Goal: Task Accomplishment & Management: Manage account settings

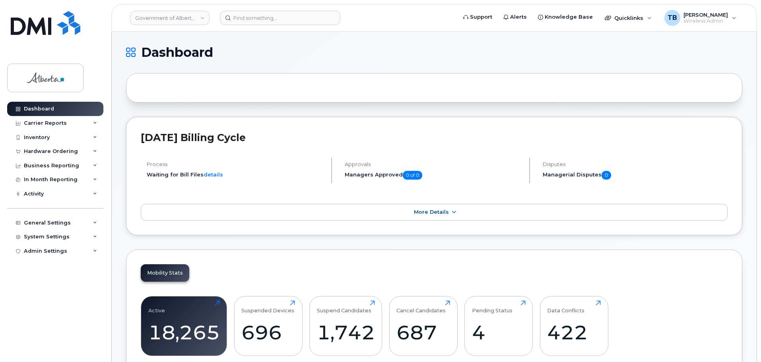
drag, startPoint x: 270, startPoint y: 5, endPoint x: 270, endPoint y: 9, distance: 4.0
click at [270, 6] on header "Government of Alberta (GOA) Support Alerts Knowledge Base Quicklinks Suspend / …" at bounding box center [434, 18] width 646 height 28
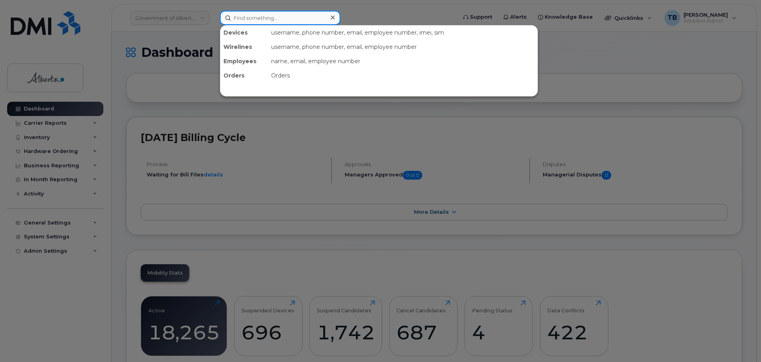
click at [268, 20] on input at bounding box center [280, 18] width 120 height 14
paste input "587-991-2427"
type input "587-991-2427"
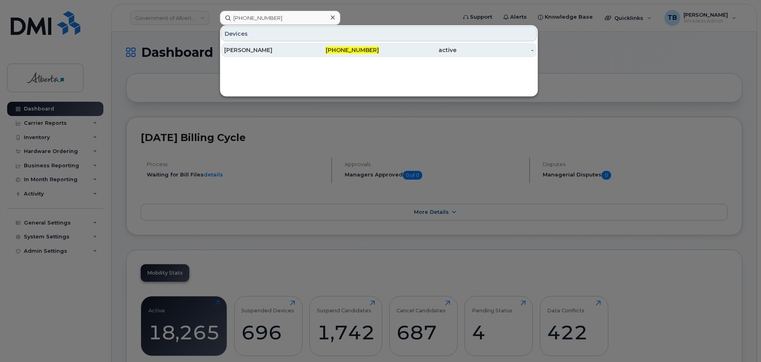
click at [264, 50] on div "Eva Plociennik" at bounding box center [263, 50] width 78 height 8
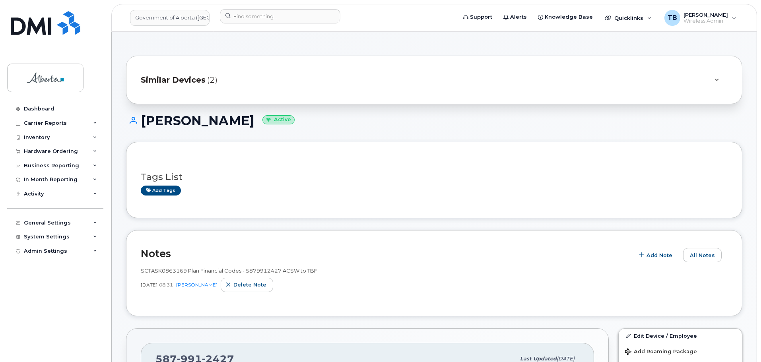
click at [431, 283] on div "Oct 08, 2025 08:31 Tami Betchuk Delete note" at bounding box center [434, 285] width 587 height 14
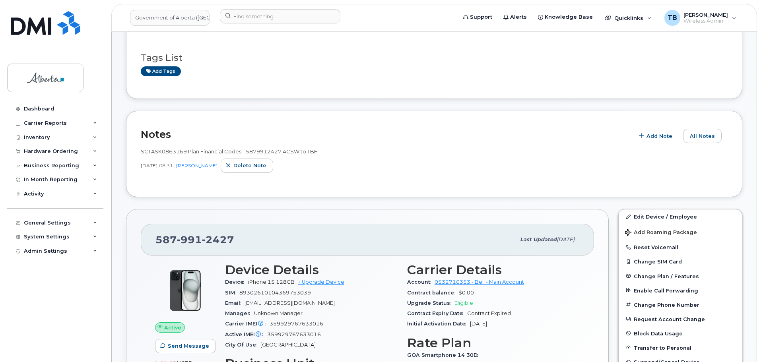
scroll to position [159, 0]
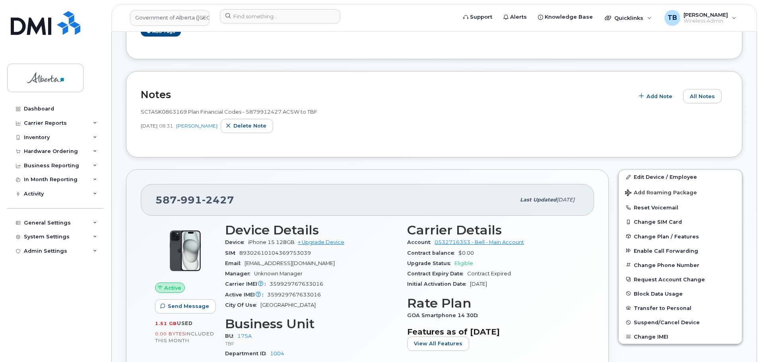
click at [410, 124] on div "Oct 08, 2025 08:31 Tami Betchuk Delete note" at bounding box center [434, 126] width 587 height 14
click at [39, 23] on img at bounding box center [46, 23] width 70 height 24
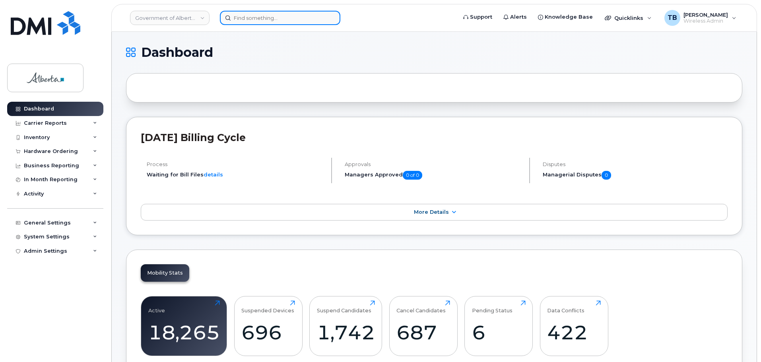
click at [244, 20] on input at bounding box center [280, 18] width 120 height 14
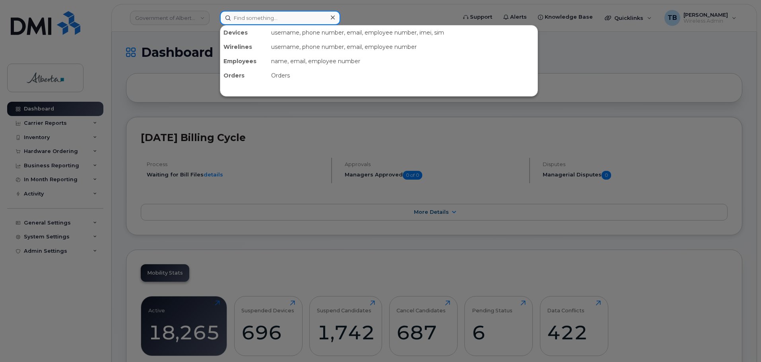
paste input "5873374803"
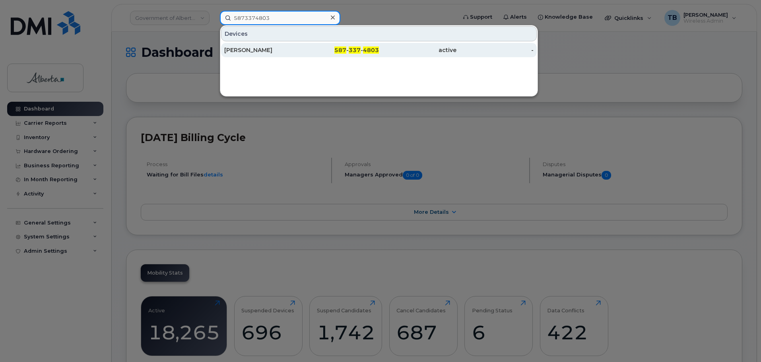
type input "5873374803"
click at [249, 54] on div "[PERSON_NAME]" at bounding box center [263, 50] width 78 height 14
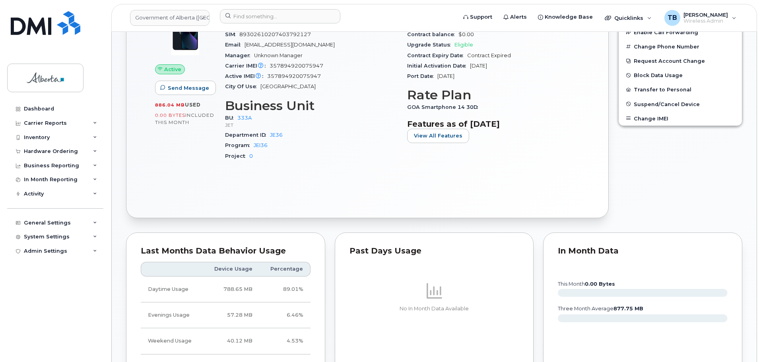
scroll to position [318, 0]
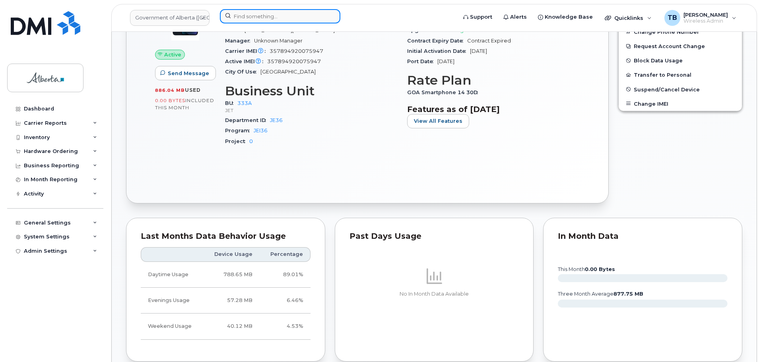
click at [252, 17] on input at bounding box center [280, 16] width 120 height 14
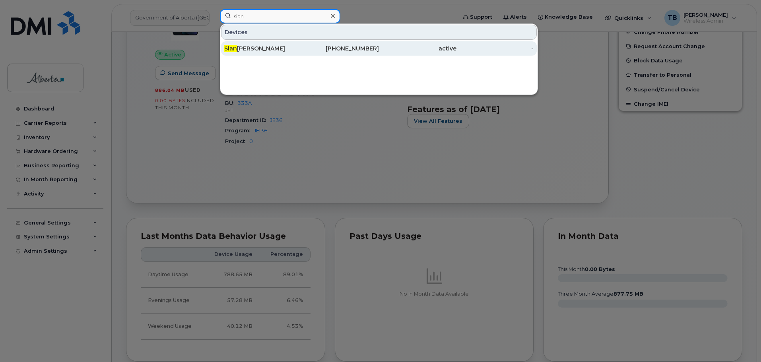
type input "sian"
click at [252, 48] on div "[PERSON_NAME]" at bounding box center [263, 49] width 78 height 8
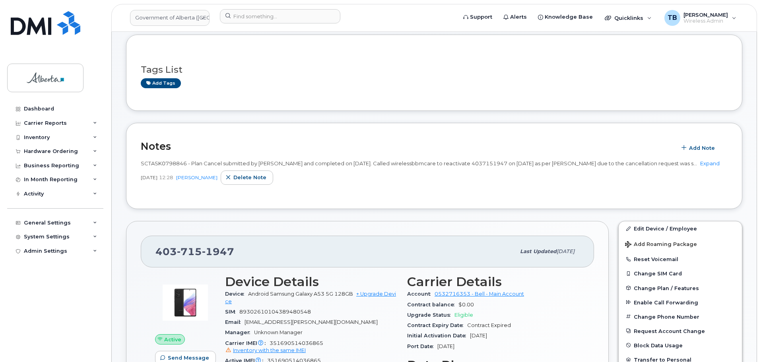
scroll to position [80, 0]
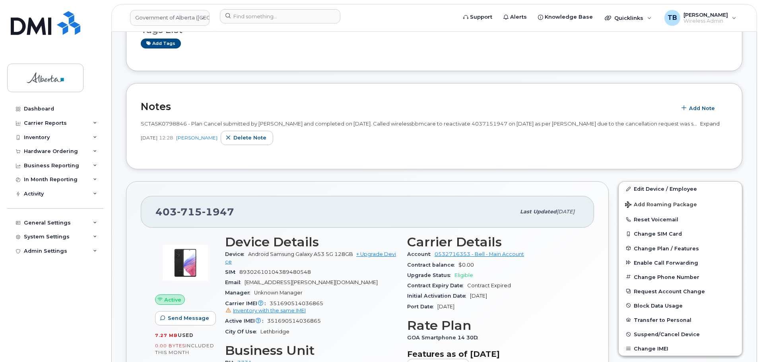
click at [700, 126] on link "Expand" at bounding box center [709, 123] width 19 height 6
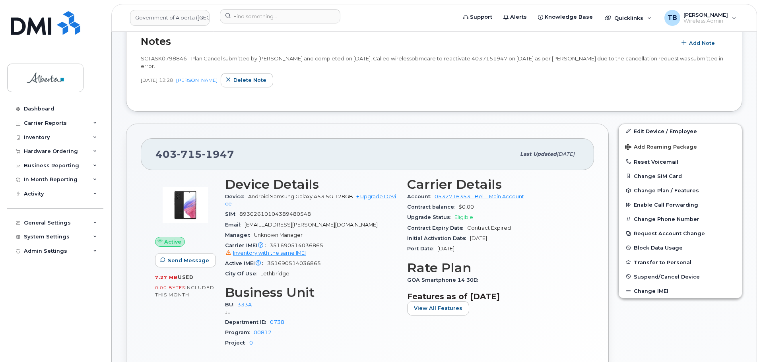
scroll to position [159, 0]
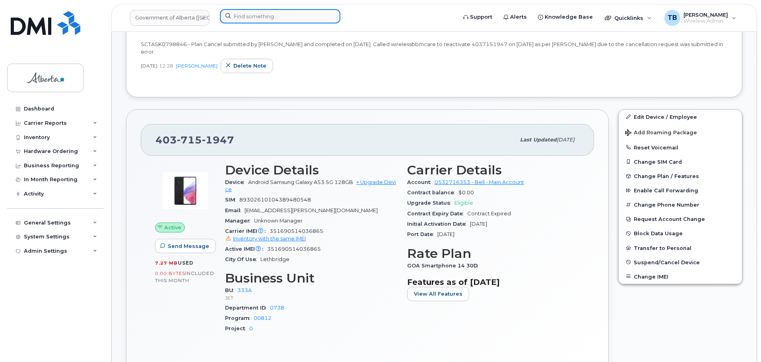
click at [270, 17] on input at bounding box center [280, 16] width 120 height 14
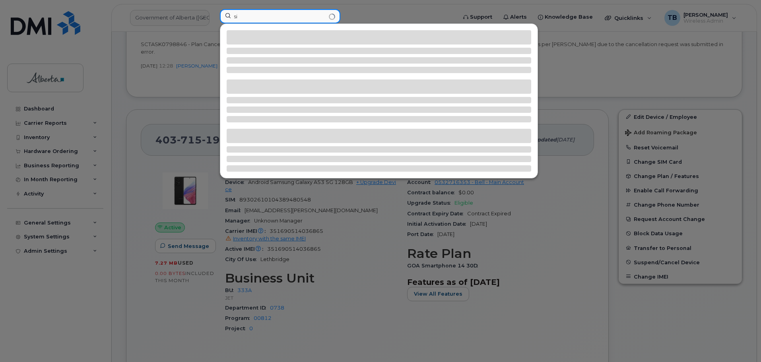
type input "s"
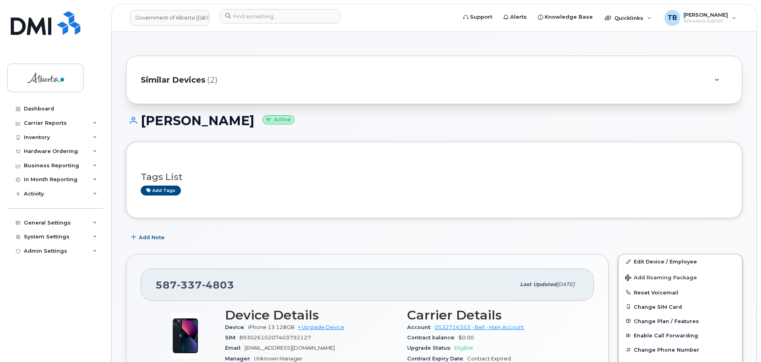
drag, startPoint x: 142, startPoint y: 123, endPoint x: 240, endPoint y: 127, distance: 97.9
click at [240, 127] on h1 "Jairalyne Bitun Active" at bounding box center [434, 121] width 616 height 14
copy h1 "Jairalyne Bitun"
click at [237, 17] on input at bounding box center [280, 16] width 120 height 14
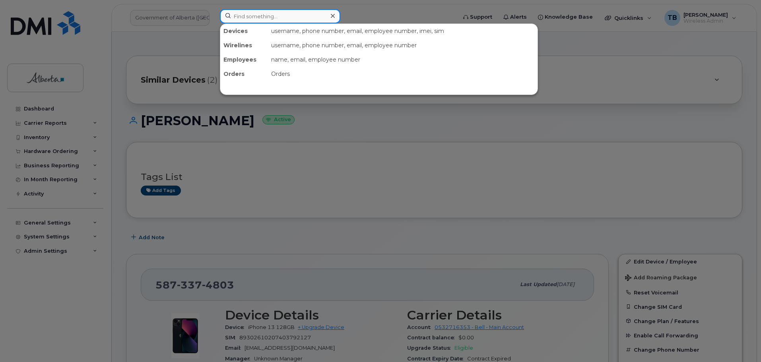
paste input "5873469953"
type input "5873469953"
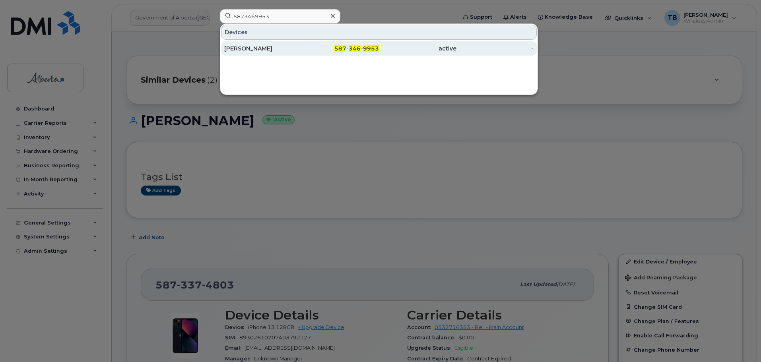
click at [236, 45] on div "Liam Stone" at bounding box center [263, 48] width 78 height 14
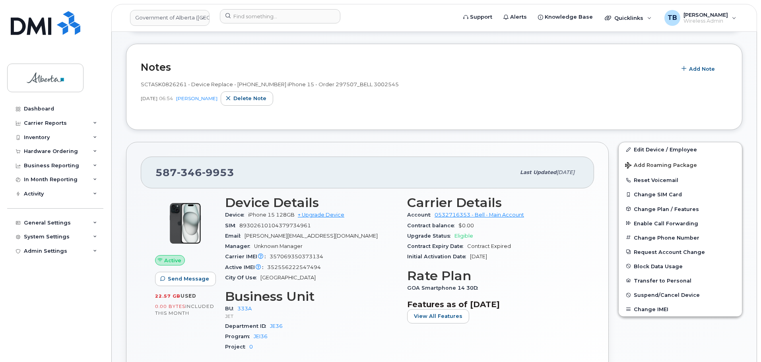
scroll to position [119, 0]
click at [300, 256] on span "357069350373134" at bounding box center [297, 256] width 54 height 6
copy span "357069350373134"
click at [292, 264] on span "352556222547494" at bounding box center [294, 267] width 54 height 6
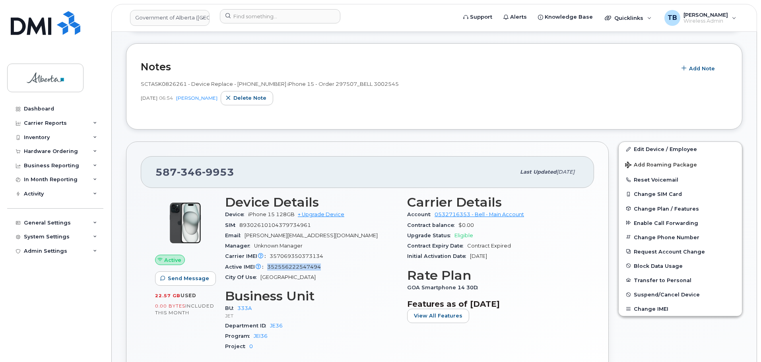
click at [292, 264] on span "352556222547494" at bounding box center [294, 267] width 54 height 6
click at [379, 221] on div "SIM 89302610104379734961" at bounding box center [311, 225] width 173 height 10
drag, startPoint x: 313, startPoint y: 265, endPoint x: 285, endPoint y: 269, distance: 28.1
click at [285, 269] on span "352556222547494" at bounding box center [294, 267] width 54 height 6
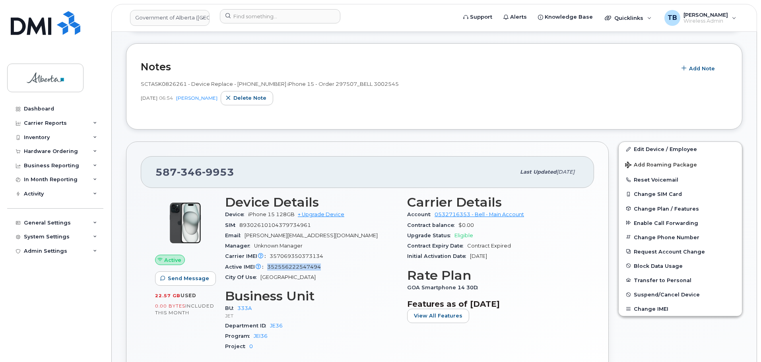
copy span "352556222547494"
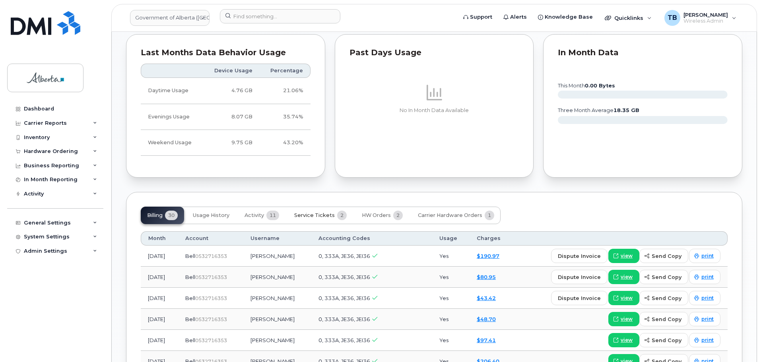
scroll to position [557, 0]
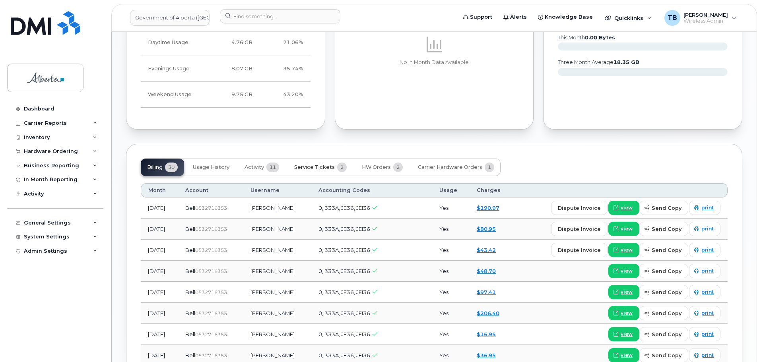
click at [315, 170] on span "Service Tickets" at bounding box center [314, 167] width 41 height 6
click at [315, 130] on div "Last Months Data Behavior Usage Device Usage Percentage Daytime Usage 4.76 GB 2…" at bounding box center [225, 58] width 199 height 144
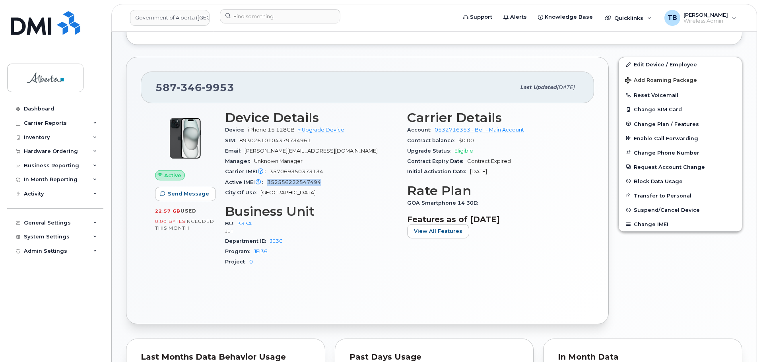
scroll to position [201, 0]
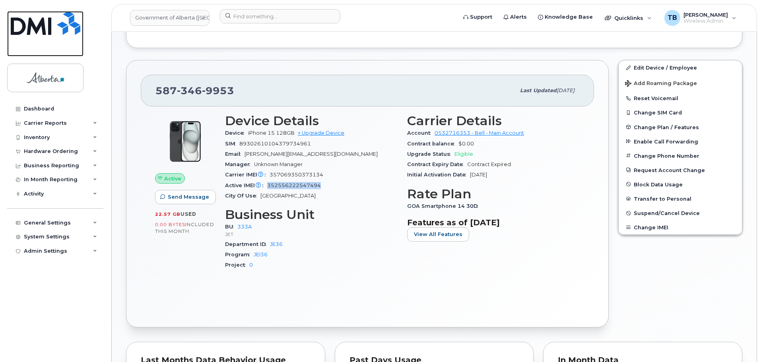
drag, startPoint x: 48, startPoint y: 25, endPoint x: 64, endPoint y: 29, distance: 16.9
click at [48, 25] on img at bounding box center [46, 23] width 70 height 24
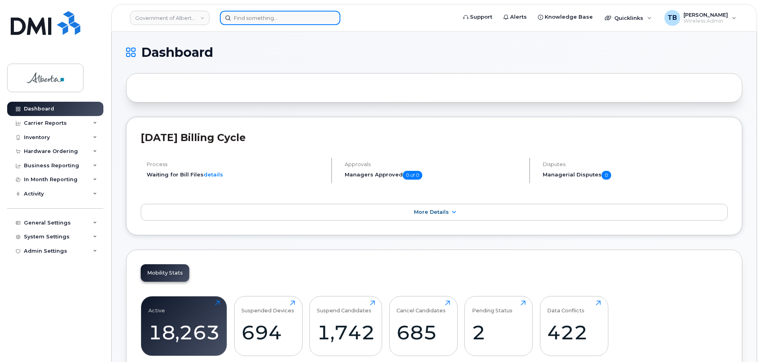
click at [265, 25] on input at bounding box center [280, 18] width 120 height 14
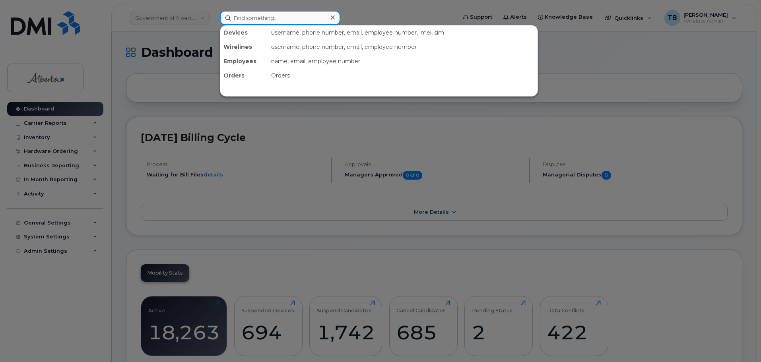
paste input "4036605545"
type input "4036605545"
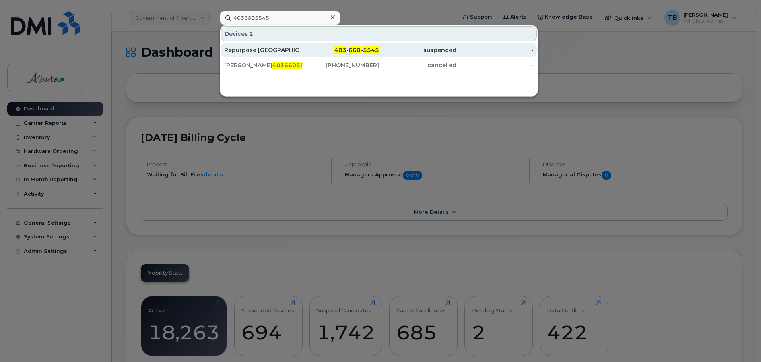
click at [244, 50] on div "Repurpose [GEOGRAPHIC_DATA]" at bounding box center [263, 50] width 78 height 8
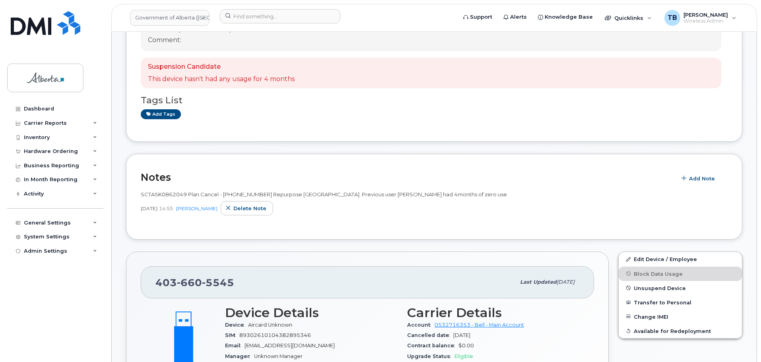
scroll to position [159, 0]
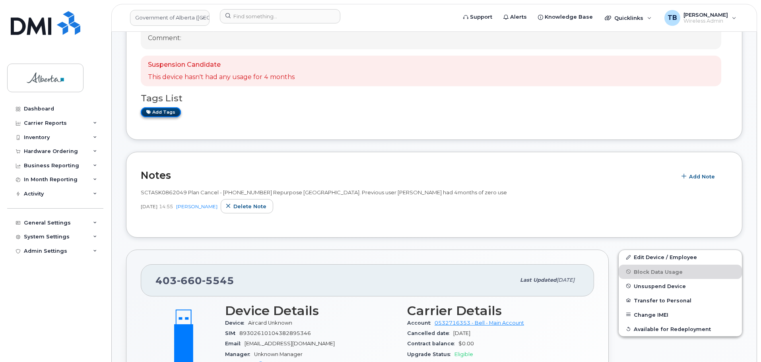
click at [158, 112] on link "Add tags" at bounding box center [161, 112] width 40 height 10
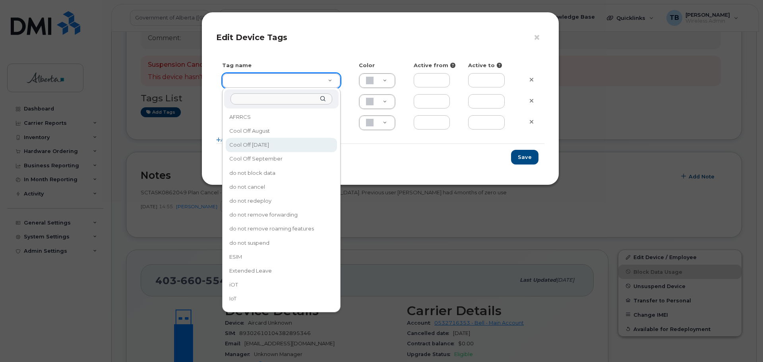
type input "Cool Off October 15"
type input "D6CDC1"
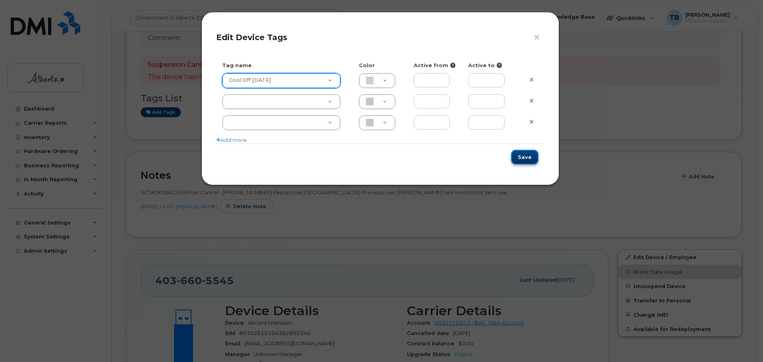
click at [524, 159] on button "Save" at bounding box center [524, 157] width 27 height 15
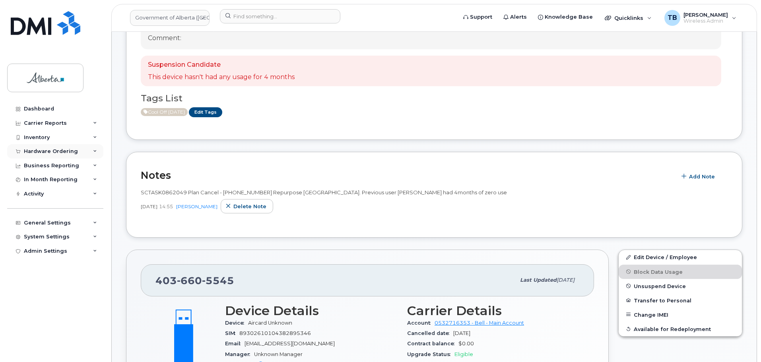
click at [41, 153] on div "Hardware Ordering" at bounding box center [51, 151] width 54 height 6
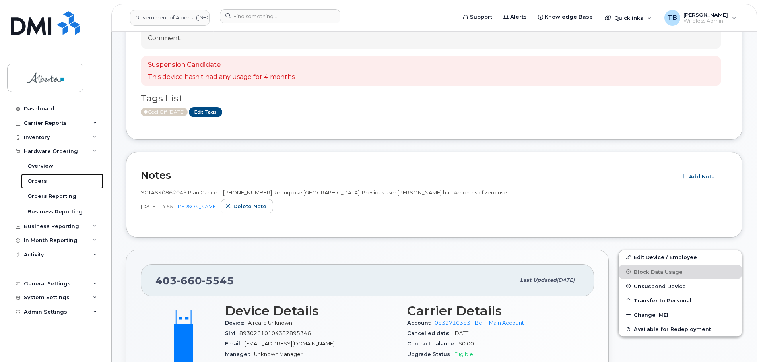
drag, startPoint x: 39, startPoint y: 182, endPoint x: 110, endPoint y: 175, distance: 71.1
click at [39, 181] on div "Orders" at bounding box center [36, 181] width 19 height 7
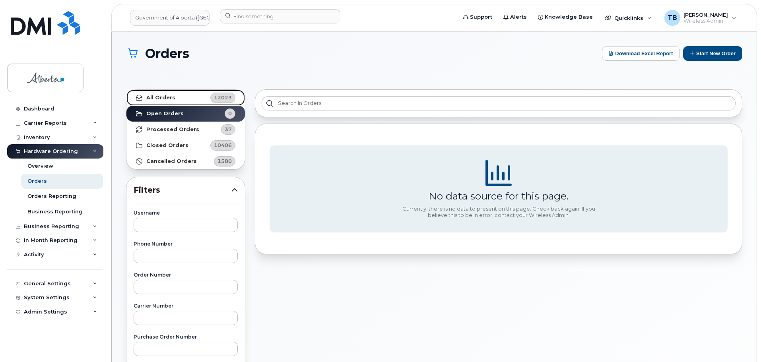
click at [173, 99] on link "All Orders 12023" at bounding box center [185, 98] width 118 height 16
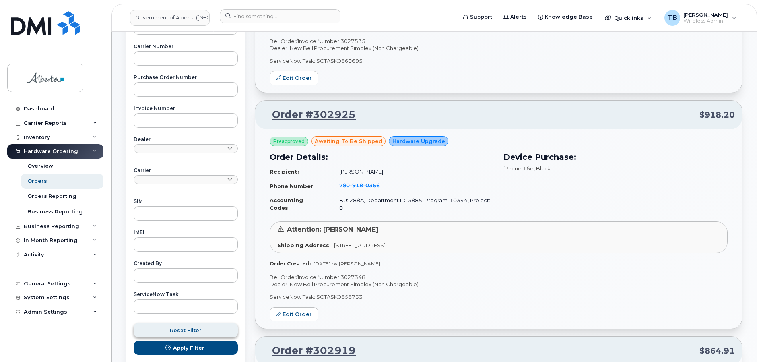
scroll to position [278, 0]
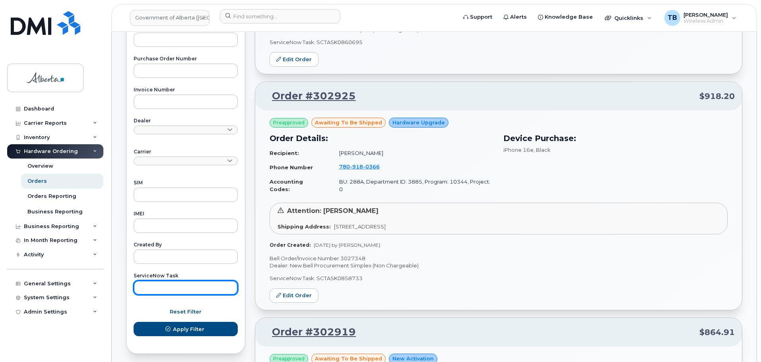
click at [157, 293] on input "text" at bounding box center [186, 288] width 104 height 14
paste input "SCTASK0859498"
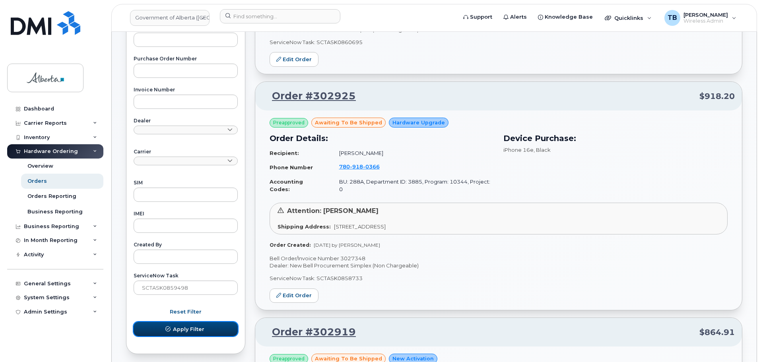
click at [185, 330] on span "Apply Filter" at bounding box center [188, 330] width 31 height 8
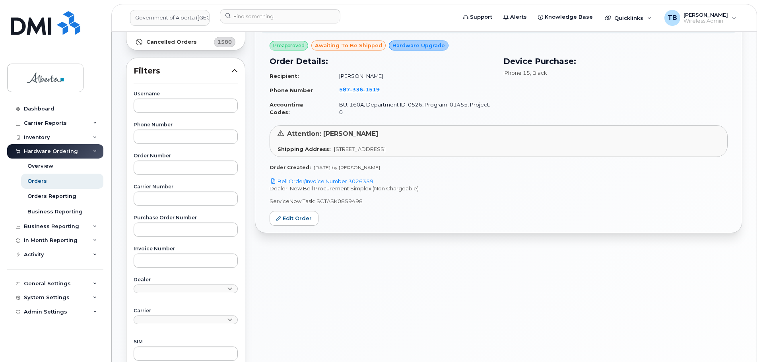
scroll to position [80, 0]
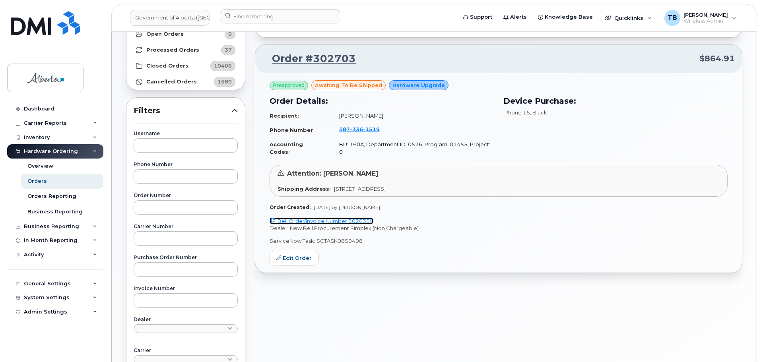
drag, startPoint x: 305, startPoint y: 215, endPoint x: 326, endPoint y: 196, distance: 27.9
click at [305, 218] on link "Bell Order/Invoice Number 3026359" at bounding box center [322, 221] width 104 height 6
click at [359, 128] on span "336" at bounding box center [356, 129] width 13 height 6
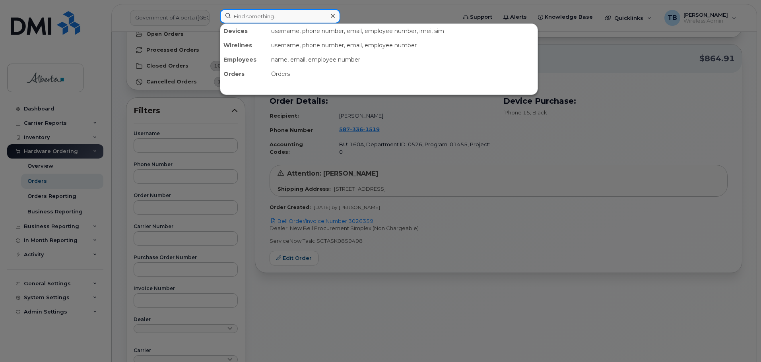
click at [263, 22] on input at bounding box center [280, 16] width 120 height 14
click at [385, 17] on div at bounding box center [380, 181] width 761 height 362
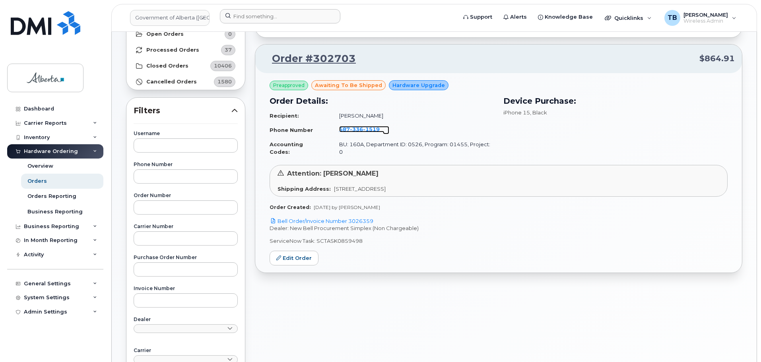
click at [350, 130] on span "336" at bounding box center [356, 129] width 13 height 6
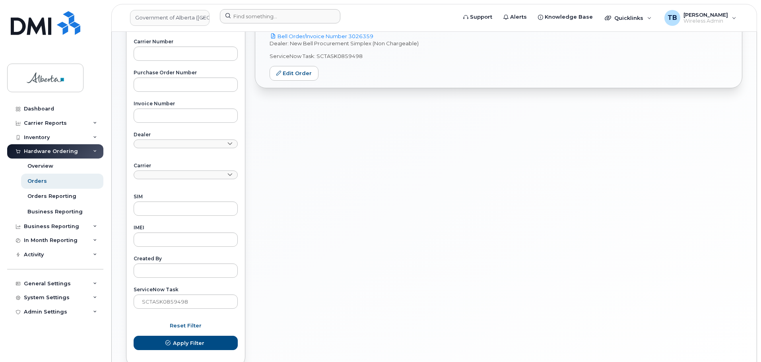
scroll to position [278, 0]
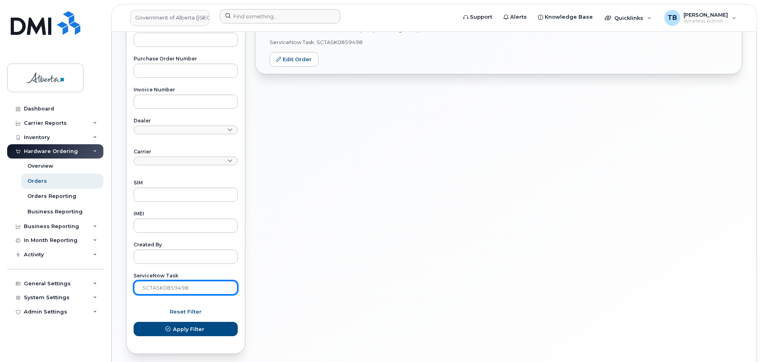
drag, startPoint x: 111, startPoint y: 275, endPoint x: 73, endPoint y: 271, distance: 38.0
click at [112, 272] on div "Government of Alberta (GOA) Support Alerts Knowledge Base Quicklinks Suspend / …" at bounding box center [434, 60] width 645 height 615
paste input "61612"
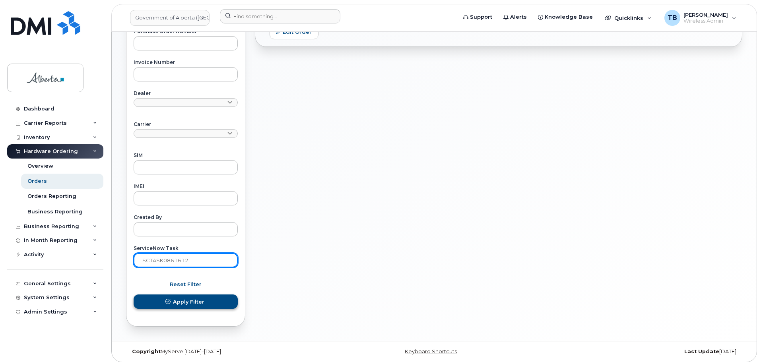
scroll to position [310, 0]
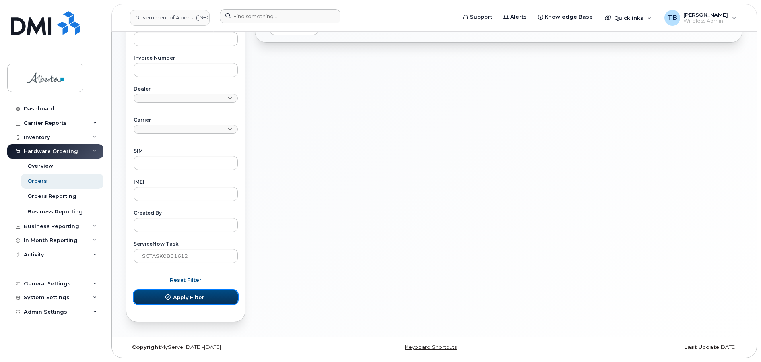
click at [190, 301] on span "Apply Filter" at bounding box center [188, 298] width 31 height 8
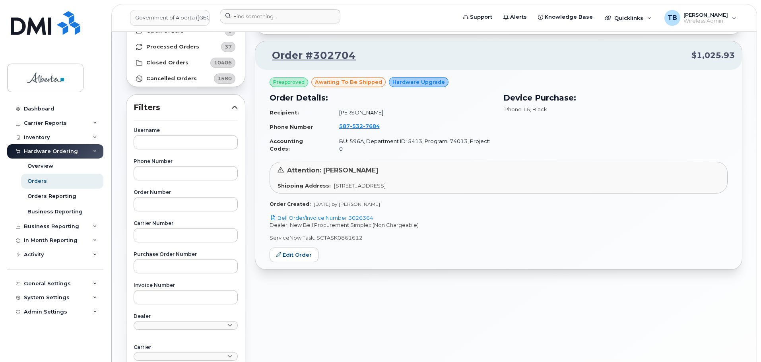
scroll to position [72, 0]
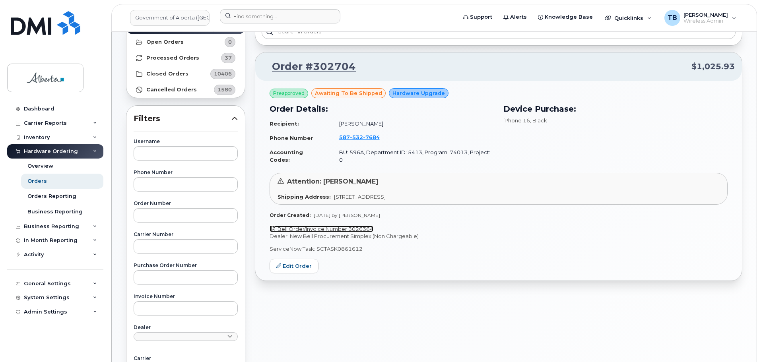
click at [313, 226] on link "Bell Order/Invoice Number 3026364" at bounding box center [322, 229] width 104 height 6
click at [357, 136] on span "532" at bounding box center [356, 137] width 13 height 6
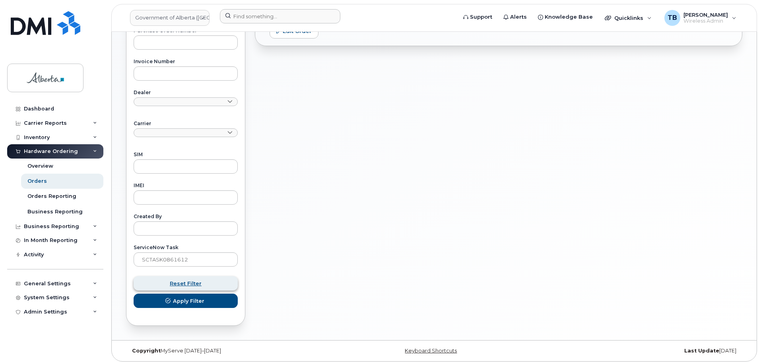
scroll to position [310, 0]
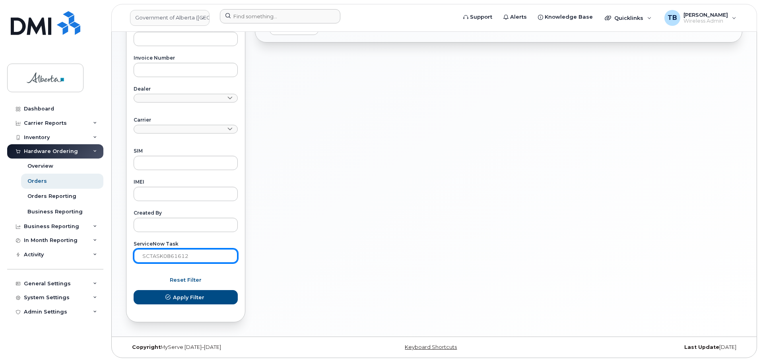
drag, startPoint x: 171, startPoint y: 254, endPoint x: 128, endPoint y: 249, distance: 43.7
click at [128, 249] on div "Username Phone Number Order Number Carrier Number Purchase Order Number Invoice…" at bounding box center [185, 82] width 123 height 363
paste input "5773"
type input "SCTASK0857732"
click at [134, 290] on button "Apply Filter" at bounding box center [186, 297] width 104 height 14
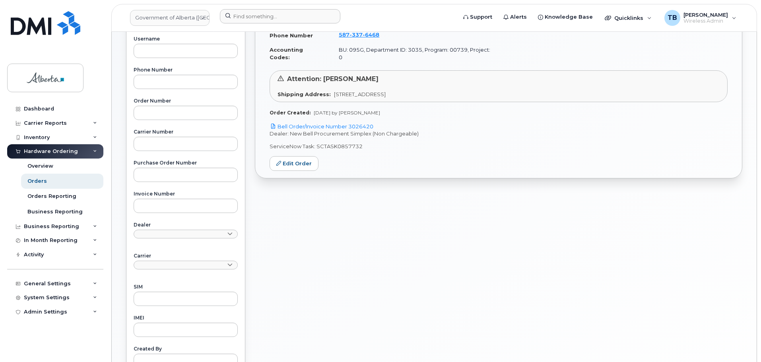
scroll to position [151, 0]
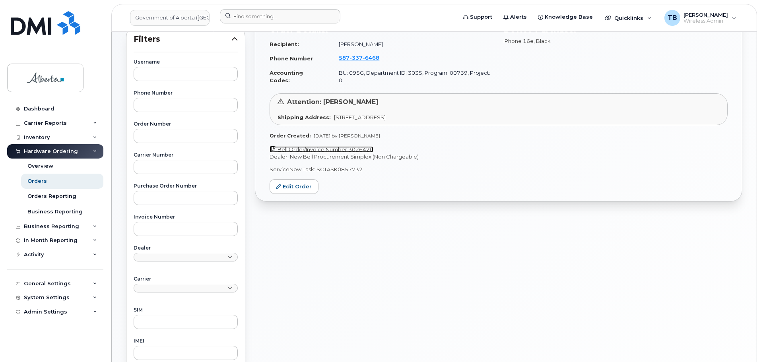
click at [334, 146] on link "Bell Order/Invoice Number 3026420" at bounding box center [322, 149] width 104 height 6
click at [363, 59] on span "6468" at bounding box center [371, 57] width 17 height 6
click at [495, 198] on div "Order #302711 $918.20 Preapproved awaiting to be shipped Hardware Upgrade Order…" at bounding box center [498, 210] width 497 height 553
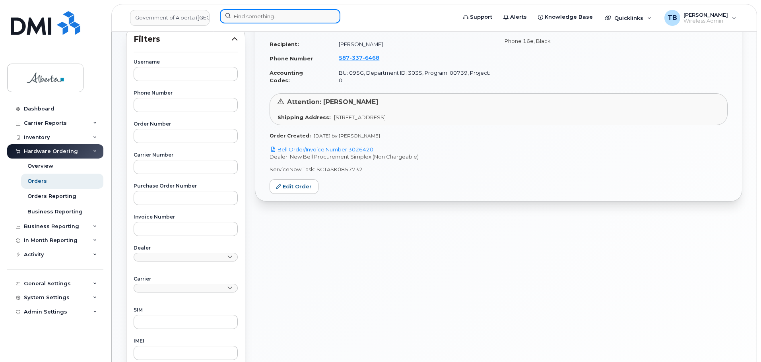
click at [270, 19] on input at bounding box center [280, 16] width 120 height 14
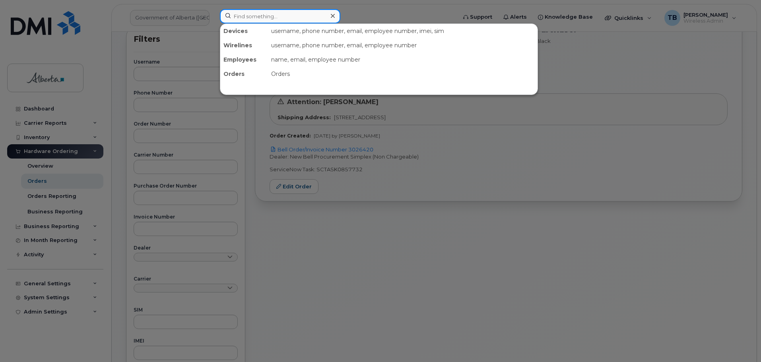
paste input "7804465095"
type input "7804465095"
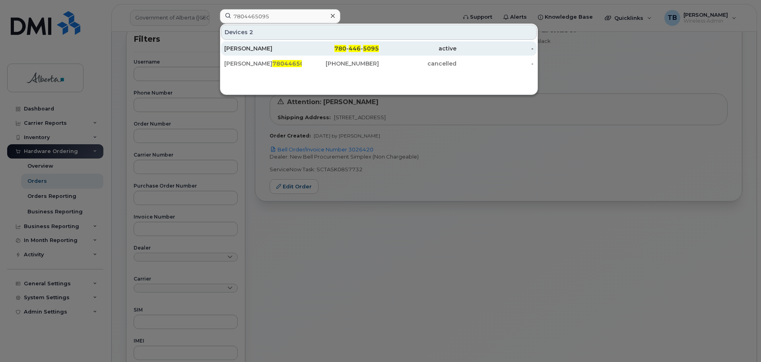
click at [247, 50] on div "Vivian Binnema" at bounding box center [263, 49] width 78 height 8
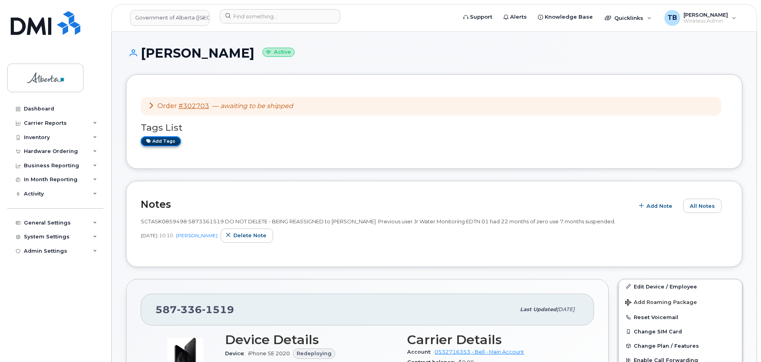
click at [171, 139] on link "Add tags" at bounding box center [161, 141] width 40 height 10
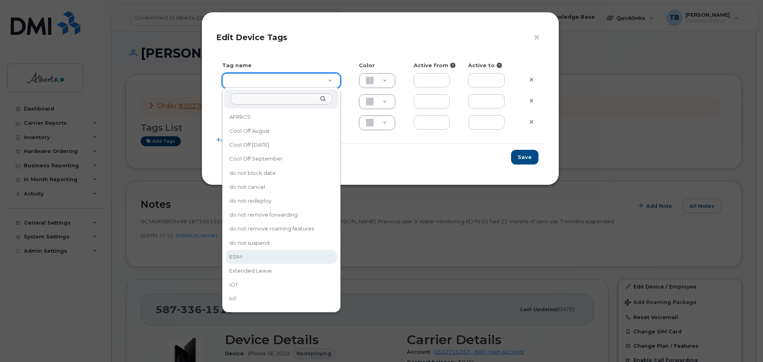
type input "ESIM"
type input "D6CDC1"
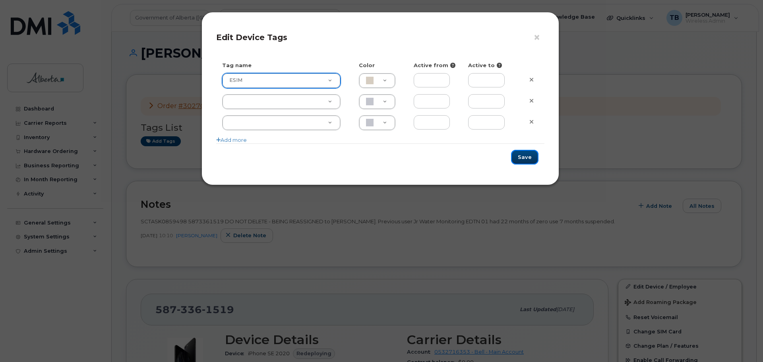
click at [523, 156] on button "Save" at bounding box center [524, 157] width 27 height 15
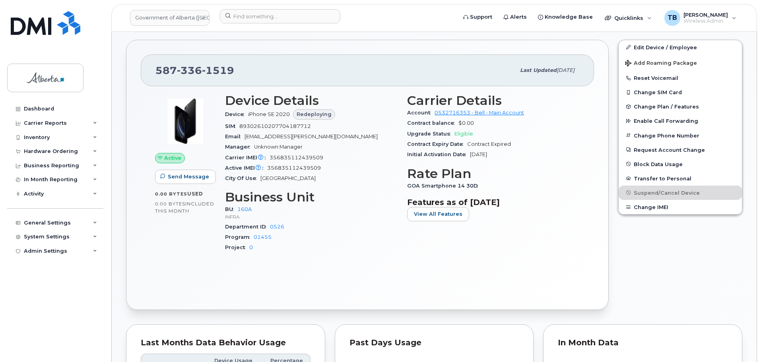
scroll to position [159, 0]
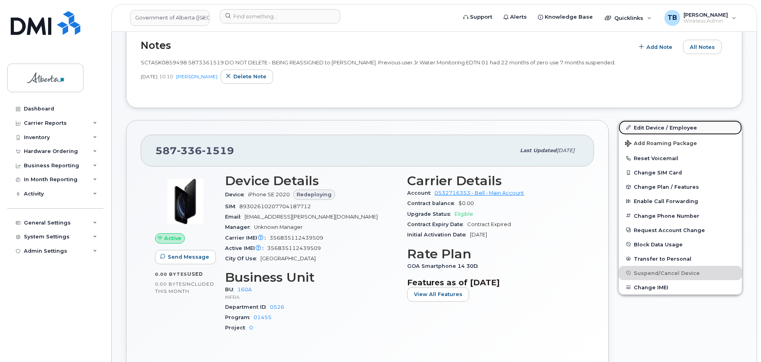
click at [656, 128] on link "Edit Device / Employee" at bounding box center [680, 127] width 123 height 14
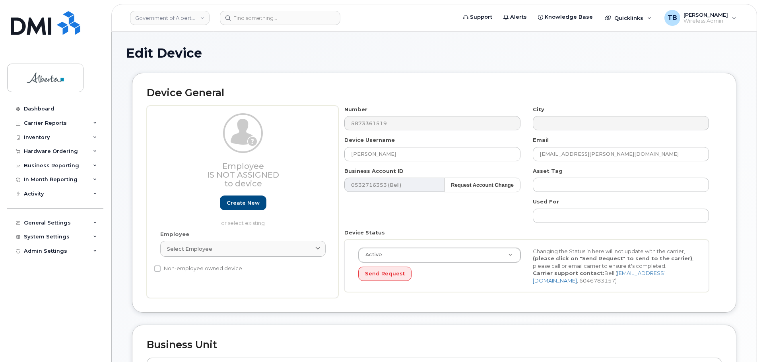
select select "4681665"
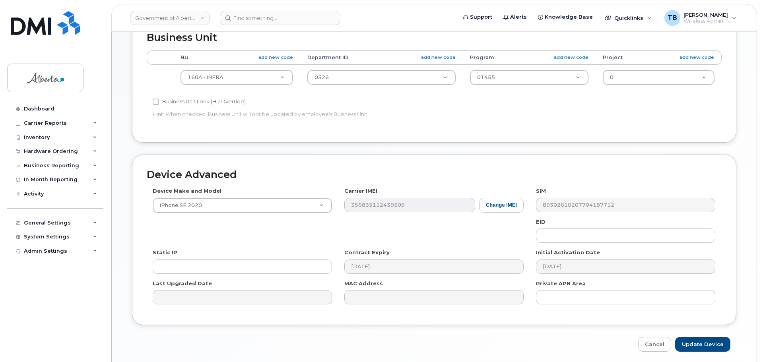
scroll to position [337, 0]
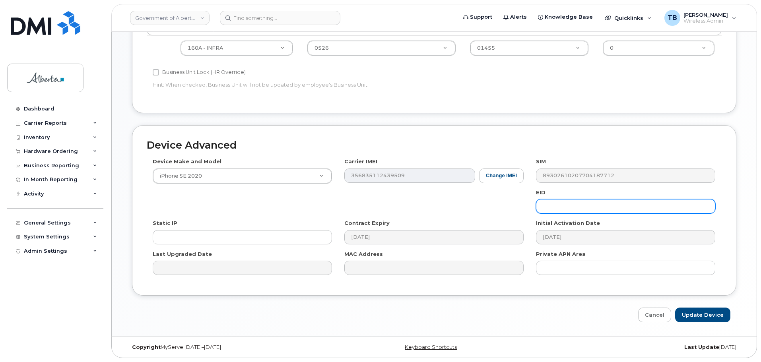
click at [577, 208] on input "text" at bounding box center [625, 206] width 179 height 14
paste input "89049032007208882600189367787475"
type input "89049032007208882600189367787475"
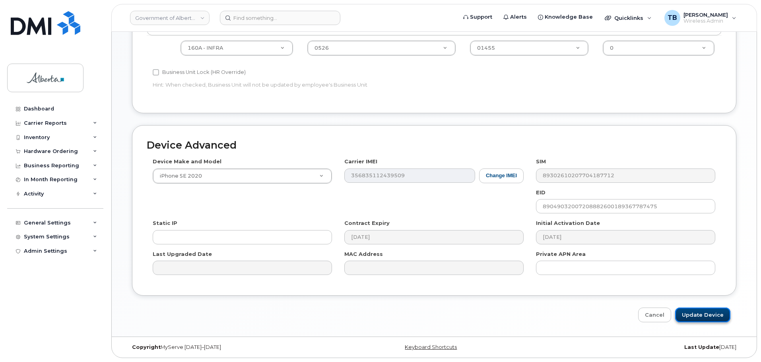
click at [691, 318] on input "Update Device" at bounding box center [702, 315] width 55 height 15
type input "Saving..."
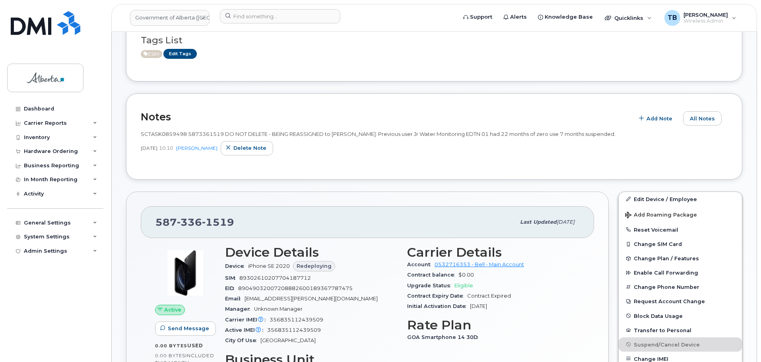
scroll to position [80, 0]
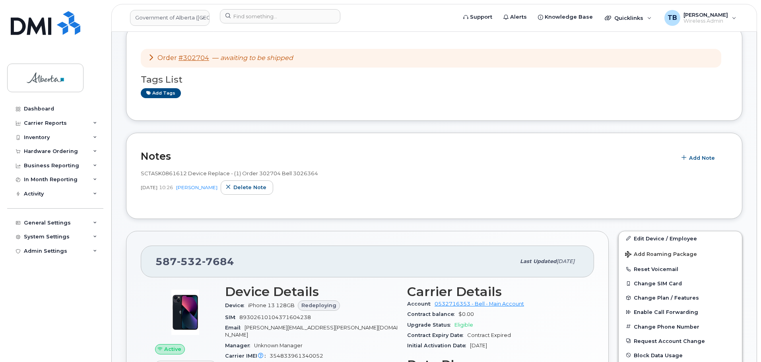
scroll to position [119, 0]
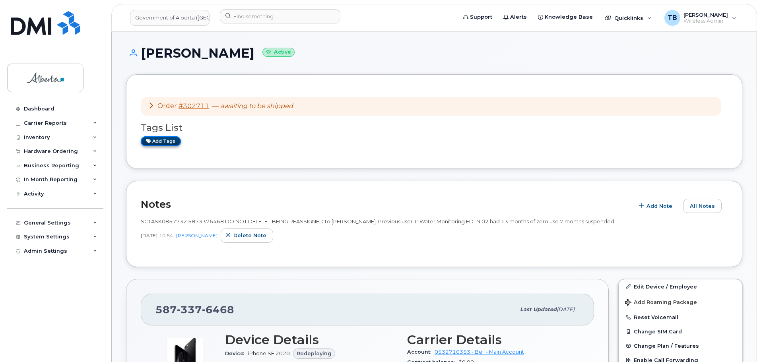
click at [168, 141] on link "Add tags" at bounding box center [161, 141] width 40 height 10
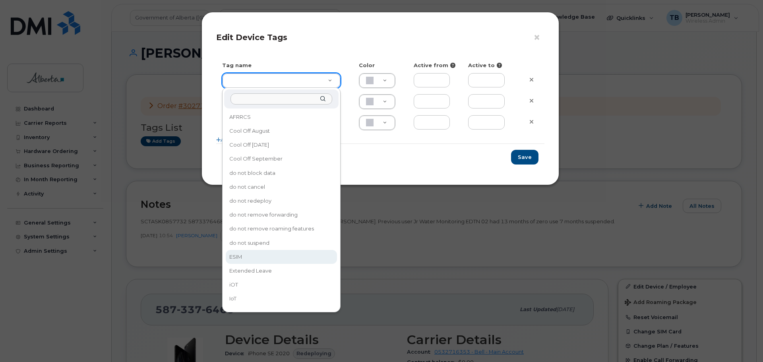
drag, startPoint x: 264, startPoint y: 260, endPoint x: 369, endPoint y: 208, distance: 116.8
type input "ESIM"
type input "D6CDC1"
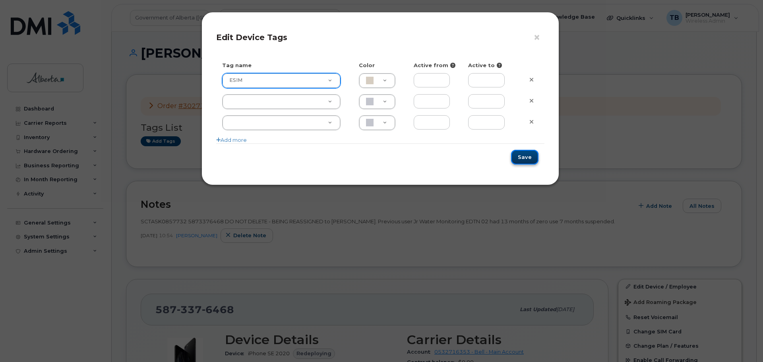
click at [517, 159] on button "Save" at bounding box center [524, 157] width 27 height 15
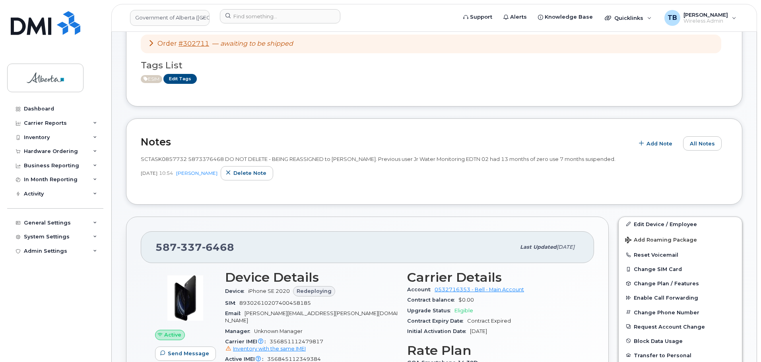
scroll to position [119, 0]
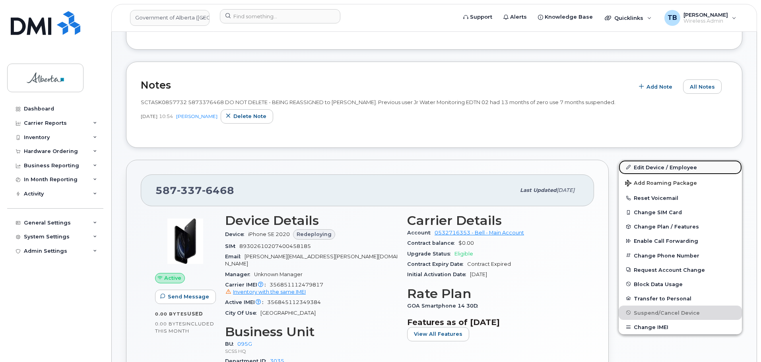
click at [642, 167] on link "Edit Device / Employee" at bounding box center [680, 167] width 123 height 14
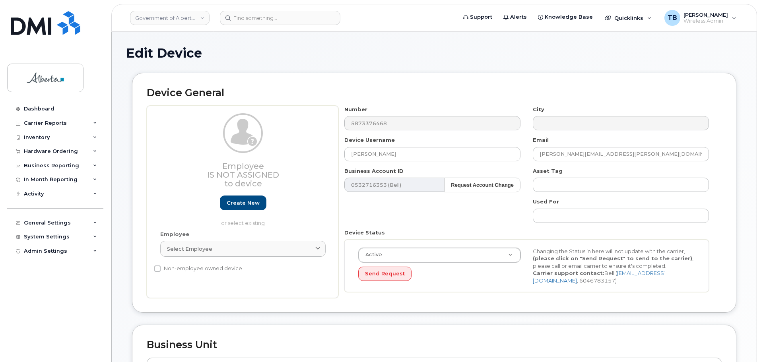
select select "4120333"
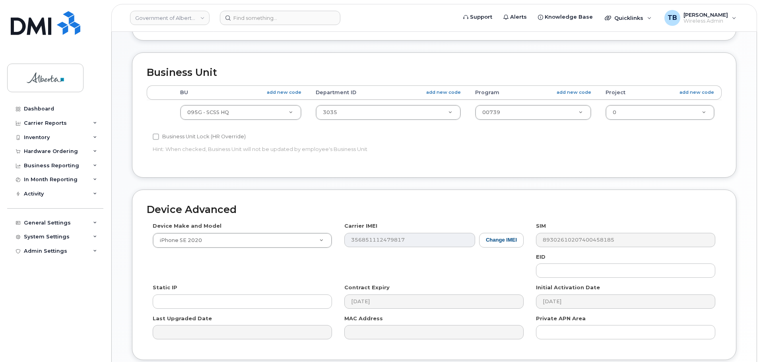
scroll to position [318, 0]
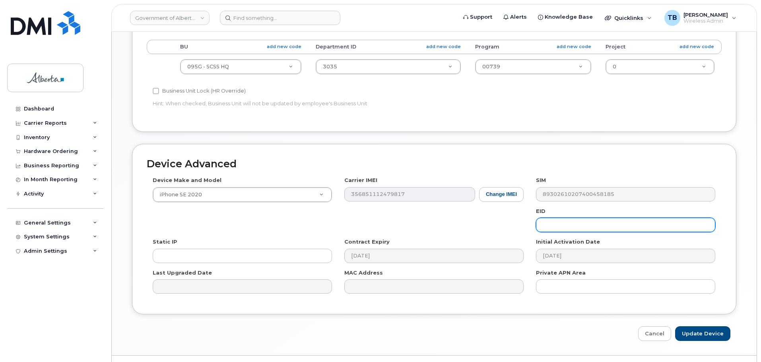
click at [564, 229] on input "text" at bounding box center [625, 225] width 179 height 14
paste input "89043052010008887025010317249937"
type input "89043052010008887025010317249937"
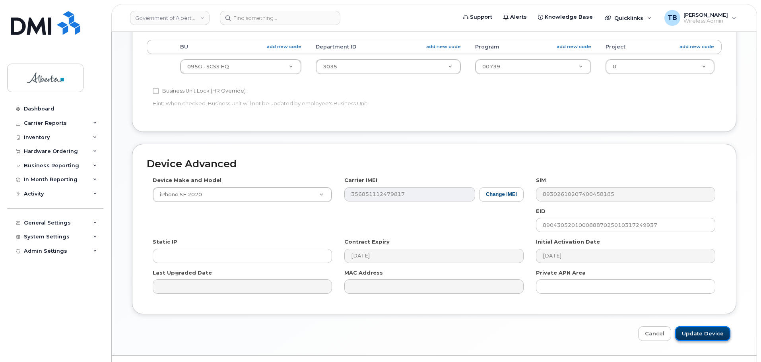
click at [697, 338] on input "Update Device" at bounding box center [702, 333] width 55 height 15
type input "Saving..."
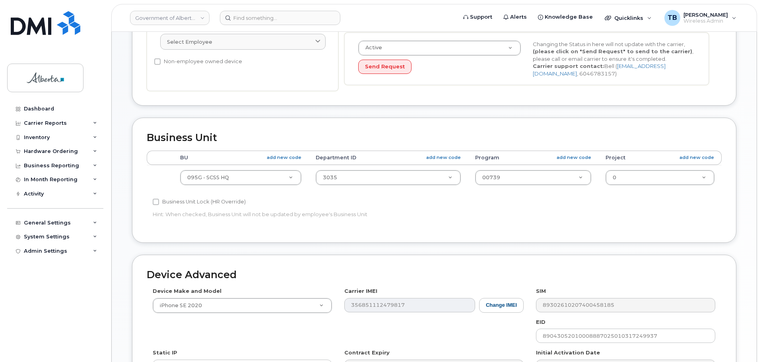
scroll to position [199, 0]
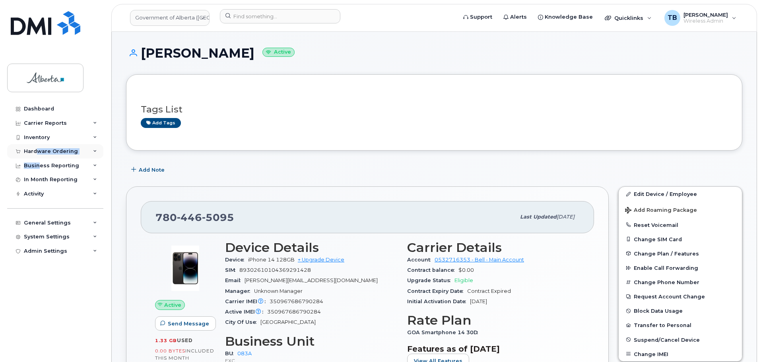
click at [38, 158] on div "Dashboard Carrier Reports Monthly Billing Data Daily Data Pooling Data Behavior…" at bounding box center [56, 226] width 98 height 248
click at [54, 153] on div "Hardware Ordering" at bounding box center [51, 151] width 54 height 6
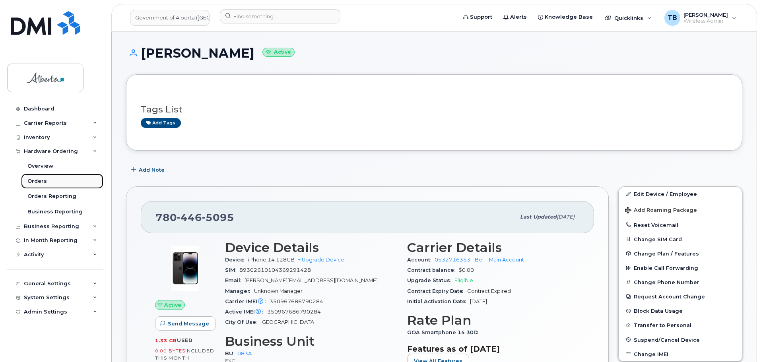
click at [48, 180] on link "Orders" at bounding box center [62, 181] width 82 height 15
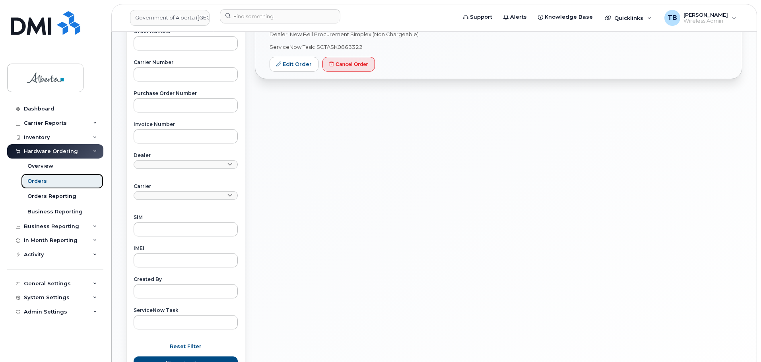
scroll to position [310, 0]
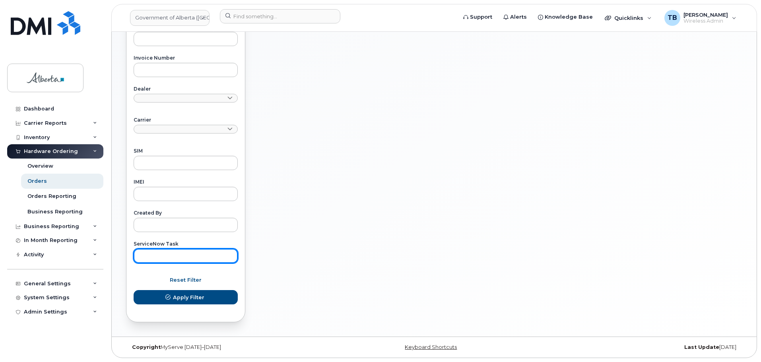
click at [159, 259] on input "text" at bounding box center [186, 256] width 104 height 14
paste input "SCTASK0857741"
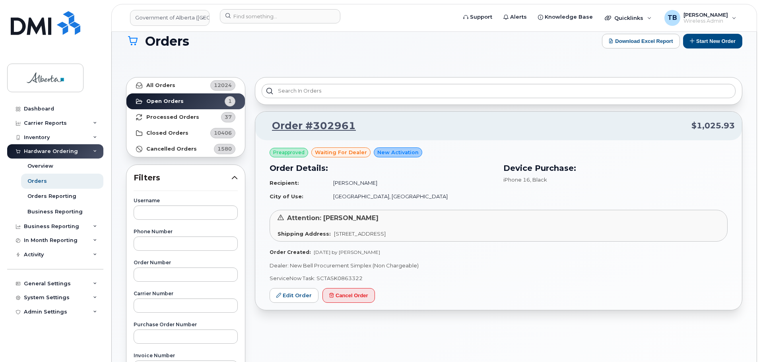
scroll to position [0, 0]
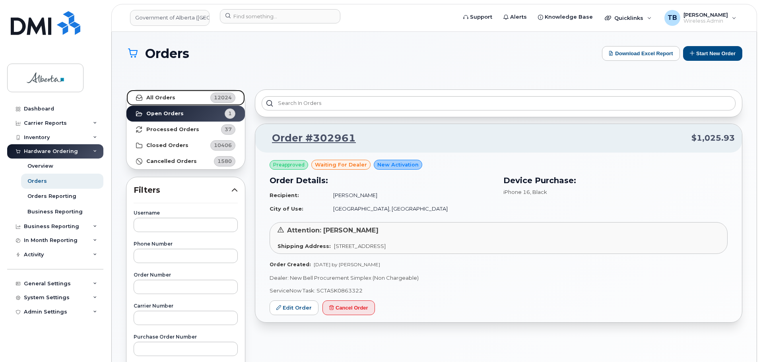
click at [151, 97] on strong "All Orders" at bounding box center [160, 98] width 29 height 6
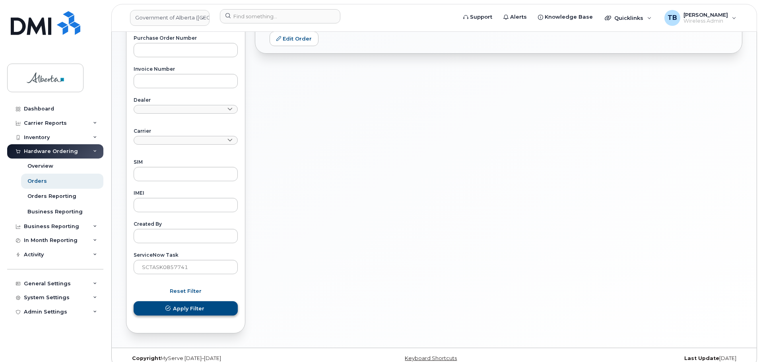
scroll to position [310, 0]
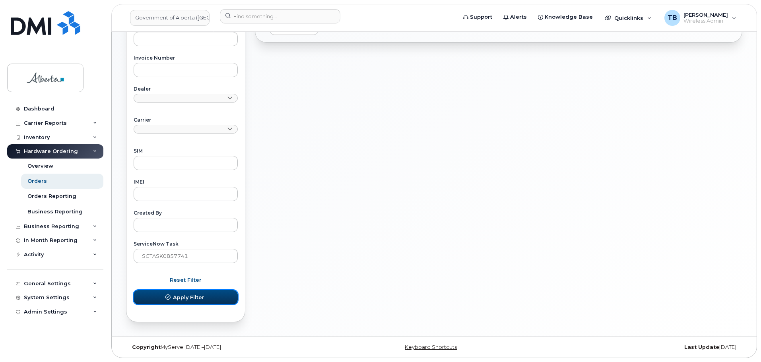
click at [181, 295] on span "Apply Filter" at bounding box center [188, 298] width 31 height 8
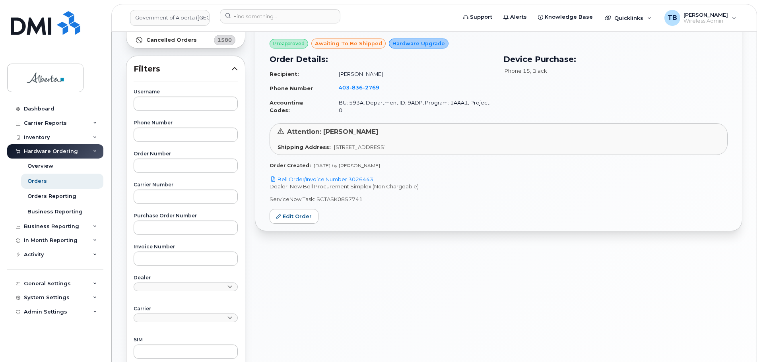
scroll to position [72, 0]
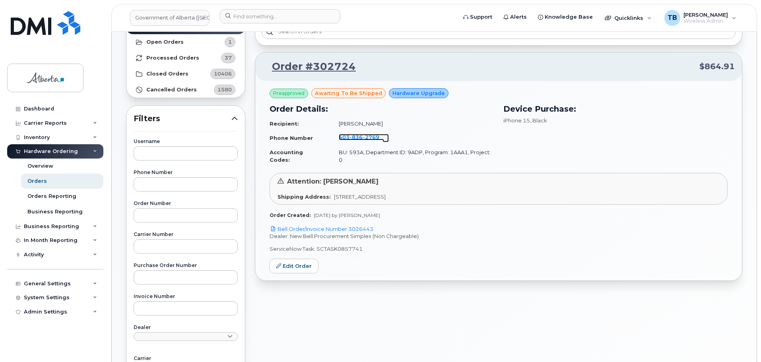
click at [354, 137] on span "836" at bounding box center [355, 137] width 13 height 6
click at [300, 226] on link "Bell Order/Invoice Number 3026443" at bounding box center [322, 229] width 104 height 6
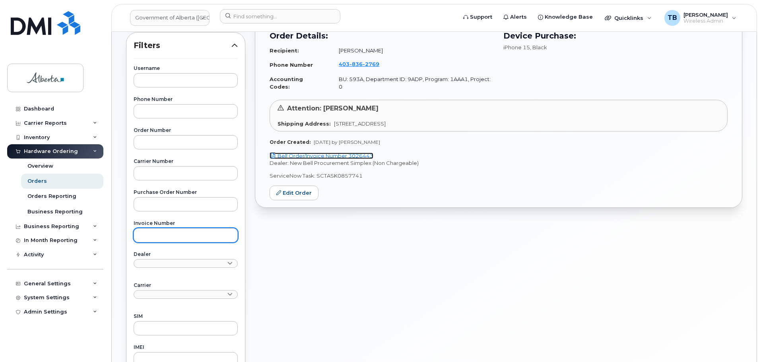
scroll to position [231, 0]
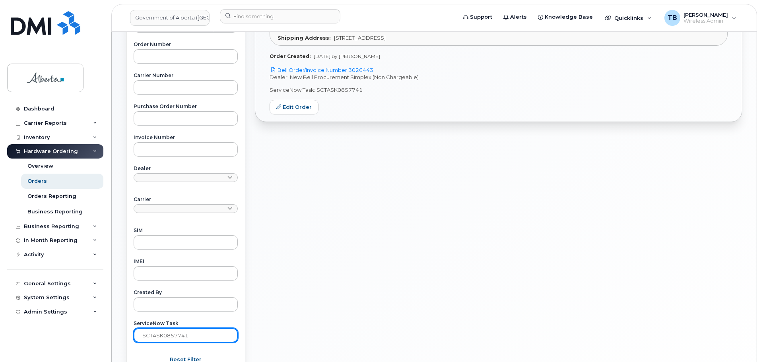
drag, startPoint x: 201, startPoint y: 334, endPoint x: 114, endPoint y: 336, distance: 87.5
click at [114, 336] on div "Orders Download Excel Report Start New Order All Orders 12024 Open Orders 1 Pro…" at bounding box center [434, 108] width 645 height 615
paste input "61498"
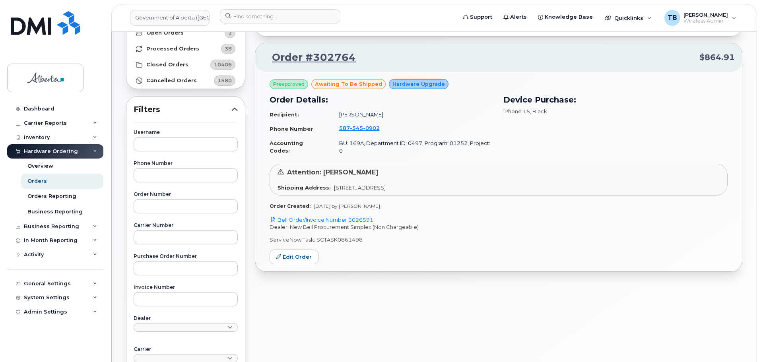
scroll to position [72, 0]
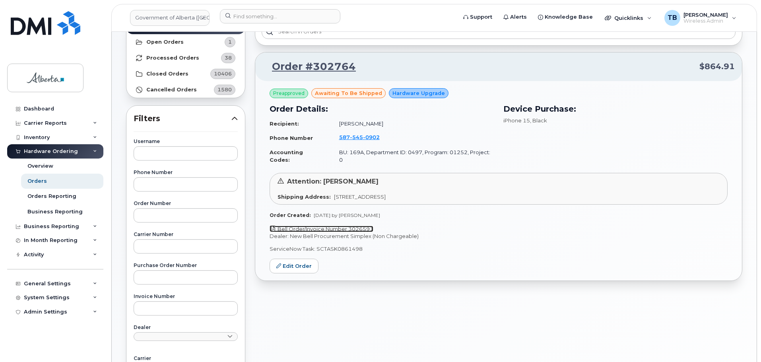
click at [338, 226] on link "Bell Order/Invoice Number 3026591" at bounding box center [322, 229] width 104 height 6
click at [358, 139] on span "545" at bounding box center [356, 137] width 13 height 6
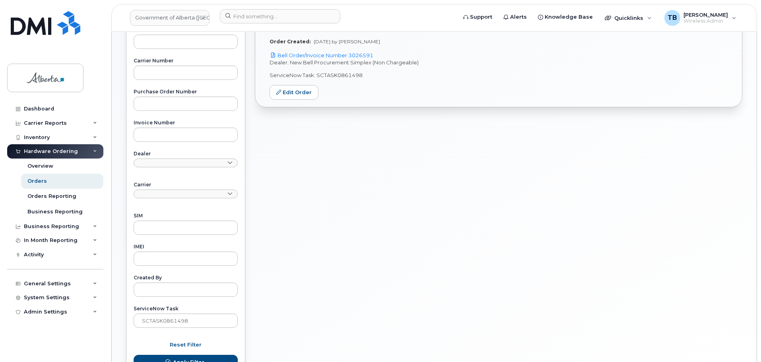
scroll to position [310, 0]
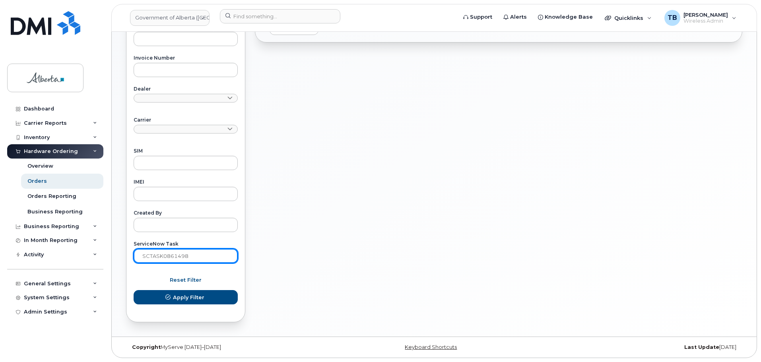
drag, startPoint x: 204, startPoint y: 253, endPoint x: 126, endPoint y: 254, distance: 77.2
click at [134, 254] on input "SCTASK0861498" at bounding box center [186, 256] width 104 height 14
paste input "58521"
click at [134, 290] on button "Apply Filter" at bounding box center [186, 297] width 104 height 14
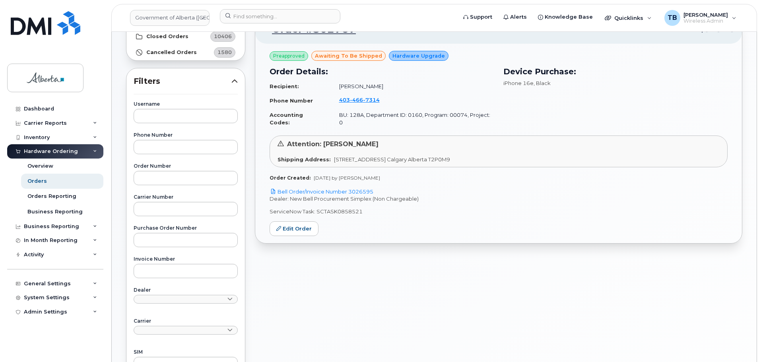
scroll to position [72, 0]
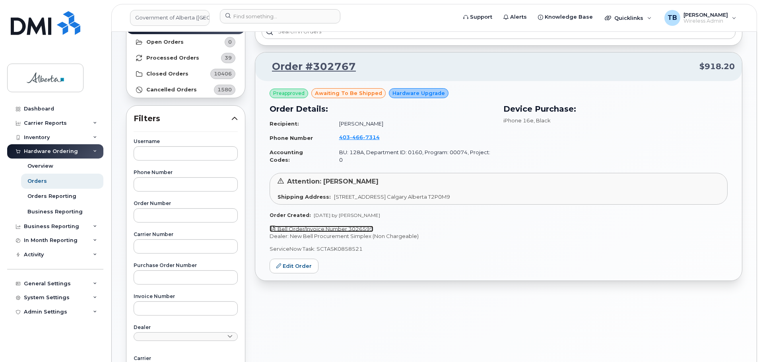
click at [309, 226] on link "Bell Order/Invoice Number 3026595" at bounding box center [322, 229] width 104 height 6
click at [363, 137] on span "7314" at bounding box center [371, 137] width 17 height 6
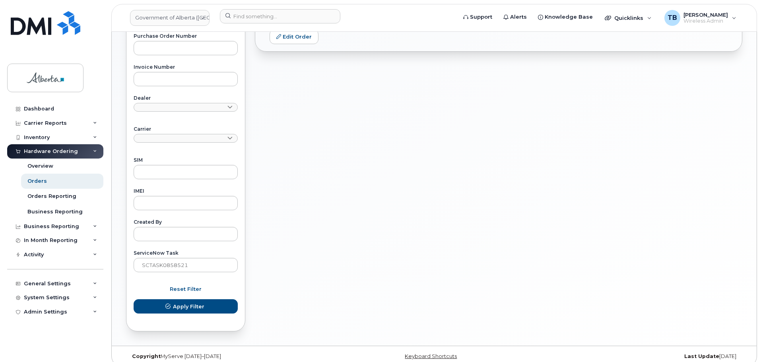
scroll to position [310, 0]
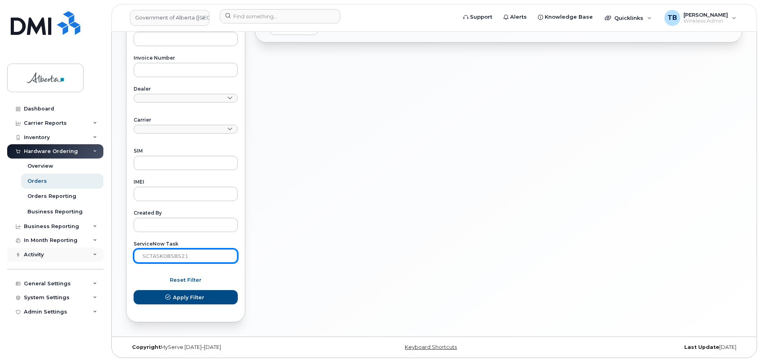
drag, startPoint x: 194, startPoint y: 260, endPoint x: 65, endPoint y: 251, distance: 128.7
click at [112, 251] on div "Government of Alberta (GOA) Support Alerts Knowledge Base Quicklinks Suspend / …" at bounding box center [434, 29] width 645 height 615
paste input "9577"
click at [134, 290] on button "Apply Filter" at bounding box center [186, 297] width 104 height 14
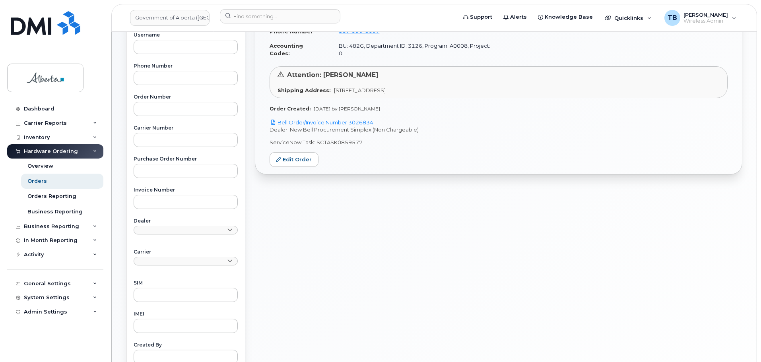
scroll to position [151, 0]
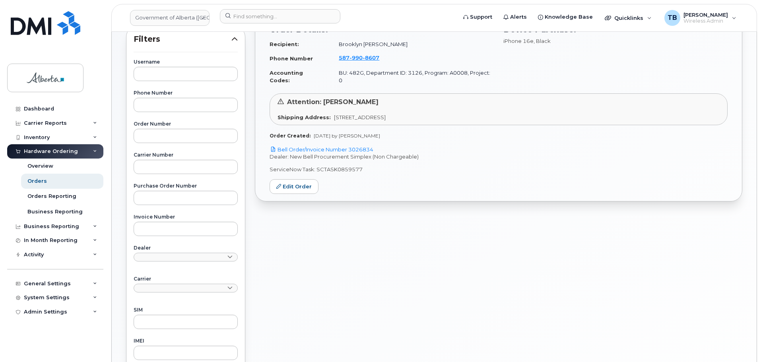
click at [334, 153] on p "Dealer: New Bell Procurement Simplex (Non Chargeable)" at bounding box center [499, 157] width 458 height 8
click at [332, 146] on link "Bell Order/Invoice Number 3026834" at bounding box center [322, 149] width 104 height 6
click at [357, 58] on span "990" at bounding box center [355, 57] width 13 height 6
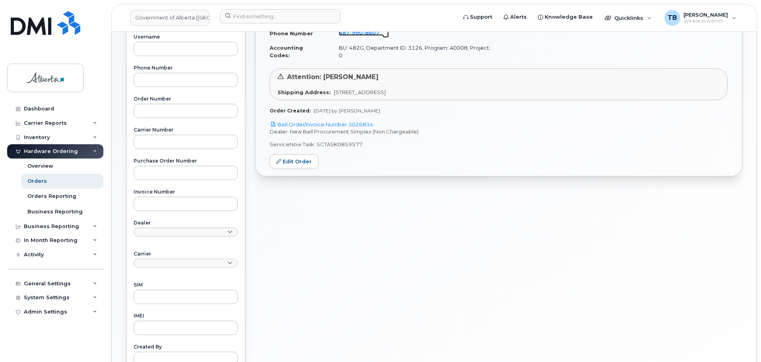
scroll to position [310, 0]
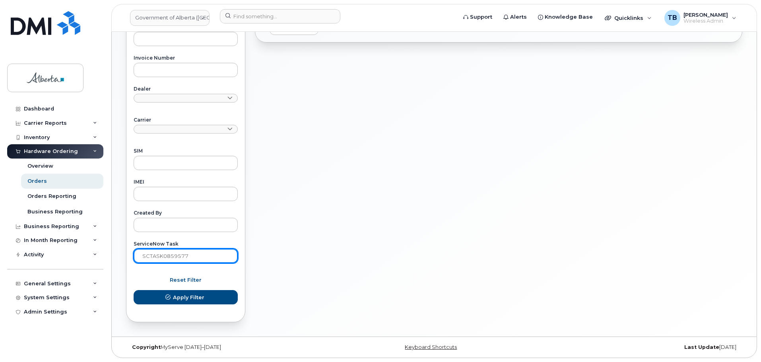
drag, startPoint x: 203, startPoint y: 256, endPoint x: 108, endPoint y: 254, distance: 95.4
click at [108, 254] on body "Government of Alberta (GOA) Support Alerts Knowledge Base Quicklinks Suspend / …" at bounding box center [380, 26] width 761 height 672
paste input "950"
type input "SCTASK0859950"
click at [134, 290] on button "Apply Filter" at bounding box center [186, 297] width 104 height 14
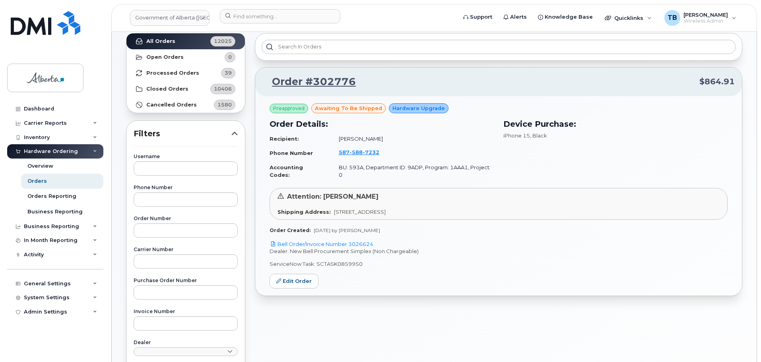
scroll to position [32, 0]
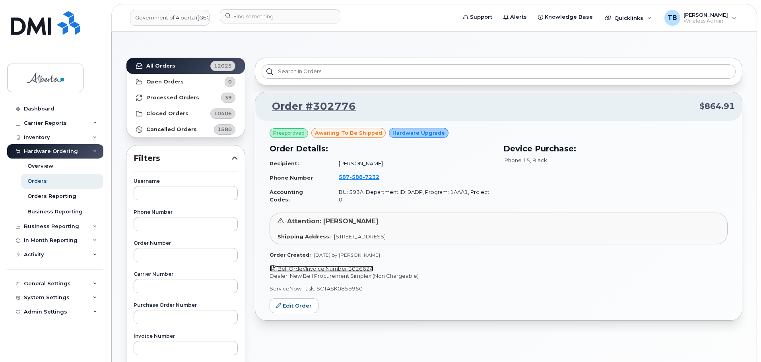
click at [320, 266] on link "Bell Order/Invoice Number 3026624" at bounding box center [322, 269] width 104 height 6
click at [356, 178] on span "588" at bounding box center [355, 177] width 13 height 6
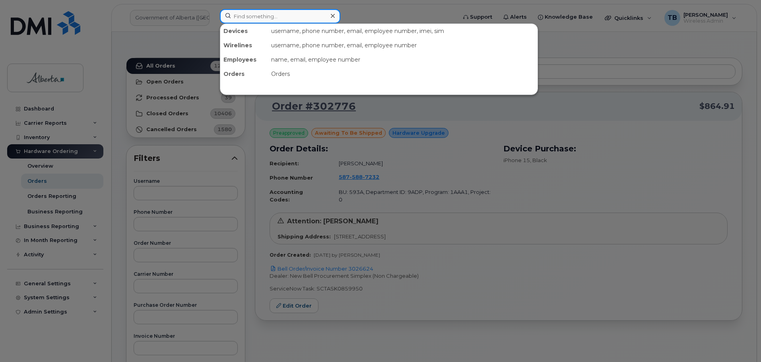
click at [250, 23] on input at bounding box center [280, 16] width 120 height 14
paste input "7802784394"
type input "7802784394"
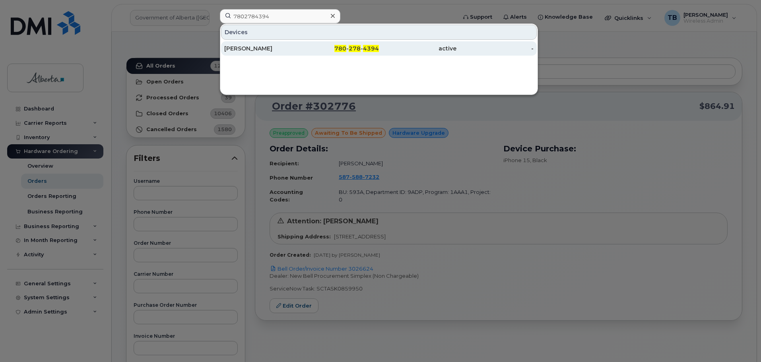
click at [252, 47] on div "Meghan Vanderkuur" at bounding box center [263, 49] width 78 height 8
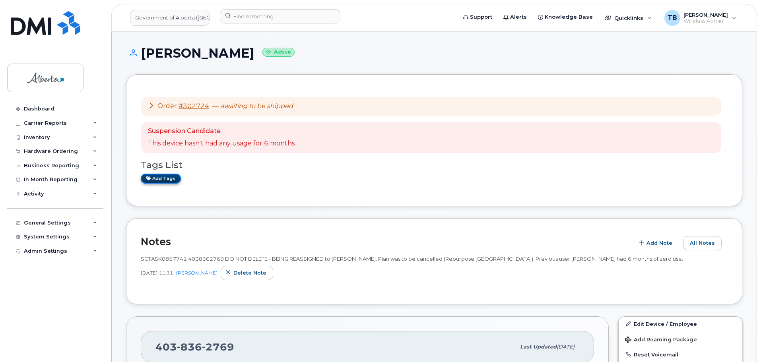
click at [164, 179] on link "Add tags" at bounding box center [161, 179] width 40 height 10
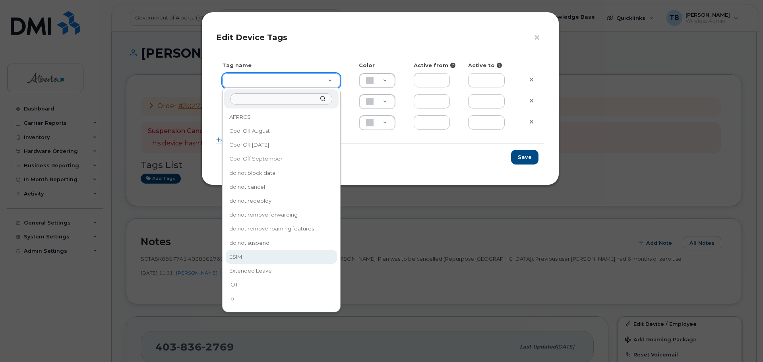
type input "ESIM"
type input "D6CDC1"
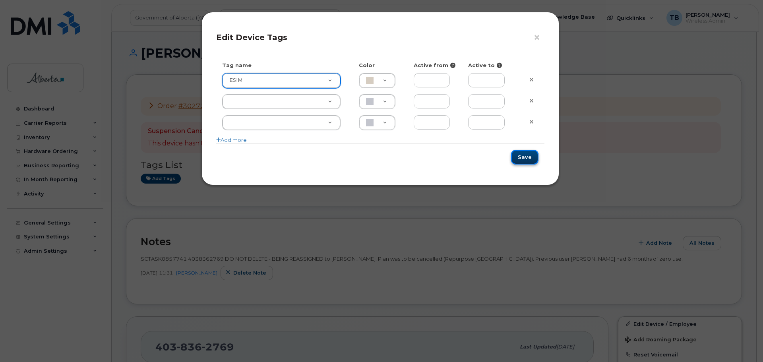
click at [526, 155] on button "Save" at bounding box center [524, 157] width 27 height 15
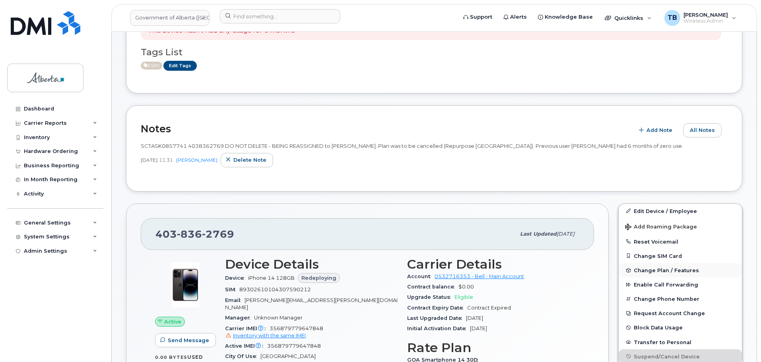
scroll to position [159, 0]
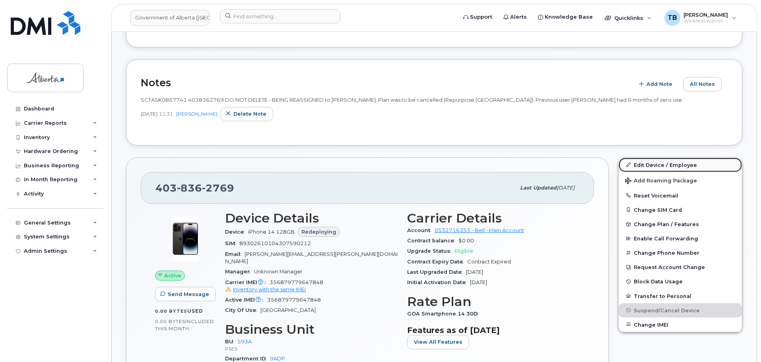
click at [644, 165] on link "Edit Device / Employee" at bounding box center [680, 165] width 123 height 14
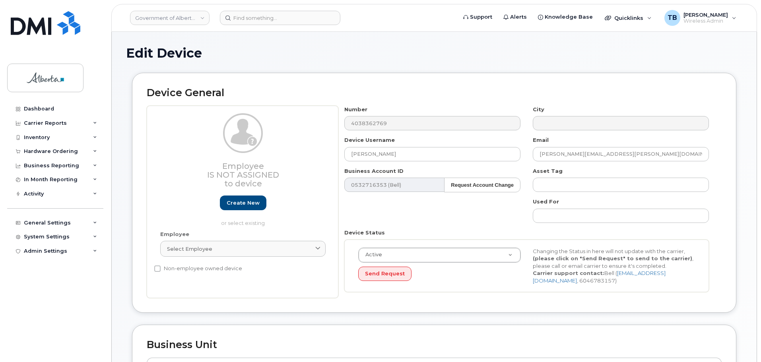
select select "4797682"
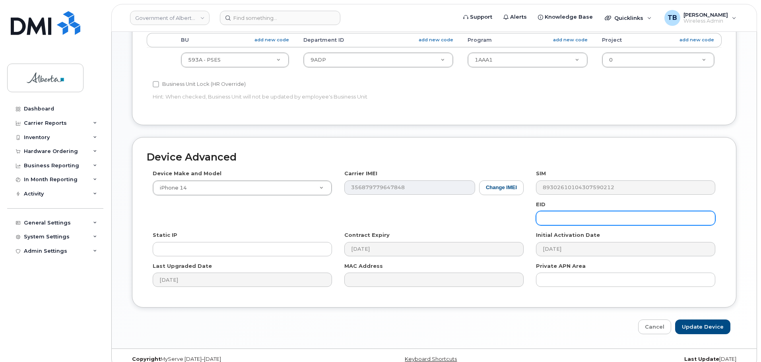
scroll to position [337, 0]
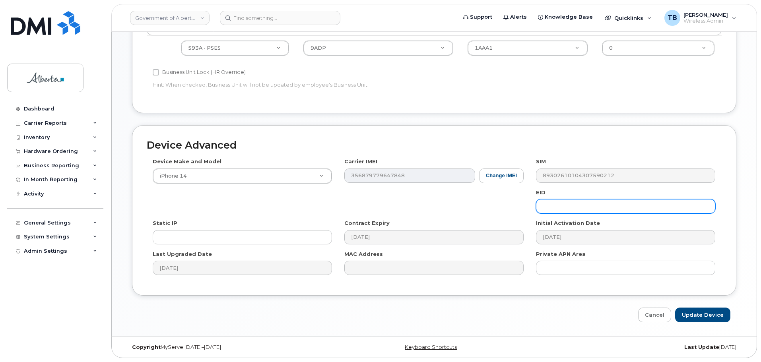
click at [562, 208] on input "text" at bounding box center [625, 206] width 179 height 14
paste input "89049032007208882600189329565886"
type input "89049032007208882600189329565886"
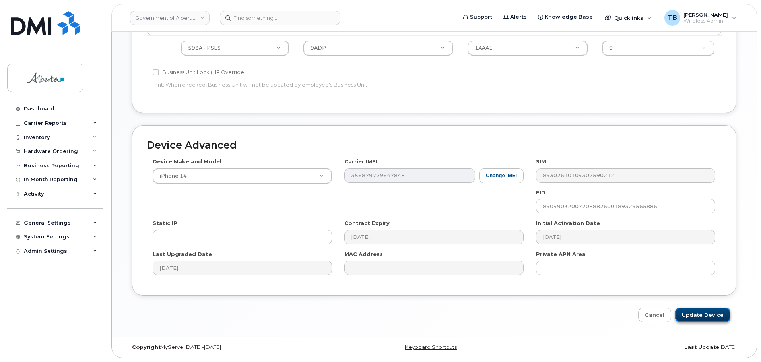
click at [695, 314] on input "Update Device" at bounding box center [702, 315] width 55 height 15
type input "Saving..."
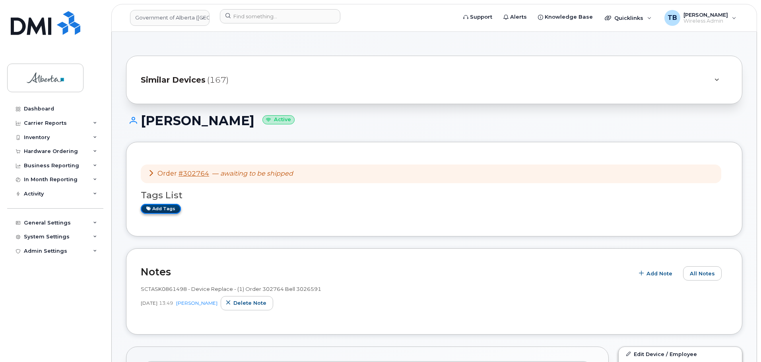
click at [159, 208] on link "Add tags" at bounding box center [161, 209] width 40 height 10
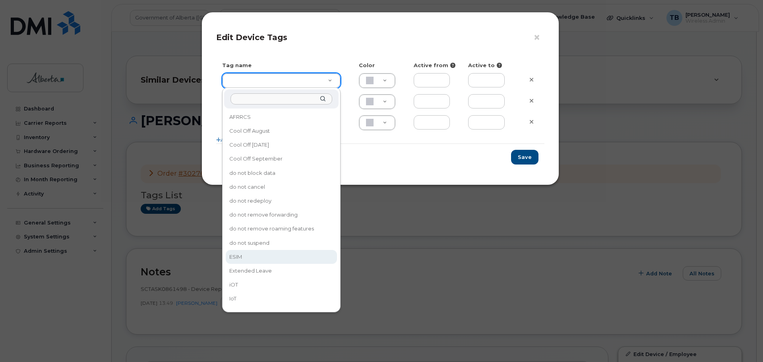
type input "ESIM"
type input "D6CDC1"
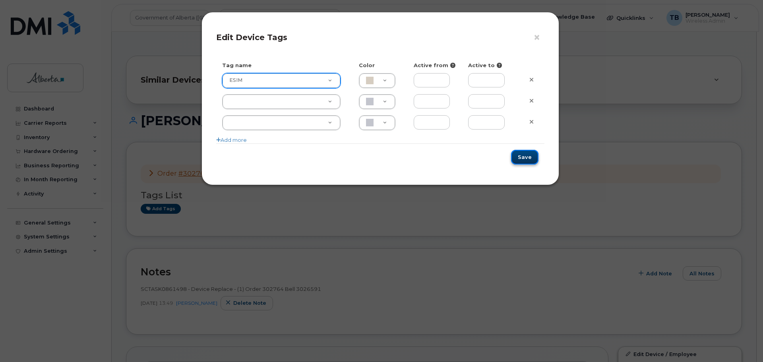
click at [520, 158] on button "Save" at bounding box center [524, 157] width 27 height 15
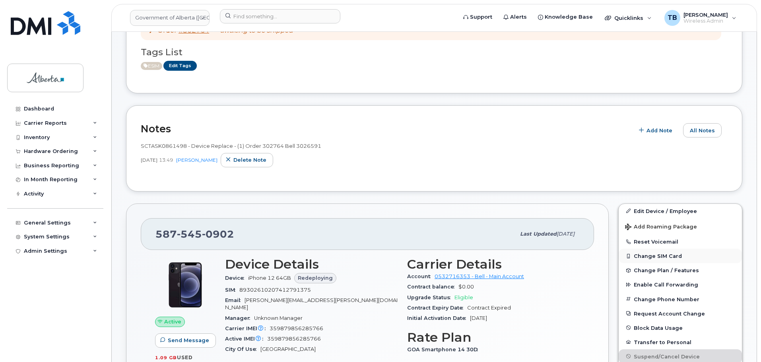
scroll to position [159, 0]
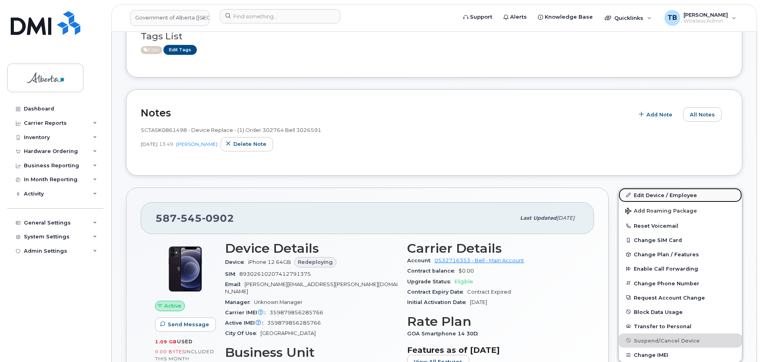
click at [637, 200] on link "Edit Device / Employee" at bounding box center [680, 195] width 123 height 14
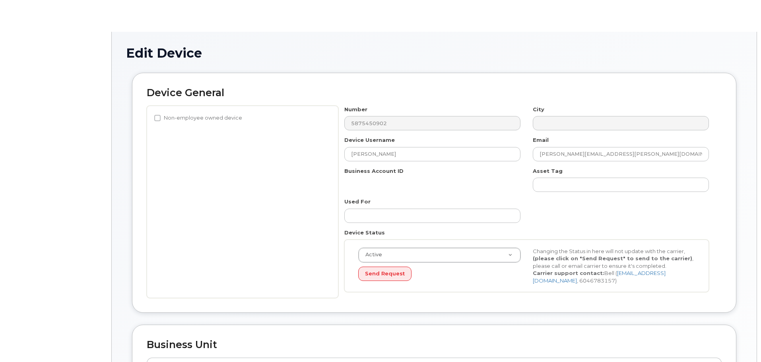
select select "4681667"
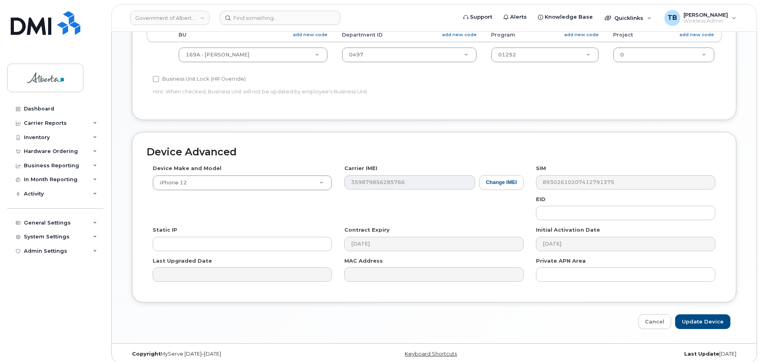
scroll to position [337, 0]
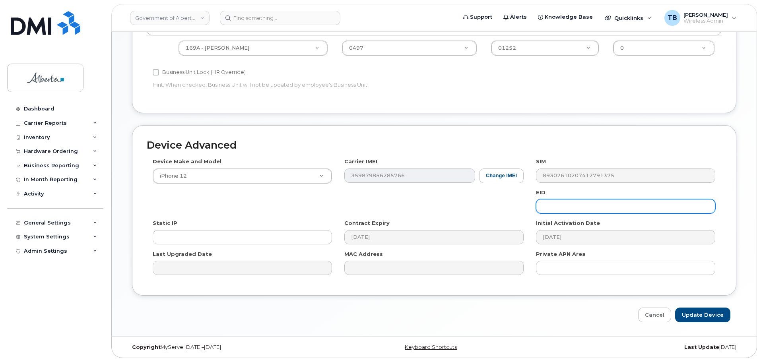
click at [569, 208] on input "text" at bounding box center [625, 206] width 179 height 14
paste input "89049032007208882600189337935240"
type input "89049032007208882600189337935240"
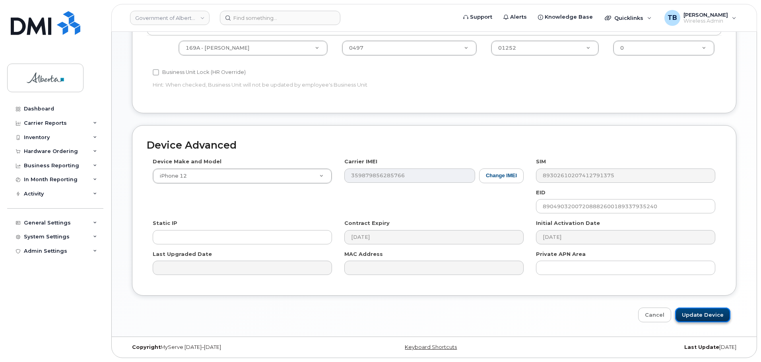
click at [712, 316] on input "Update Device" at bounding box center [702, 315] width 55 height 15
type input "Saving..."
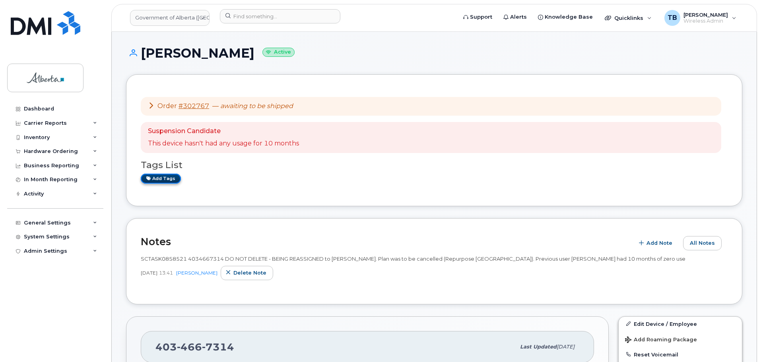
click at [155, 181] on link "Add tags" at bounding box center [161, 179] width 40 height 10
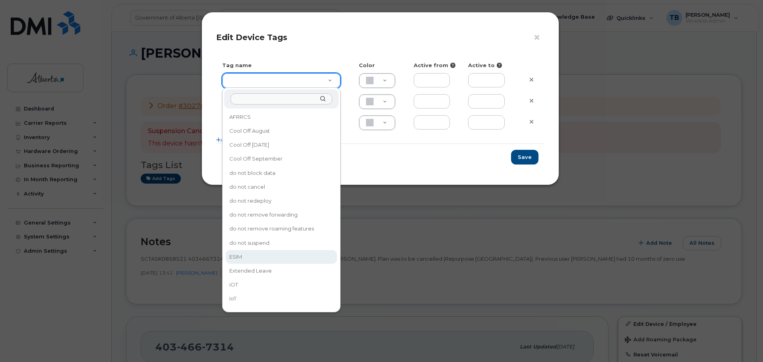
type input "ESIM"
type input "D6CDC1"
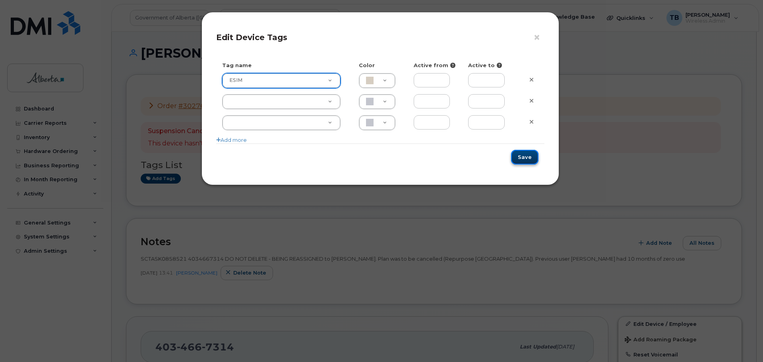
click at [529, 159] on button "Save" at bounding box center [524, 157] width 27 height 15
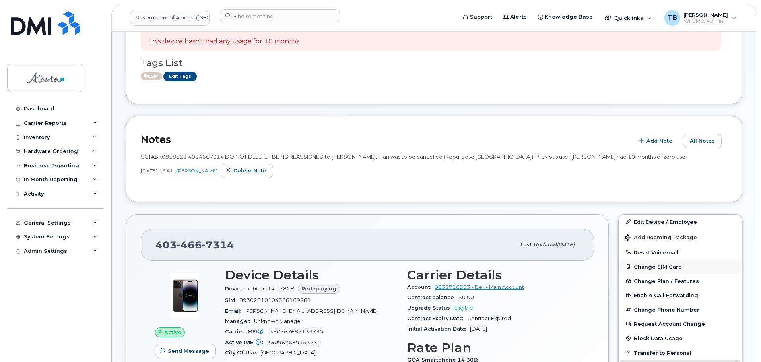
scroll to position [159, 0]
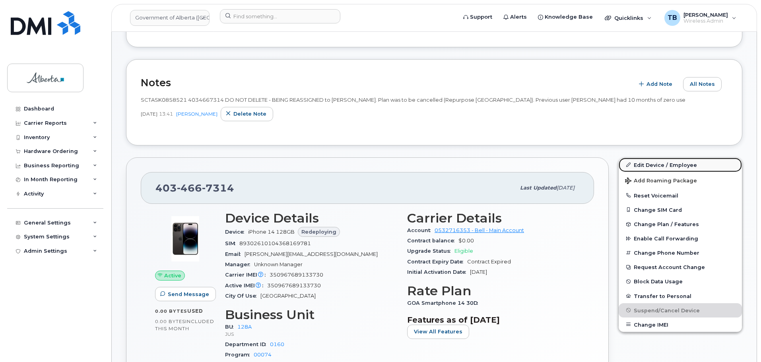
click at [664, 166] on link "Edit Device / Employee" at bounding box center [680, 165] width 123 height 14
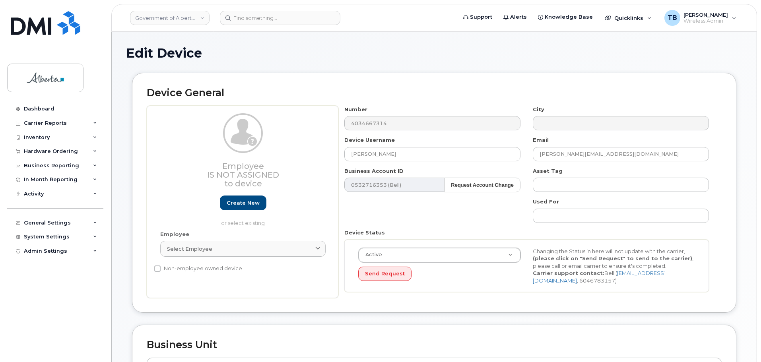
select select "4120330"
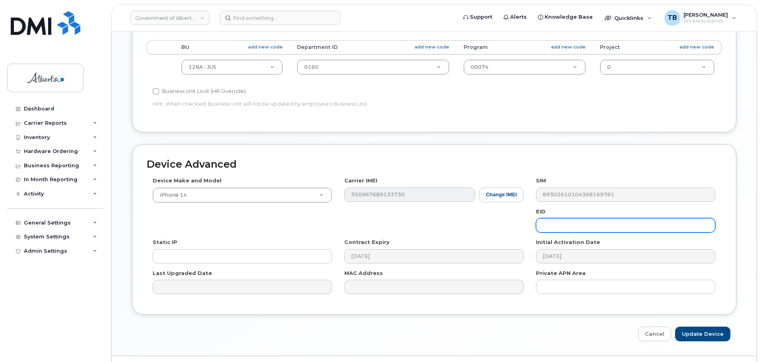
scroll to position [318, 0]
click at [556, 231] on input "text" at bounding box center [625, 225] width 179 height 14
paste input "89043052010008887025010319036677"
type input "89043052010008887025010319036677"
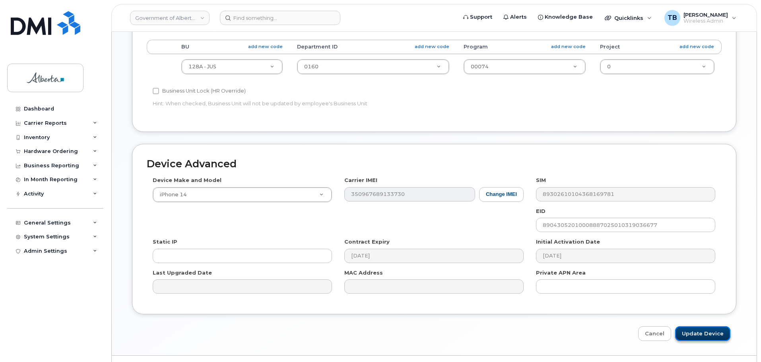
click at [702, 336] on input "Update Device" at bounding box center [702, 333] width 55 height 15
type input "Saving..."
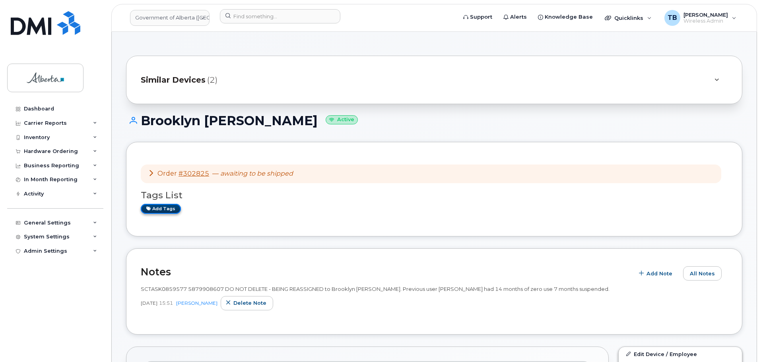
click at [159, 208] on link "Add tags" at bounding box center [161, 209] width 40 height 10
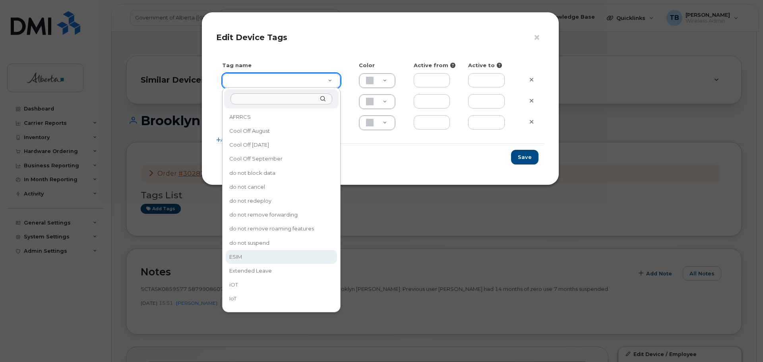
type input "ESIM"
type input "D6CDC1"
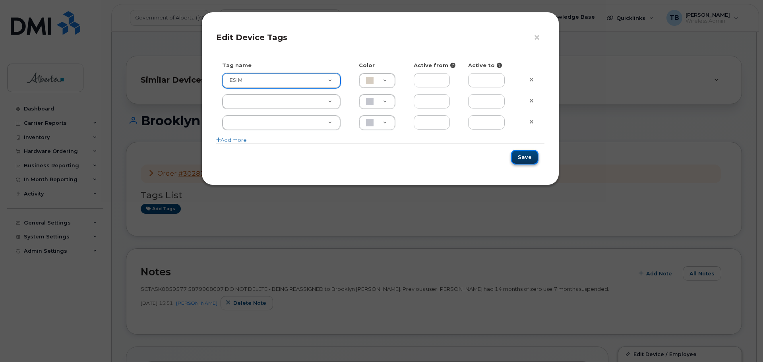
click at [525, 153] on button "Save" at bounding box center [524, 157] width 27 height 15
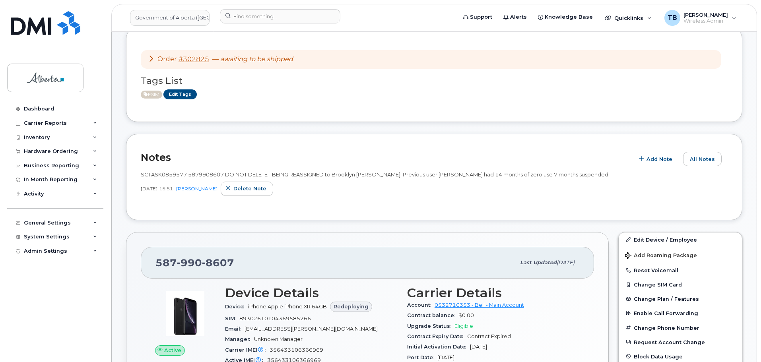
scroll to position [119, 0]
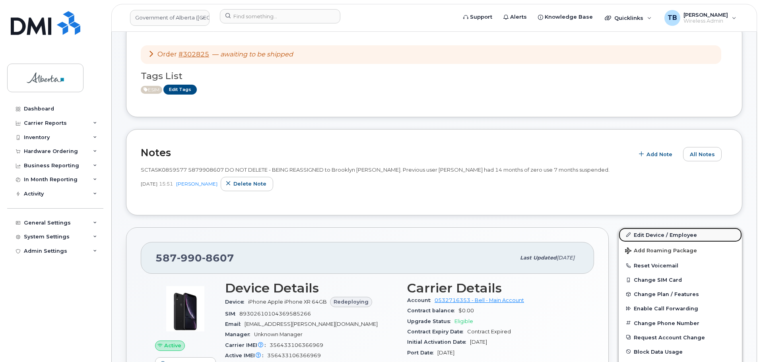
click at [654, 235] on link "Edit Device / Employee" at bounding box center [680, 235] width 123 height 14
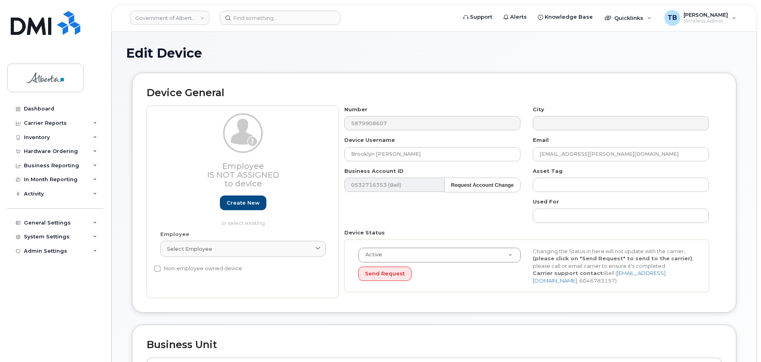
select select "4120337"
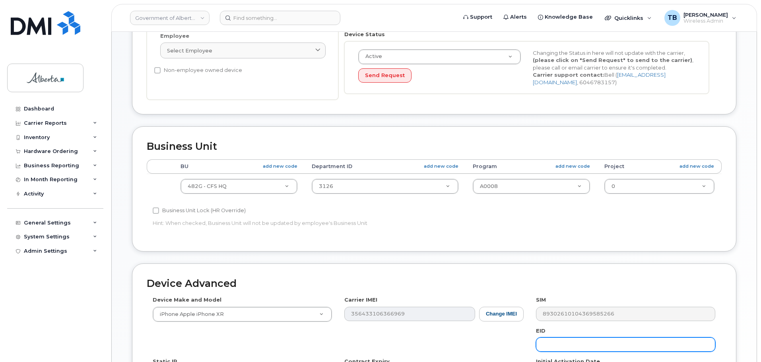
scroll to position [278, 0]
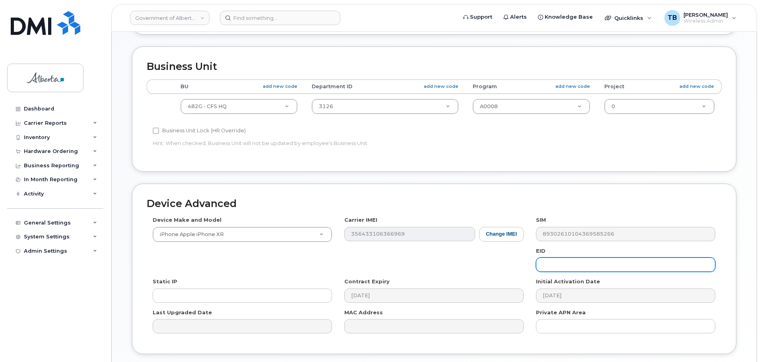
click at [571, 271] on input "text" at bounding box center [625, 265] width 179 height 14
paste input "89043052010008887025010318535090"
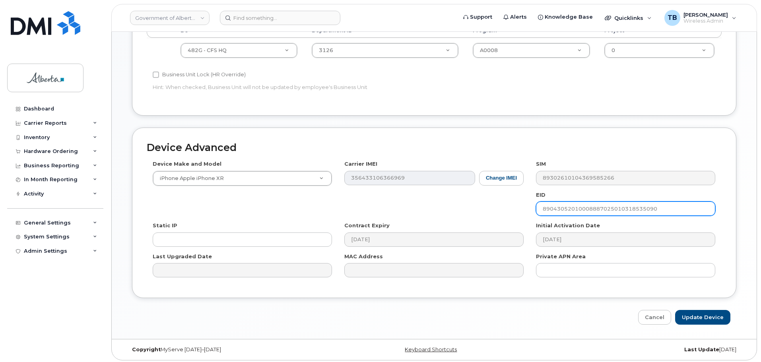
scroll to position [337, 0]
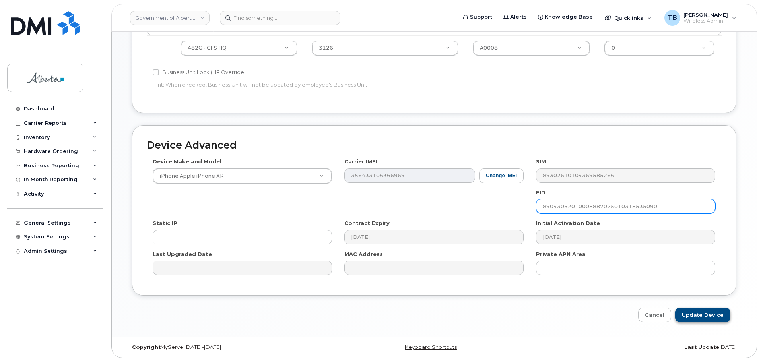
type input "89043052010008887025010318535090"
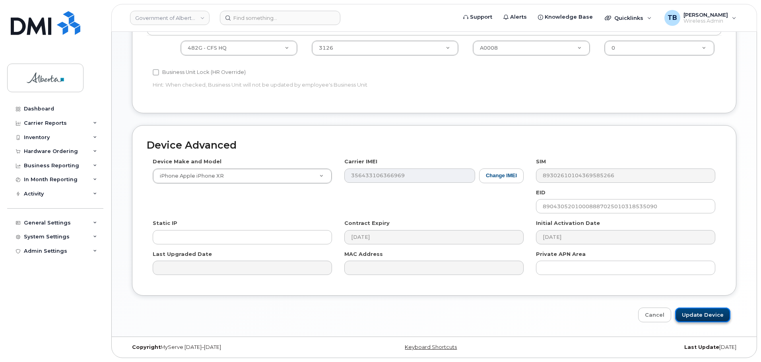
click at [706, 315] on input "Update Device" at bounding box center [702, 315] width 55 height 15
type input "Saving..."
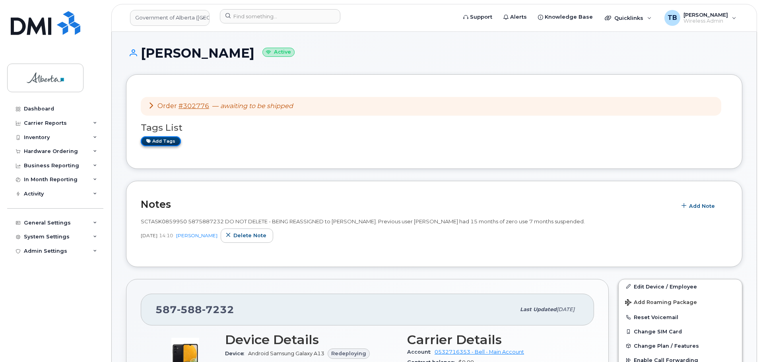
click at [160, 141] on link "Add tags" at bounding box center [161, 141] width 40 height 10
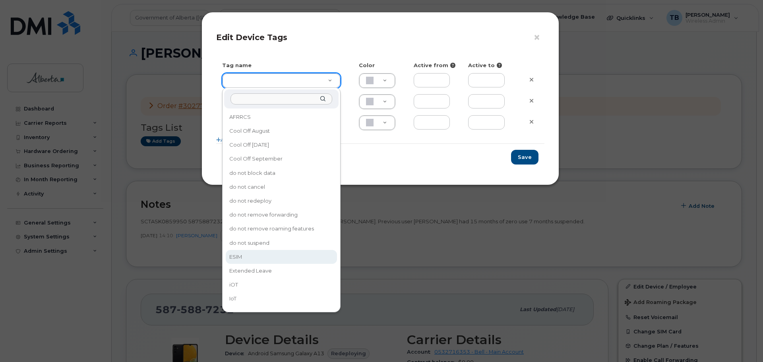
type input "ESIM"
type input "D6CDC1"
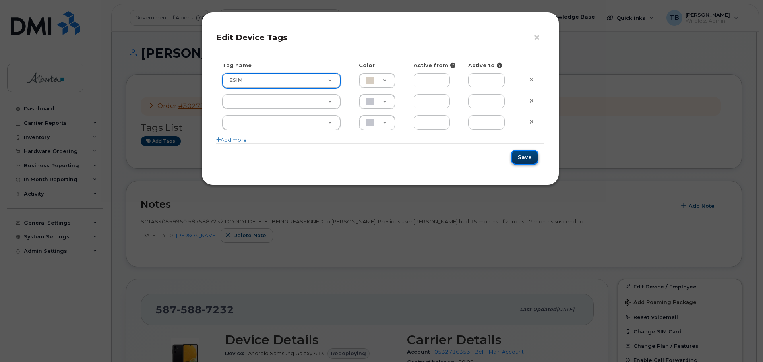
click at [526, 156] on button "Save" at bounding box center [524, 157] width 27 height 15
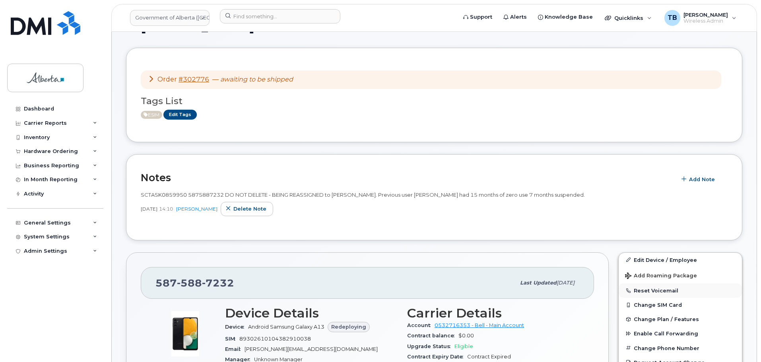
scroll to position [40, 0]
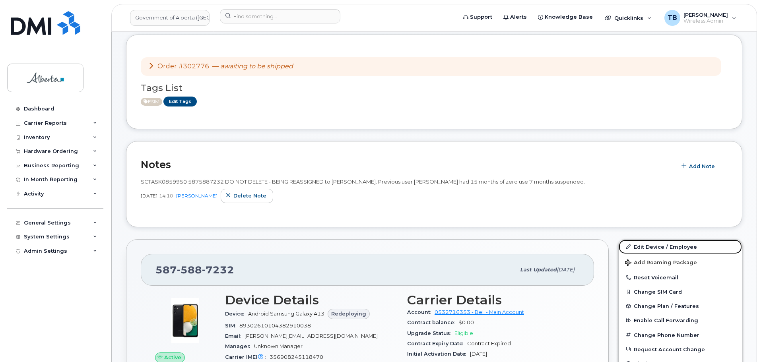
click at [650, 246] on link "Edit Device / Employee" at bounding box center [680, 247] width 123 height 14
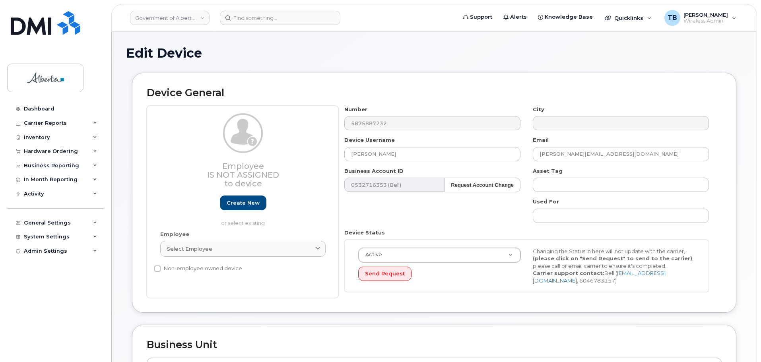
select select "4797682"
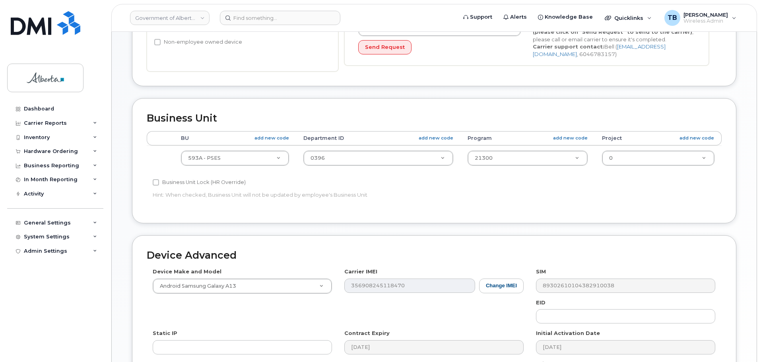
scroll to position [337, 0]
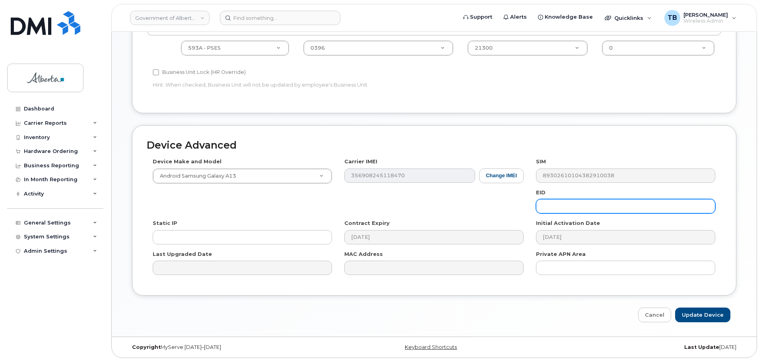
click at [553, 209] on input "text" at bounding box center [625, 206] width 179 height 14
paste input "89049032007208882600216442625064"
type input "89049032007208882600216442625064"
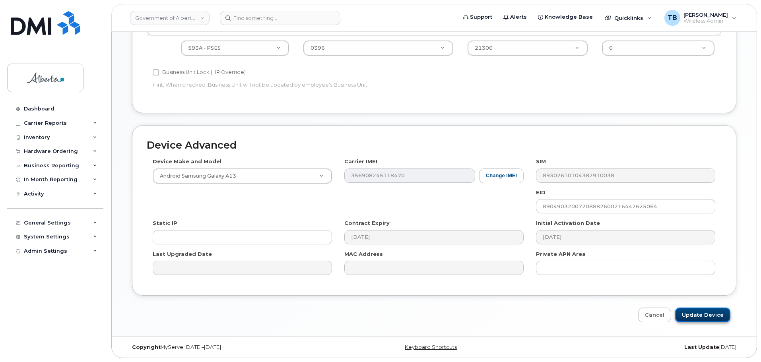
click at [705, 314] on input "Update Device" at bounding box center [702, 315] width 55 height 15
type input "Saving..."
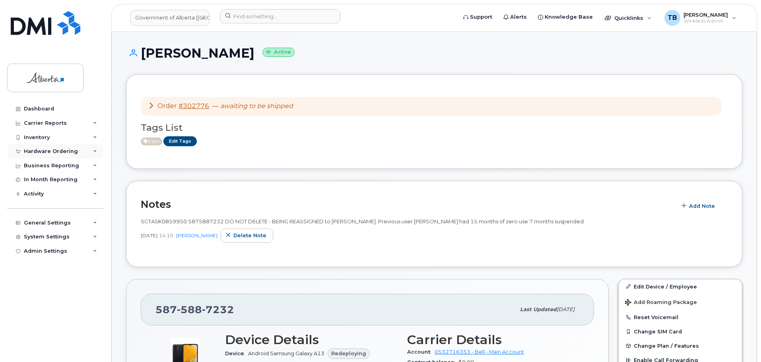
click at [58, 150] on div "Hardware Ordering" at bounding box center [51, 151] width 54 height 6
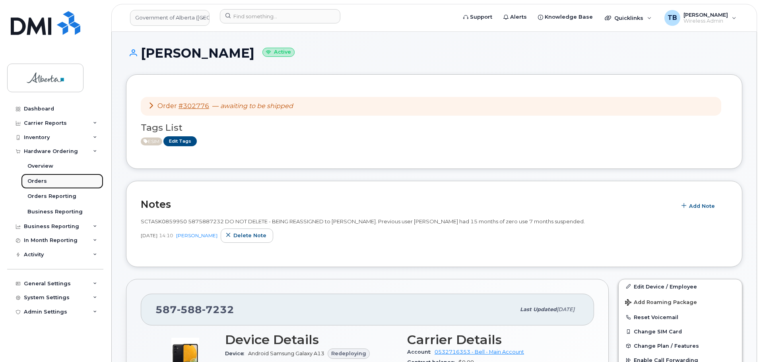
click at [37, 181] on div "Orders" at bounding box center [36, 181] width 19 height 7
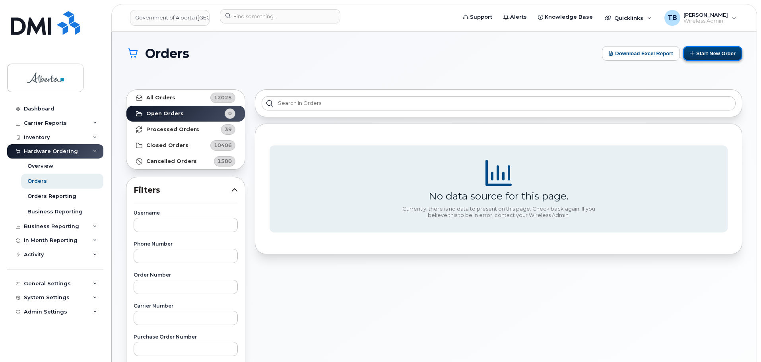
click at [709, 52] on button "Start New Order" at bounding box center [712, 53] width 59 height 15
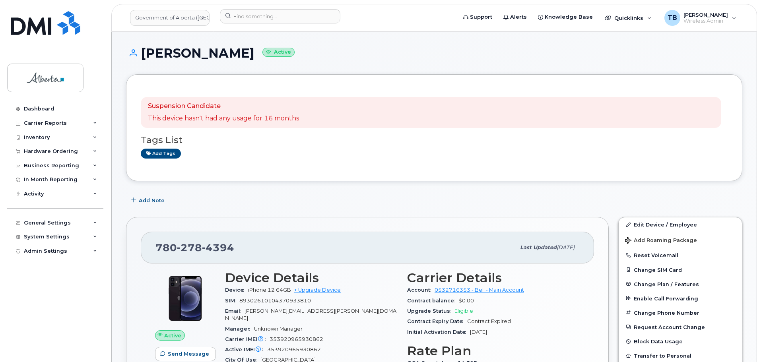
click at [200, 214] on div "[PHONE_NUMBER] Last updated [DATE] Active Send Message 0.00 Bytes  used 0.00 By…" at bounding box center [367, 354] width 492 height 284
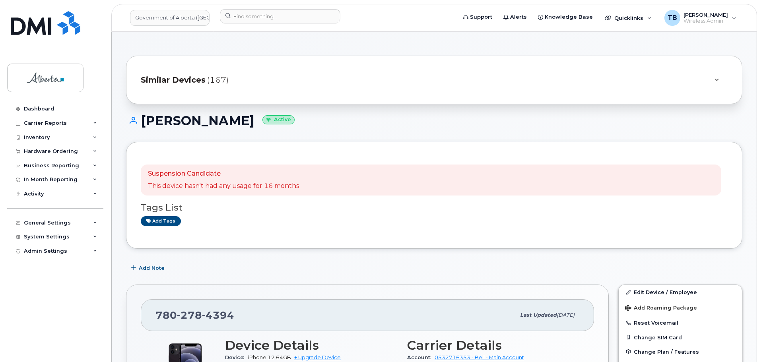
click at [144, 198] on div "Tags List Add tags" at bounding box center [434, 211] width 587 height 31
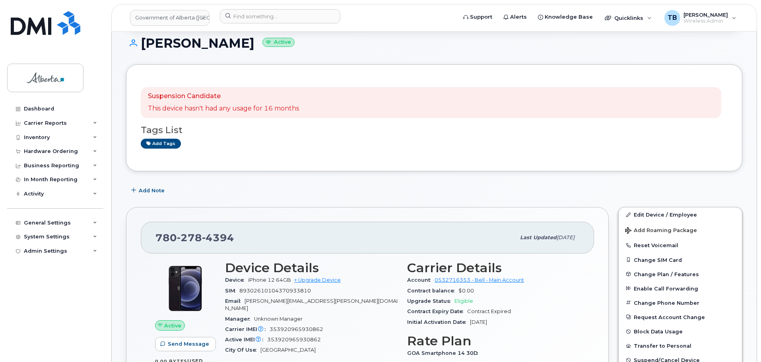
scroll to position [80, 0]
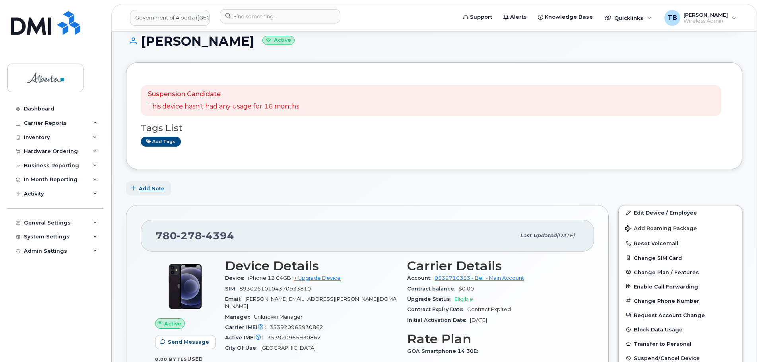
click at [155, 186] on span "Add Note" at bounding box center [152, 189] width 26 height 8
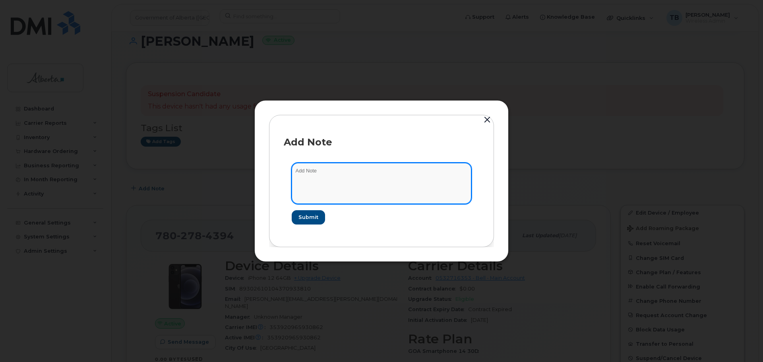
click at [319, 181] on textarea at bounding box center [382, 183] width 180 height 41
paste textarea "SCTASK0860328 7802784394 DO NOT DELETE - BEING REASSIGNED to [PERSON_NAME]. Pre…"
type textarea "SCTASK0860328 7802784394 DO NOT DELETE - BEING REASSIGNED to [PERSON_NAME]. Pre…"
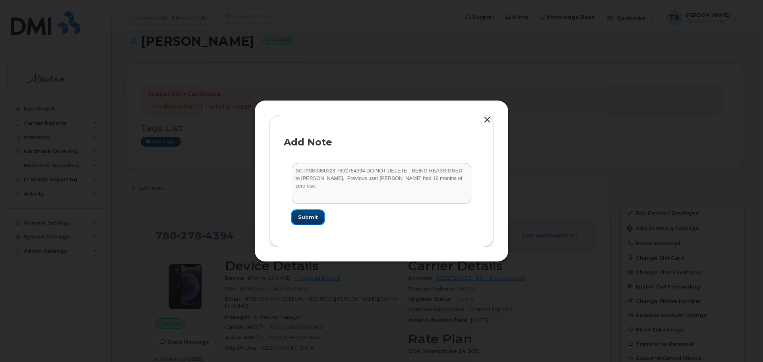
click at [317, 220] on span "Submit" at bounding box center [308, 218] width 20 height 8
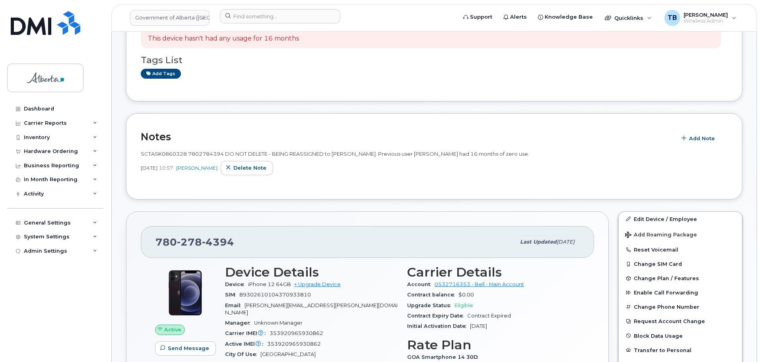
scroll to position [199, 0]
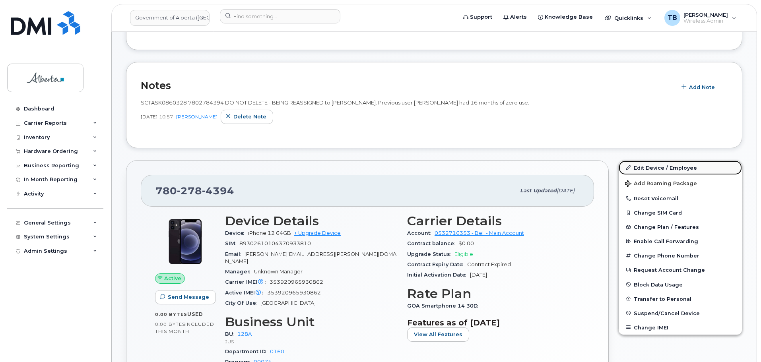
drag, startPoint x: 670, startPoint y: 168, endPoint x: 654, endPoint y: 171, distance: 15.3
click at [670, 168] on link "Edit Device / Employee" at bounding box center [680, 168] width 123 height 14
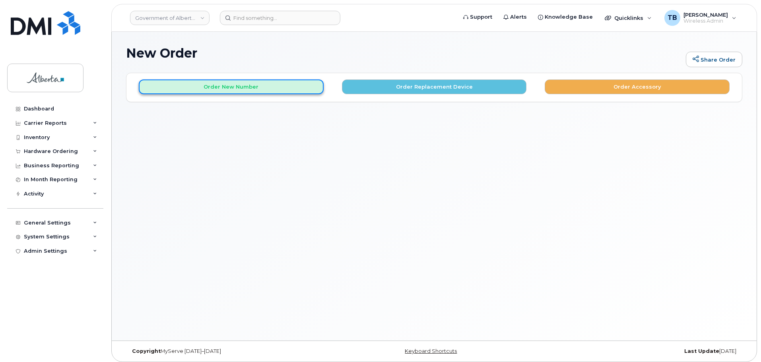
click at [237, 85] on button "Order New Number" at bounding box center [231, 87] width 185 height 15
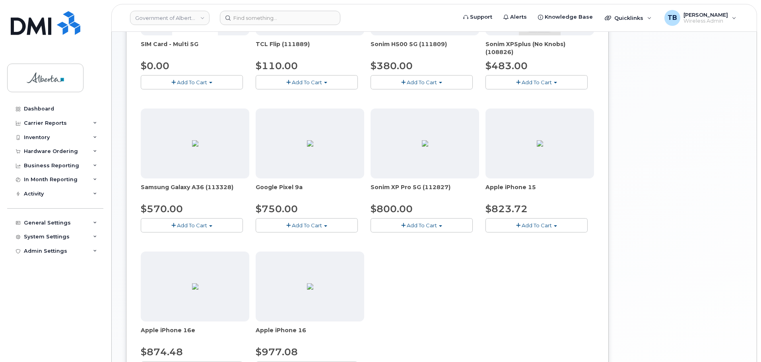
scroll to position [199, 0]
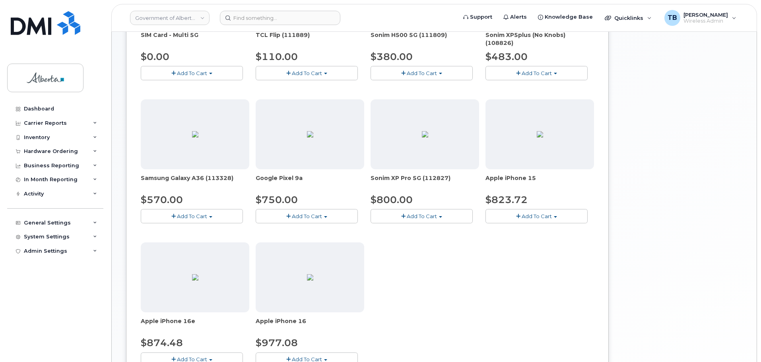
click at [304, 218] on span "Add To Cart" at bounding box center [307, 216] width 30 height 6
click at [549, 297] on div "SIM Card - Multi 5G $0.00 Add To Cart $0.00 - New Activation TCL Flip (111889) …" at bounding box center [367, 167] width 453 height 423
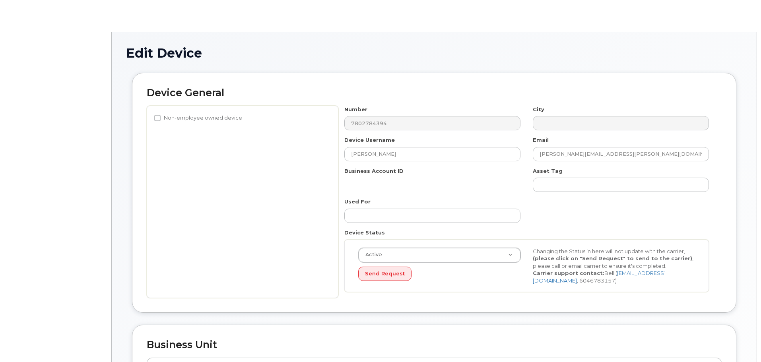
select select "4120330"
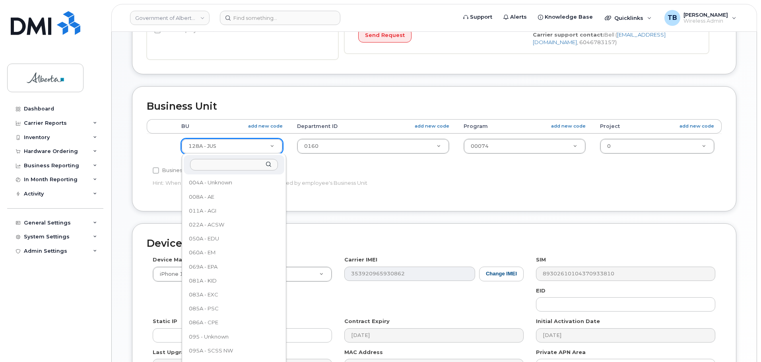
scroll to position [105, 0]
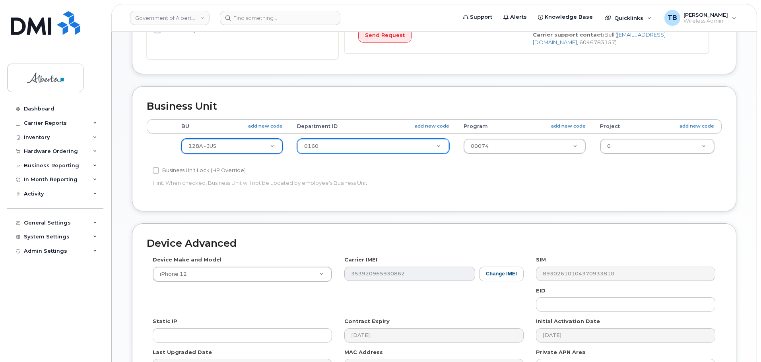
type input "0"
type input "0164"
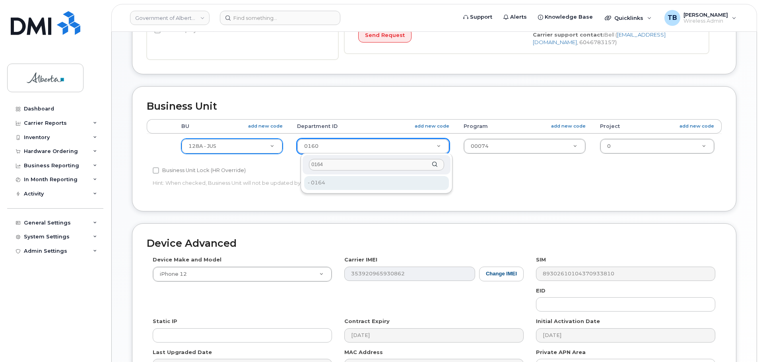
type input "0164"
drag, startPoint x: 318, startPoint y: 184, endPoint x: 444, endPoint y: 157, distance: 129.2
type input "4752075"
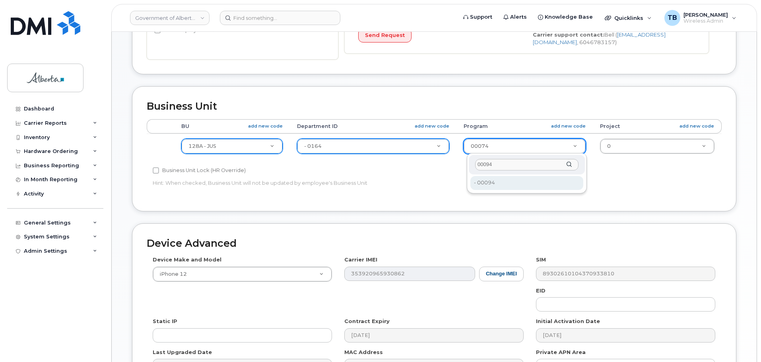
type input "00094"
type input "4120399"
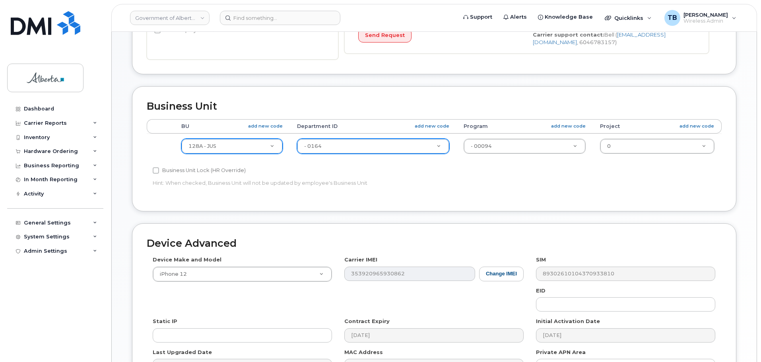
click at [379, 238] on h2 "Device Advanced" at bounding box center [434, 243] width 575 height 11
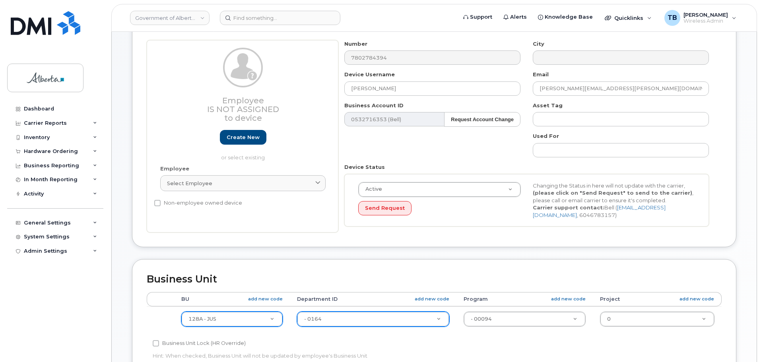
scroll to position [0, 0]
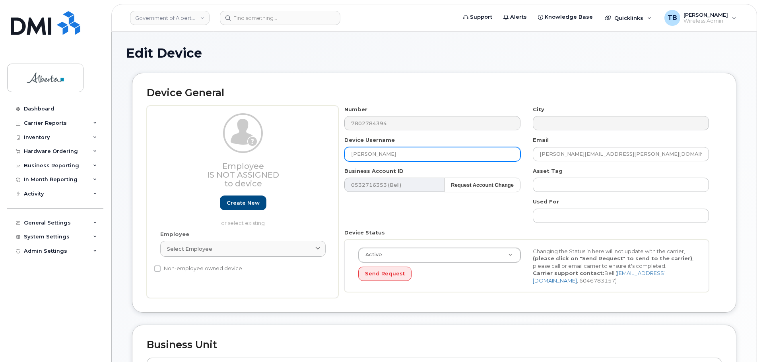
drag, startPoint x: 414, startPoint y: 153, endPoint x: 297, endPoint y: 156, distance: 116.1
click at [297, 156] on div "Employee Is not assigned to device Create new or select existing Employee Selec…" at bounding box center [434, 202] width 575 height 193
paste input "[PERSON_NAME]"
type input "[PERSON_NAME]"
drag, startPoint x: 633, startPoint y: 157, endPoint x: 501, endPoint y: 158, distance: 131.6
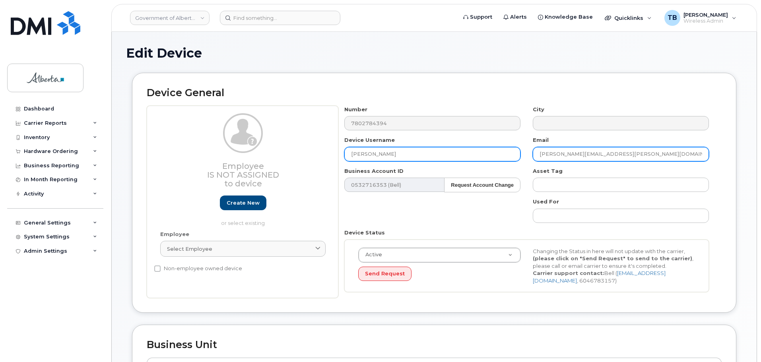
click at [501, 158] on div "Number 7802784394 City Device Username Amber Movold Email Meghan.Vanderkuur@gov…" at bounding box center [526, 202] width 377 height 193
paste input "Amber.Movold"
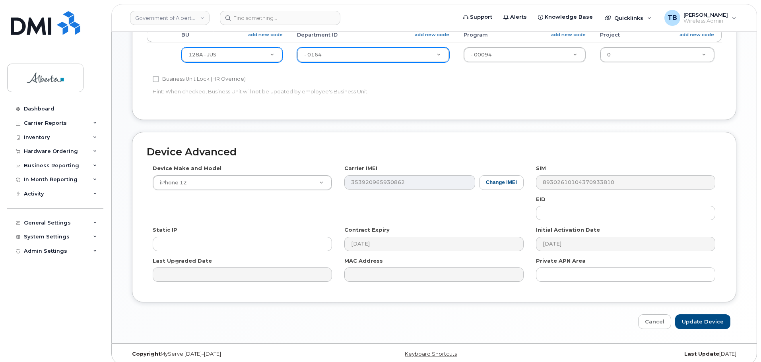
scroll to position [337, 0]
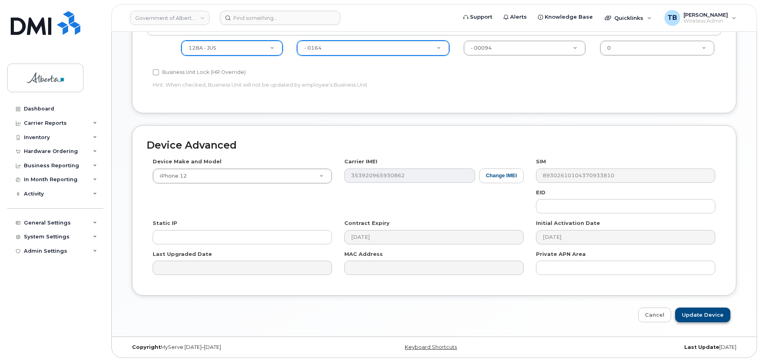
type input "[EMAIL_ADDRESS][DOMAIN_NAME]"
drag, startPoint x: 707, startPoint y: 319, endPoint x: 701, endPoint y: 317, distance: 5.5
click at [707, 319] on input "Update Device" at bounding box center [702, 315] width 55 height 15
type input "Saving..."
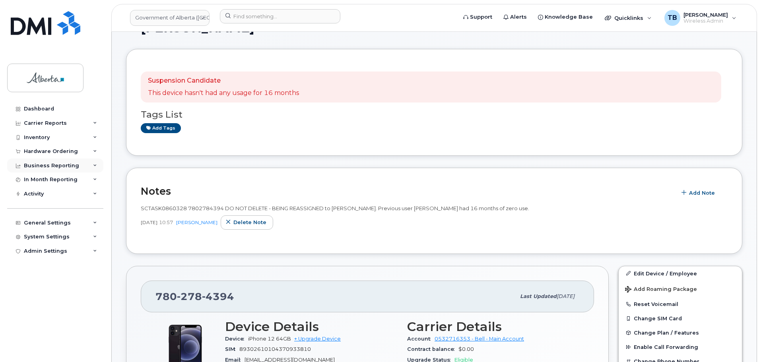
scroll to position [40, 0]
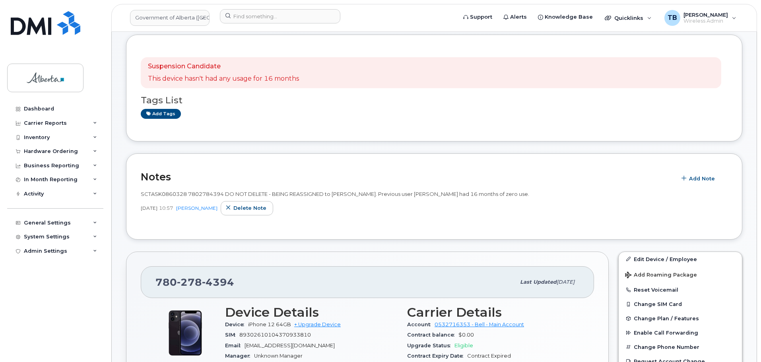
click at [159, 194] on span "SCTASK0860328 7802784394 DO NOT DELETE - BEING REASSIGNED to [PERSON_NAME]. Pre…" at bounding box center [335, 194] width 388 height 6
copy span "SCTASK0860328"
click at [661, 291] on button "Reset Voicemail" at bounding box center [680, 290] width 123 height 14
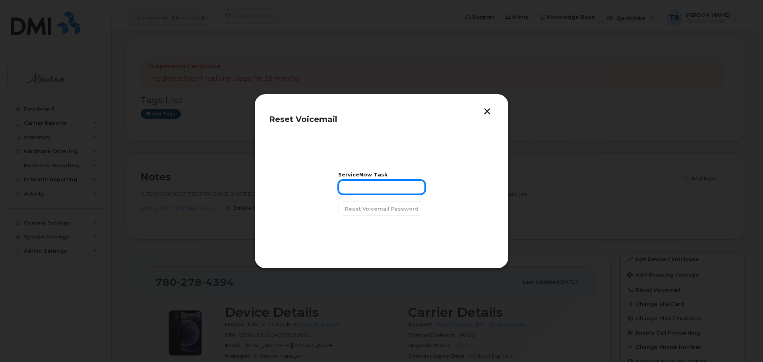
click at [380, 194] on input "text" at bounding box center [381, 187] width 87 height 14
paste input "SCTASK0860328"
type input "SCTASK0860328"
click at [376, 204] on button "Reset Voicemail Password" at bounding box center [381, 209] width 87 height 14
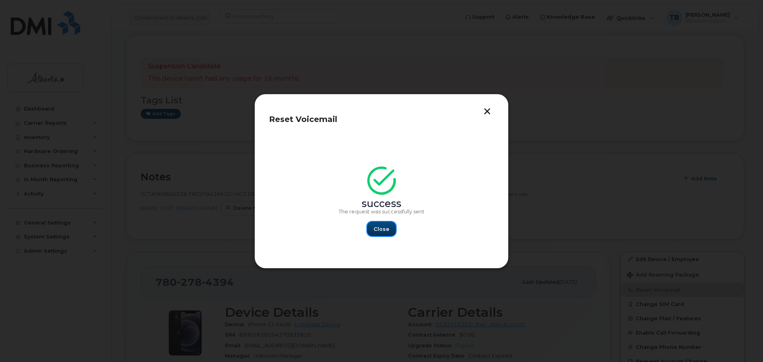
click at [379, 227] on span "Close" at bounding box center [382, 229] width 16 height 8
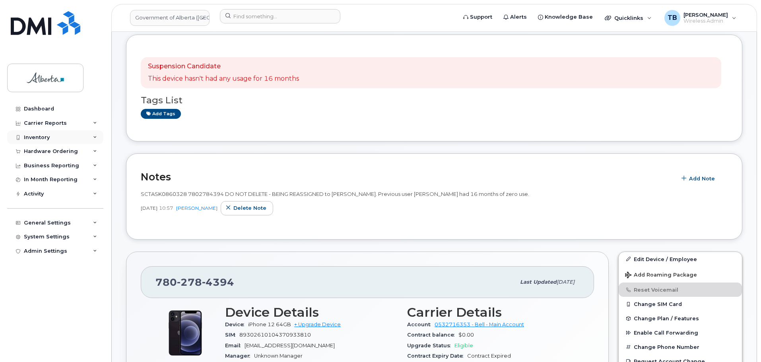
click at [36, 142] on div "Inventory" at bounding box center [55, 137] width 96 height 14
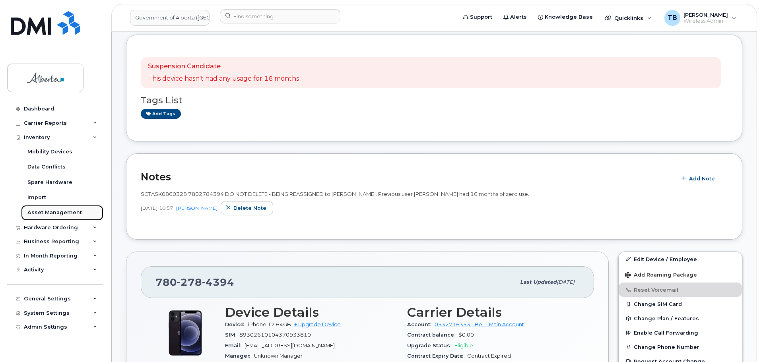
drag, startPoint x: 37, startPoint y: 214, endPoint x: 39, endPoint y: 218, distance: 5.0
click at [37, 214] on div "Asset Management" at bounding box center [54, 212] width 54 height 7
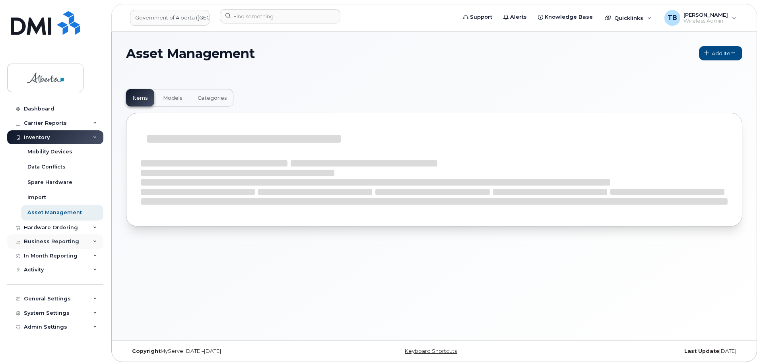
click at [37, 236] on div "Business Reporting" at bounding box center [55, 242] width 96 height 14
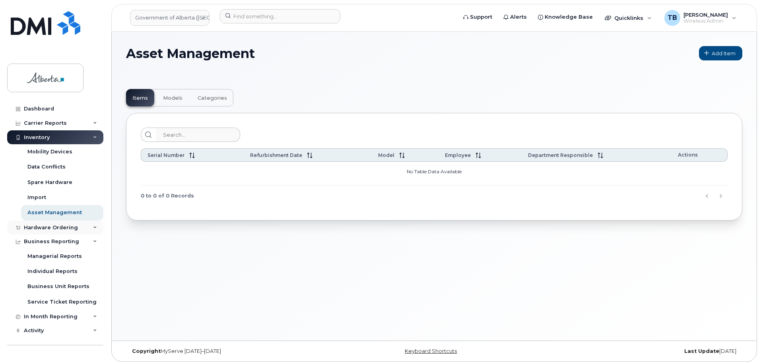
click at [38, 229] on div "Hardware Ordering" at bounding box center [51, 228] width 54 height 6
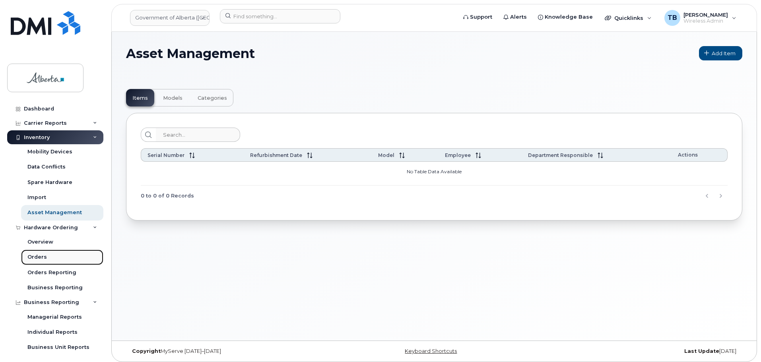
click at [39, 254] on div "Orders" at bounding box center [36, 257] width 19 height 7
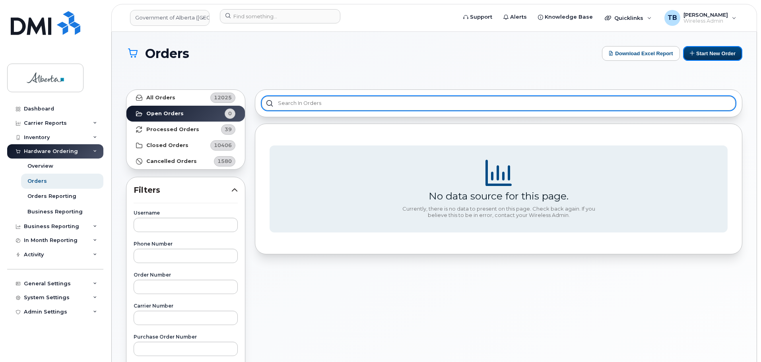
click at [704, 54] on button "Start New Order" at bounding box center [712, 53] width 59 height 15
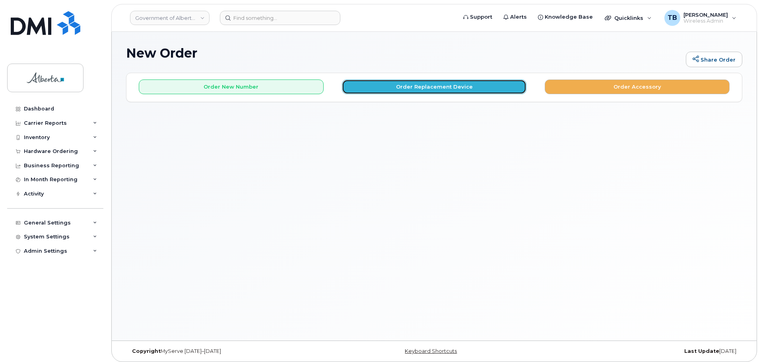
click at [408, 82] on button "Order Replacement Device" at bounding box center [434, 87] width 185 height 15
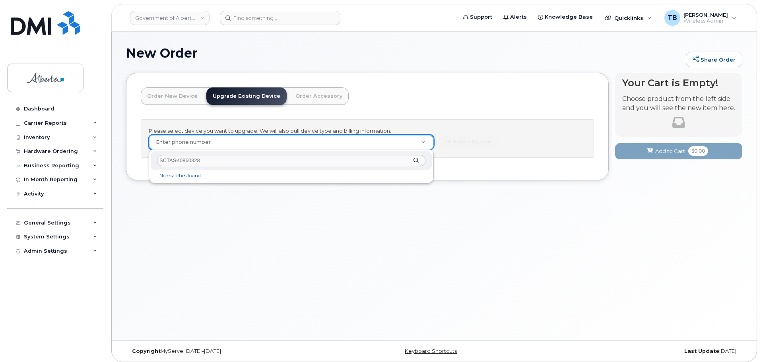
type input "SCTASK0860328"
paste input "7802784394"
type input "7802784394"
type input "862794"
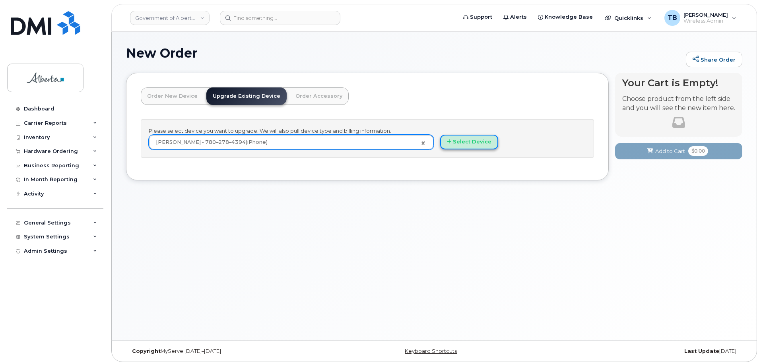
click at [483, 141] on button "Select Device" at bounding box center [469, 142] width 58 height 15
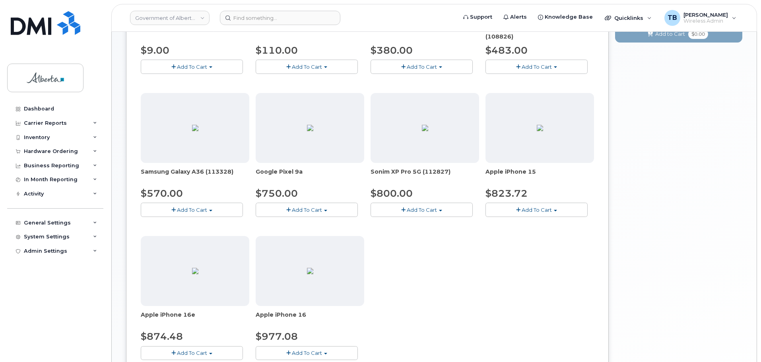
scroll to position [278, 0]
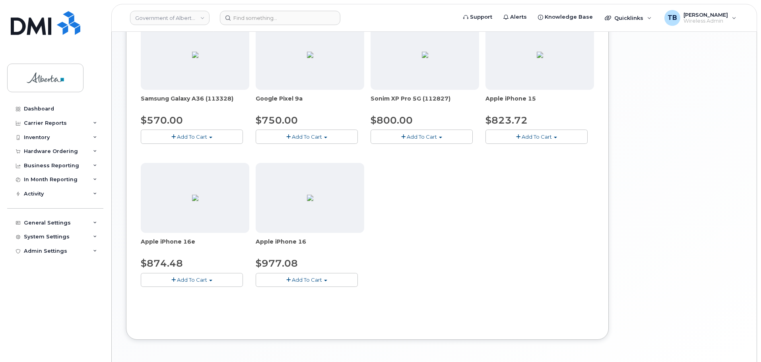
click at [311, 138] on span "Add To Cart" at bounding box center [307, 137] width 30 height 6
click at [309, 162] on link "$750.00 - 30-day upgrade (128GB model)" at bounding box center [321, 161] width 126 height 10
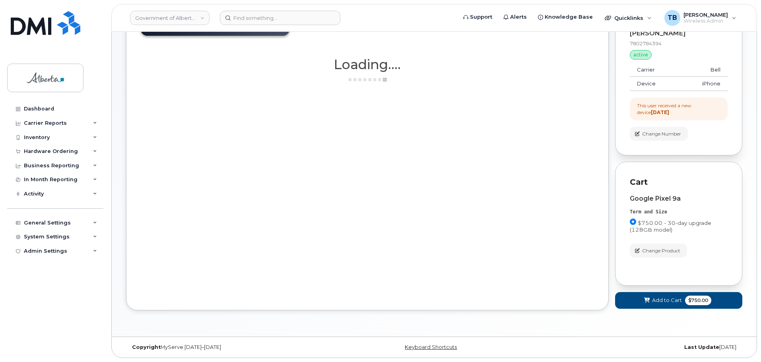
scroll to position [69, 0]
click at [651, 305] on button "Add to Cart $750.00" at bounding box center [678, 300] width 127 height 16
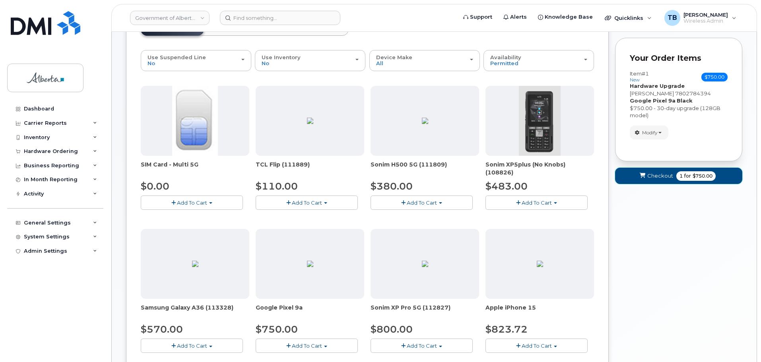
click at [645, 176] on icon "submit" at bounding box center [643, 175] width 6 height 5
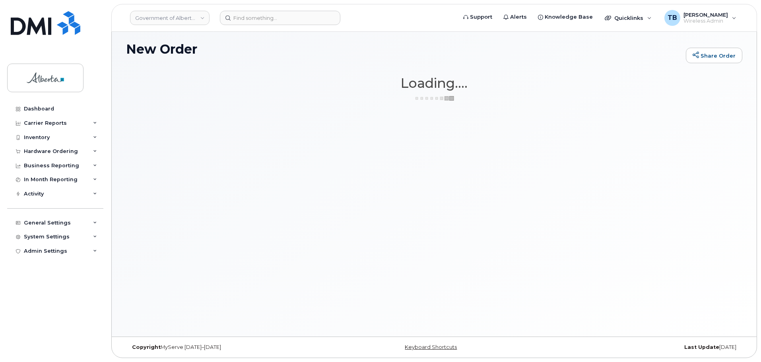
scroll to position [4, 0]
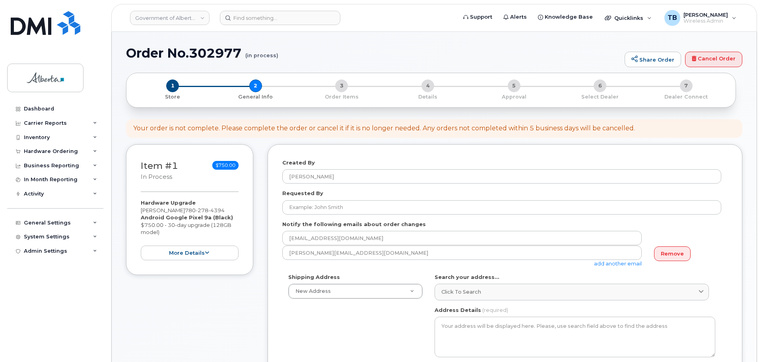
select select
drag, startPoint x: 192, startPoint y: 51, endPoint x: 197, endPoint y: 53, distance: 5.2
click at [193, 52] on h1 "Order No.302977 (in process)" at bounding box center [373, 53] width 495 height 14
click at [197, 53] on h1 "Order No.302977 (in process)" at bounding box center [373, 53] width 495 height 14
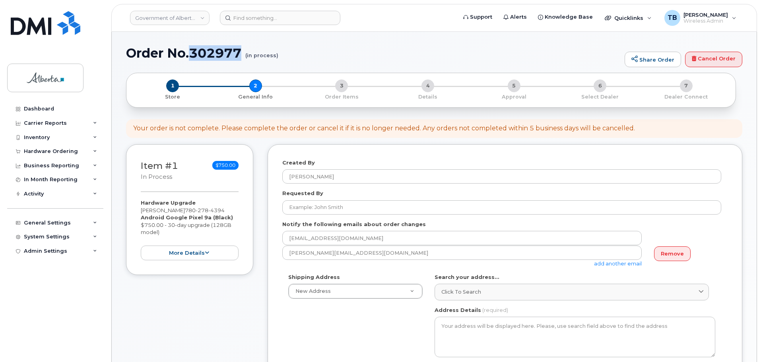
copy h1 "302977"
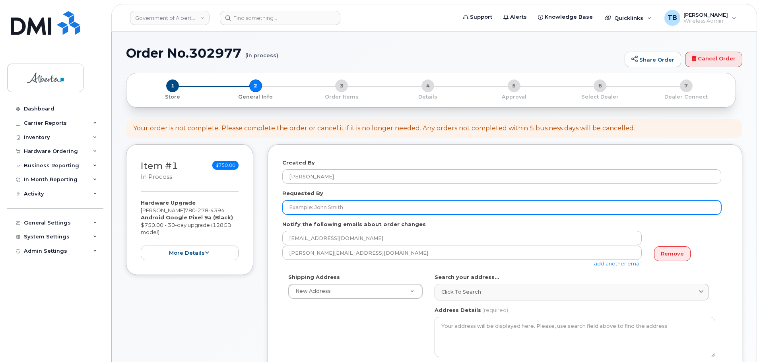
click at [322, 212] on input "Requested By" at bounding box center [501, 207] width 439 height 14
paste input "[PERSON_NAME]"
type input "[PERSON_NAME]"
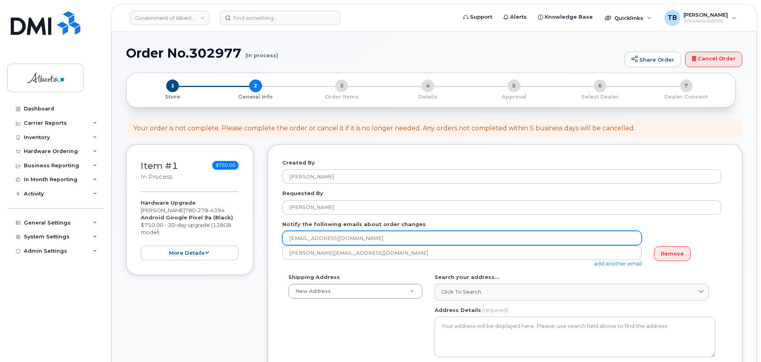
drag, startPoint x: 365, startPoint y: 242, endPoint x: 256, endPoint y: 240, distance: 109.0
paste input "Sheri.Aikens"
type input "Sheri.Aikens@gov.ab.ca"
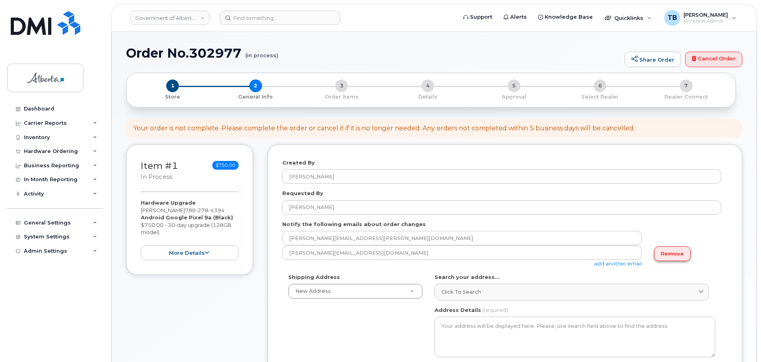
click at [661, 258] on link "Remove" at bounding box center [672, 254] width 37 height 15
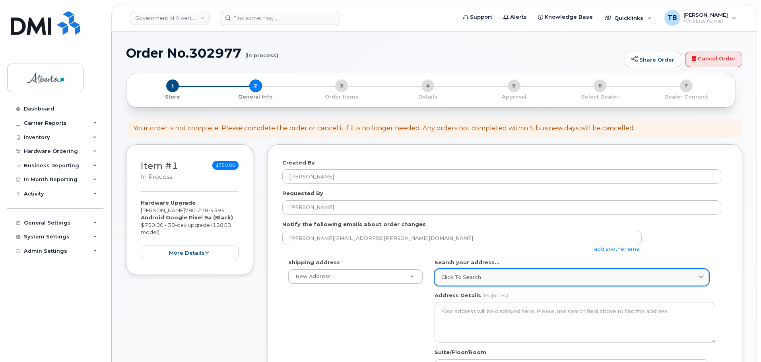
click at [460, 279] on span "Click to search" at bounding box center [461, 278] width 40 height 8
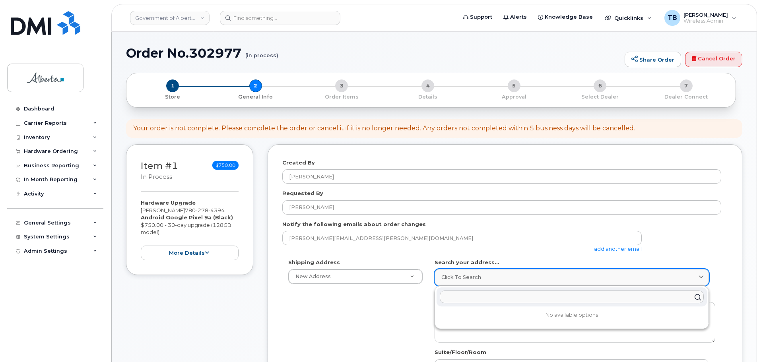
paste input "10365 - 97 Street N. W."
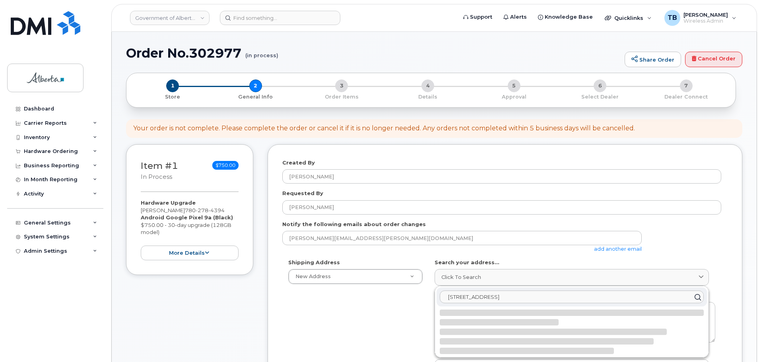
scroll to position [40, 0]
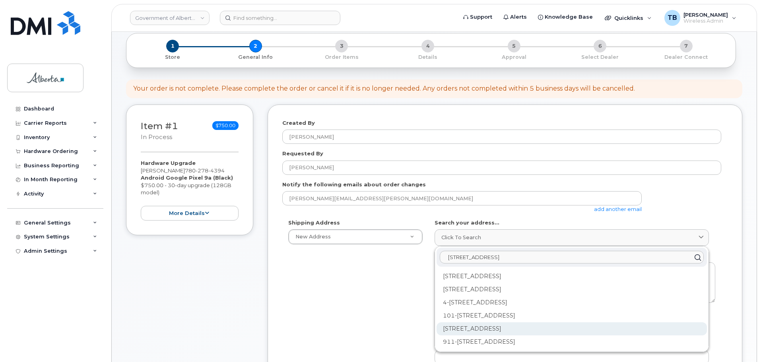
type input "10365 - 97 Street N. W."
click at [482, 329] on div "10365 97 St NW Edmonton AB T5J 5C5" at bounding box center [572, 328] width 270 height 13
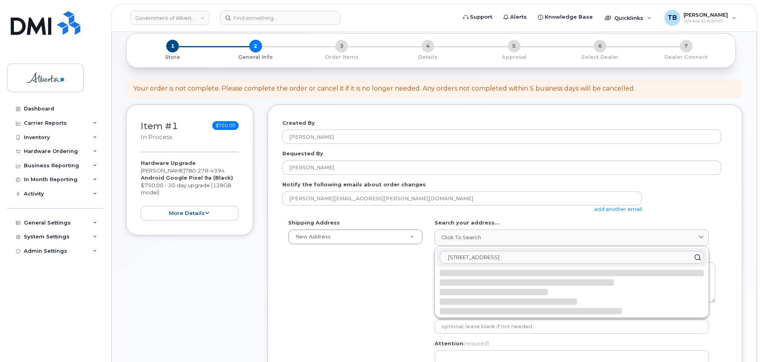
select select
type textarea "10365 97 St NW EDMONTON AB T5J 5C5 CANADA"
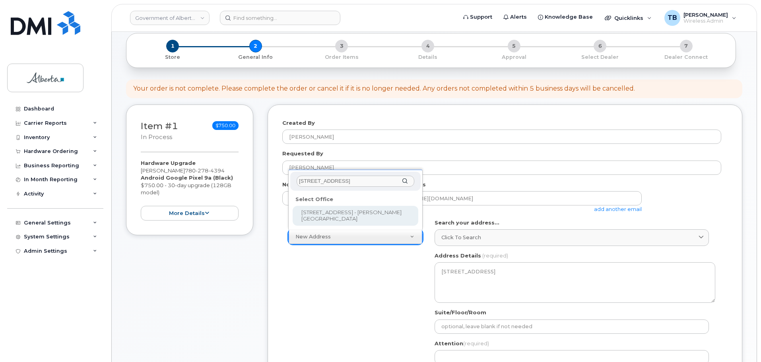
type input "10365 - 97 Street N. W."
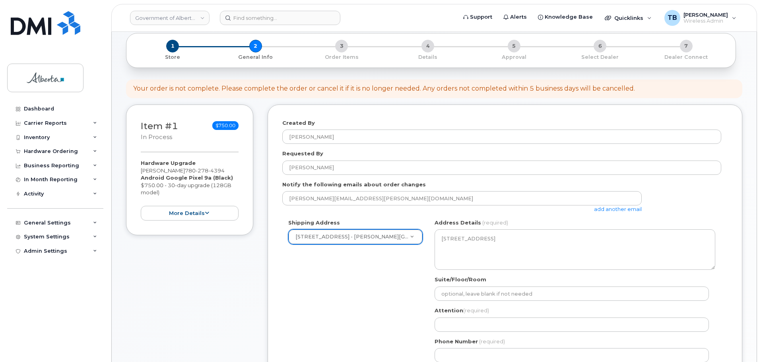
select select
type textarea "10365 - 97 Street N. W. Edmonton Alberta T5J5C5"
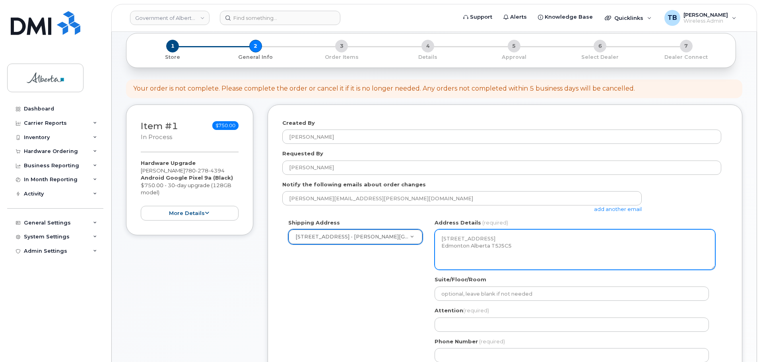
click at [473, 256] on textarea "10365 - 97 Street N. W. Edmonton Alberta T5J5C5" at bounding box center [575, 249] width 281 height 41
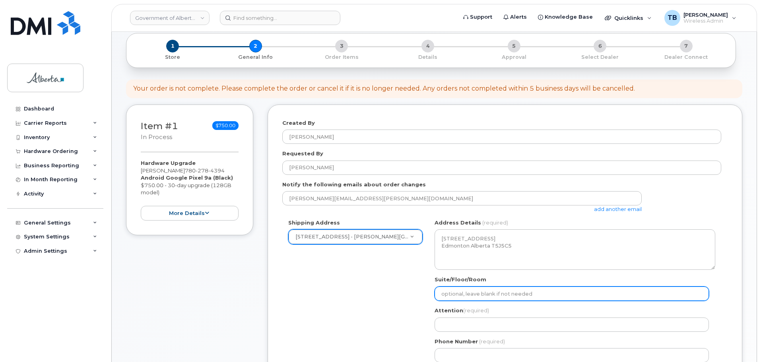
click at [448, 294] on input "Suite/Floor/Room" at bounding box center [572, 294] width 274 height 14
paste input "6th floor"
select select
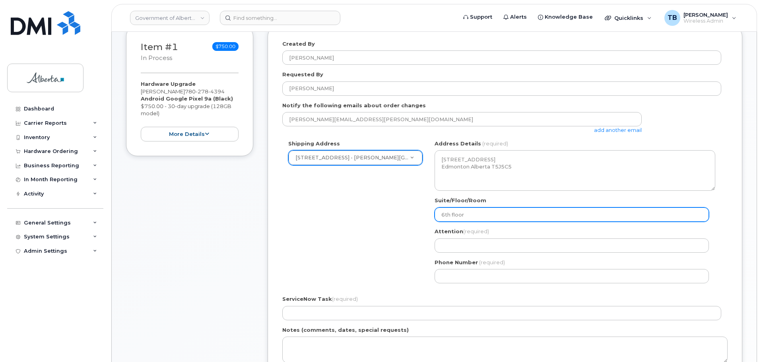
scroll to position [119, 0]
type input "6th floor"
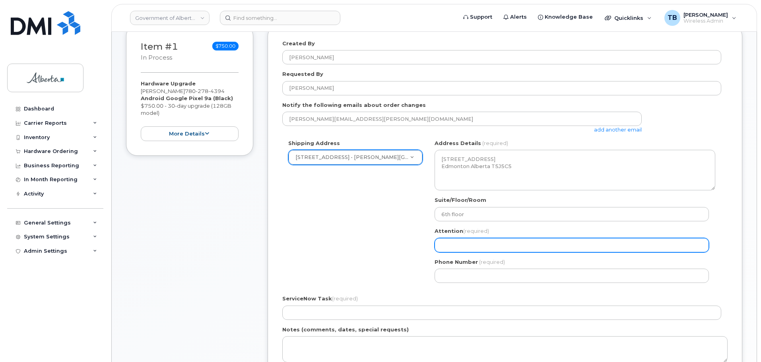
click at [470, 244] on input "Attention (required)" at bounding box center [572, 245] width 274 height 14
paste input "[PERSON_NAME]"
select select
type input "[PERSON_NAME]"
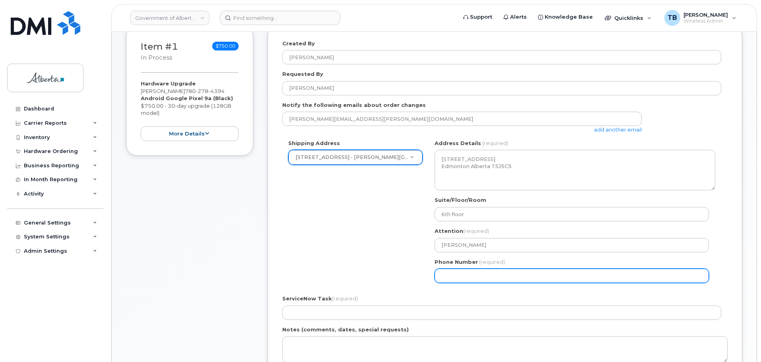
click at [448, 278] on input "Phone Number" at bounding box center [572, 276] width 274 height 14
paste input "7804221111"
select select
type input "7804221111"
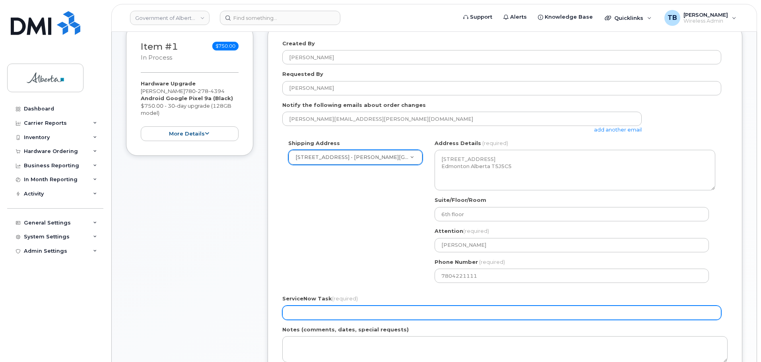
click at [322, 309] on input "ServiceNow Task (required)" at bounding box center [501, 313] width 439 height 14
paste input "SCTASK0860328"
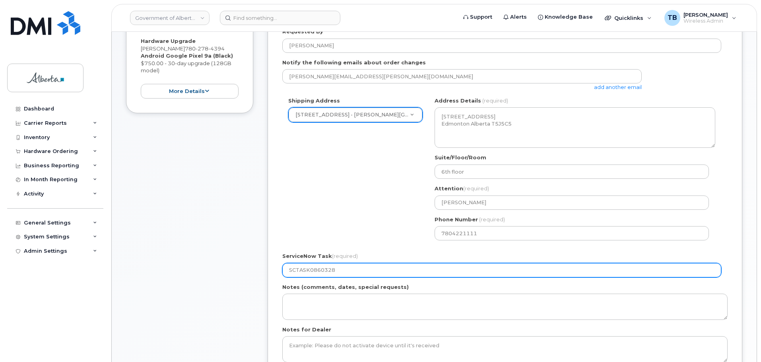
scroll to position [239, 0]
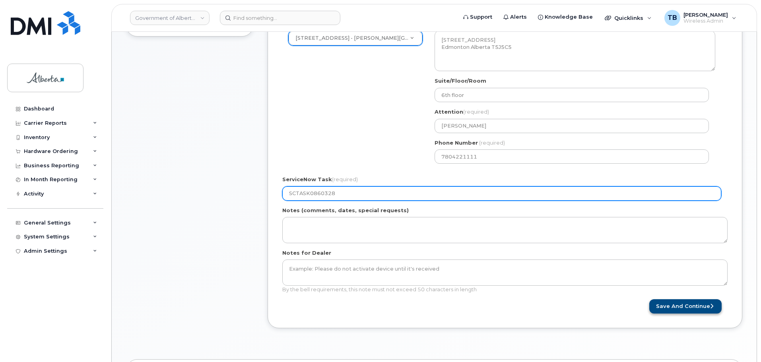
type input "SCTASK0860328"
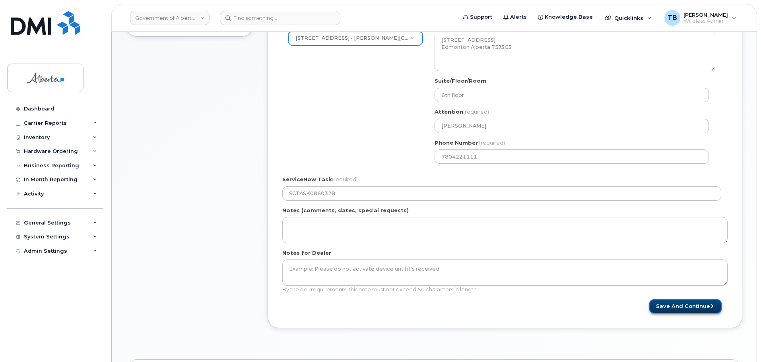
click at [672, 308] on button "Save and Continue" at bounding box center [685, 306] width 72 height 15
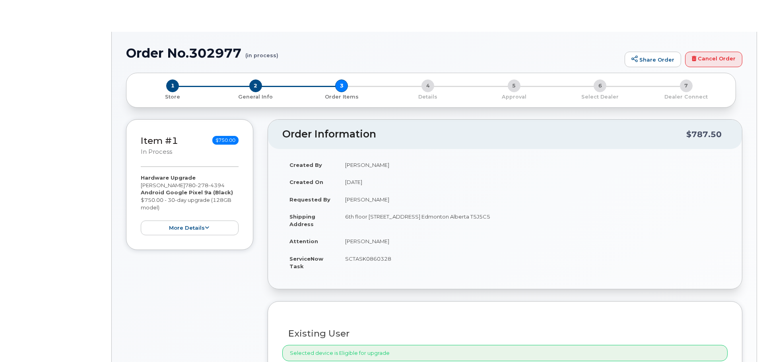
type input "[PERSON_NAME]"
type input "[EMAIL_ADDRESS][DOMAIN_NAME]"
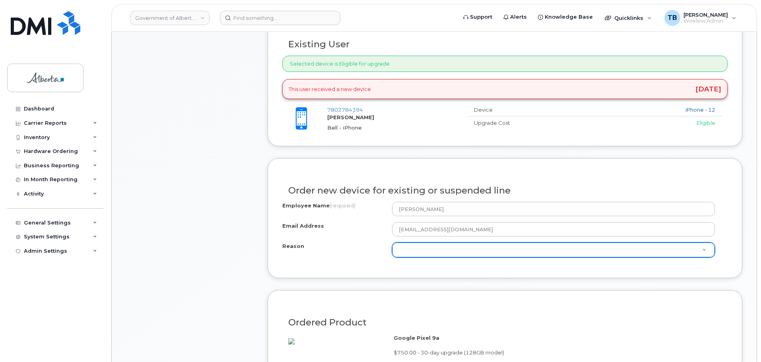
scroll to position [318, 0]
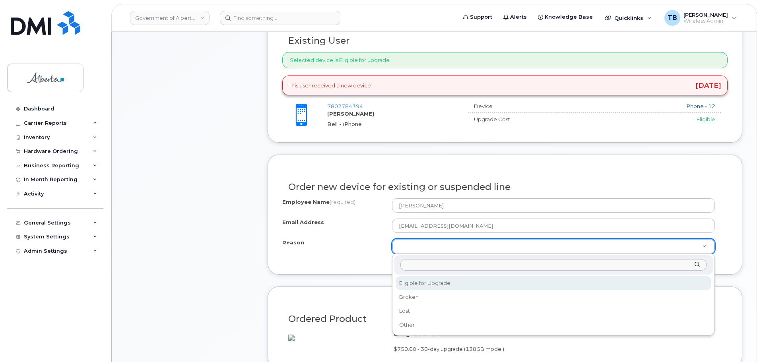
select select "eligible_for_upgrade"
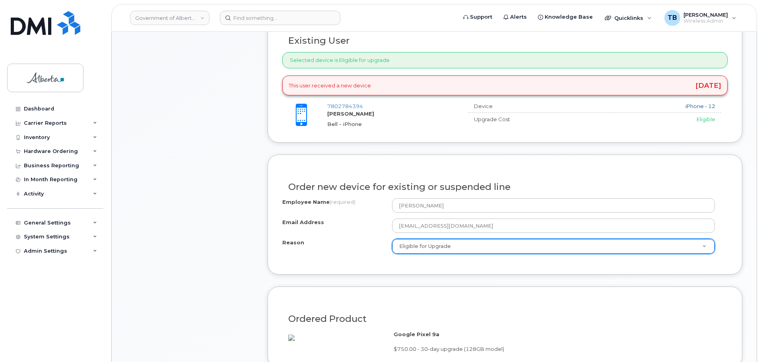
drag, startPoint x: 173, startPoint y: 254, endPoint x: 190, endPoint y: 252, distance: 16.9
click at [174, 254] on div "Item #1 in process $750.00 Hardware Upgrade [PERSON_NAME] [PHONE_NUMBER] Androi…" at bounding box center [189, 152] width 127 height 652
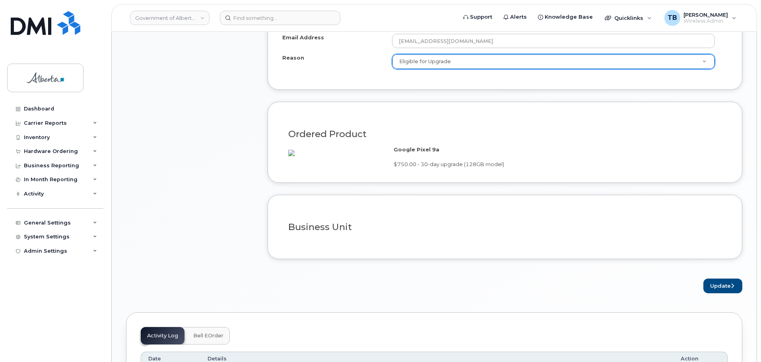
scroll to position [517, 0]
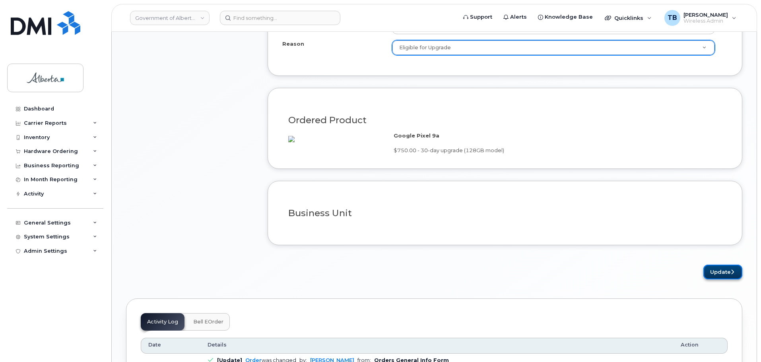
click at [729, 280] on button "Update" at bounding box center [722, 272] width 39 height 15
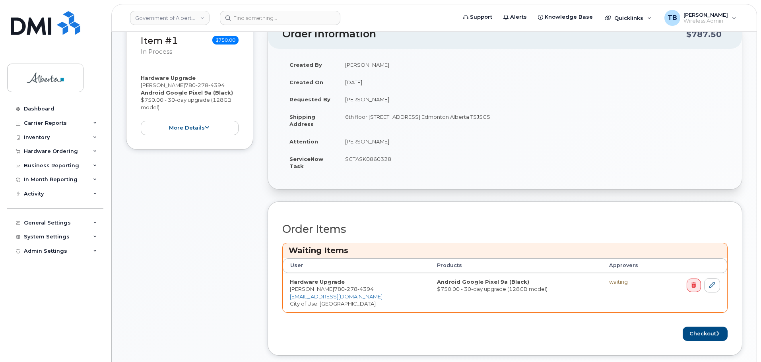
scroll to position [239, 0]
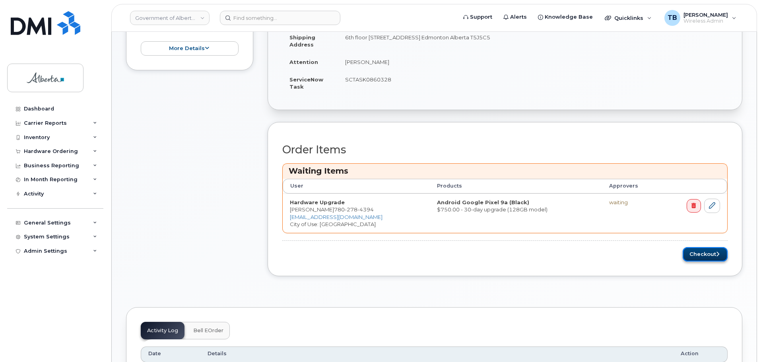
click at [705, 254] on button "Checkout" at bounding box center [705, 254] width 45 height 15
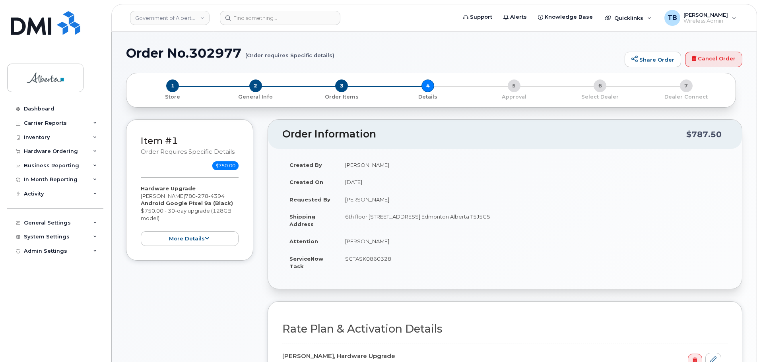
select select
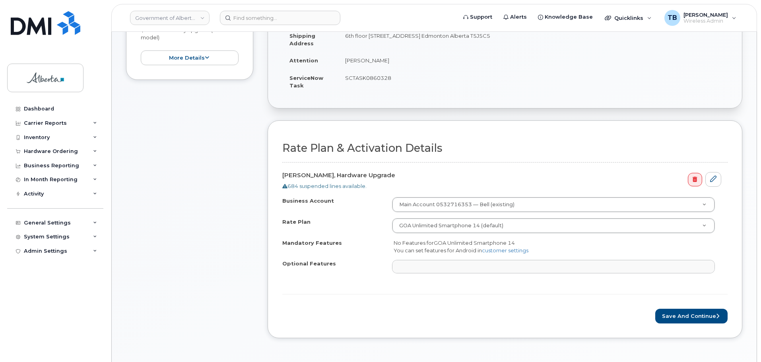
scroll to position [199, 0]
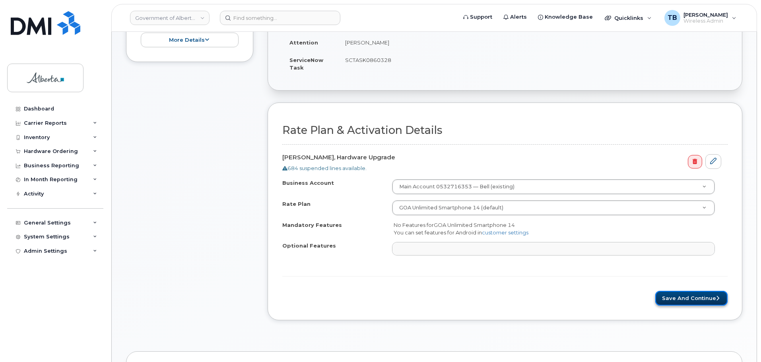
click at [697, 301] on button "Save and Continue" at bounding box center [691, 298] width 72 height 15
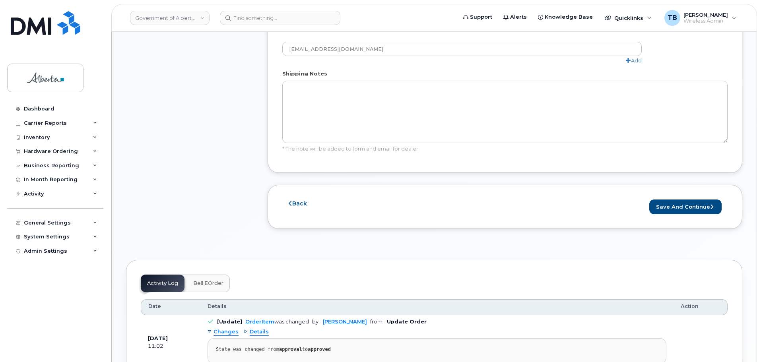
scroll to position [477, 0]
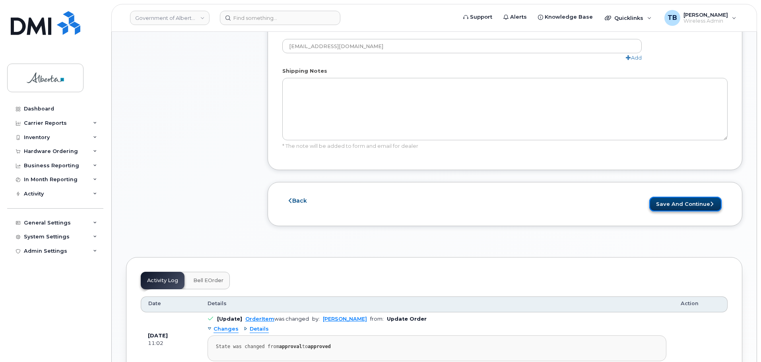
click at [683, 203] on button "Save and Continue" at bounding box center [685, 204] width 72 height 15
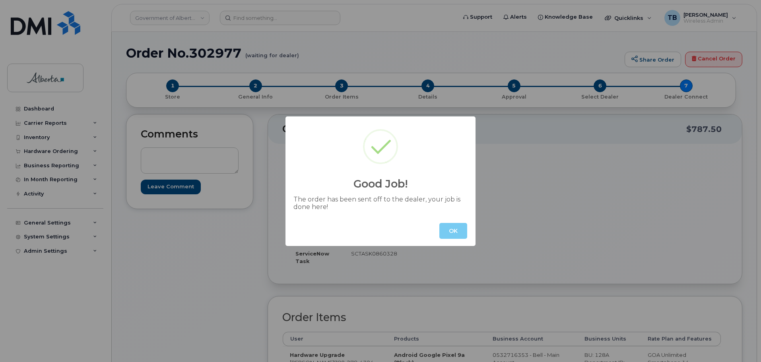
click at [448, 234] on button "OK" at bounding box center [453, 231] width 28 height 16
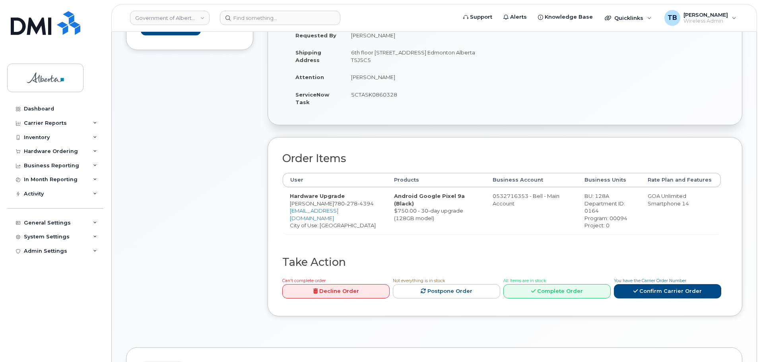
scroll to position [318, 0]
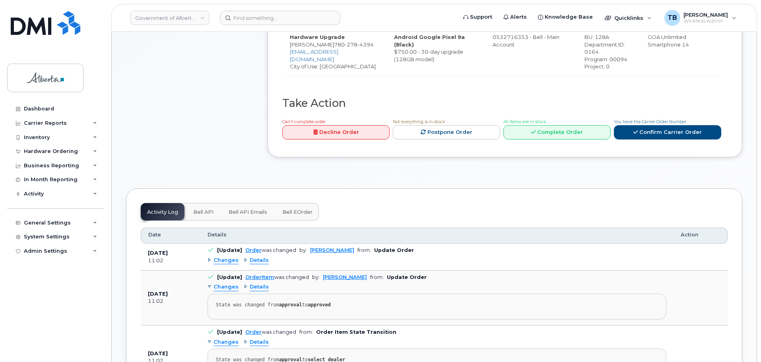
click at [199, 210] on span "Bell API" at bounding box center [203, 212] width 20 height 6
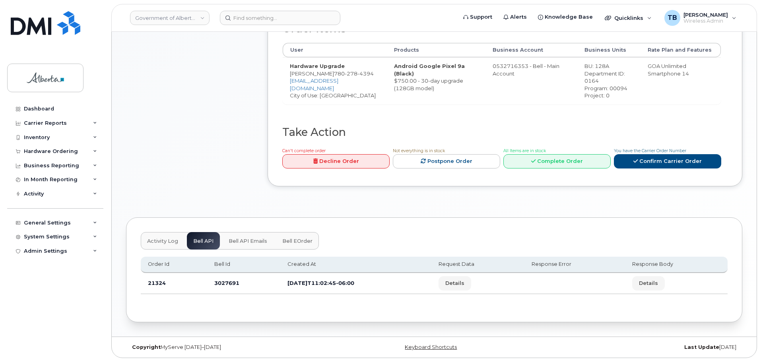
scroll to position [289, 0]
click at [222, 283] on td "3027691" at bounding box center [243, 283] width 73 height 21
copy td "3027691"
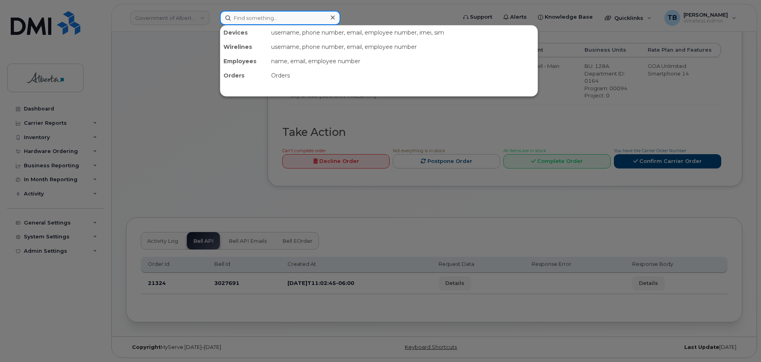
click at [242, 12] on input at bounding box center [280, 18] width 120 height 14
paste input "7802376578"
type input "7802376578"
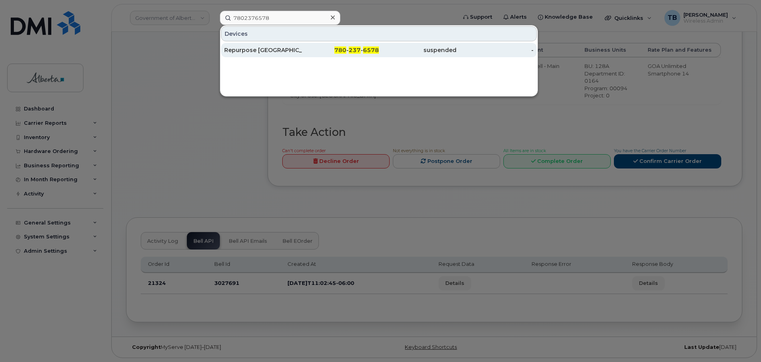
click at [249, 52] on div "Repurpose [GEOGRAPHIC_DATA]" at bounding box center [263, 50] width 78 height 8
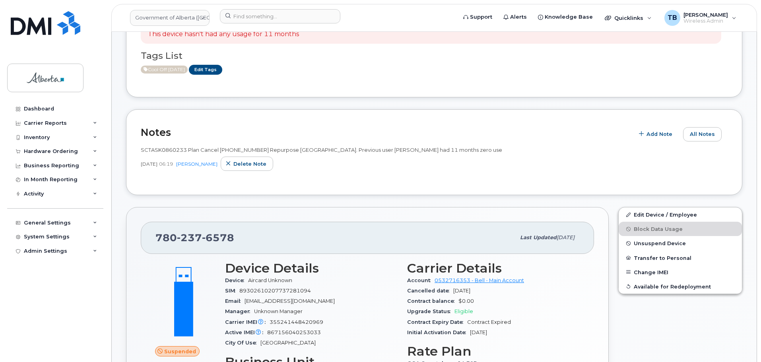
scroll to position [266, 0]
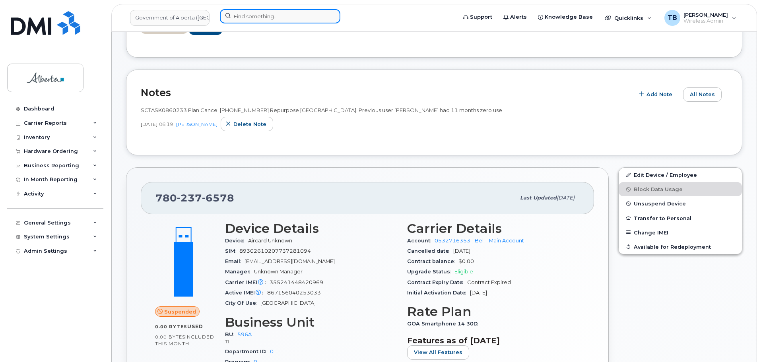
click at [240, 20] on input at bounding box center [280, 16] width 120 height 14
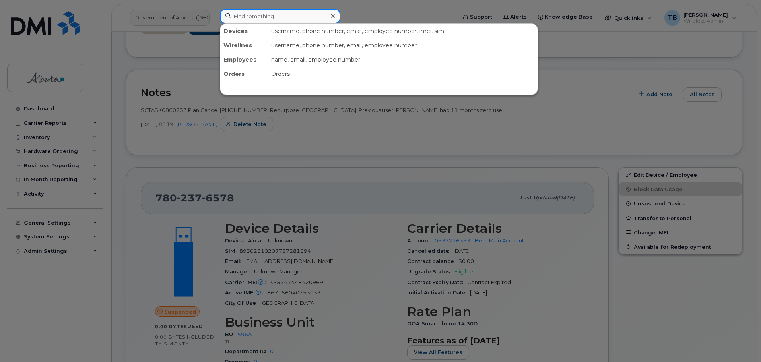
paste input "Marnie Mills"
type input "Marnie Mills"
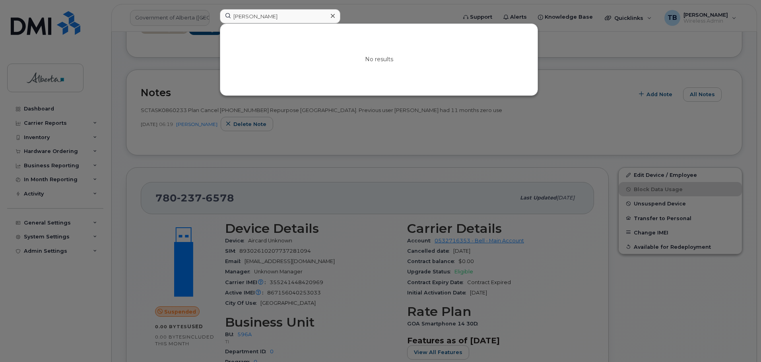
click at [336, 15] on div at bounding box center [333, 16] width 12 height 12
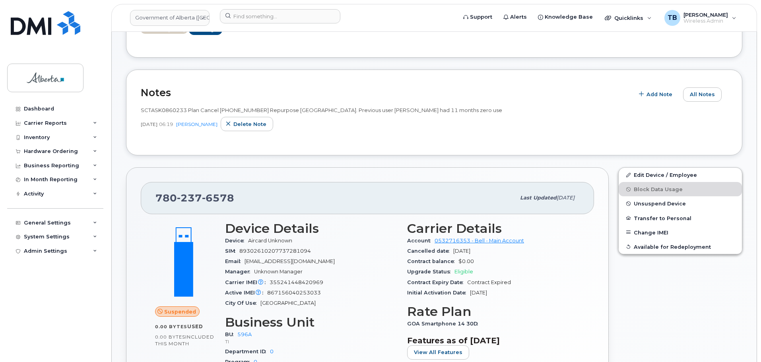
click at [244, 109] on span "SCTASK0860233 Plan Cancel (2) 7802376578 Repurpose Edmonton. Previous user Marn…" at bounding box center [321, 110] width 361 height 6
copy span "7802376578"
click at [297, 295] on span "867156040253033" at bounding box center [294, 293] width 54 height 6
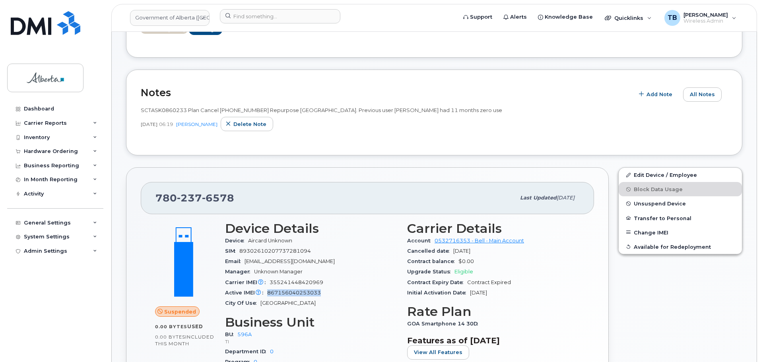
copy span "867156040253033"
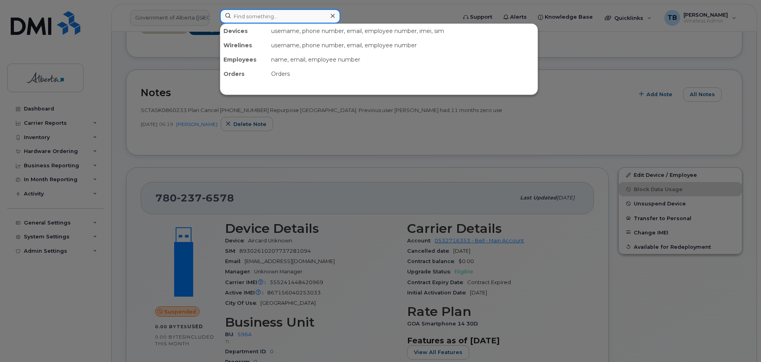
click at [252, 19] on input at bounding box center [280, 16] width 120 height 14
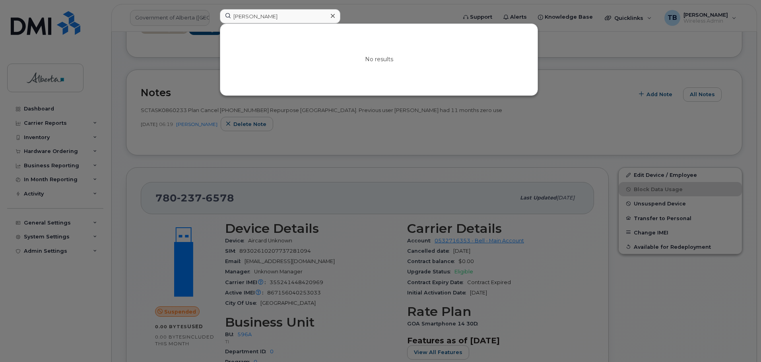
click at [169, 157] on div at bounding box center [380, 181] width 761 height 362
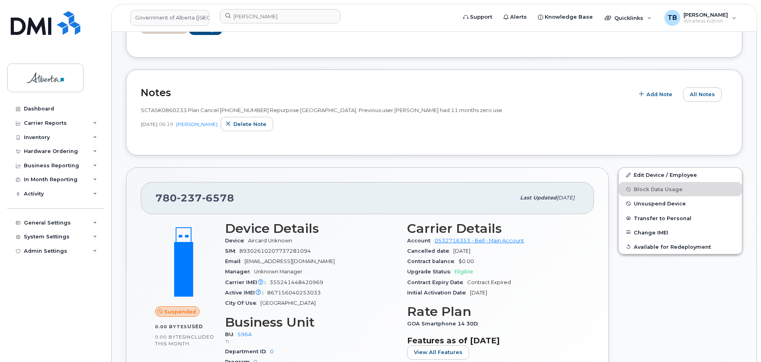
click at [165, 111] on span "SCTASK0860233 Plan Cancel (2) 7802376578 Repurpose Edmonton. Previous user Marn…" at bounding box center [321, 110] width 361 height 6
copy span "SCTASK0860233"
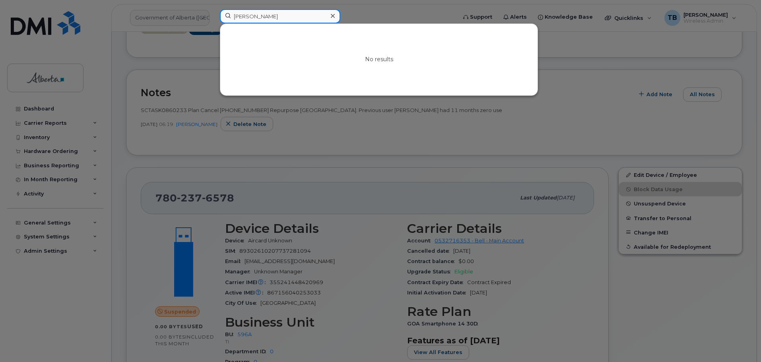
click at [240, 20] on input "marnie mills" at bounding box center [280, 16] width 120 height 14
paste input "7808507986"
type input "7808507986"
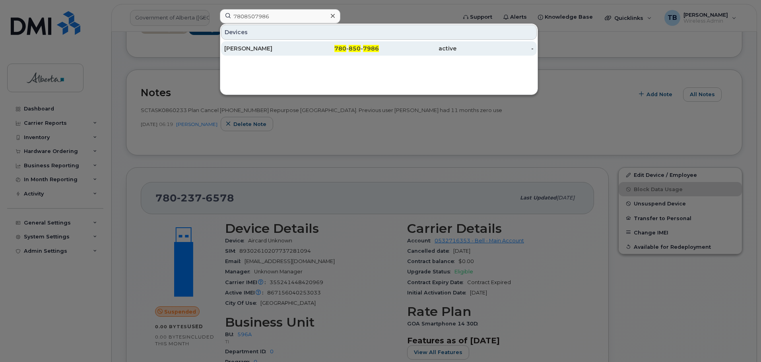
click at [245, 50] on div "Jason Nixon" at bounding box center [263, 49] width 78 height 8
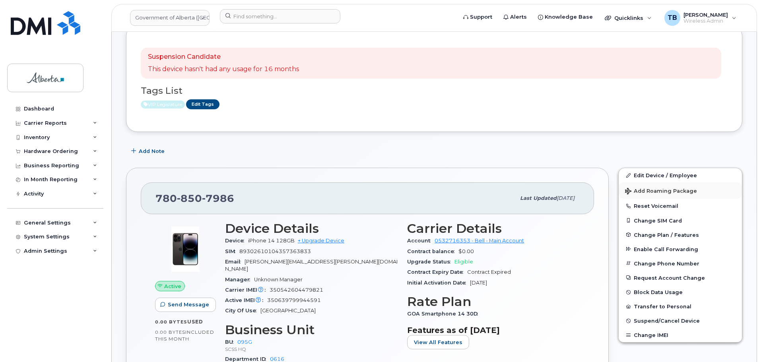
scroll to position [119, 0]
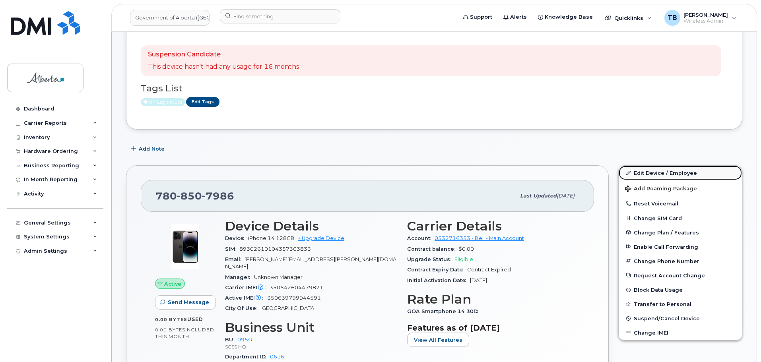
click at [650, 173] on link "Edit Device / Employee" at bounding box center [680, 173] width 123 height 14
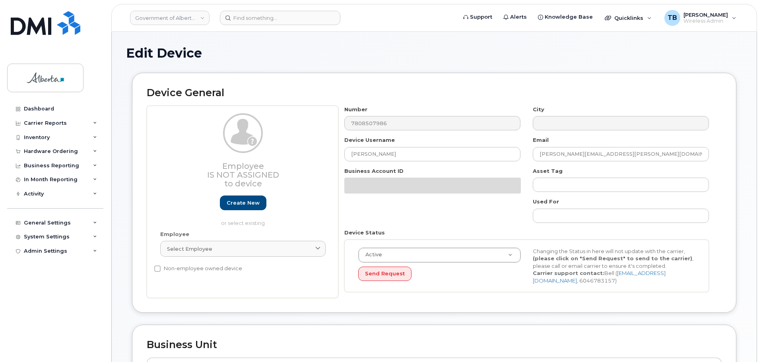
select select "4120333"
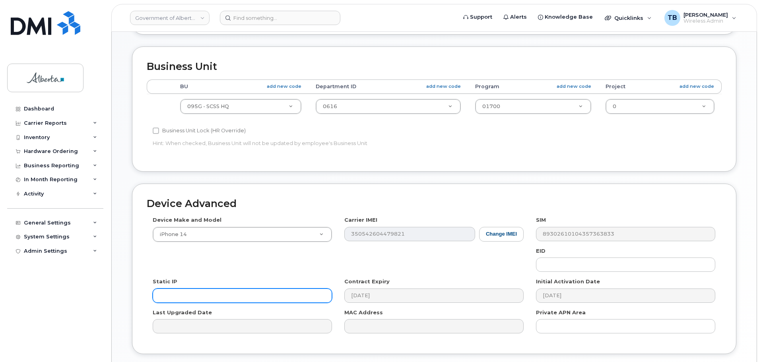
scroll to position [337, 0]
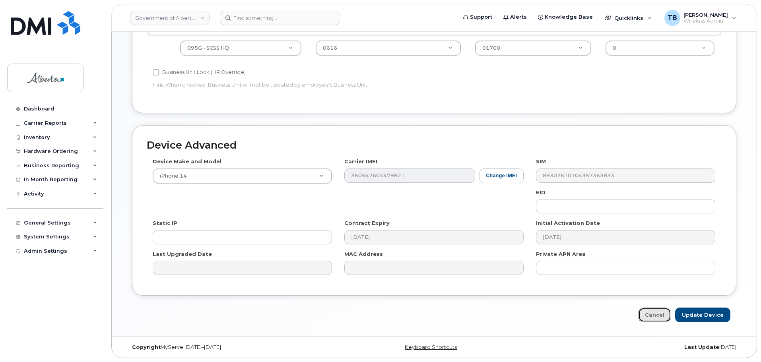
click at [655, 319] on link "Cancel" at bounding box center [654, 315] width 33 height 15
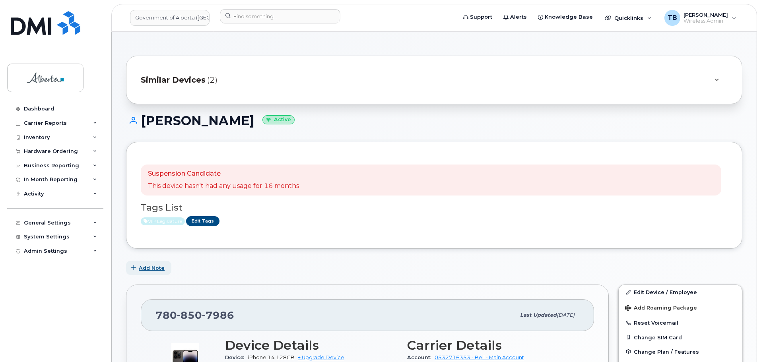
click at [141, 270] on span "Add Note" at bounding box center [152, 268] width 26 height 8
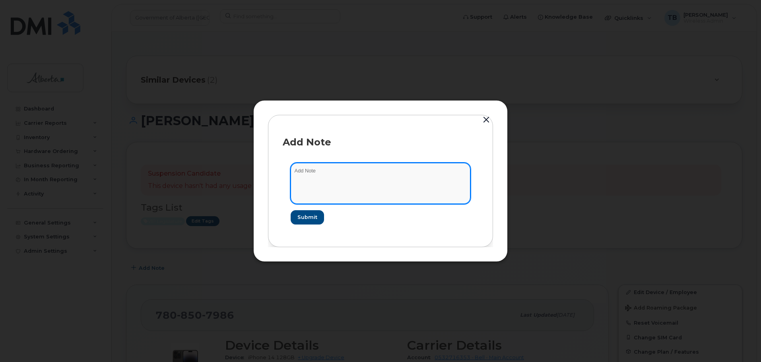
click at [378, 198] on textarea at bounding box center [381, 183] width 180 height 41
paste textarea "SCTASK0861361 7808507986 DO NOT DELETE - BEING REASSIGNED to Megan Krause. Prev…"
type textarea "SCTASK0861361 7808507986 DO NOT DELETE - BEING REASSIGNED to Megan Krause. Prev…"
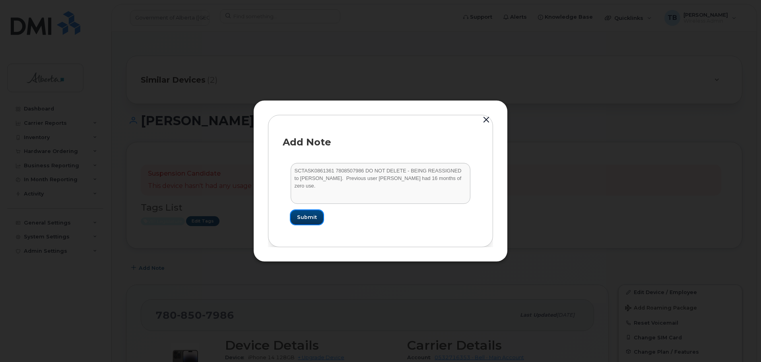
click at [307, 219] on span "Submit" at bounding box center [307, 218] width 20 height 8
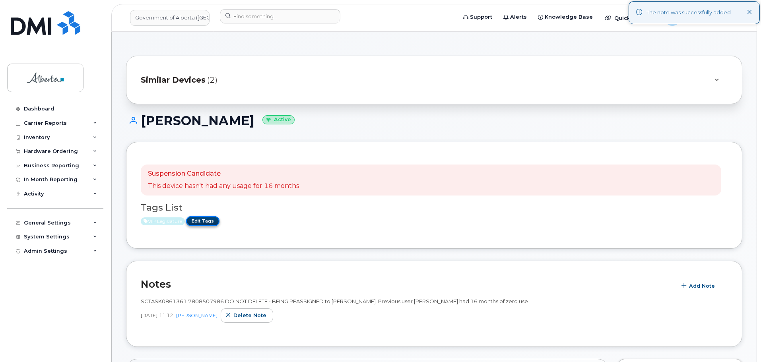
click at [209, 225] on link "Edit Tags" at bounding box center [202, 221] width 33 height 10
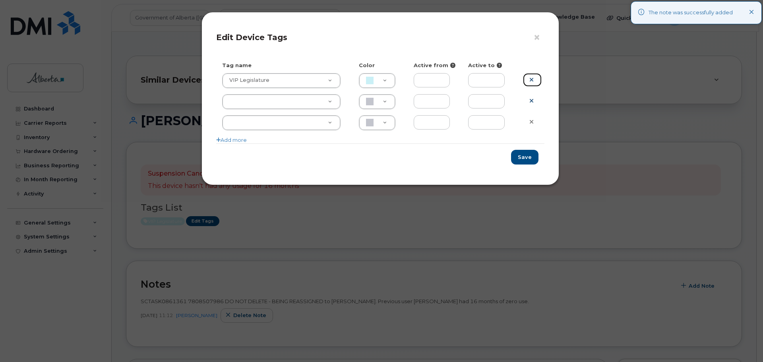
drag, startPoint x: 531, startPoint y: 78, endPoint x: 534, endPoint y: 84, distance: 7.2
click at [532, 79] on icon at bounding box center [532, 80] width 4 height 6
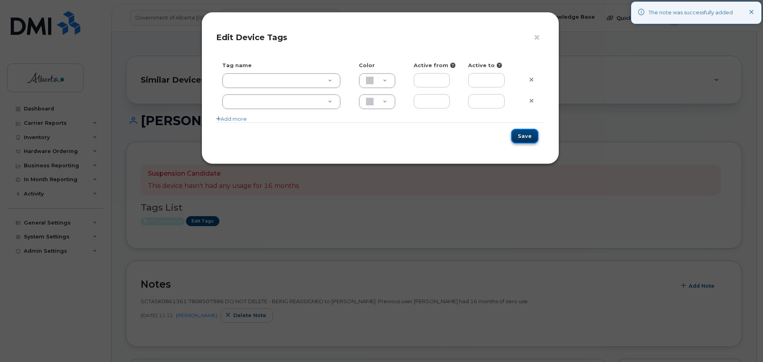
click at [524, 141] on button "Save" at bounding box center [524, 136] width 27 height 15
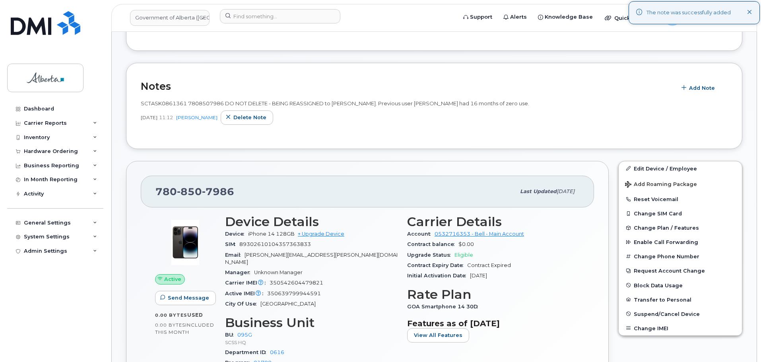
scroll to position [199, 0]
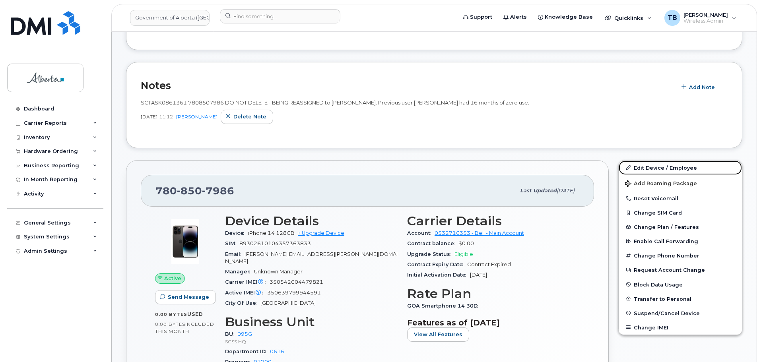
drag, startPoint x: 670, startPoint y: 172, endPoint x: 544, endPoint y: 169, distance: 125.7
click at [670, 172] on link "Edit Device / Employee" at bounding box center [680, 168] width 123 height 14
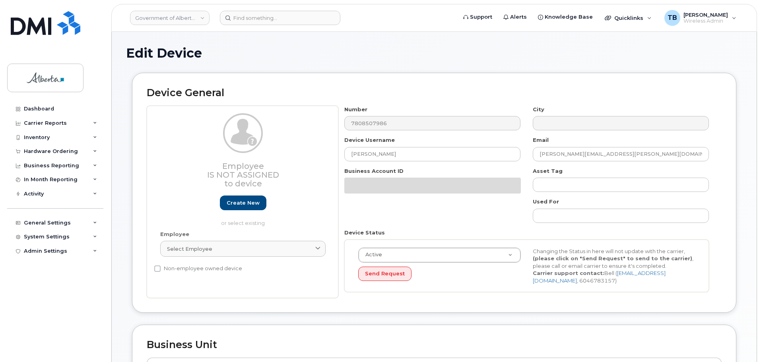
select select "4120333"
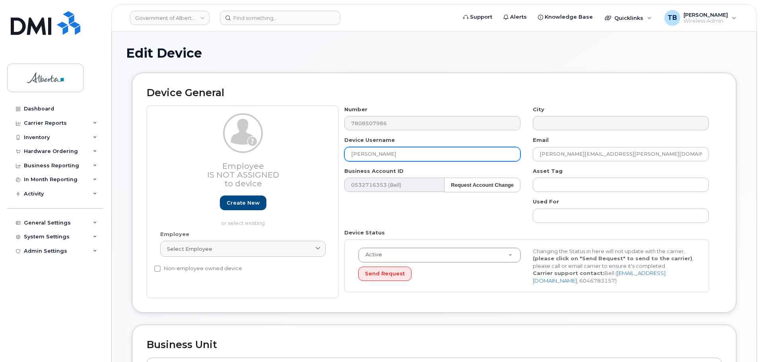
drag, startPoint x: 394, startPoint y: 154, endPoint x: 327, endPoint y: 155, distance: 67.2
click at [328, 155] on div "Employee Is not assigned to device Create new or select existing Employee Selec…" at bounding box center [434, 202] width 575 height 193
paste input "[PERSON_NAME]"
type input "[PERSON_NAME]"
click at [518, 155] on div "Number 7808507986 City Device Username [PERSON_NAME] Email [PERSON_NAME][EMAIL_…" at bounding box center [526, 202] width 377 height 193
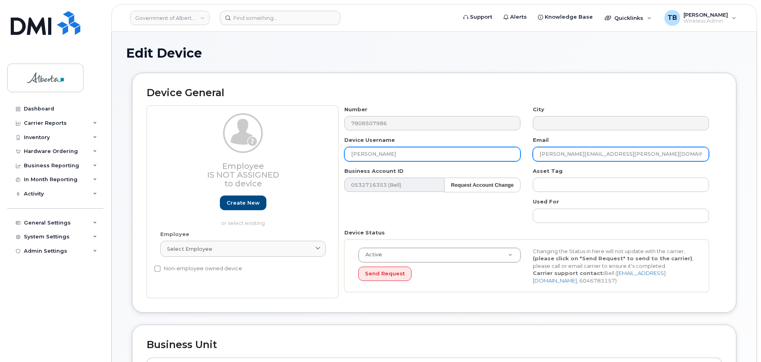
paste input "[PERSON_NAME].[PERSON_NAME]"
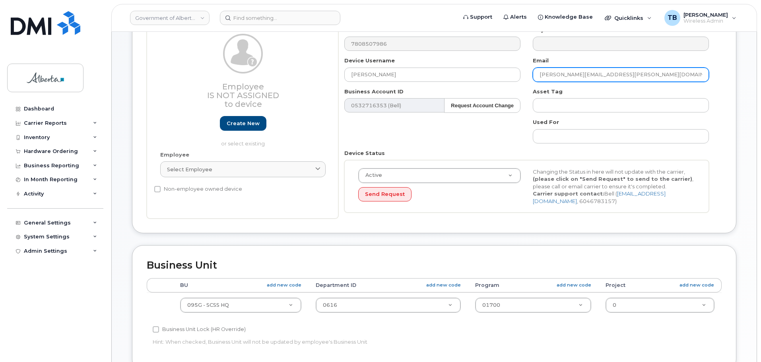
scroll to position [119, 0]
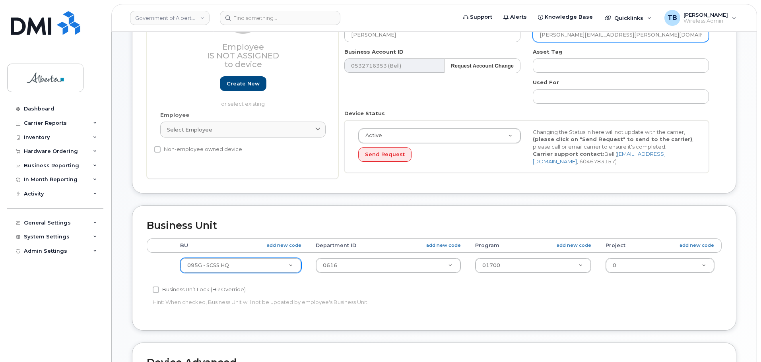
type input "[PERSON_NAME][EMAIL_ADDRESS][PERSON_NAME][DOMAIN_NAME]"
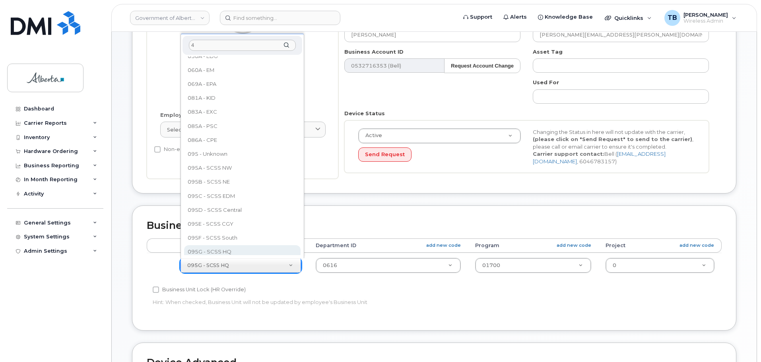
scroll to position [0, 0]
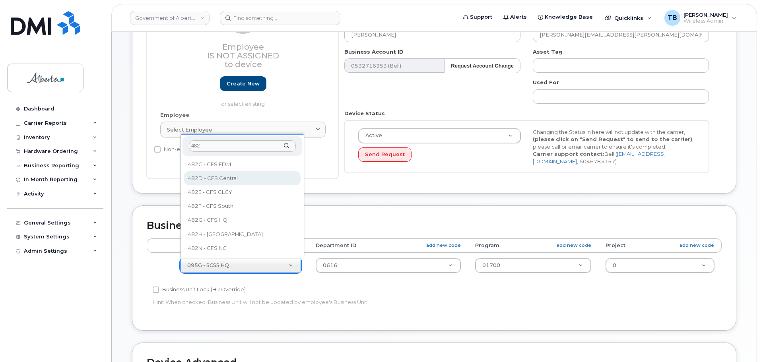
type input "482"
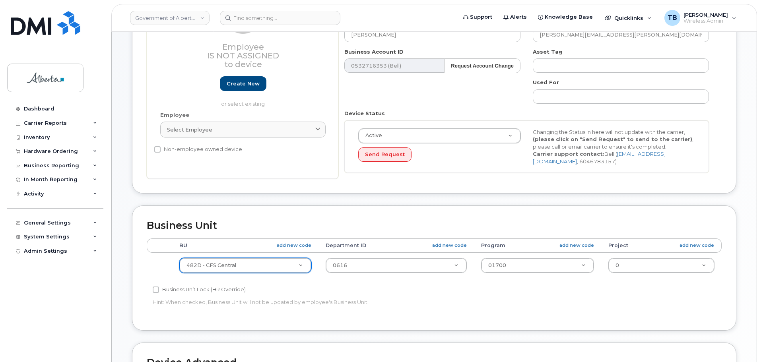
select select "4749742"
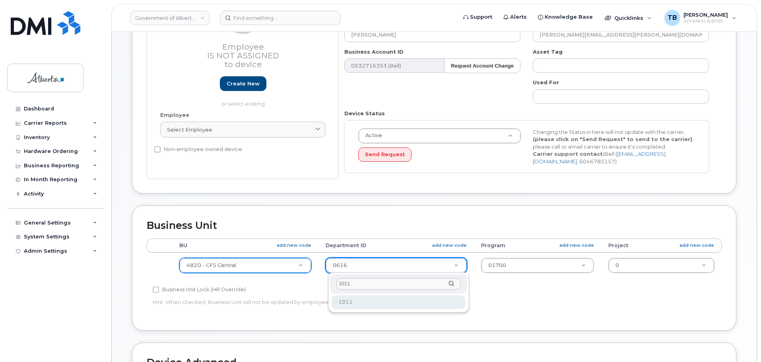
type input "1011"
type input "4752473"
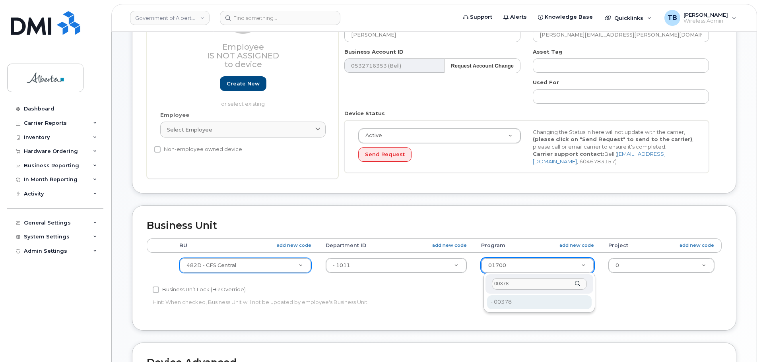
type input "00378"
type input "4124524"
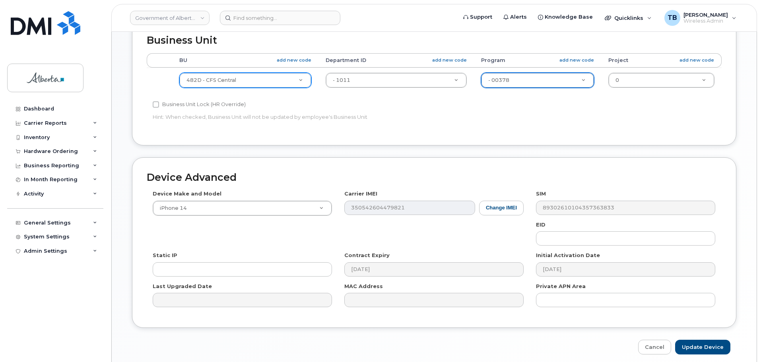
scroll to position [337, 0]
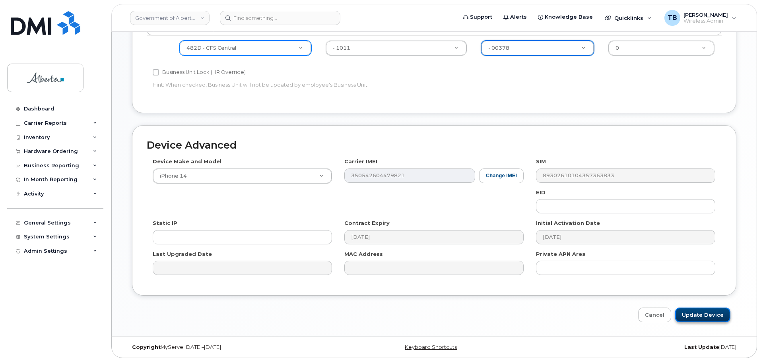
click at [708, 319] on input "Update Device" at bounding box center [702, 315] width 55 height 15
type input "Saving..."
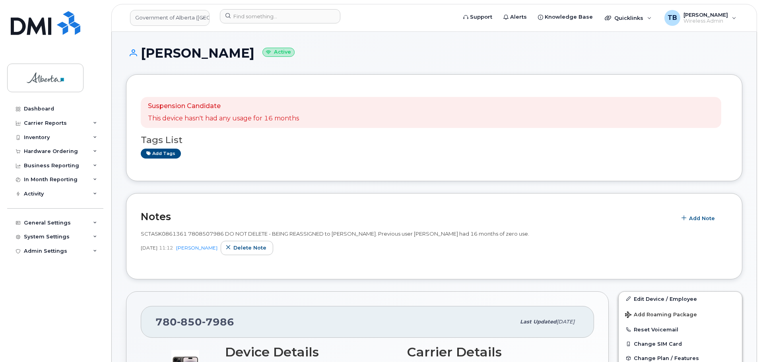
click at [200, 232] on span "SCTASK0861361 7808507986 DO NOT DELETE - BEING REASSIGNED to [PERSON_NAME]. Pre…" at bounding box center [335, 234] width 388 height 6
copy span "7808507986"
click at [42, 151] on div "Hardware Ordering" at bounding box center [51, 151] width 54 height 6
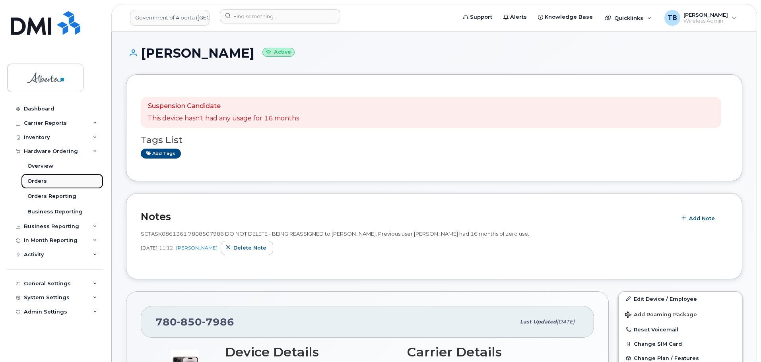
click at [41, 181] on div "Orders" at bounding box center [36, 181] width 19 height 7
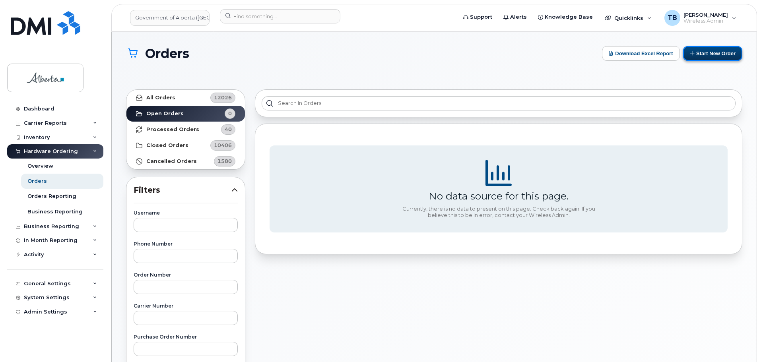
click at [703, 52] on button "Start New Order" at bounding box center [712, 53] width 59 height 15
click at [726, 56] on button "Start New Order" at bounding box center [712, 53] width 59 height 15
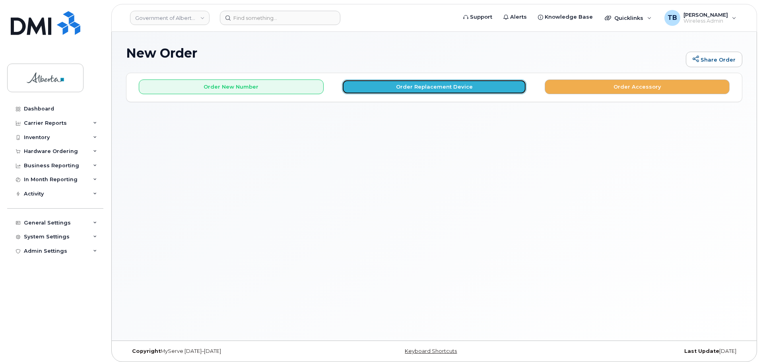
click at [390, 88] on button "Order Replacement Device" at bounding box center [434, 87] width 185 height 15
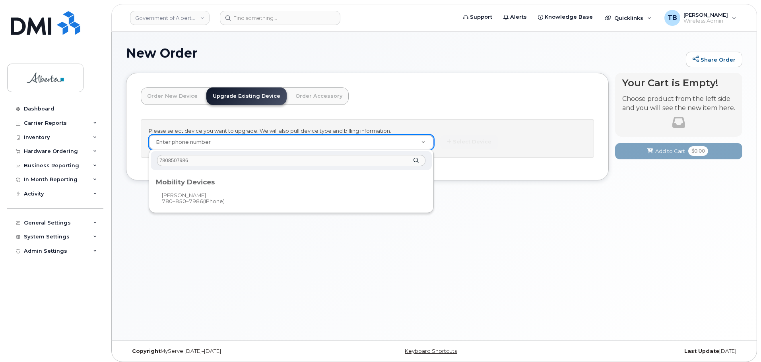
type input "7808507986"
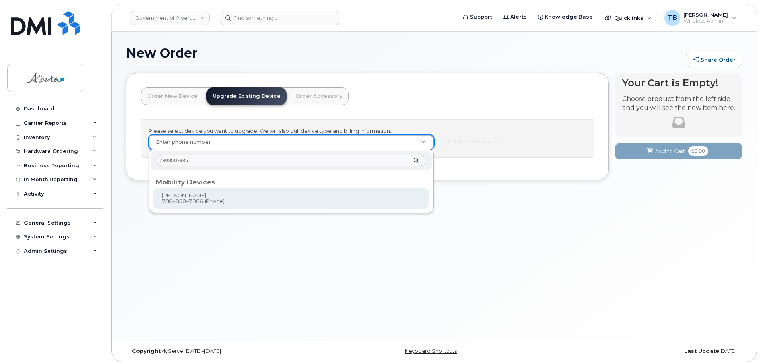
type input "877453"
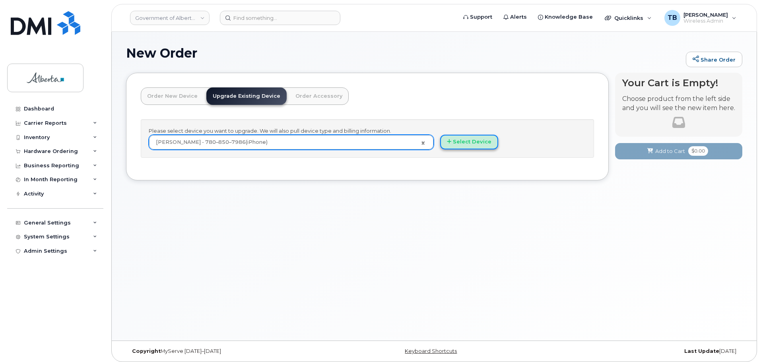
click at [462, 140] on button "Select Device" at bounding box center [469, 142] width 58 height 15
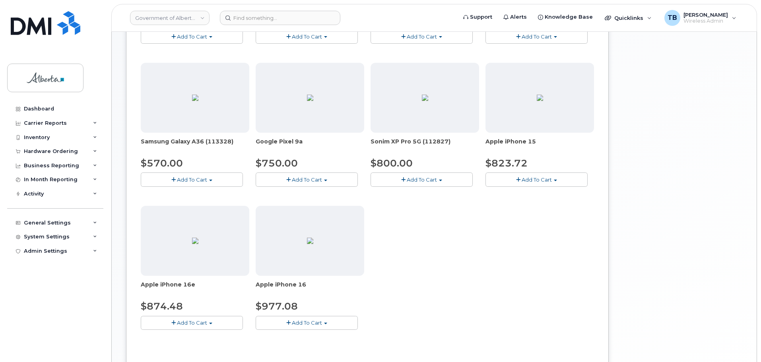
scroll to position [239, 0]
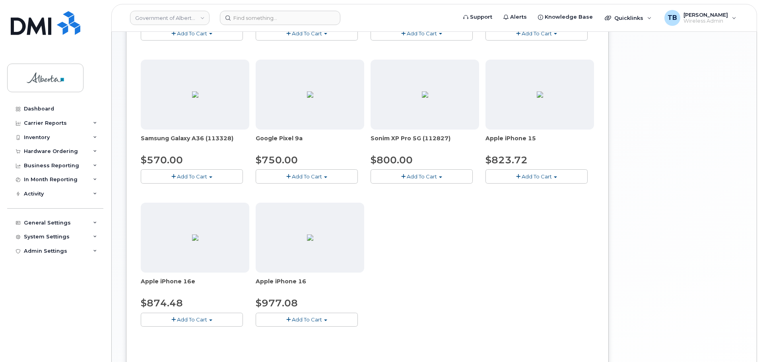
click at [205, 318] on span "Add To Cart" at bounding box center [192, 319] width 30 height 6
click at [201, 345] on link "$874.48 - 30-day upgrade (128GB model)" at bounding box center [206, 345] width 126 height 10
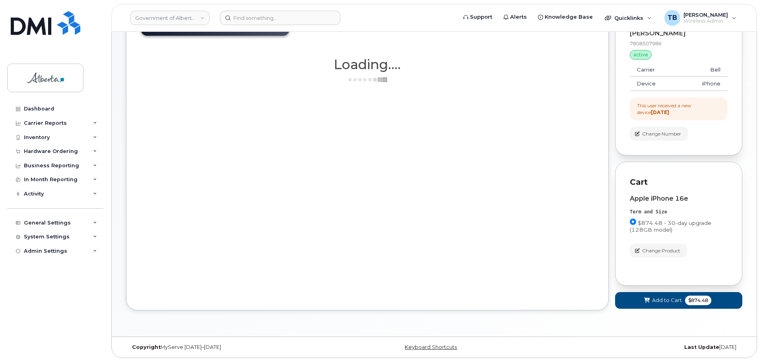
scroll to position [69, 0]
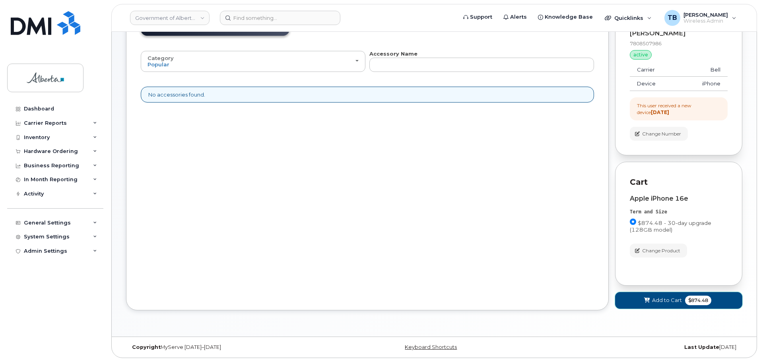
click at [646, 304] on span at bounding box center [647, 301] width 8 height 8
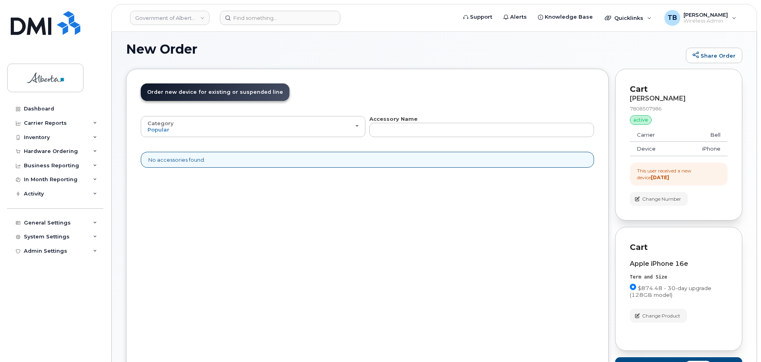
click at [646, 304] on div "New Order Share Order × Share This Order If you want to allow others to create …" at bounding box center [434, 215] width 645 height 374
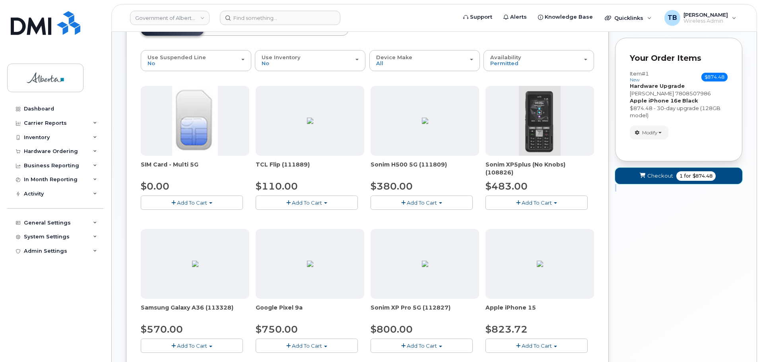
click at [652, 177] on span "Checkout" at bounding box center [660, 176] width 26 height 8
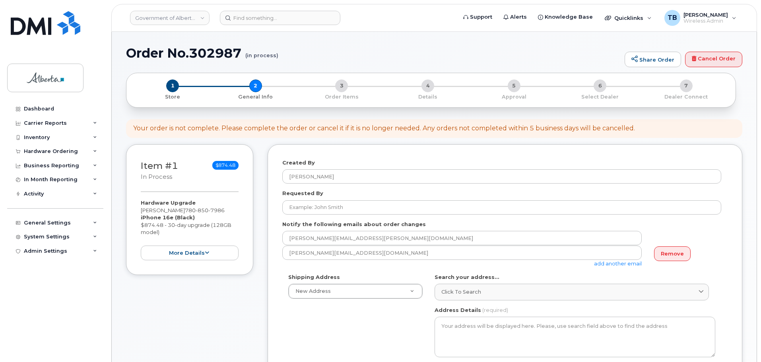
select select
click at [200, 54] on h1 "Order No.302987 (in process)" at bounding box center [373, 53] width 495 height 14
copy h1 "302987"
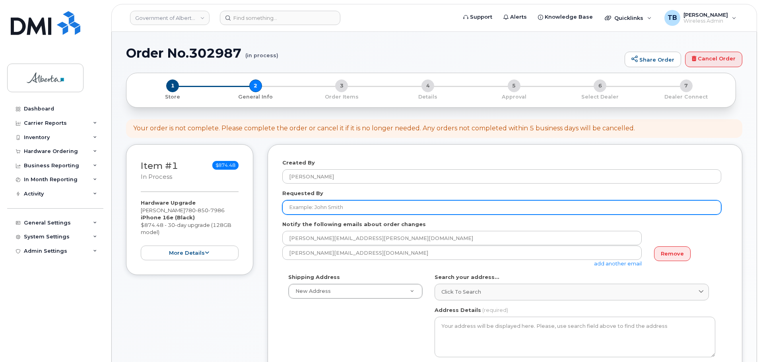
click at [309, 206] on input "Requested By" at bounding box center [501, 207] width 439 height 14
paste input "[PERSON_NAME]"
type input "[PERSON_NAME]"
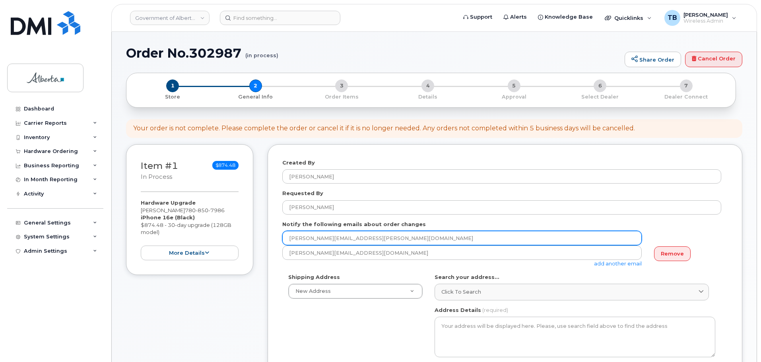
drag, startPoint x: 270, startPoint y: 241, endPoint x: 248, endPoint y: 243, distance: 22.8
paste input "[PERSON_NAME].Cran"
type input "Darlynn.Crane@gov.ab.ca"
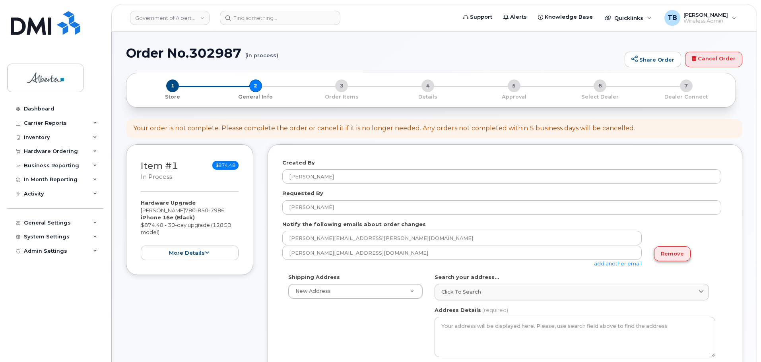
click at [658, 252] on link "Remove" at bounding box center [672, 254] width 37 height 15
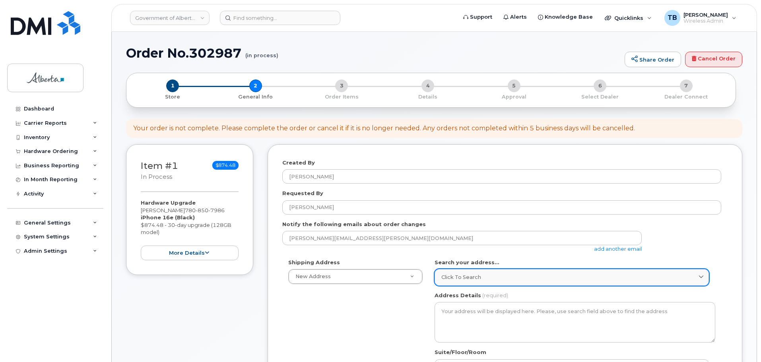
click at [460, 285] on link "Click to search" at bounding box center [572, 277] width 274 height 16
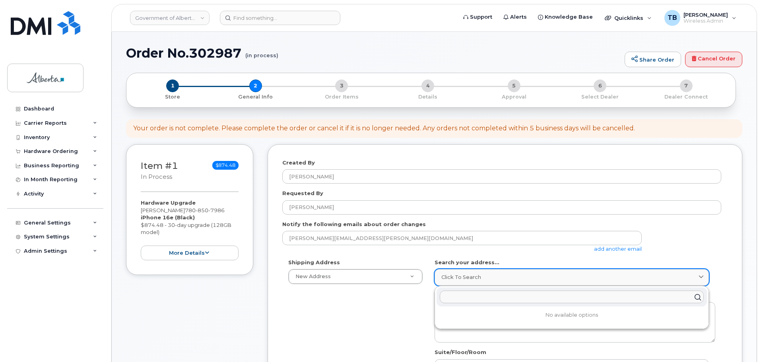
paste input "5505 - 50 Avenue"
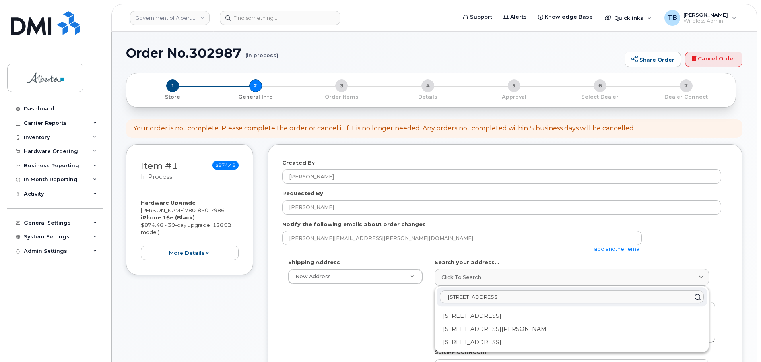
type input "5505 - 50 Avenue"
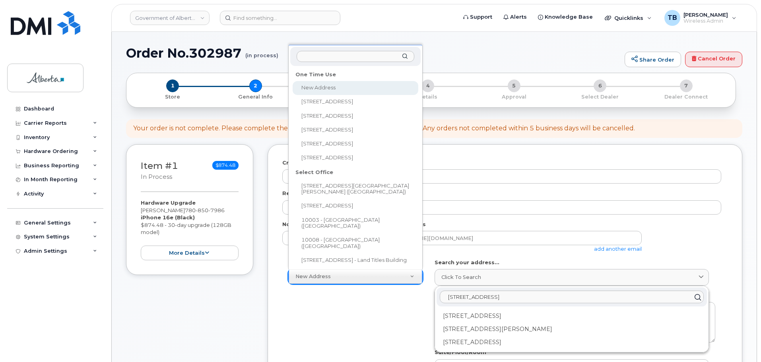
type input "5505 - 50 Avenue"
select select
type textarea "5505 - 50 Avenue Wetaskiwin Alberta T9A0T4"
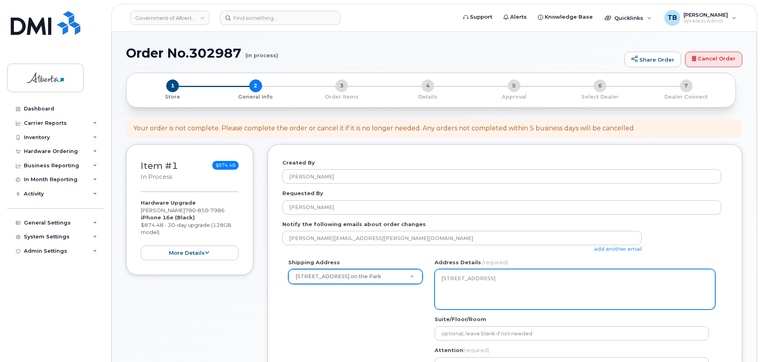
click at [476, 302] on textarea "5505 - 50 Avenue Wetaskiwin Alberta T9A0T4" at bounding box center [575, 289] width 281 height 41
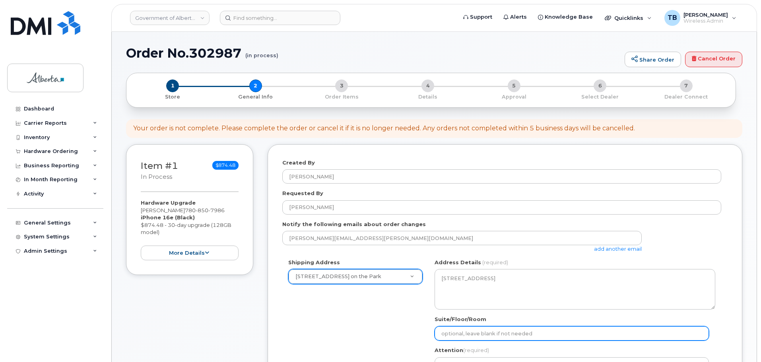
click at [455, 335] on input "Suite/Floor/Room" at bounding box center [572, 333] width 274 height 14
paste input "Main Floor"
select select
type input "Main Floor"
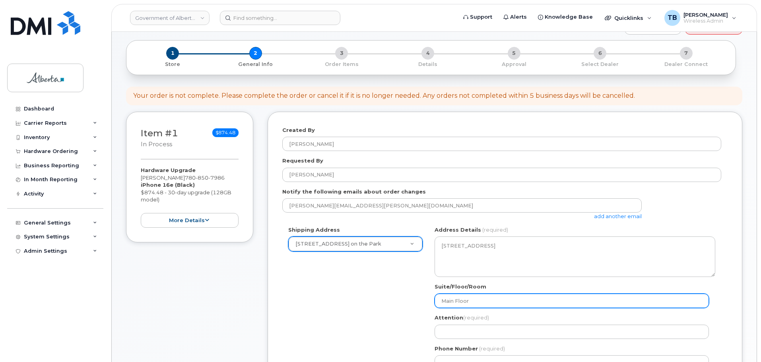
scroll to position [80, 0]
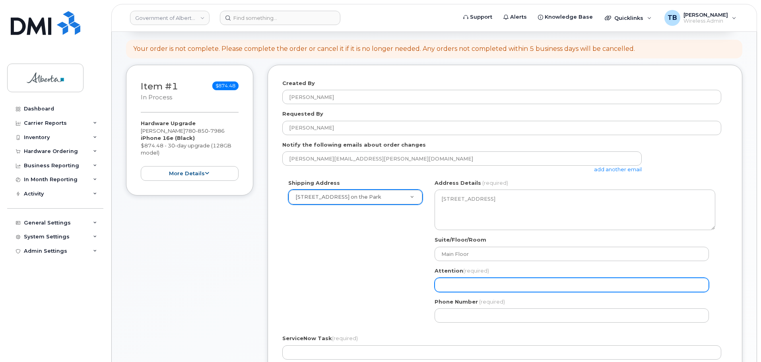
click at [464, 285] on input "Attention (required)" at bounding box center [572, 285] width 274 height 14
paste input "[PERSON_NAME]"
select select
type input "[PERSON_NAME]"
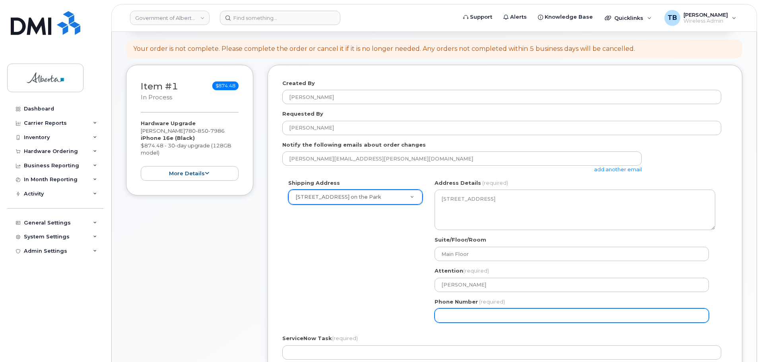
click at [457, 318] on input "Phone Number" at bounding box center [572, 316] width 274 height 14
paste input "7803350142"
select select
type input "7803350142"
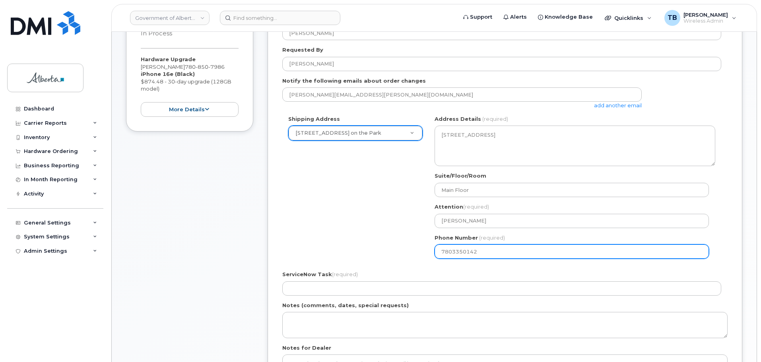
scroll to position [239, 0]
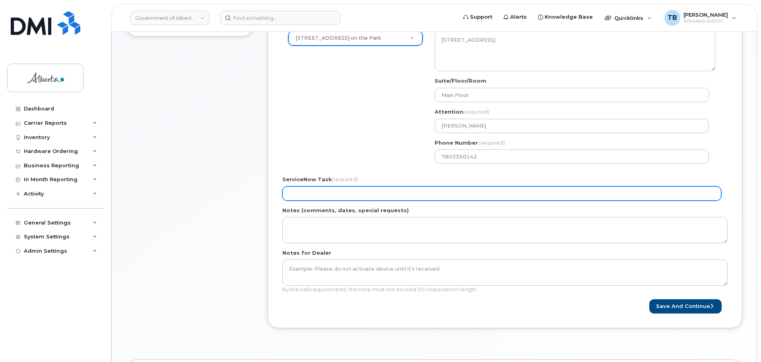
click at [297, 193] on input "ServiceNow Task (required)" at bounding box center [501, 193] width 439 height 14
paste input "SCTASK0861361"
type input "SCTASK0861361"
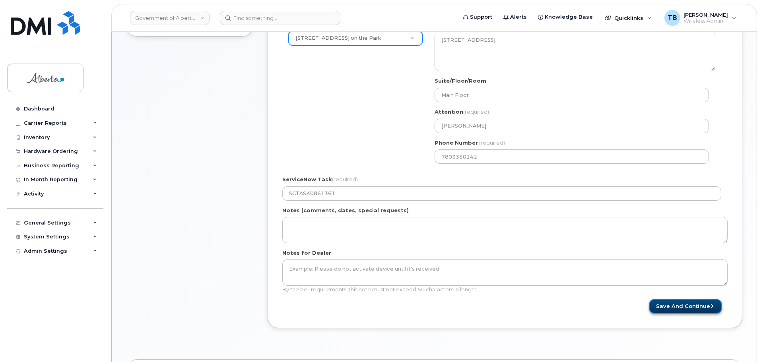
click at [666, 305] on button "Save and Continue" at bounding box center [685, 306] width 72 height 15
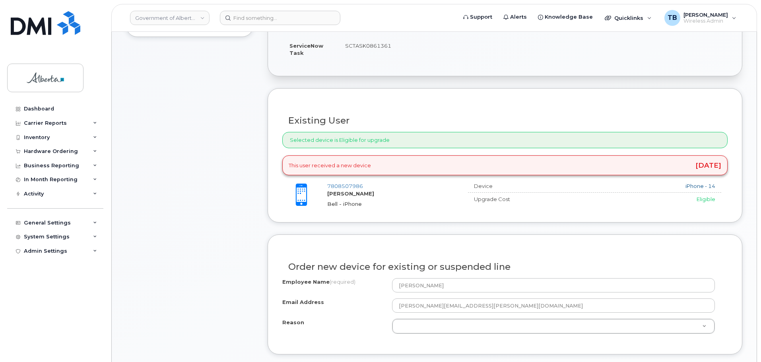
scroll to position [239, 0]
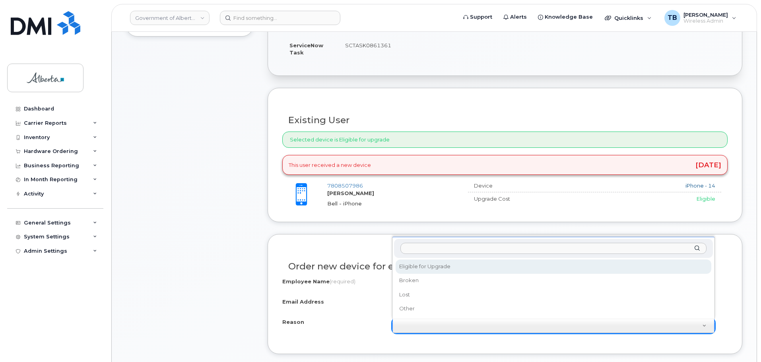
select select "eligible_for_upgrade"
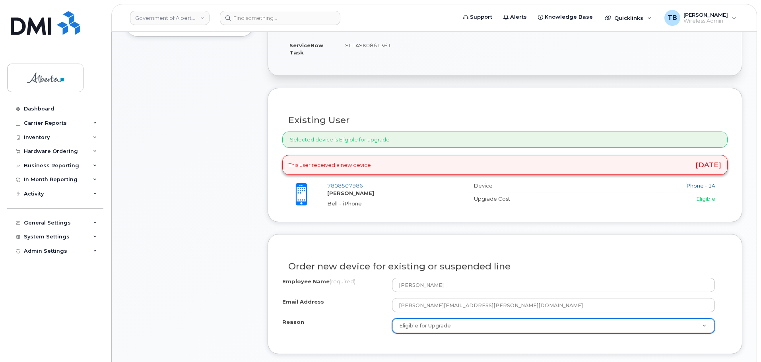
click at [223, 238] on div "Item #1 in process $874.48 Hardware Upgrade [PERSON_NAME] [PHONE_NUMBER] iPhone…" at bounding box center [189, 232] width 127 height 652
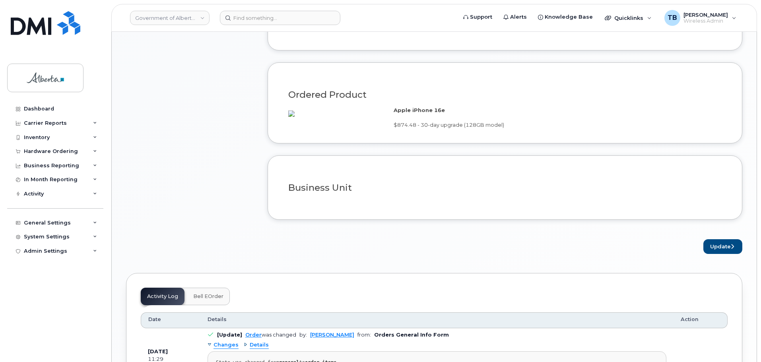
scroll to position [557, 0]
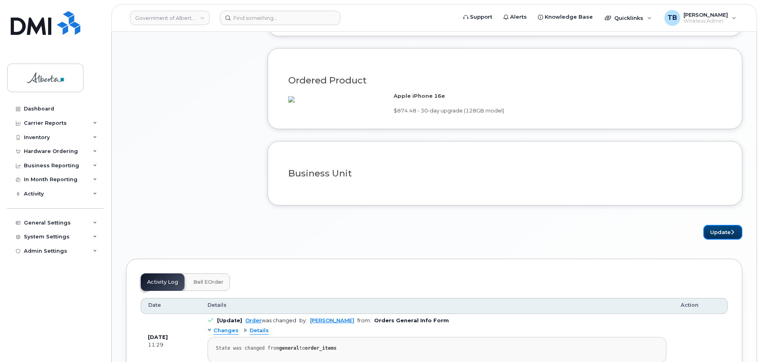
click at [719, 240] on button "Update" at bounding box center [722, 232] width 39 height 15
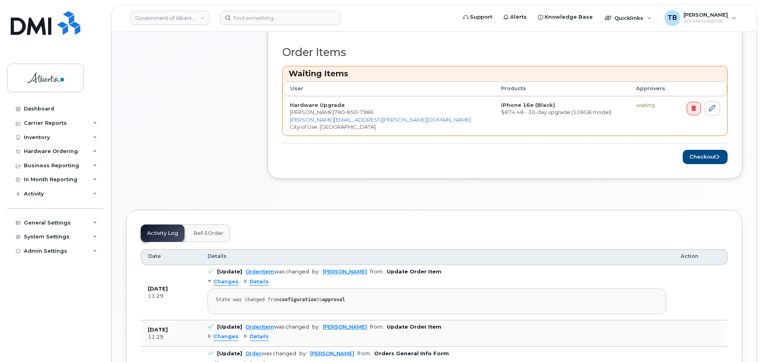
scroll to position [398, 0]
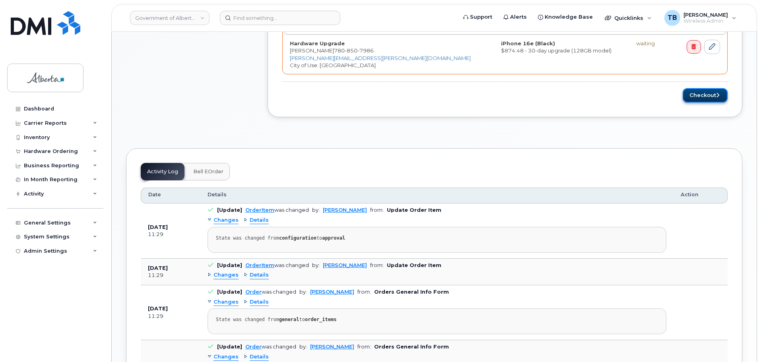
click at [705, 90] on button "Checkout" at bounding box center [705, 95] width 45 height 15
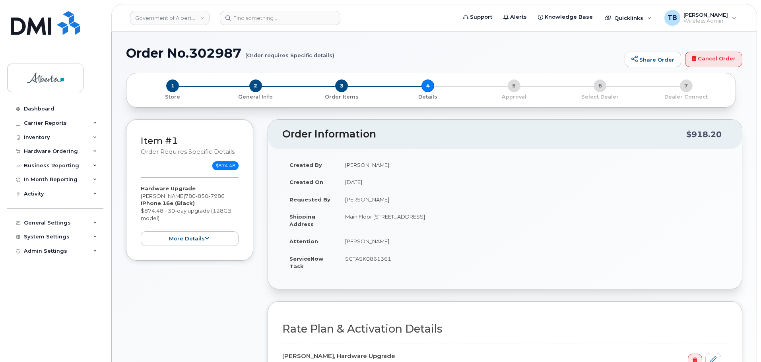
select select
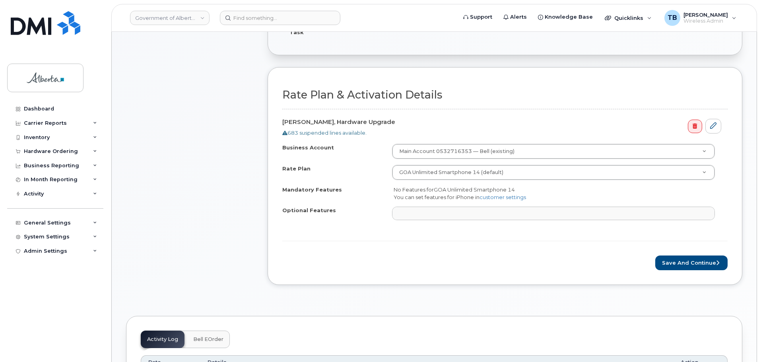
scroll to position [318, 0]
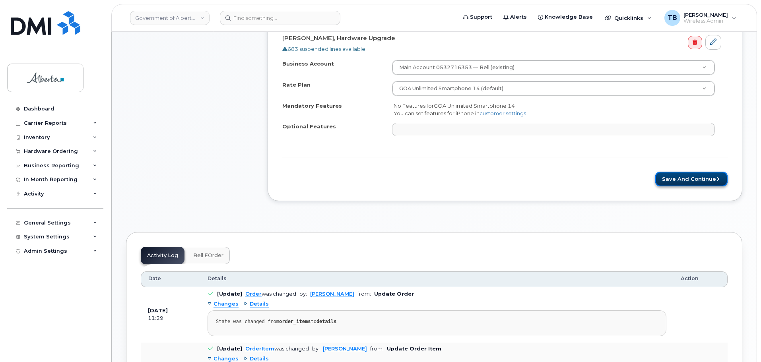
click at [687, 183] on button "Save and Continue" at bounding box center [691, 179] width 72 height 15
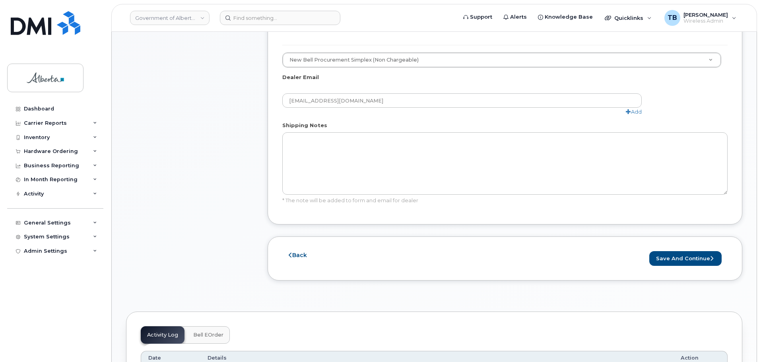
scroll to position [557, 0]
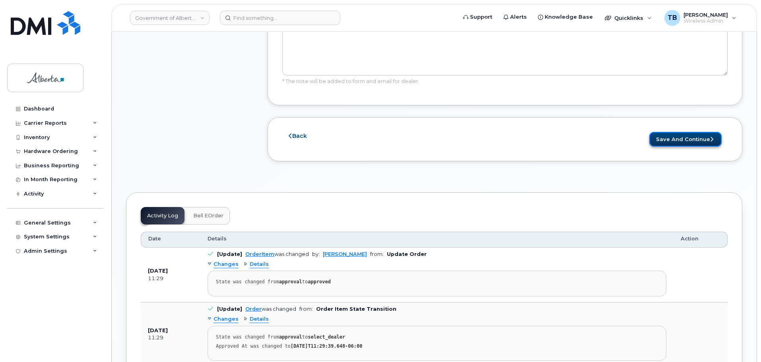
click at [693, 132] on button "Save and Continue" at bounding box center [685, 139] width 72 height 15
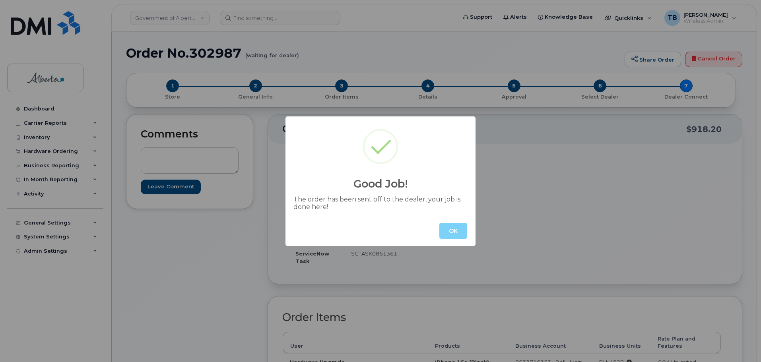
drag, startPoint x: 459, startPoint y: 233, endPoint x: 413, endPoint y: 198, distance: 57.8
click at [459, 233] on button "OK" at bounding box center [453, 231] width 28 height 16
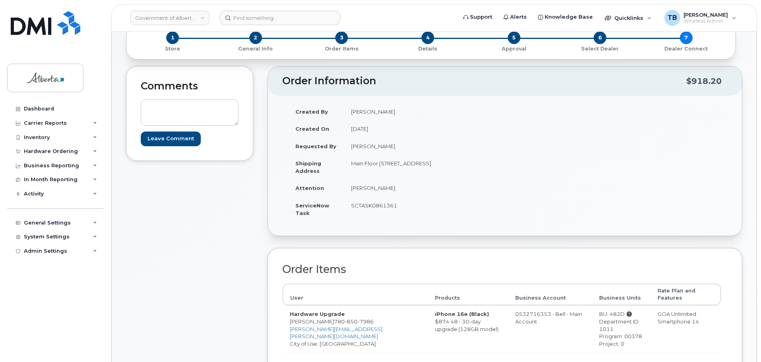
scroll to position [119, 0]
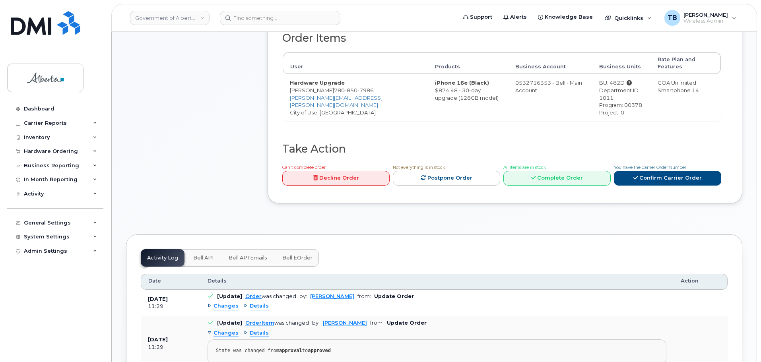
scroll to position [318, 0]
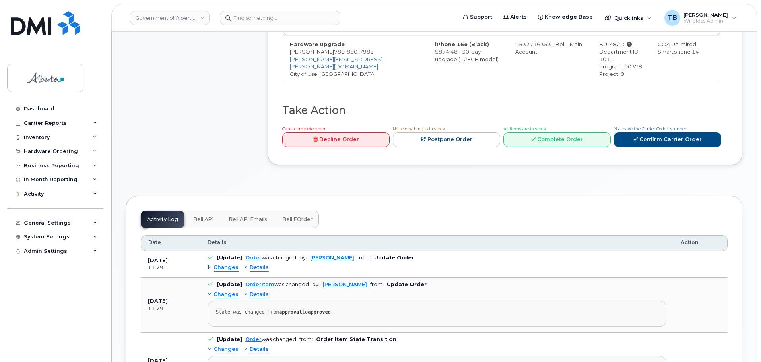
click at [206, 216] on span "Bell API" at bounding box center [203, 219] width 20 height 6
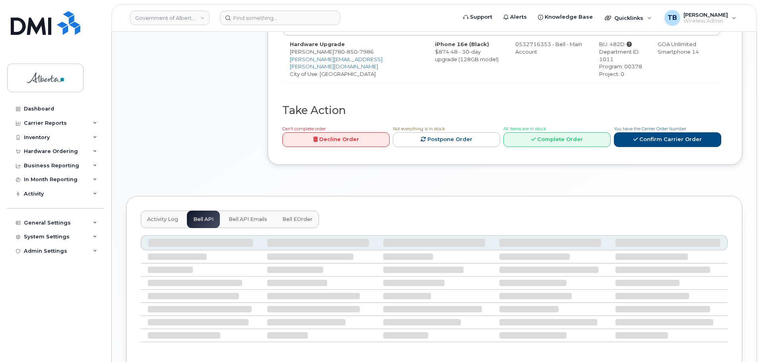
scroll to position [289, 0]
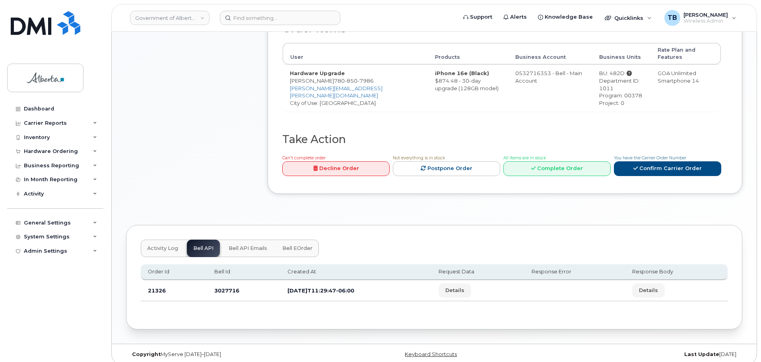
click at [221, 282] on td "3027716" at bounding box center [243, 290] width 73 height 21
copy td "3027716"
click at [40, 148] on div "Hardware Ordering" at bounding box center [51, 151] width 54 height 6
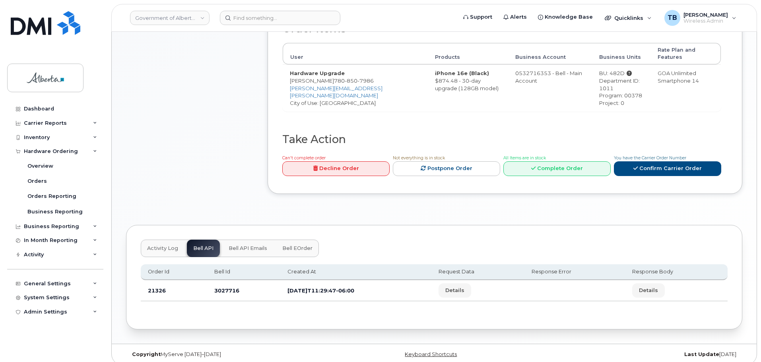
drag, startPoint x: 166, startPoint y: 159, endPoint x: 165, endPoint y: 145, distance: 13.9
click at [166, 159] on div "Comments Leave Comment" at bounding box center [189, 15] width 127 height 381
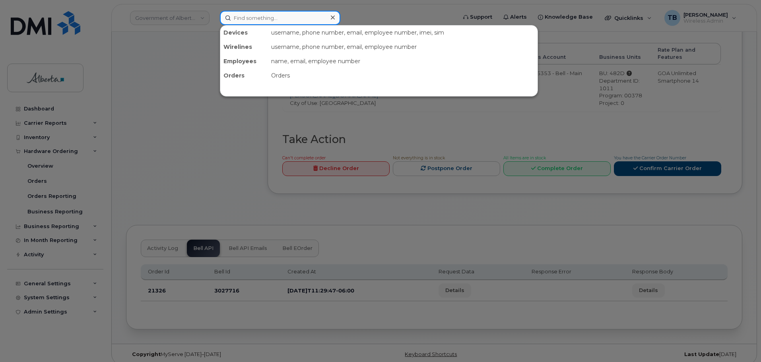
click at [237, 24] on input at bounding box center [280, 18] width 120 height 14
paste input "7808507986"
type input "7808507986"
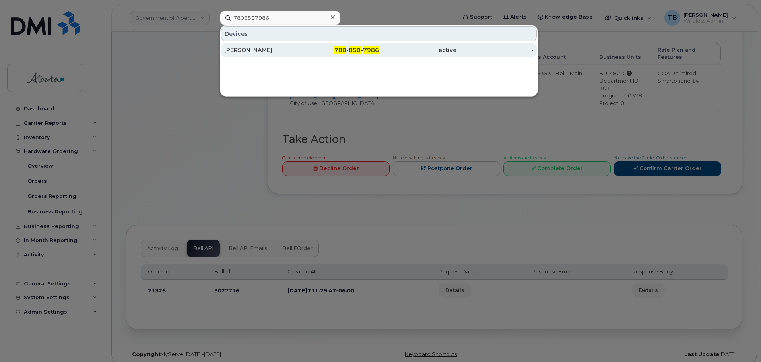
drag, startPoint x: 241, startPoint y: 48, endPoint x: 466, endPoint y: 52, distance: 225.5
click at [241, 48] on div "Megan Krause" at bounding box center [263, 50] width 78 height 8
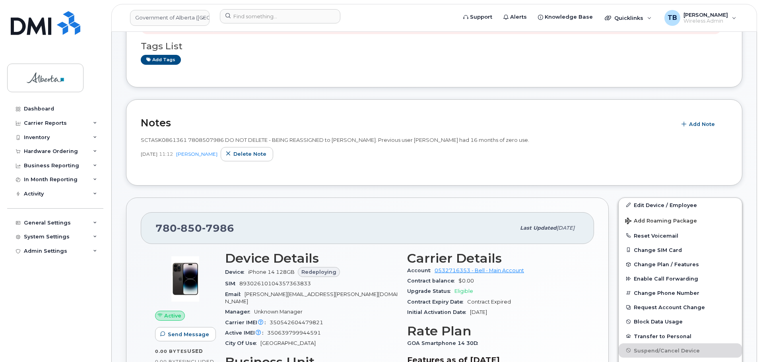
scroll to position [119, 0]
click at [663, 234] on button "Reset Voicemail" at bounding box center [680, 235] width 123 height 14
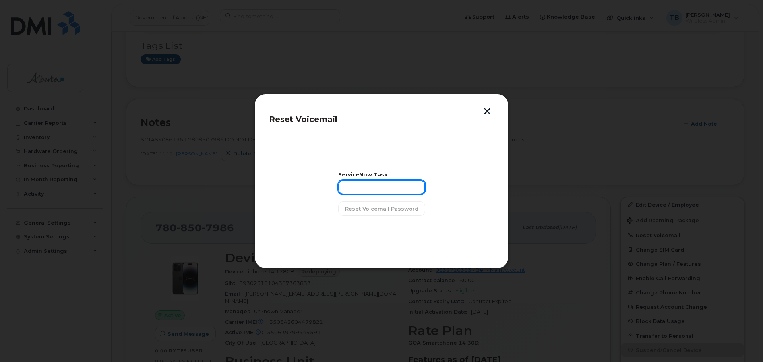
click at [374, 186] on input "text" at bounding box center [381, 187] width 87 height 14
paste input "SCTASK0861361"
type input "SCTASK0861361"
click at [367, 217] on section "ServiceNow Task SCTASK0861361 Reset Voicemail Password" at bounding box center [381, 194] width 225 height 119
click at [369, 215] on button "Reset Voicemail Password" at bounding box center [381, 209] width 87 height 14
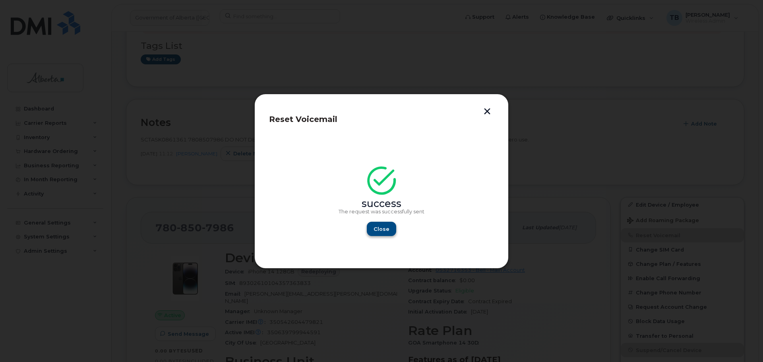
drag, startPoint x: 382, startPoint y: 218, endPoint x: 380, endPoint y: 224, distance: 6.2
click at [380, 224] on div "success The request was successfully sent Close" at bounding box center [382, 203] width 86 height 65
click at [380, 224] on button "Close" at bounding box center [381, 229] width 29 height 14
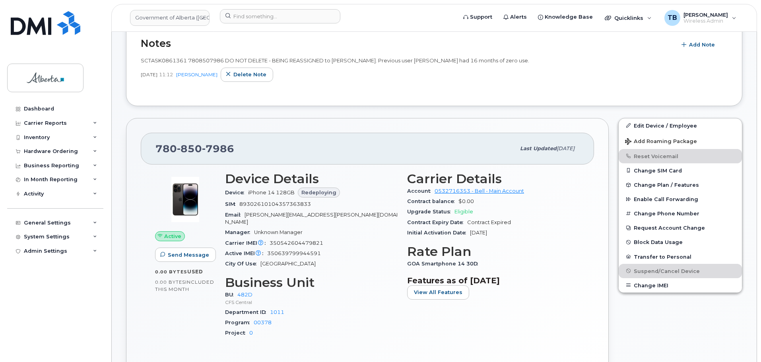
scroll to position [199, 0]
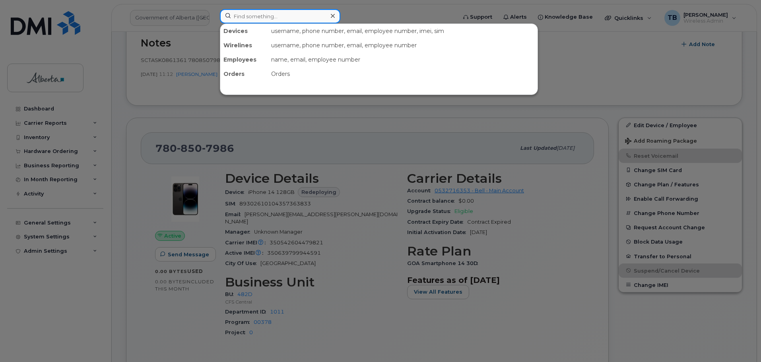
click at [245, 16] on input at bounding box center [280, 16] width 120 height 14
paste input "7802677664"
type input "7802677664"
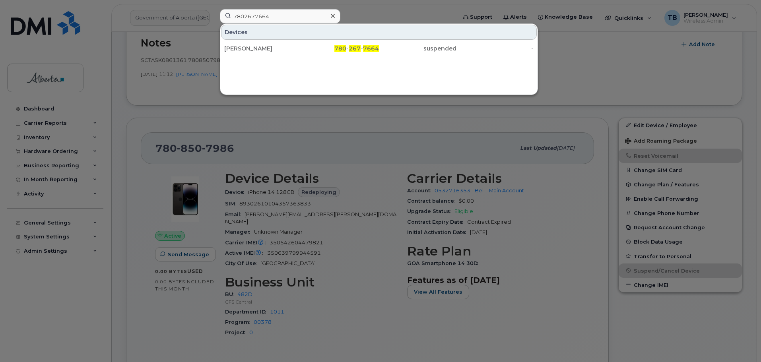
drag, startPoint x: 235, startPoint y: 45, endPoint x: 226, endPoint y: 56, distance: 14.2
click at [236, 48] on div "[PERSON_NAME]" at bounding box center [263, 49] width 78 height 8
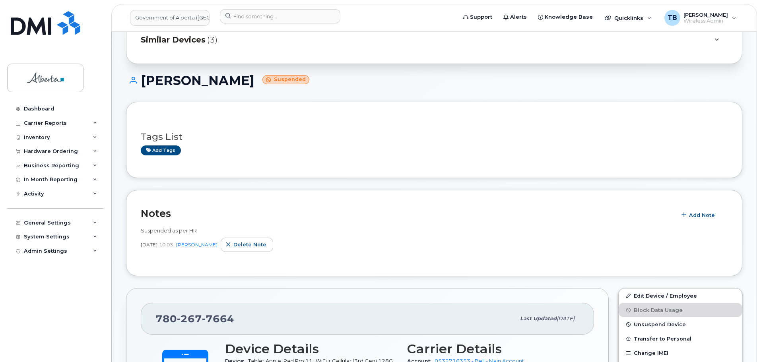
scroll to position [40, 0]
click at [691, 217] on span "Add Note" at bounding box center [702, 216] width 26 height 8
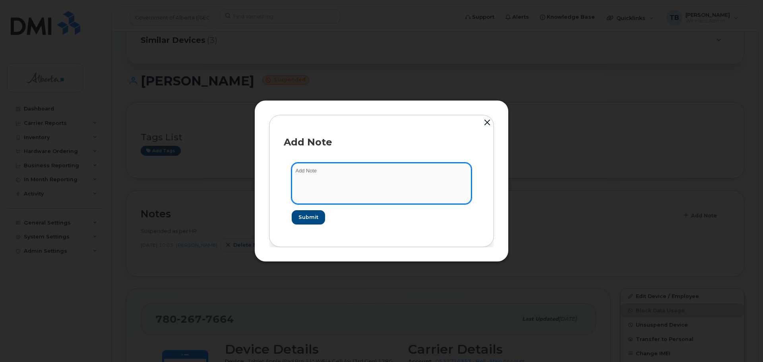
click at [354, 193] on textarea at bounding box center [382, 183] width 180 height 41
paste textarea "SCTASK0864006 Plan User Termination - Cancel - [PHONE_NUMBER] Repurpose [GEOGRA…"
type textarea "SCTASK0864006 Plan User Termination - Cancel - [PHONE_NUMBER] Repurpose [GEOGRA…"
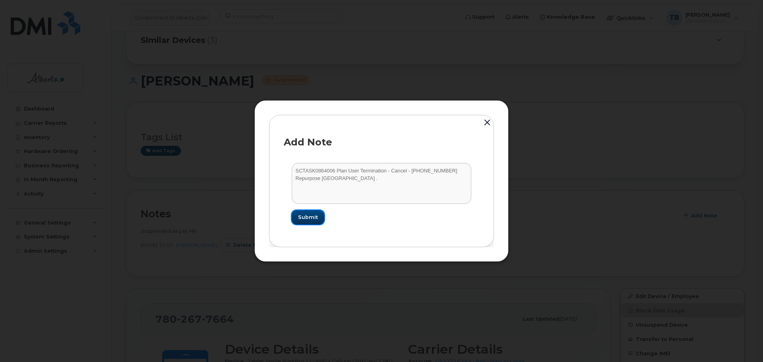
click at [307, 217] on span "Submit" at bounding box center [308, 218] width 20 height 8
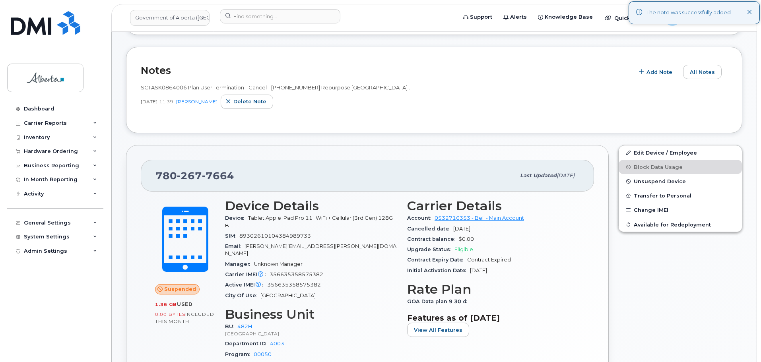
scroll to position [199, 0]
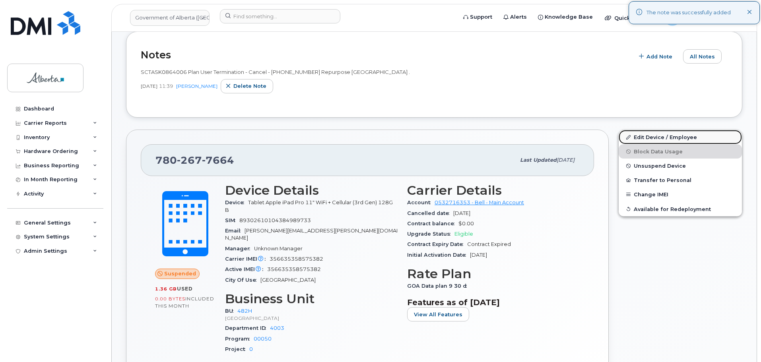
click at [647, 139] on link "Edit Device / Employee" at bounding box center [680, 137] width 123 height 14
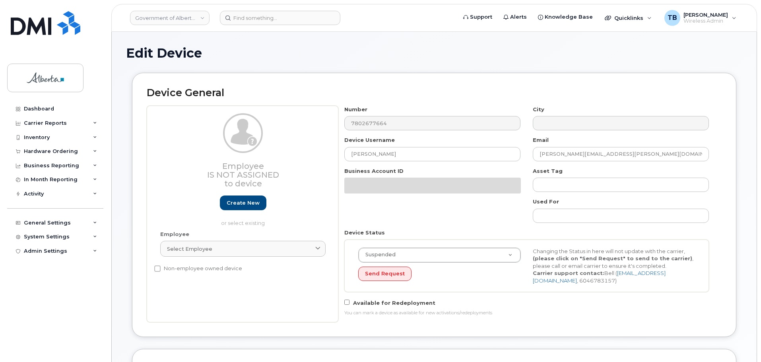
select select "29588065"
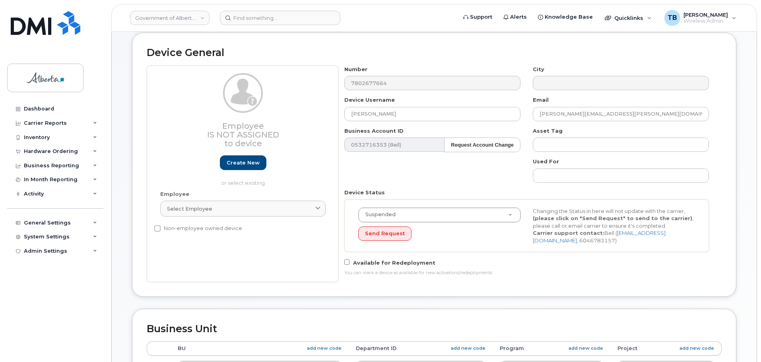
scroll to position [40, 0]
click at [417, 118] on input "[PERSON_NAME]" at bounding box center [432, 114] width 176 height 14
paste input "Repurpose [GEOGRAPHIC_DATA]"
type input "Repurpose [GEOGRAPHIC_DATA]"
click at [550, 117] on input "michelle.basarab@gov.ab.ca" at bounding box center [621, 114] width 176 height 14
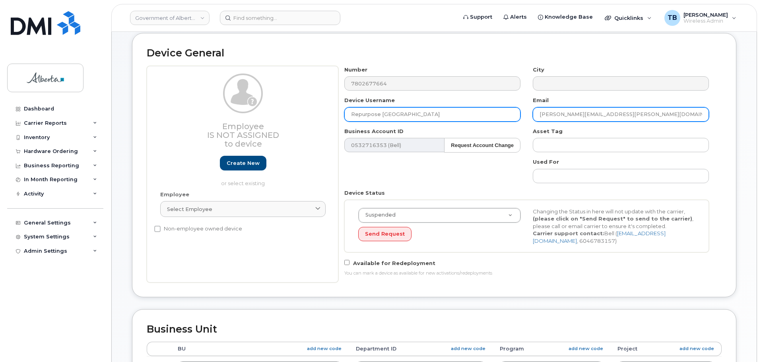
drag, startPoint x: 651, startPoint y: 113, endPoint x: 509, endPoint y: 118, distance: 141.6
click at [510, 118] on div "Number 7802677664 City Device Username Repurpose Edmonton Email michelle.basara…" at bounding box center [526, 174] width 377 height 217
paste input "repurpose"
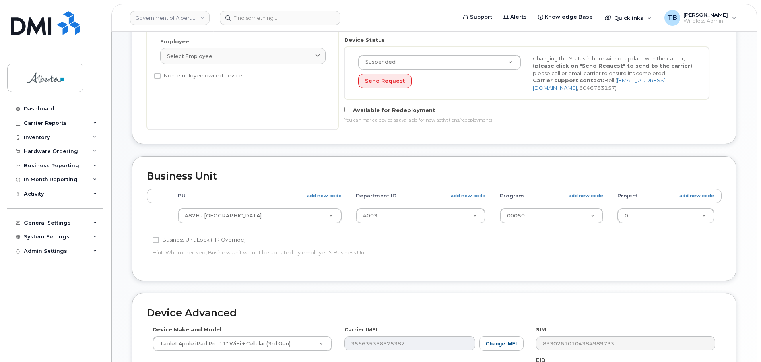
scroll to position [239, 0]
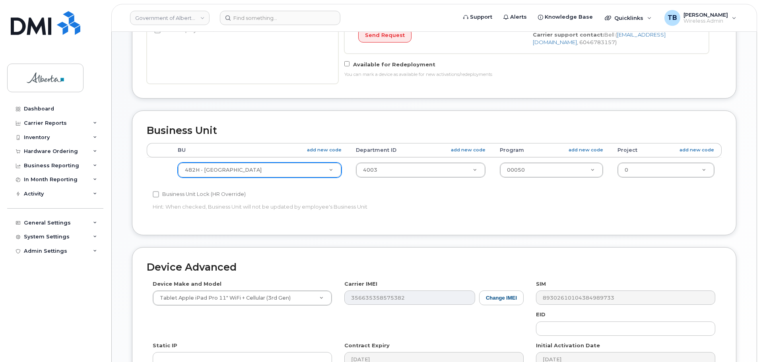
type input "repurpose@gov.ab.ca"
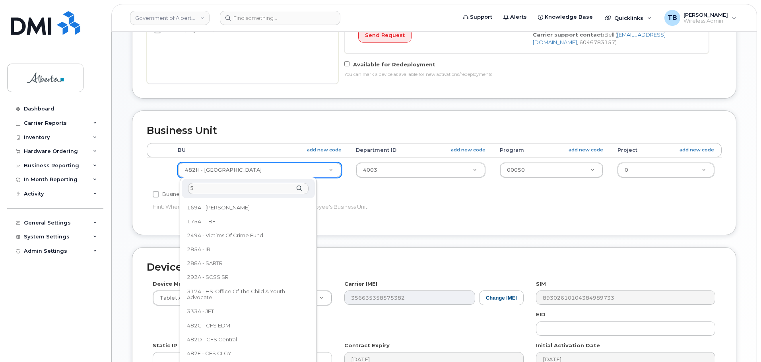
scroll to position [0, 0]
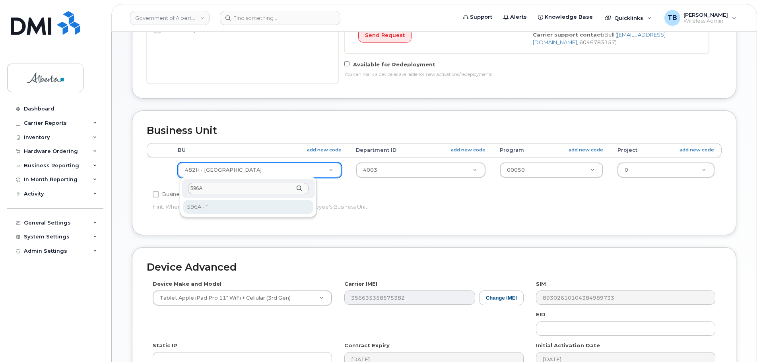
type input "596A"
select select "4797729"
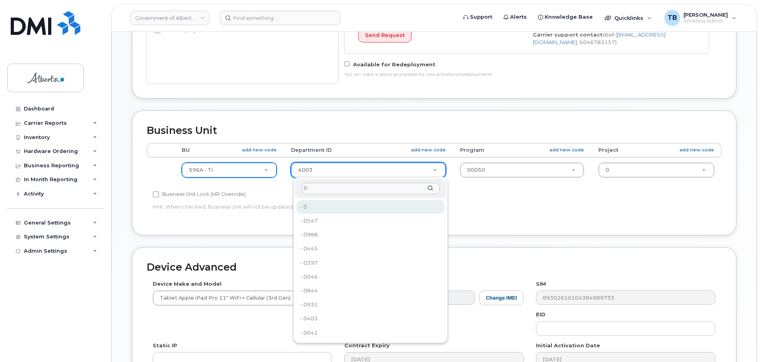
type input "0"
type input "4806341"
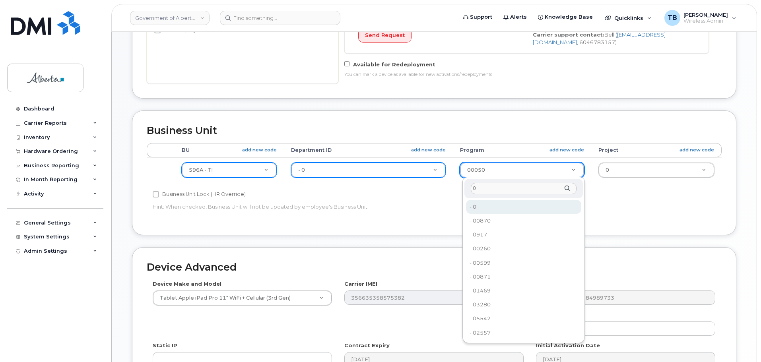
type input "0"
type input "4806366"
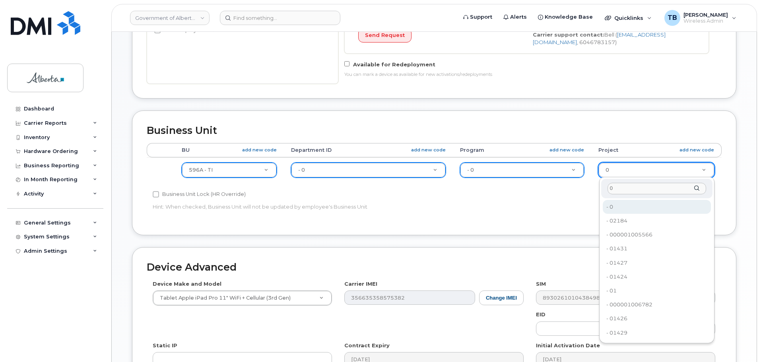
type input "0"
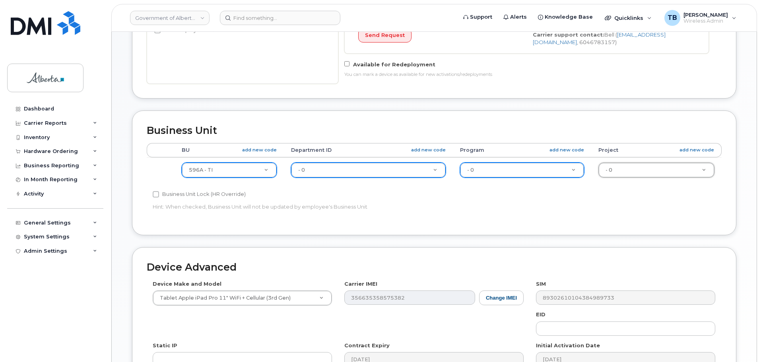
click at [316, 233] on div "Business Unit Accounting Categories Rules BU add new code Department ID add new…" at bounding box center [434, 173] width 604 height 125
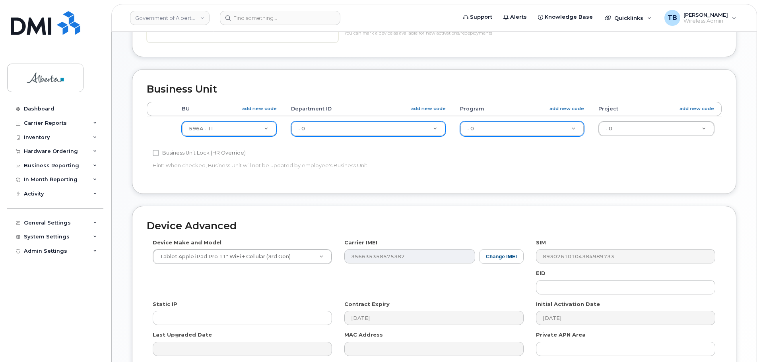
scroll to position [318, 0]
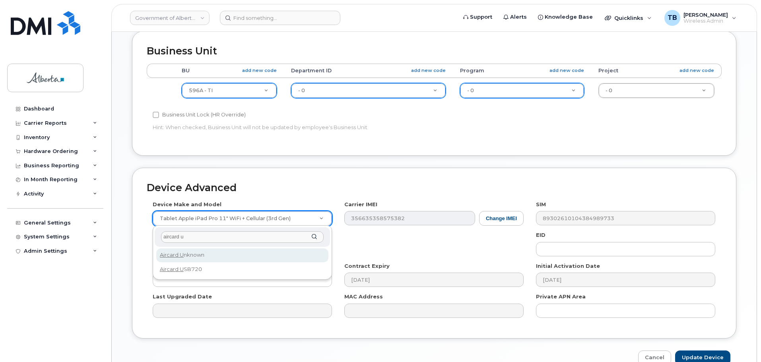
type input "aircard u"
select select "971"
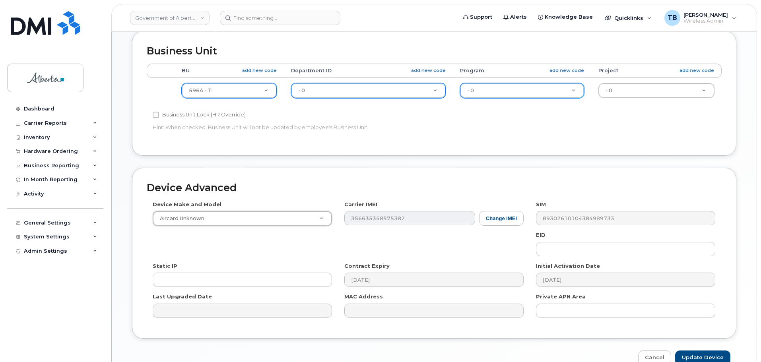
click at [449, 247] on div "Device Make and Model Aircard Unknown Android TCL 502 Watch Apple Watch S9 41mm…" at bounding box center [434, 262] width 575 height 123
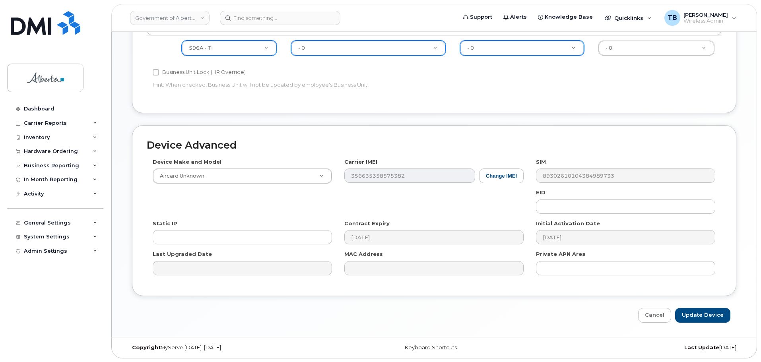
scroll to position [361, 0]
click at [716, 320] on input "Update Device" at bounding box center [702, 315] width 55 height 15
type input "Saving..."
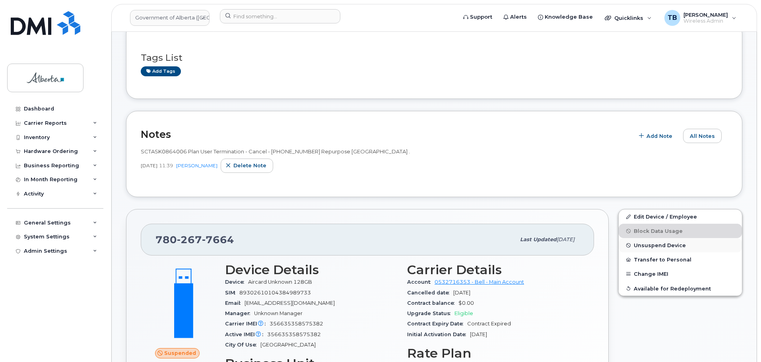
scroll to position [187, 0]
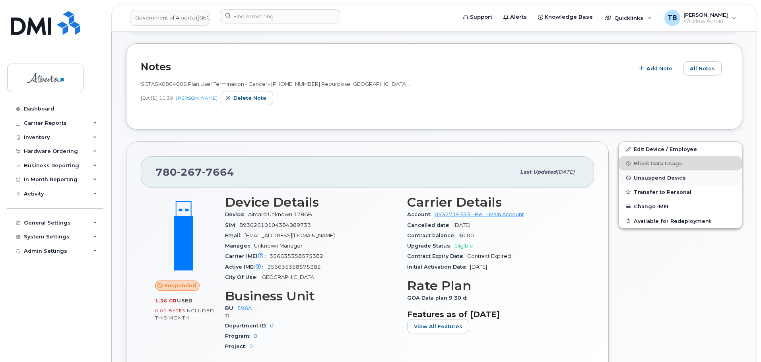
click at [654, 179] on span "Unsuspend Device" at bounding box center [660, 178] width 52 height 6
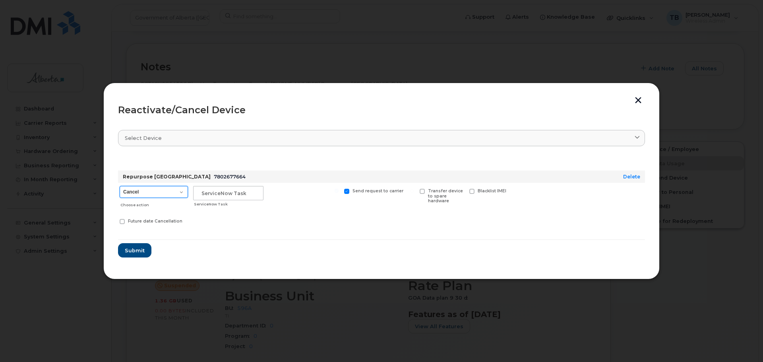
click at [172, 194] on select "Cancel Suspend - Extend Suspension Reactivate" at bounding box center [154, 192] width 68 height 12
click at [290, 278] on div "Reactivate/Cancel Device Select device Type first three symbols or more Repurpo…" at bounding box center [381, 181] width 557 height 197
click at [637, 102] on button "button" at bounding box center [639, 101] width 12 height 8
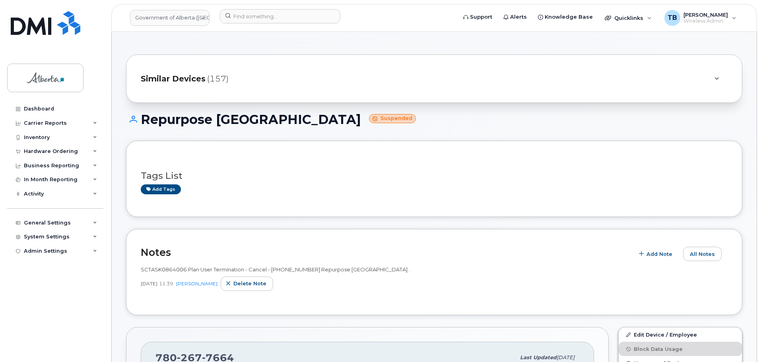
scroll to position [0, 0]
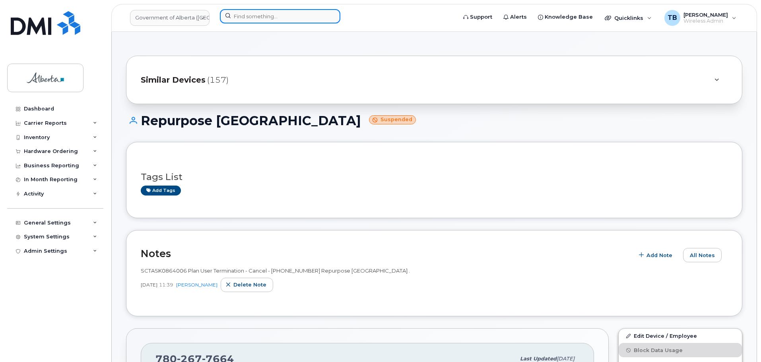
click at [249, 13] on input at bounding box center [280, 16] width 120 height 14
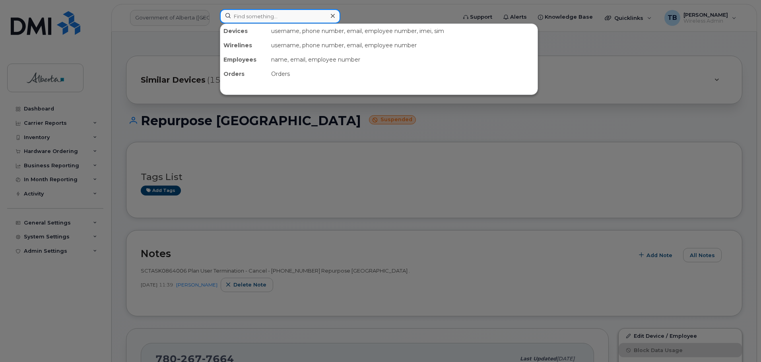
paste input "7805366686"
type input "7805366686"
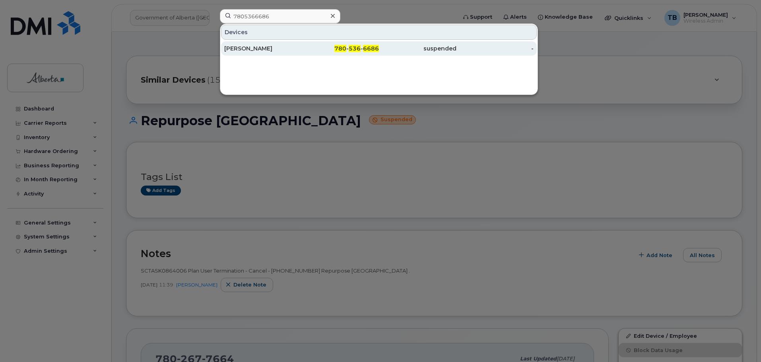
click at [257, 48] on div "[PERSON_NAME]" at bounding box center [263, 49] width 78 height 8
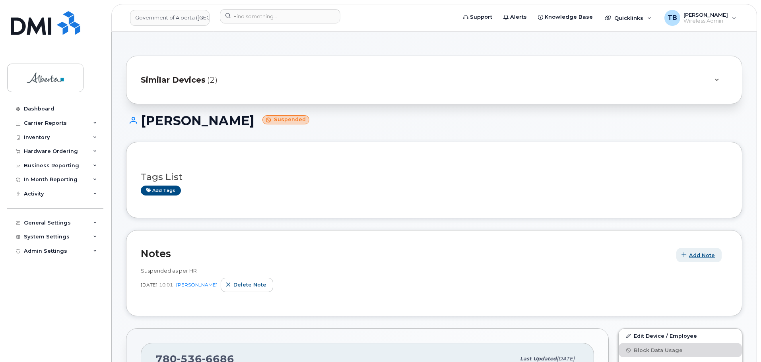
click at [706, 257] on span "Add Note" at bounding box center [702, 256] width 26 height 8
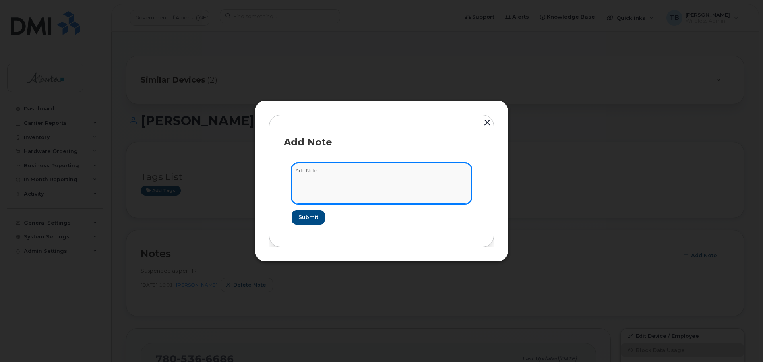
click at [309, 188] on textarea at bounding box center [382, 183] width 180 height 41
paste textarea "SCTASK0864006 Plan User Termination - Cancel - (2) 7805366686 Repurpose Edmonto…"
type textarea "SCTASK0864006 Plan User Termination - Cancel - (2) 7805366686 Repurpose Edmonto…"
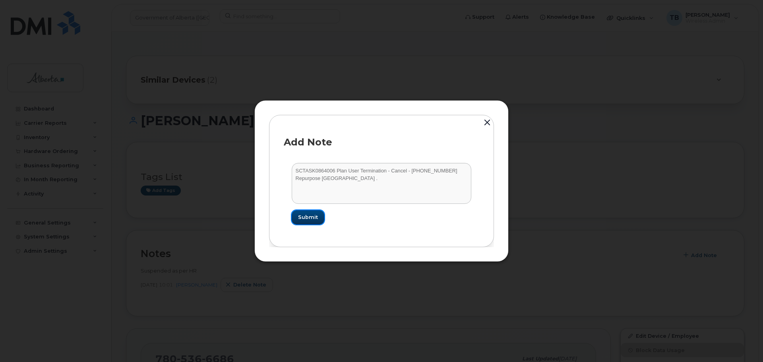
click at [298, 219] on button "Submit" at bounding box center [308, 217] width 33 height 14
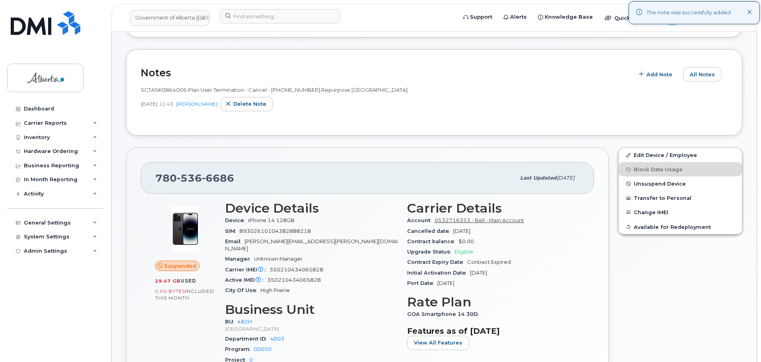
scroll to position [199, 0]
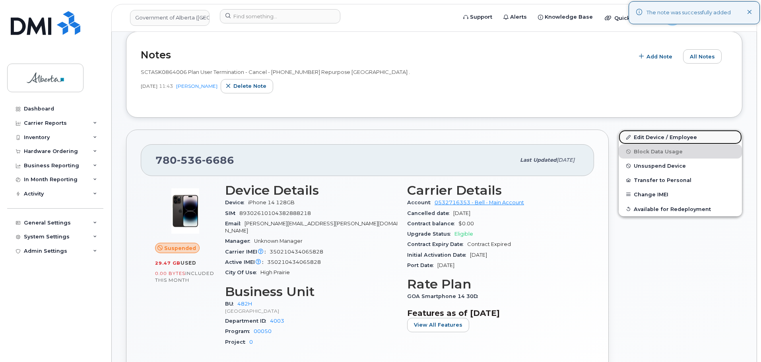
click at [663, 134] on link "Edit Device / Employee" at bounding box center [680, 137] width 123 height 14
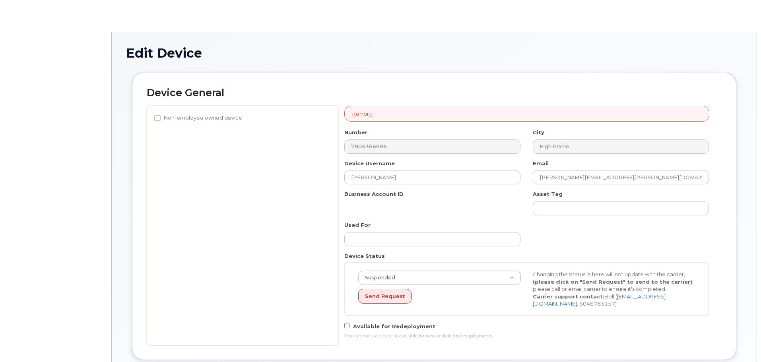
select select "29588065"
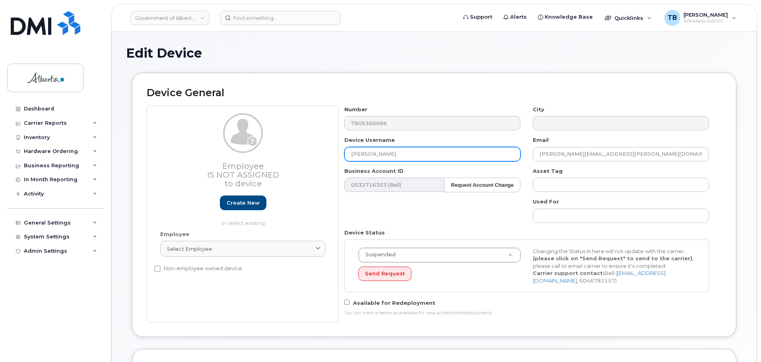
drag, startPoint x: 414, startPoint y: 152, endPoint x: 290, endPoint y: 149, distance: 123.3
click at [305, 150] on div "Employee Is not assigned to device Create new or select existing Employee Selec…" at bounding box center [434, 214] width 575 height 217
paste input "Repurpose [GEOGRAPHIC_DATA]"
type input "Repurpose [GEOGRAPHIC_DATA]"
drag, startPoint x: 631, startPoint y: 153, endPoint x: 478, endPoint y: 152, distance: 152.7
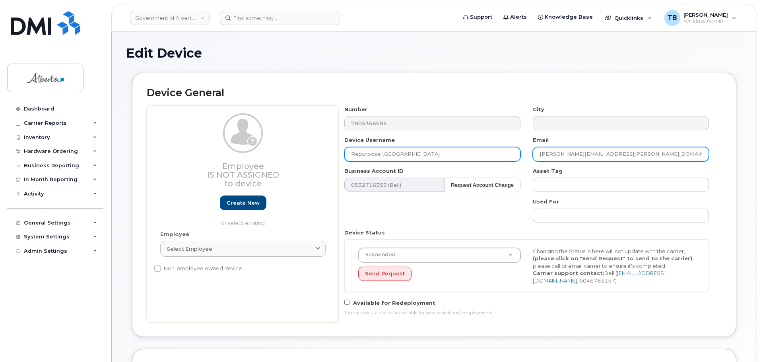
click at [478, 152] on div "Number 7805366686 City Device Username Repurpose [GEOGRAPHIC_DATA] Email [PERSO…" at bounding box center [526, 214] width 377 height 217
paste input "repurpose"
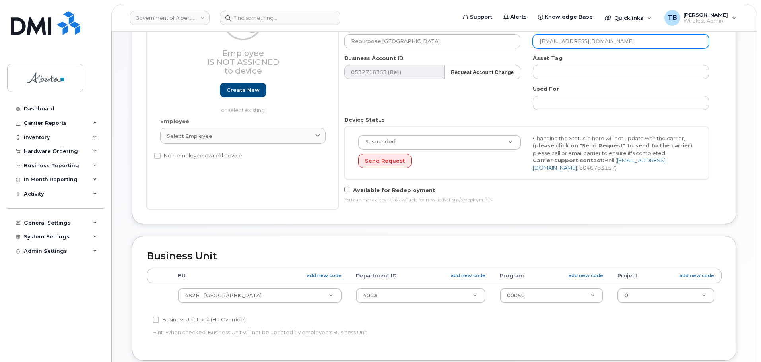
scroll to position [159, 0]
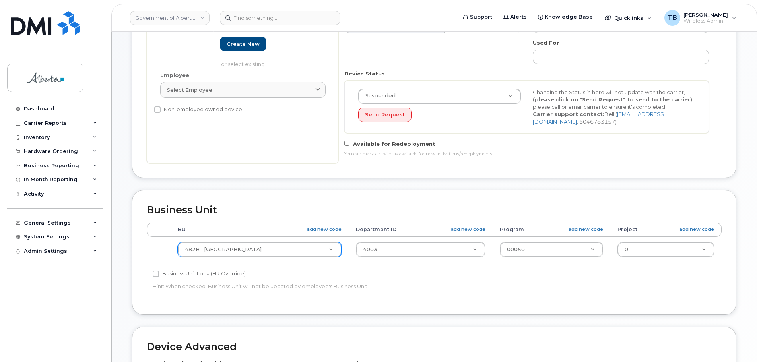
type input "[EMAIL_ADDRESS][DOMAIN_NAME]"
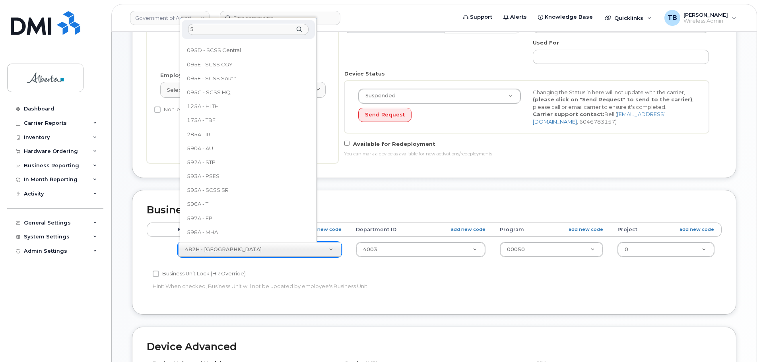
scroll to position [0, 0]
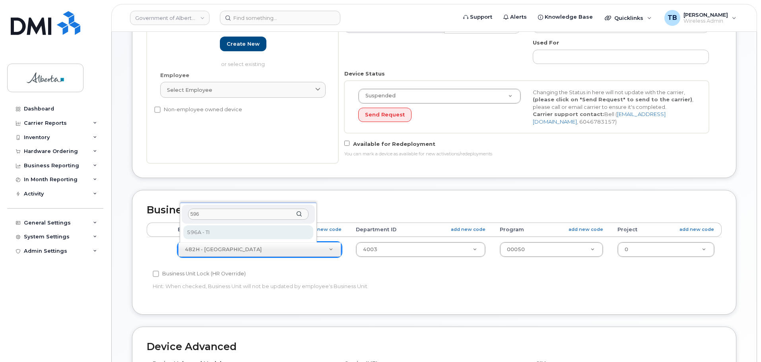
type input "596"
select select "4797729"
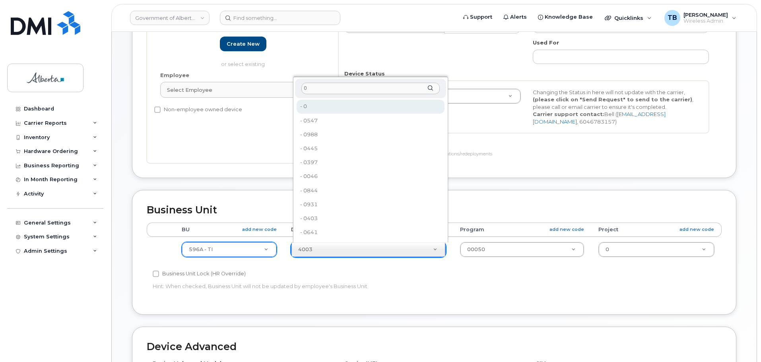
type input "0"
type input "4806341"
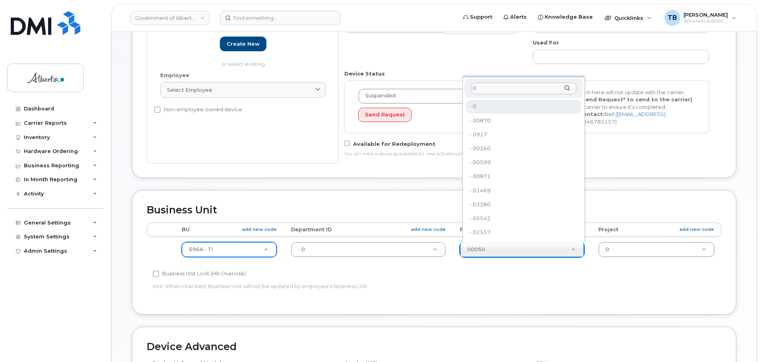
type input "0"
type input "4806366"
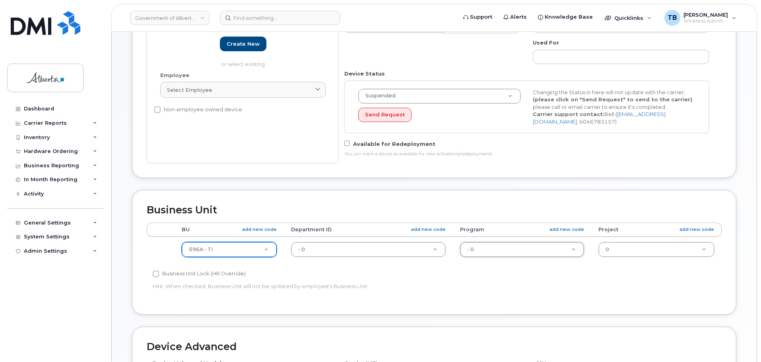
click at [364, 297] on div "Accounting Categories Rules BU add new code Department ID add new code Program …" at bounding box center [434, 262] width 575 height 78
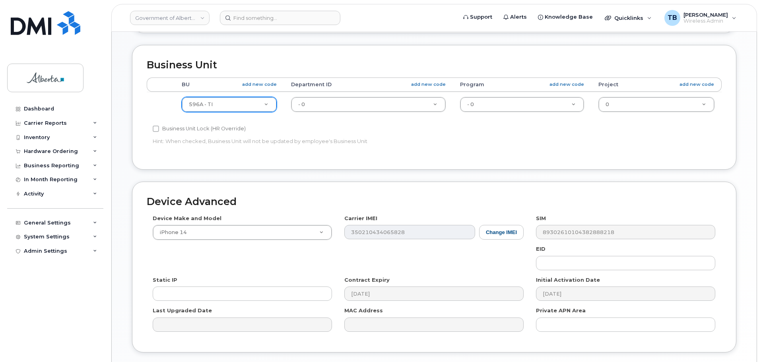
scroll to position [318, 0]
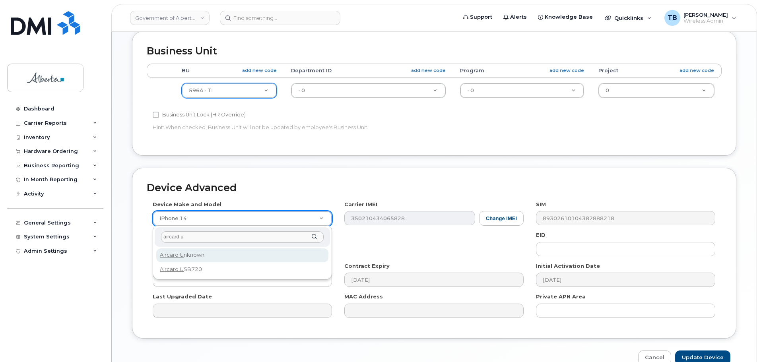
type input "aircard u"
select select "971"
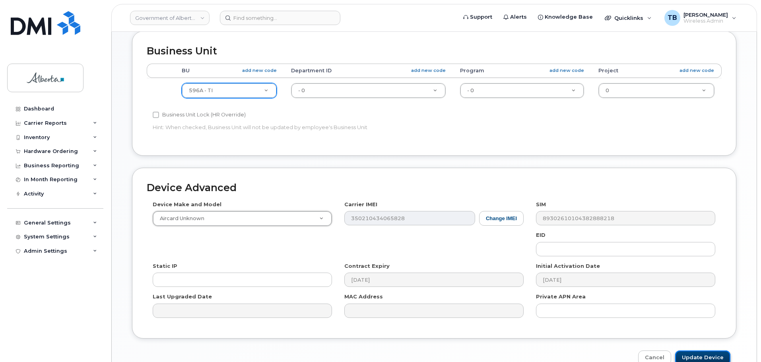
click at [700, 357] on input "Update Device" at bounding box center [702, 358] width 55 height 15
type input "Saving..."
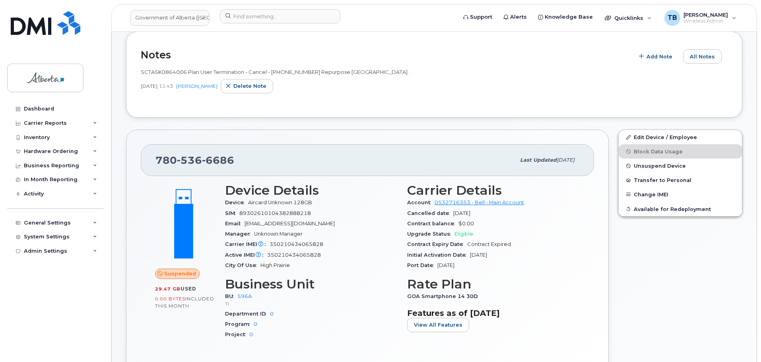
scroll to position [266, 0]
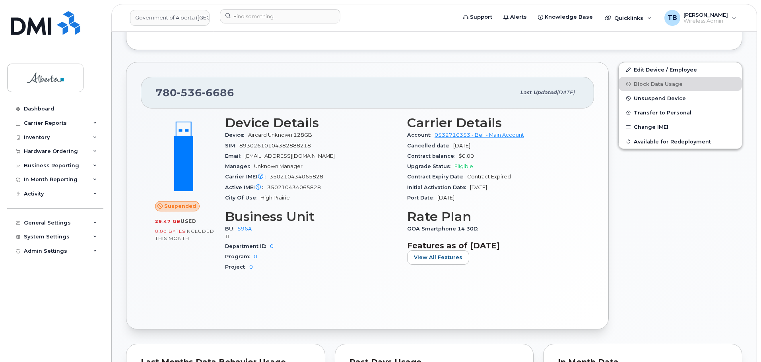
click at [196, 95] on span "536" at bounding box center [189, 93] width 25 height 12
copy span "780 536 6686"
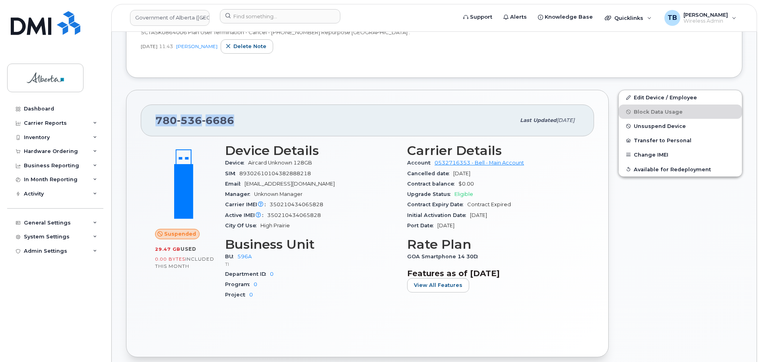
scroll to position [227, 0]
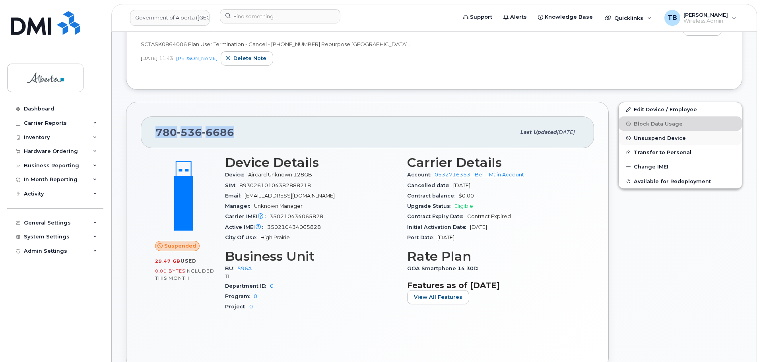
click at [654, 138] on span "Unsuspend Device" at bounding box center [660, 138] width 52 height 6
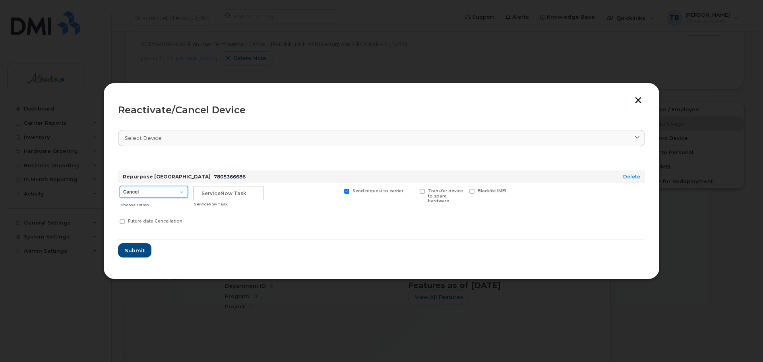
click at [155, 192] on select "Cancel Suspend - Extend Suspension Reactivate" at bounding box center [154, 192] width 68 height 12
click at [409, 280] on div at bounding box center [381, 181] width 763 height 362
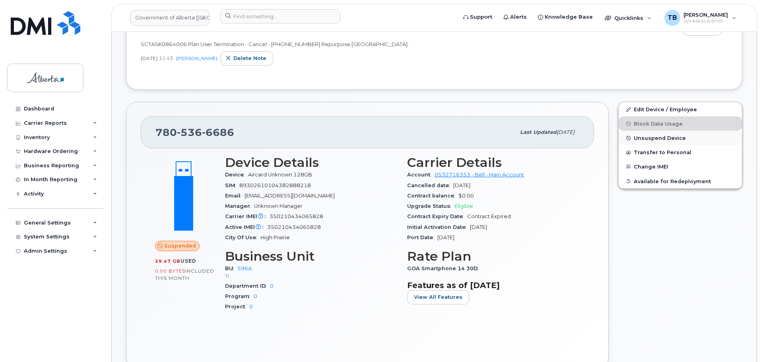
click at [654, 145] on button "Unsuspend Device" at bounding box center [680, 138] width 123 height 14
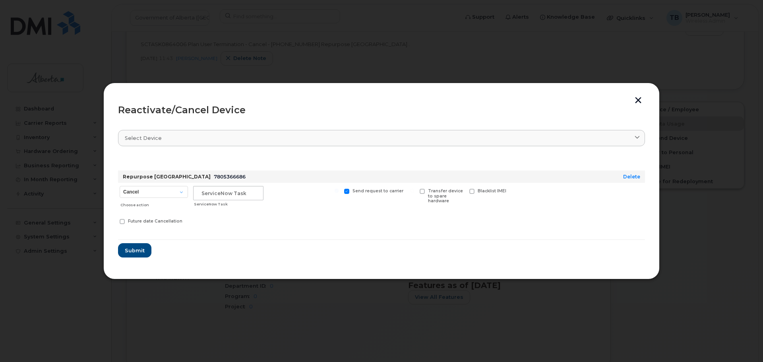
drag, startPoint x: 269, startPoint y: 69, endPoint x: 274, endPoint y: 70, distance: 5.2
click at [270, 69] on div at bounding box center [381, 181] width 763 height 362
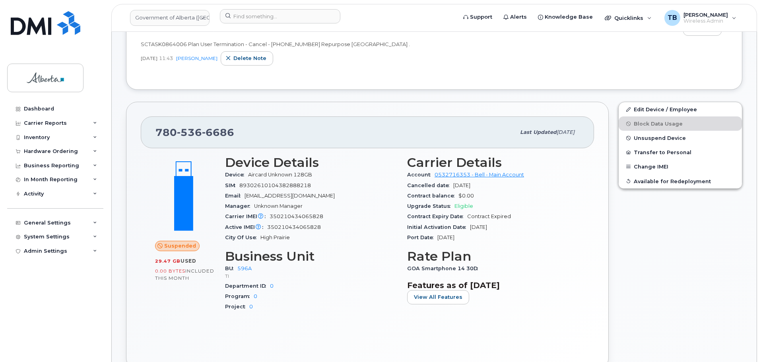
click at [161, 43] on span "SCTASK0864006 Plan User Termination - Cancel - (2) 7805366686 Repurpose Edmonto…" at bounding box center [275, 44] width 269 height 6
click at [161, 43] on span "SCTASK0864006 Plan User Termination - Cancel - [PHONE_NUMBER] Repurpose [GEOGRA…" at bounding box center [275, 44] width 269 height 6
copy span "SCTASK0864006"
click at [649, 139] on span "Unsuspend Device" at bounding box center [660, 138] width 52 height 6
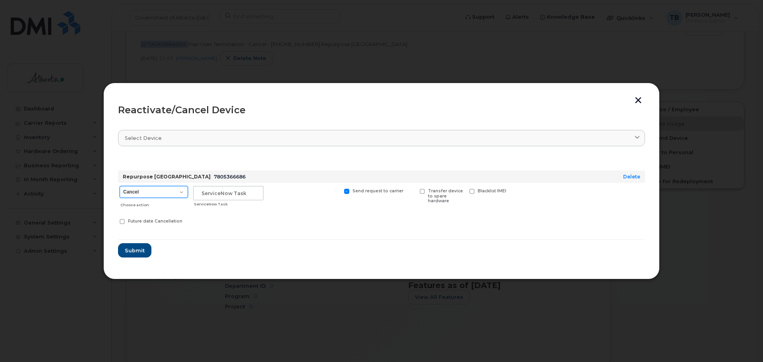
click at [139, 193] on select "Cancel Suspend - Extend Suspension Reactivate" at bounding box center [154, 192] width 68 height 12
select select "[object Object]"
click at [120, 186] on select "Cancel Suspend - Extend Suspension Reactivate" at bounding box center [154, 192] width 68 height 12
click at [223, 196] on input "text" at bounding box center [228, 193] width 70 height 14
paste input "SCTASK0864006"
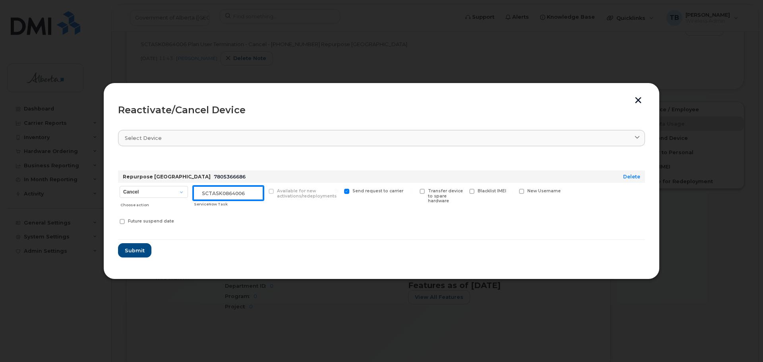
type input "SCTASK0864006"
click at [129, 247] on span "Submit" at bounding box center [134, 251] width 20 height 8
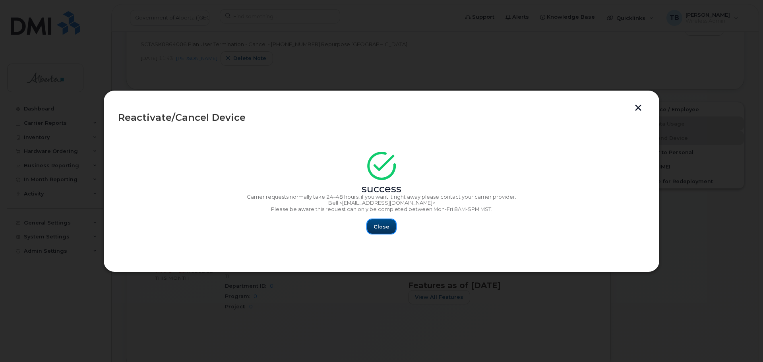
click at [385, 229] on span "Close" at bounding box center [382, 227] width 16 height 8
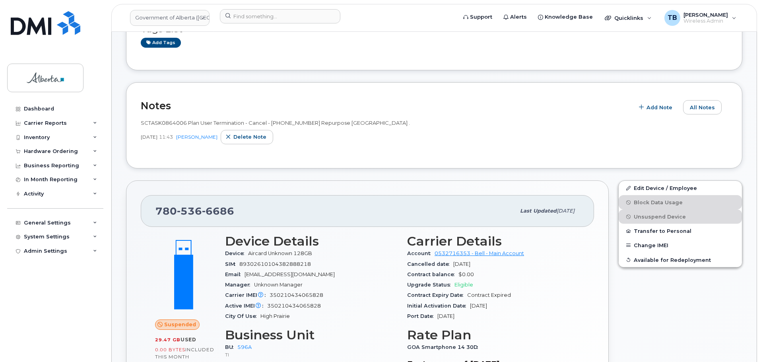
scroll to position [147, 0]
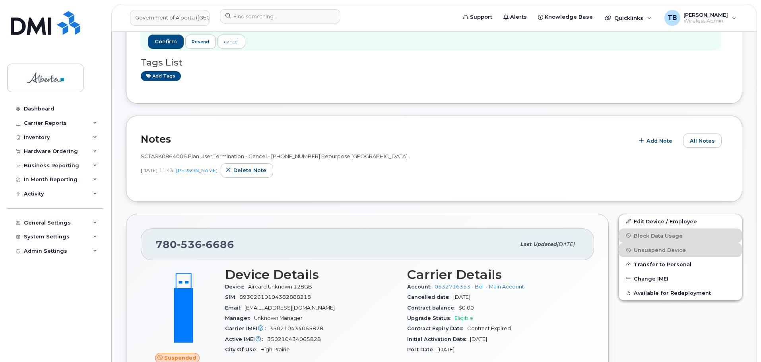
scroll to position [147, 0]
click at [363, 189] on div "Notes Add Note All Notes SCTASK0864006 Plan User Termination - Cancel - [PHONE_…" at bounding box center [434, 159] width 616 height 86
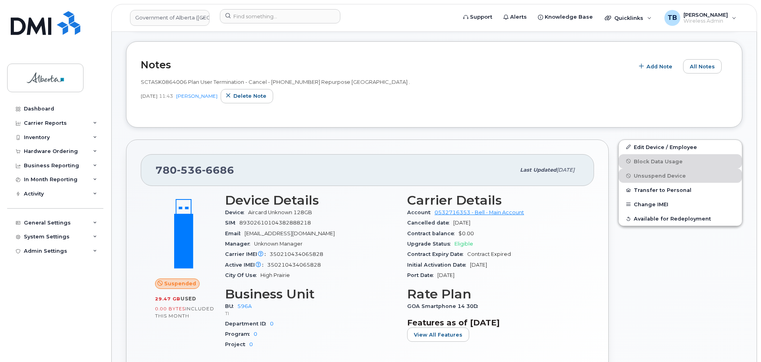
scroll to position [227, 0]
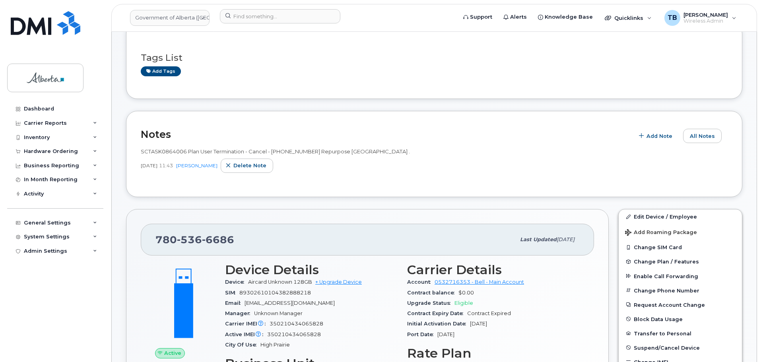
scroll to position [187, 0]
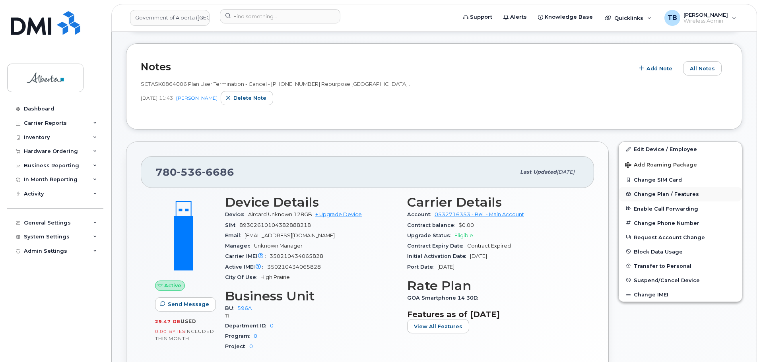
click at [654, 194] on span "Change Plan / Features" at bounding box center [666, 194] width 65 height 6
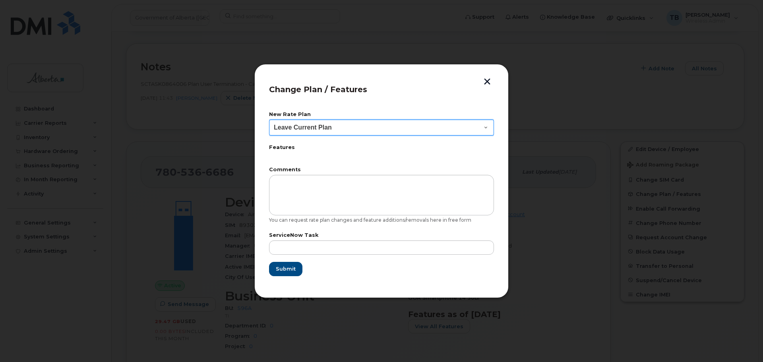
click at [333, 128] on select "Leave Current Plan GOA Data plan 9 30 d GOA–Unlimited Data Plan 9" at bounding box center [381, 128] width 225 height 16
select select "1790211"
click at [269, 120] on select "Leave Current Plan GOA Data plan 9 30 d GOA–Unlimited Data Plan 9" at bounding box center [381, 128] width 225 height 16
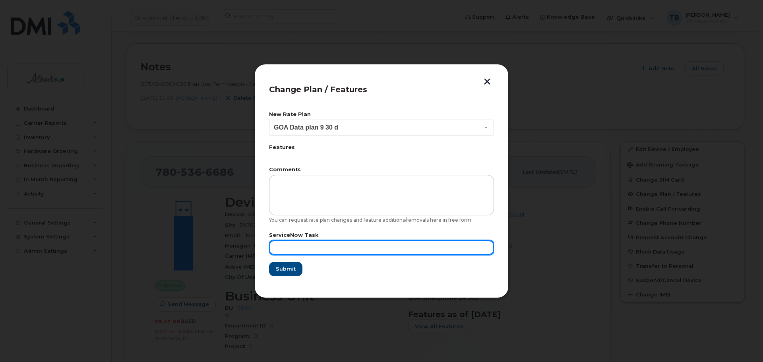
click at [302, 248] on input "text" at bounding box center [381, 248] width 225 height 14
paste input "SCTASK0864006"
drag, startPoint x: 273, startPoint y: 244, endPoint x: 262, endPoint y: 244, distance: 11.1
click at [265, 244] on div "Change Plan / Features New Rate Plan Leave Current Plan GOA Data plan 9 30 d GO…" at bounding box center [381, 181] width 254 height 234
type input "SCTASK0864006"
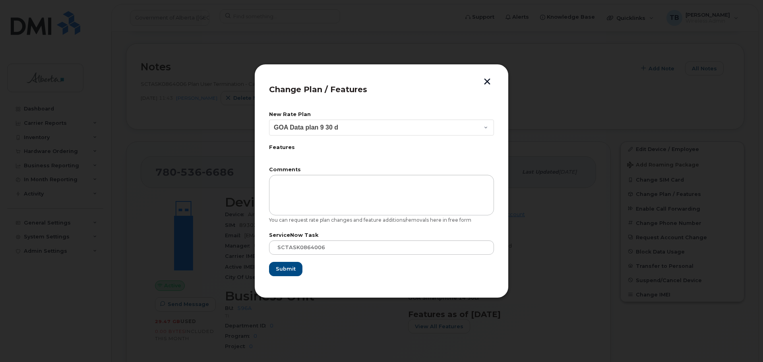
click at [260, 244] on div "Change Plan / Features New Rate Plan Leave Current Plan GOA Data plan 9 30 d GO…" at bounding box center [381, 181] width 254 height 234
click at [280, 266] on span "Submit" at bounding box center [286, 269] width 20 height 8
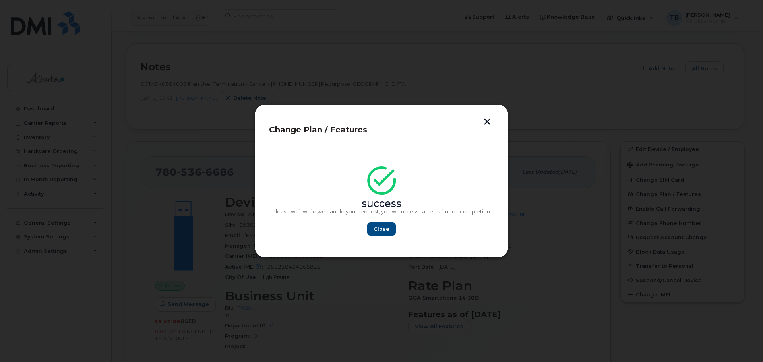
click at [389, 221] on div "success Please wait while we handle your request, you will receive an email upo…" at bounding box center [381, 203] width 225 height 65
click at [384, 228] on span "Close" at bounding box center [382, 229] width 16 height 8
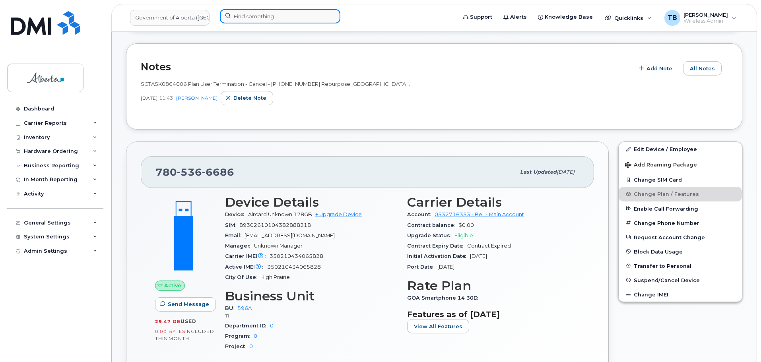
click at [262, 20] on input at bounding box center [280, 16] width 120 height 14
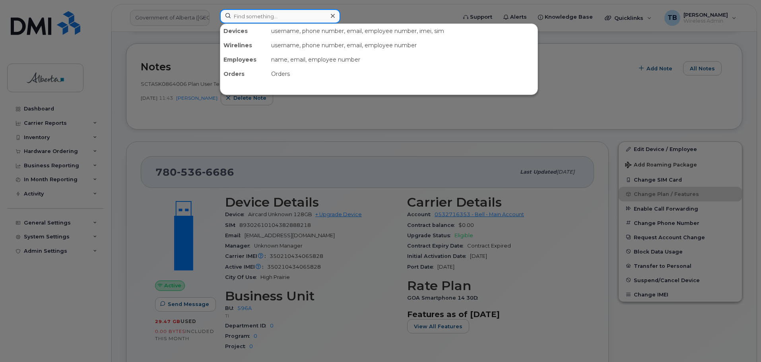
paste input "7802677664"
type input "7802677664"
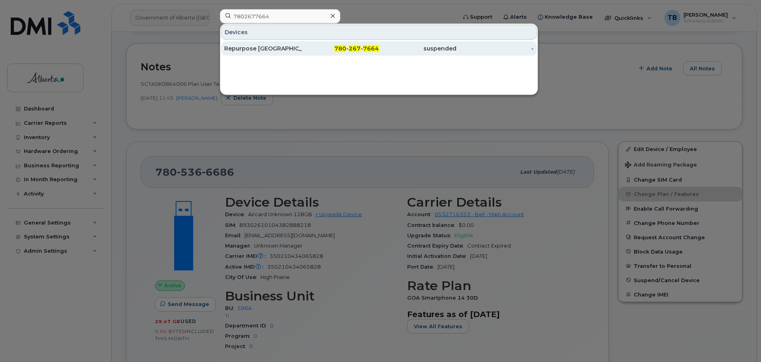
click at [262, 47] on div "Repurpose Edmonton" at bounding box center [263, 49] width 78 height 8
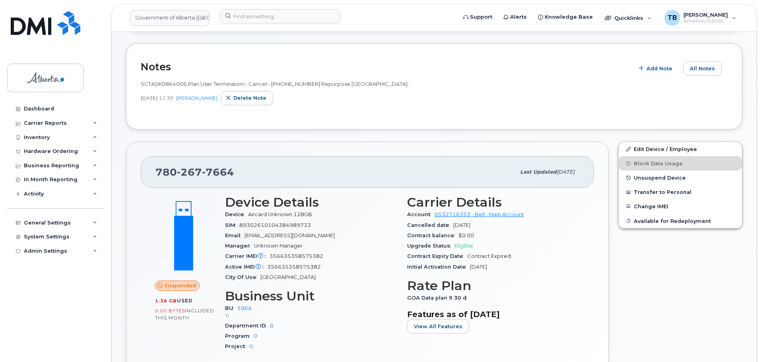
scroll to position [112, 0]
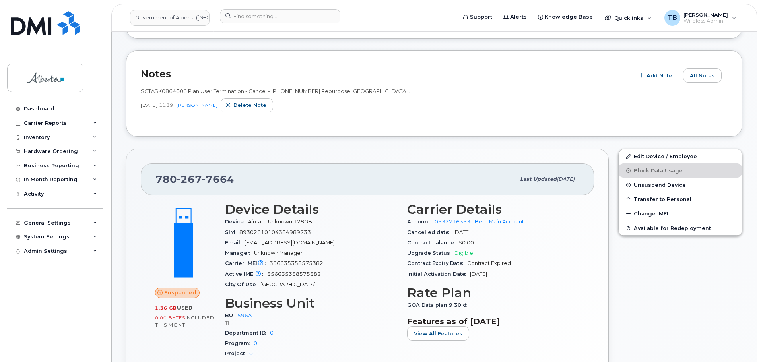
click at [168, 92] on span "SCTASK0864006 Plan User Termination - Cancel - [PHONE_NUMBER] Repurpose [GEOGRA…" at bounding box center [275, 91] width 269 height 6
copy span "SCTASK0864006"
click at [660, 184] on span "Unsuspend Device" at bounding box center [660, 185] width 52 height 6
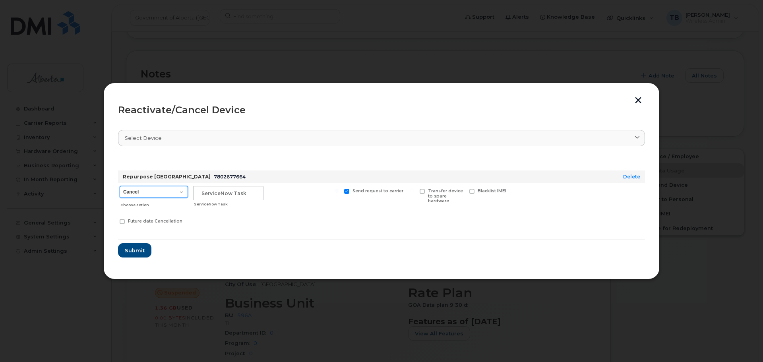
click at [147, 193] on select "Cancel Suspend - Extend Suspension Reactivate" at bounding box center [154, 192] width 68 height 12
select select "[object Object]"
click at [120, 186] on select "Cancel Suspend - Extend Suspension Reactivate" at bounding box center [154, 192] width 68 height 12
click at [214, 193] on input "text" at bounding box center [228, 193] width 70 height 14
paste input "SCTASK0864006"
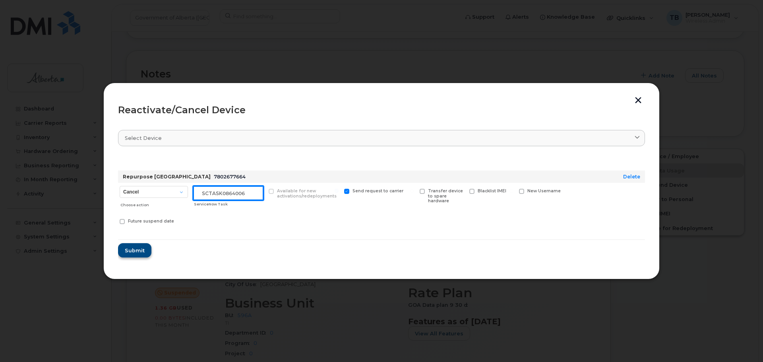
type input "SCTASK0864006"
click at [136, 251] on span "Submit" at bounding box center [134, 251] width 20 height 8
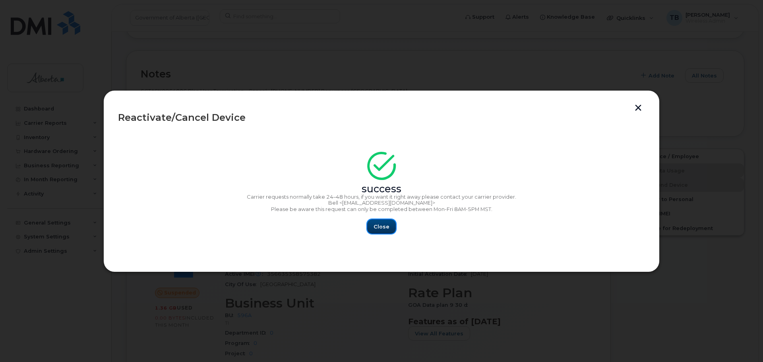
click at [379, 224] on span "Close" at bounding box center [382, 227] width 16 height 8
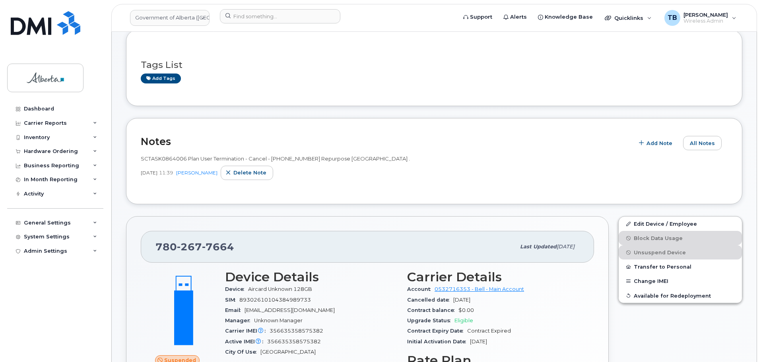
scroll to position [180, 0]
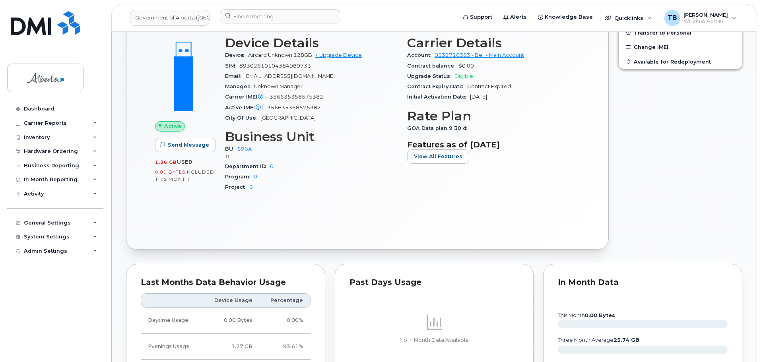
scroll to position [278, 0]
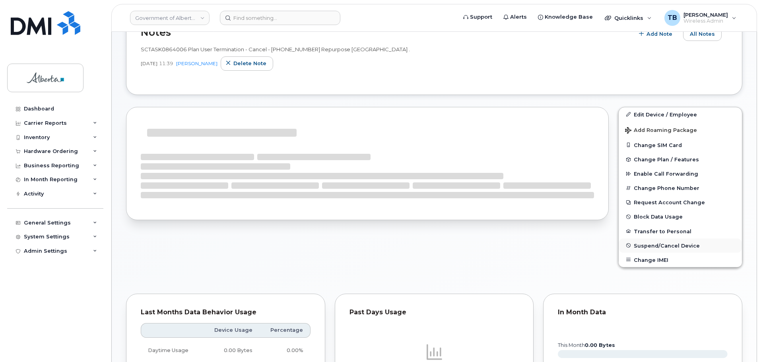
scroll to position [192, 0]
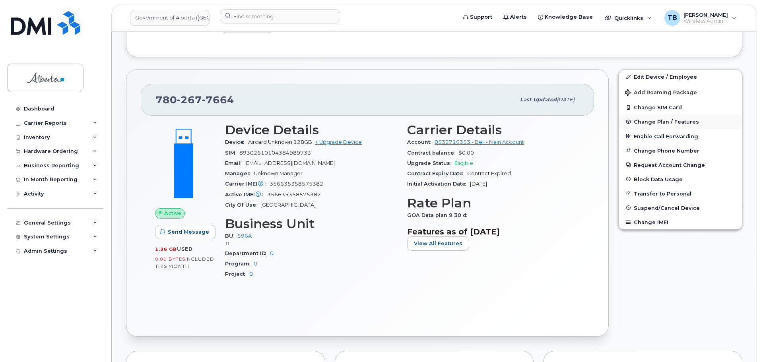
click at [654, 125] on button "Change Plan / Features" at bounding box center [680, 122] width 123 height 14
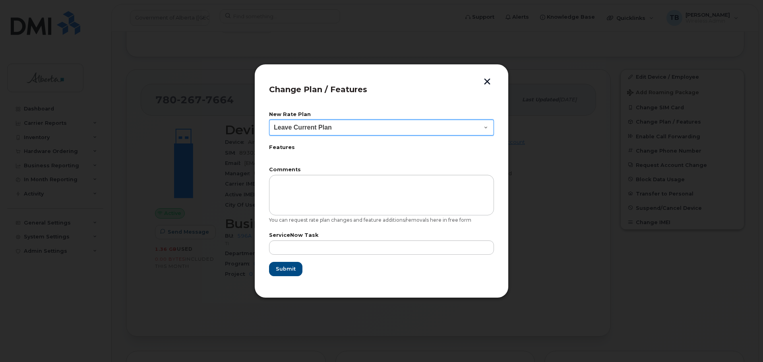
click at [329, 126] on select "Leave Current Plan GOA–Unlimited Data Plan 9" at bounding box center [381, 128] width 225 height 16
click at [487, 81] on button "button" at bounding box center [487, 82] width 12 height 8
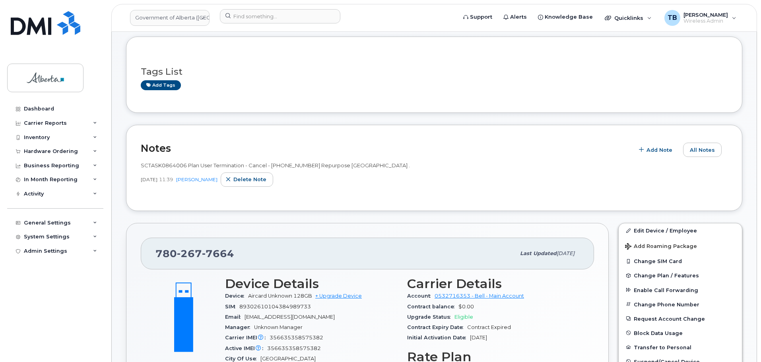
scroll to position [100, 0]
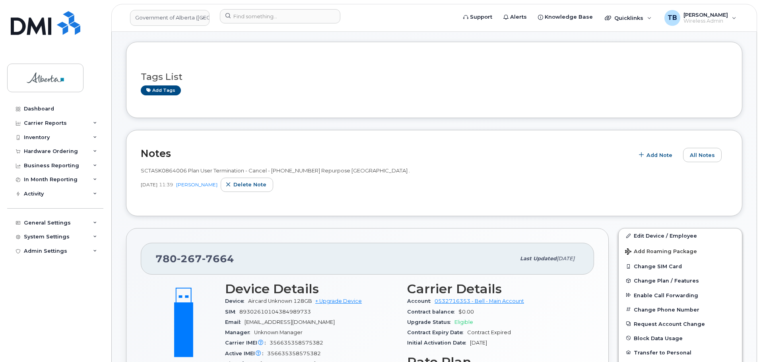
click at [165, 167] on div "SCTASK0864006 Plan User Termination - Cancel - [PHONE_NUMBER] Repurpose [GEOGRA…" at bounding box center [434, 181] width 587 height 39
drag, startPoint x: 165, startPoint y: 169, endPoint x: 233, endPoint y: 140, distance: 73.9
click at [233, 139] on div "Notes Add Note All Notes SCTASK0864006 Plan User Termination - Cancel - (2) 780…" at bounding box center [434, 173] width 616 height 86
click at [159, 170] on span "SCTASK0864006 Plan User Termination - Cancel - [PHONE_NUMBER] Repurpose [GEOGRA…" at bounding box center [275, 170] width 269 height 6
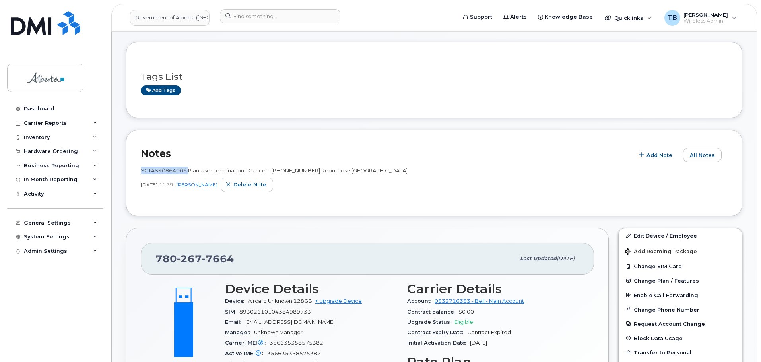
click at [159, 170] on span "SCTASK0864006 Plan User Termination - Cancel - [PHONE_NUMBER] Repurpose [GEOGRA…" at bounding box center [275, 170] width 269 height 6
drag, startPoint x: 159, startPoint y: 175, endPoint x: 165, endPoint y: 173, distance: 6.1
click at [165, 173] on span "SCTASK0864006 Plan User Termination - Cancel - [PHONE_NUMBER] Repurpose [GEOGRA…" at bounding box center [275, 170] width 269 height 6
copy span "SCTASK0864006"
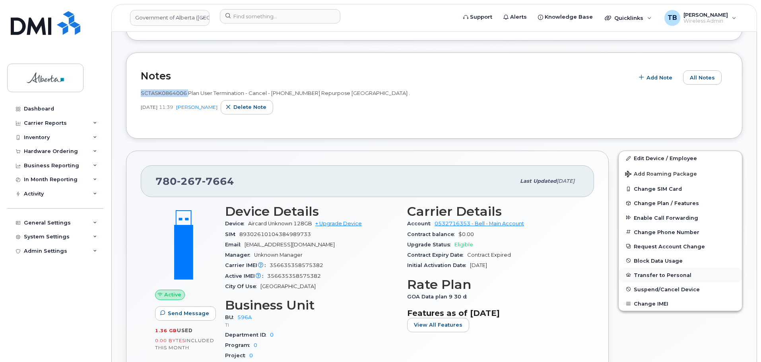
scroll to position [180, 0]
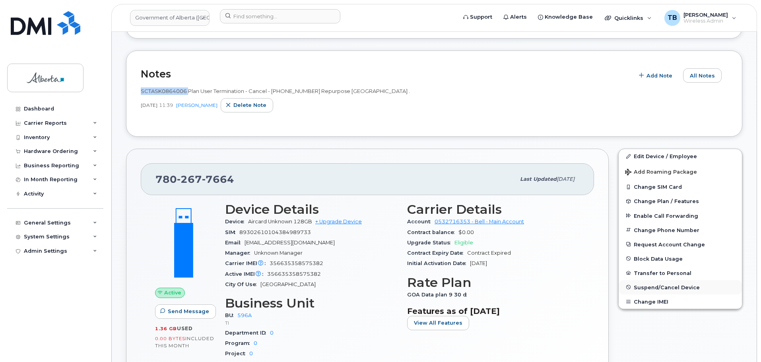
click at [652, 287] on span "Suspend/Cancel Device" at bounding box center [667, 287] width 66 height 6
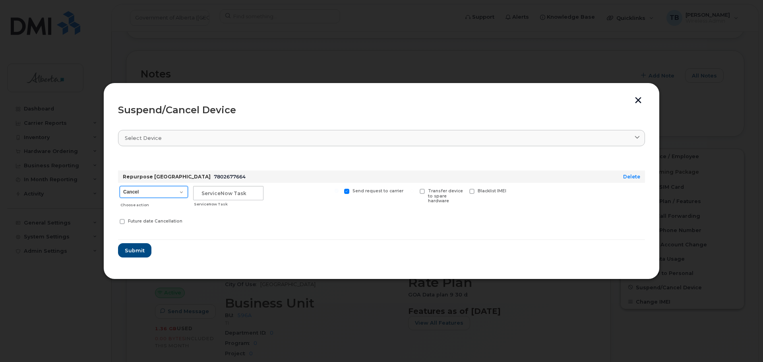
click at [178, 198] on select "Cancel Suspend - Extend Suspension Suspend - Reduced Rate Suspend - Lost Device…" at bounding box center [154, 192] width 68 height 12
select select "[object Object]"
click at [120, 186] on select "Cancel Suspend - Extend Suspension Suspend - Reduced Rate Suspend - Lost Device…" at bounding box center [154, 192] width 68 height 12
click at [214, 202] on div "ServiceNow Task" at bounding box center [229, 204] width 70 height 6
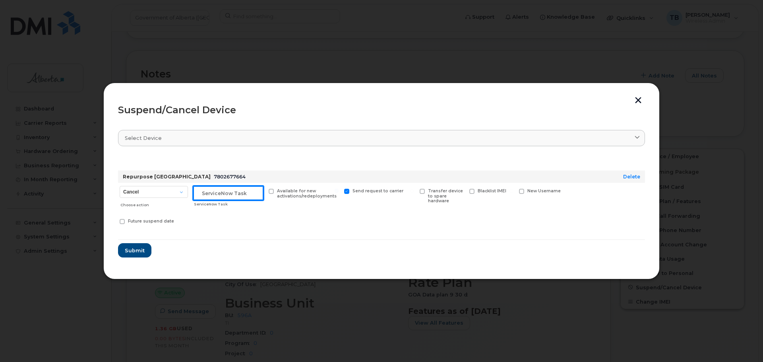
click at [214, 194] on input "text" at bounding box center [228, 193] width 70 height 14
paste input "SCTASK0864006"
type input "SCTASK0864006"
click at [140, 246] on button "Submit" at bounding box center [134, 250] width 33 height 14
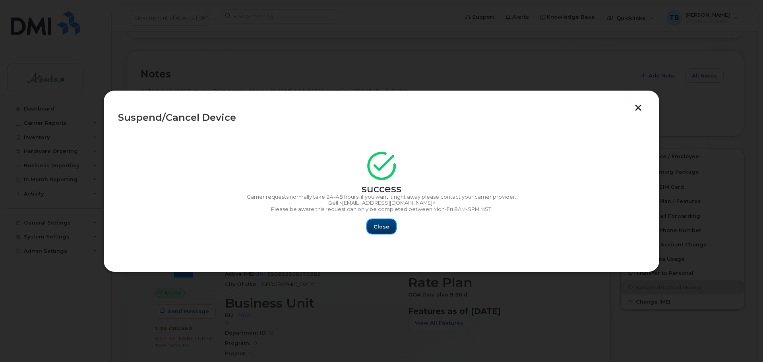
click at [377, 227] on span "Close" at bounding box center [382, 227] width 16 height 8
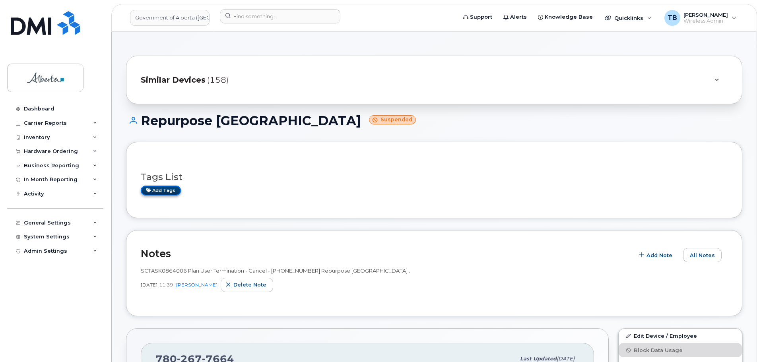
click at [162, 190] on link "Add tags" at bounding box center [161, 191] width 40 height 10
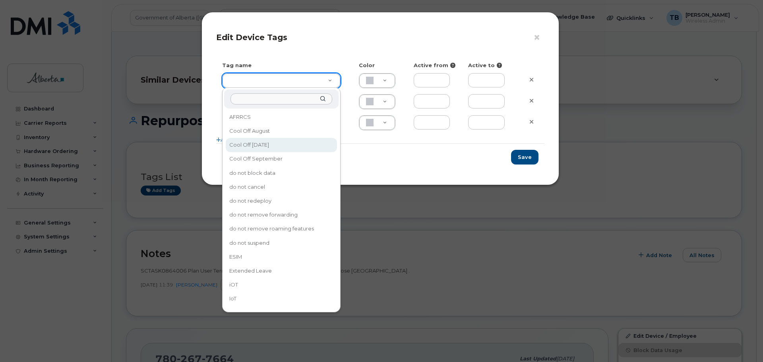
type input "Cool Off October 15"
type input "D6CDC1"
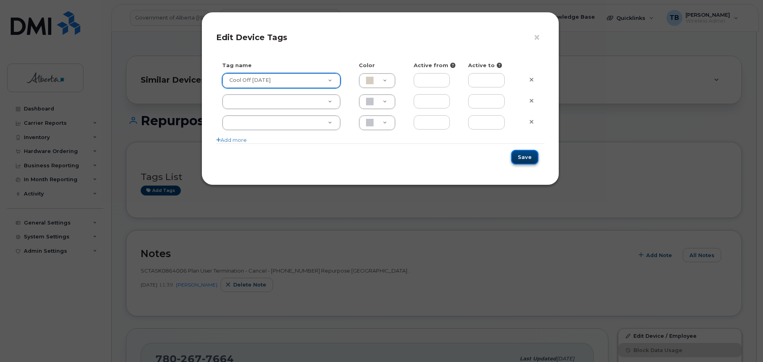
click at [527, 162] on button "Save" at bounding box center [524, 157] width 27 height 15
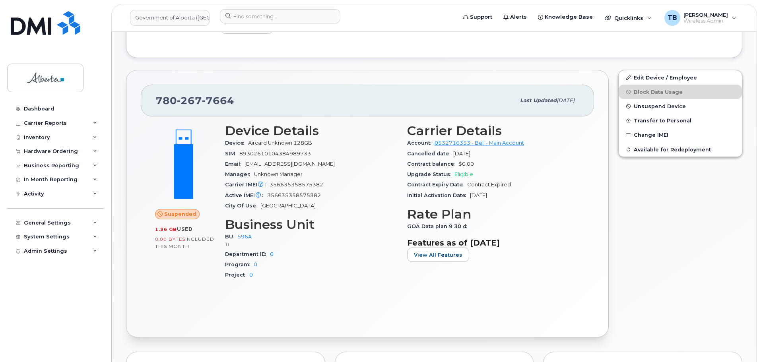
scroll to position [159, 0]
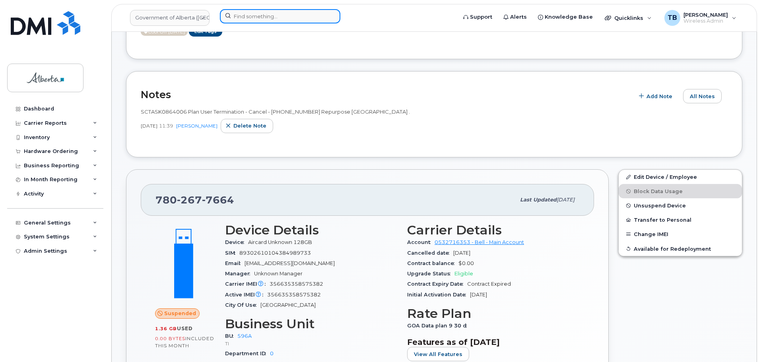
click at [259, 19] on input at bounding box center [280, 16] width 120 height 14
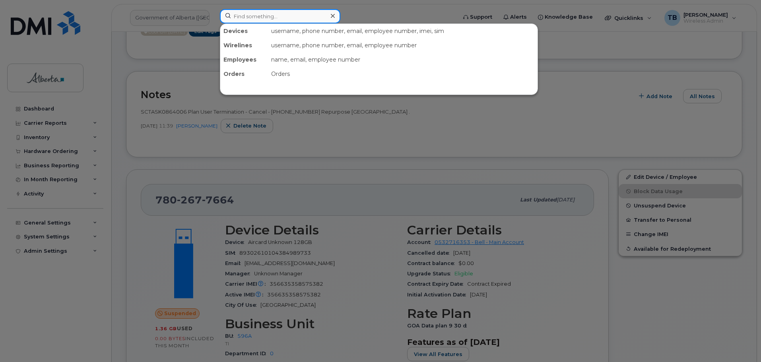
paste input "7805366686"
type input "7805366686"
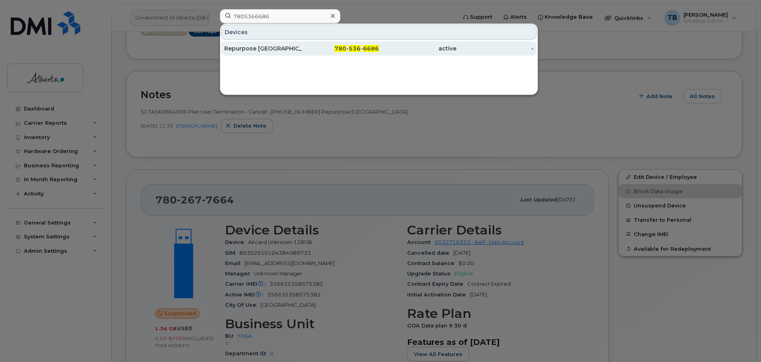
click at [244, 49] on div "Repurpose Edmonton" at bounding box center [263, 49] width 78 height 8
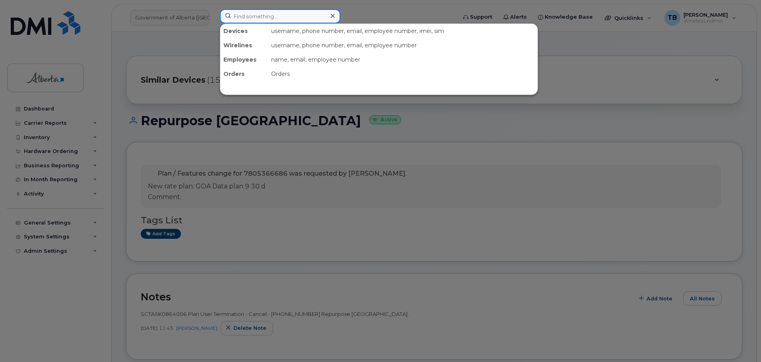
click at [244, 19] on input at bounding box center [280, 16] width 120 height 14
paste input "4037104118"
type input "4037104118"
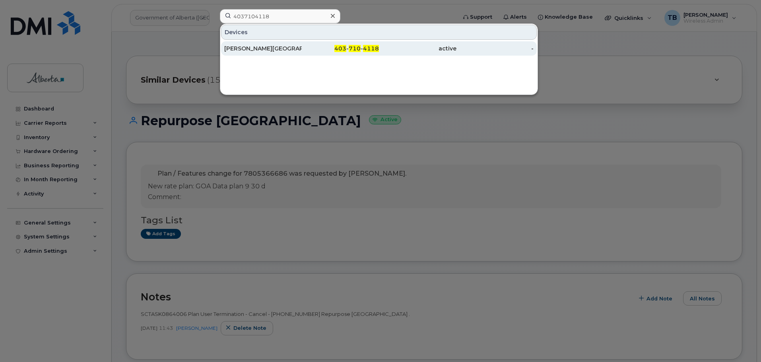
click at [256, 52] on div "[PERSON_NAME][GEOGRAPHIC_DATA]" at bounding box center [263, 49] width 78 height 8
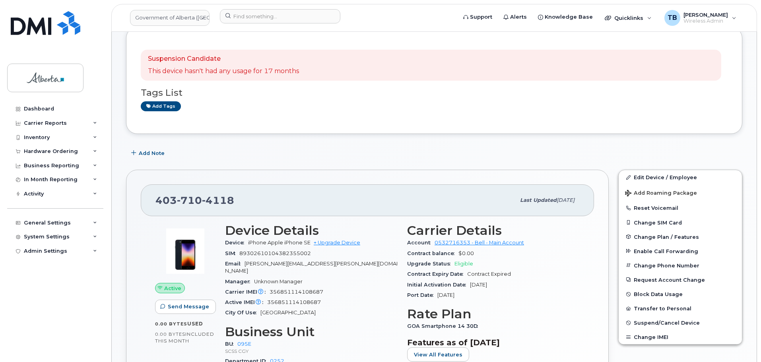
scroll to position [119, 0]
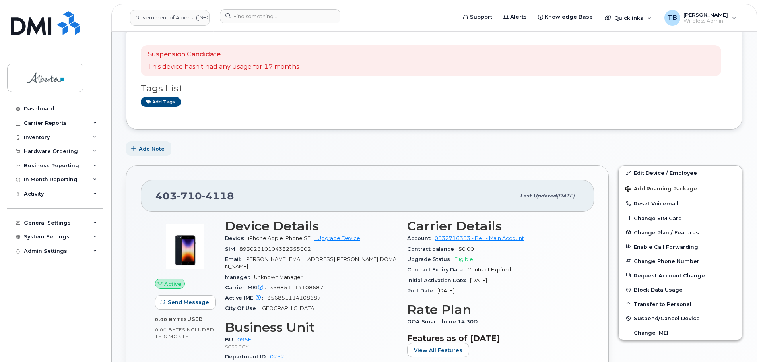
click at [153, 151] on span "Add Note" at bounding box center [152, 149] width 26 height 8
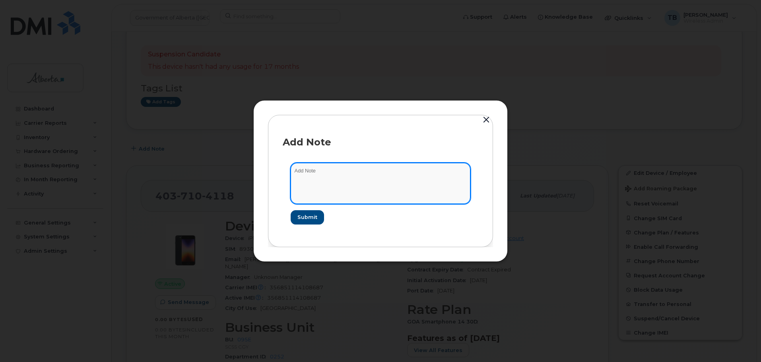
click at [317, 192] on textarea at bounding box center [381, 183] width 180 height 41
paste textarea "SCTASK0860974 4037104118 DO NOT DELETE - BEING REASSIGNED to Saba Amro. Previou…"
type textarea "SCTASK0860974 4037104118 DO NOT DELETE - BEING REASSIGNED to Saba Amro. Previou…"
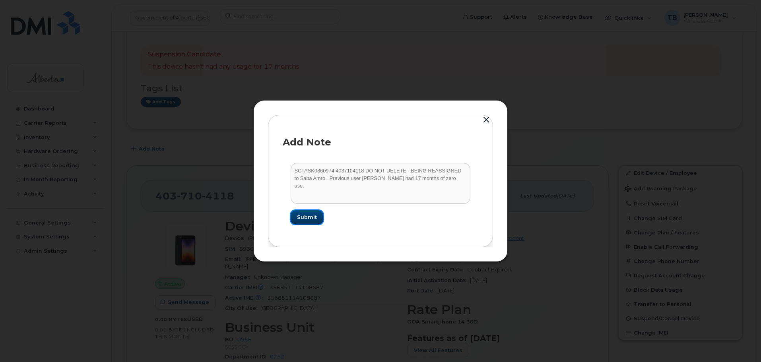
click at [316, 216] on span "Submit" at bounding box center [307, 218] width 20 height 8
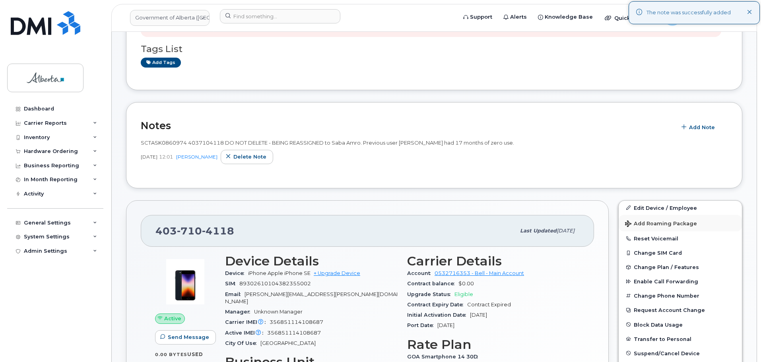
scroll to position [159, 0]
click at [646, 209] on link "Edit Device / Employee" at bounding box center [680, 207] width 123 height 14
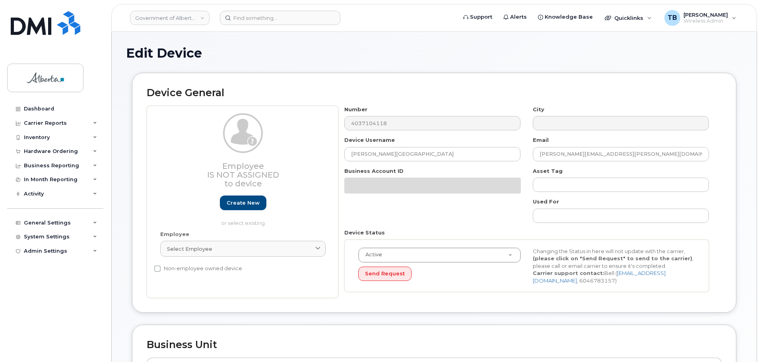
select select "4206362"
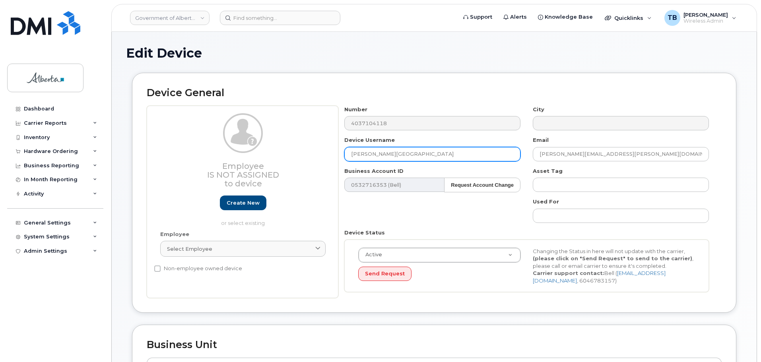
drag, startPoint x: 352, startPoint y: 149, endPoint x: 324, endPoint y: 148, distance: 28.3
click at [324, 148] on div "Employee Is not assigned to device Create new or select existing Employee Selec…" at bounding box center [434, 202] width 575 height 193
paste input "[PERSON_NAME]"
type input "[PERSON_NAME]"
drag, startPoint x: 627, startPoint y: 155, endPoint x: 501, endPoint y: 152, distance: 125.7
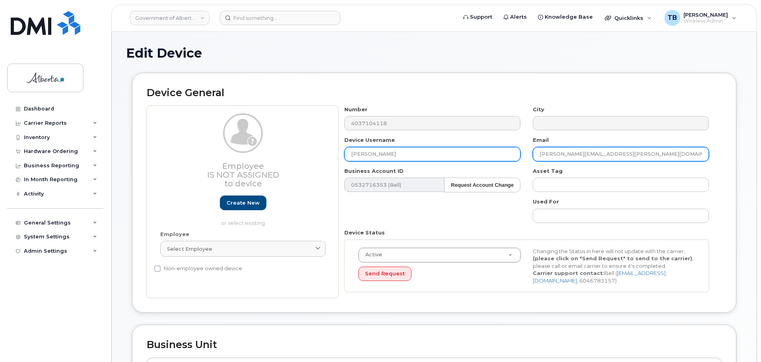
click at [501, 152] on div "Number 4037104118 City Device Username Saba Amro Email Carla.Ramirez-Aragon@gov…" at bounding box center [526, 202] width 377 height 193
paste input "Saba.Amro"
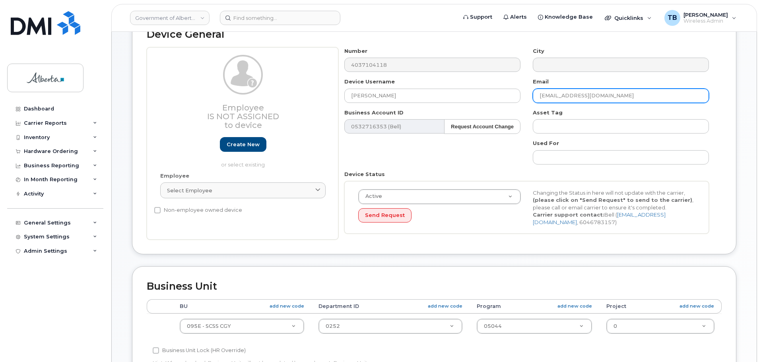
scroll to position [159, 0]
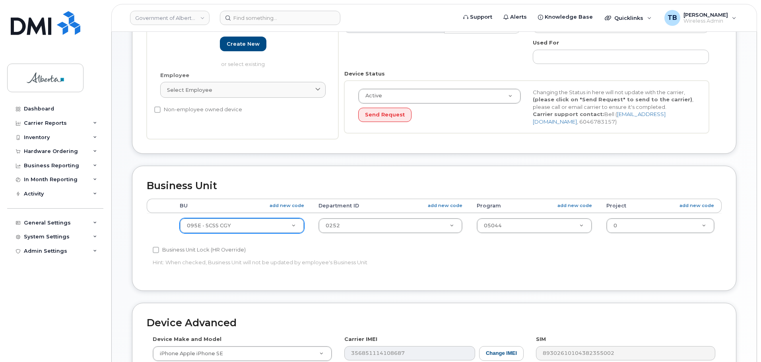
type input "[EMAIL_ADDRESS][DOMAIN_NAME]"
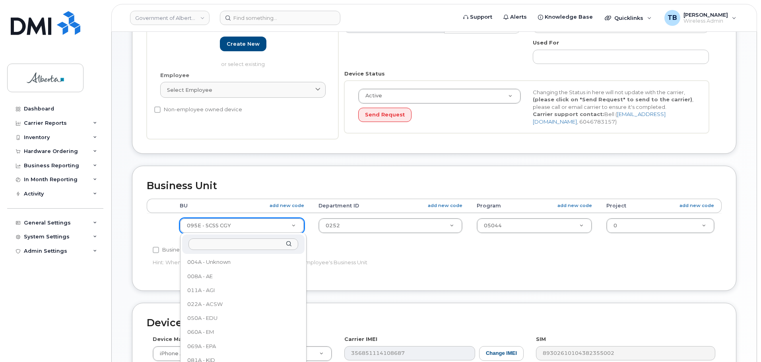
scroll to position [35, 0]
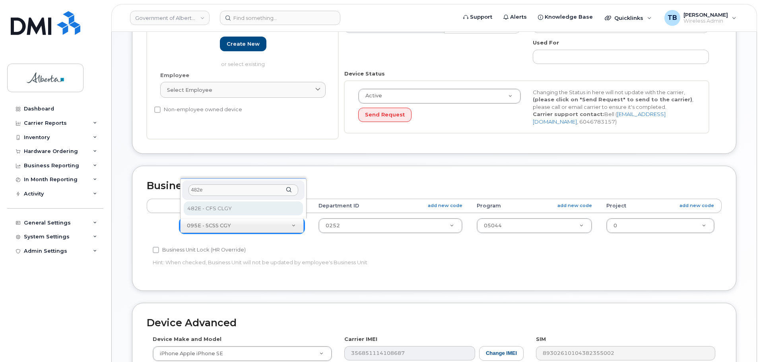
type input "482e"
select select "4124490"
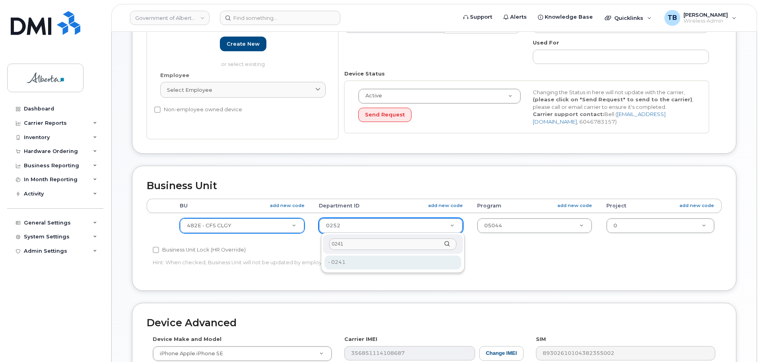
type input "0241"
type input "4124496"
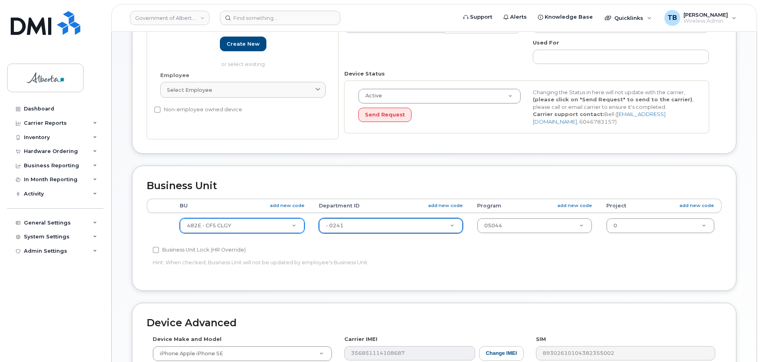
click at [510, 216] on td "05044 4753291" at bounding box center [534, 225] width 129 height 25
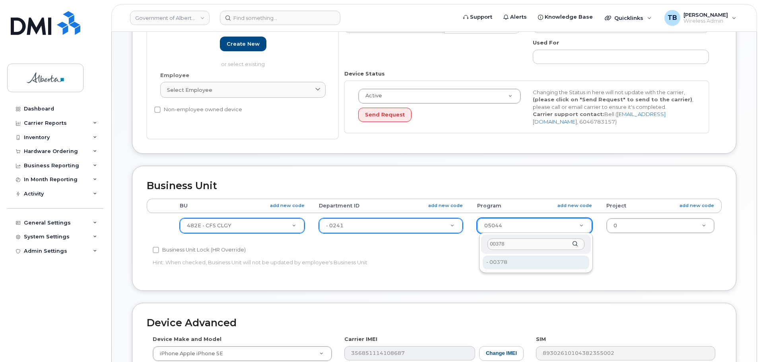
type input "00378"
type input "4124524"
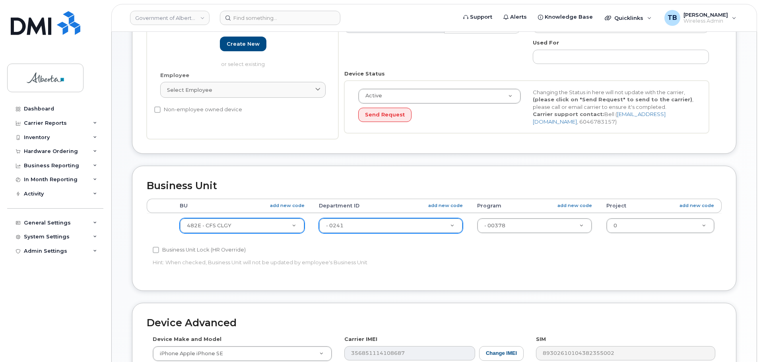
click at [378, 290] on div "Business Unit Accounting Categories Rules BU add new code Department ID add new…" at bounding box center [434, 228] width 604 height 125
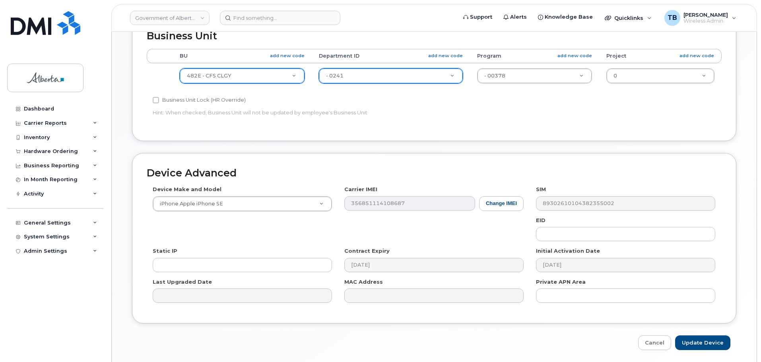
scroll to position [318, 0]
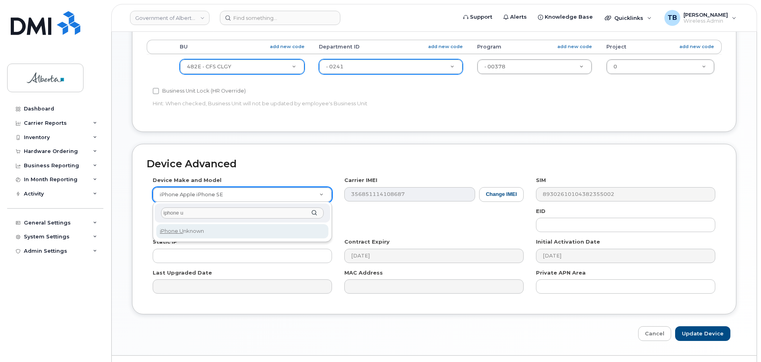
type input "iphone u"
select select "185"
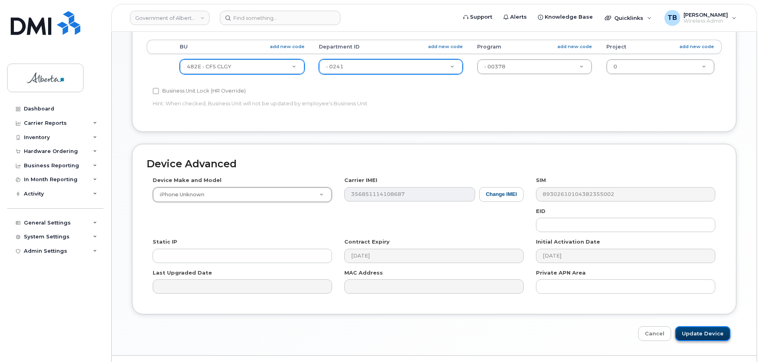
click at [709, 336] on input "Update Device" at bounding box center [702, 333] width 55 height 15
type input "Saving..."
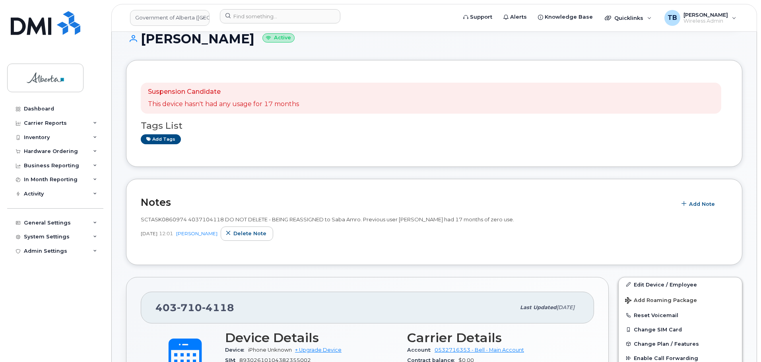
scroll to position [159, 0]
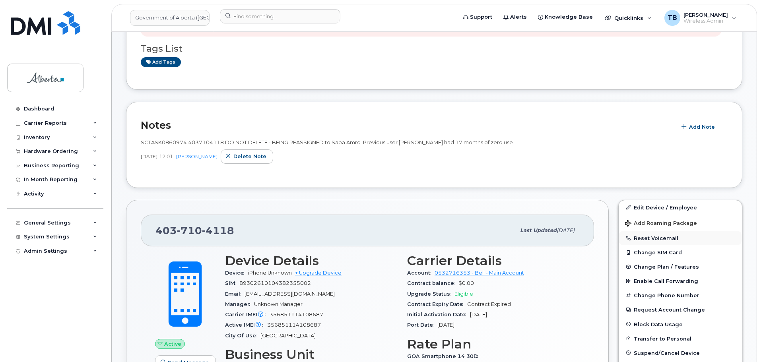
click at [649, 239] on button "Reset Voicemail" at bounding box center [680, 238] width 123 height 14
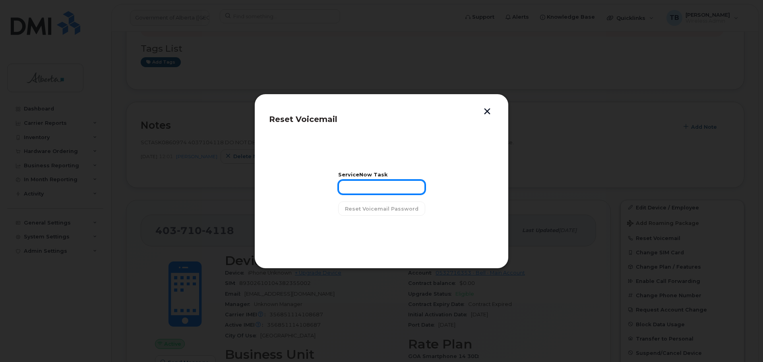
click at [365, 193] on input "text" at bounding box center [381, 187] width 87 height 14
paste input "SCTASK0860974"
type input "SCTASK0860974"
click at [367, 215] on button "Reset Voicemail Password" at bounding box center [381, 209] width 87 height 14
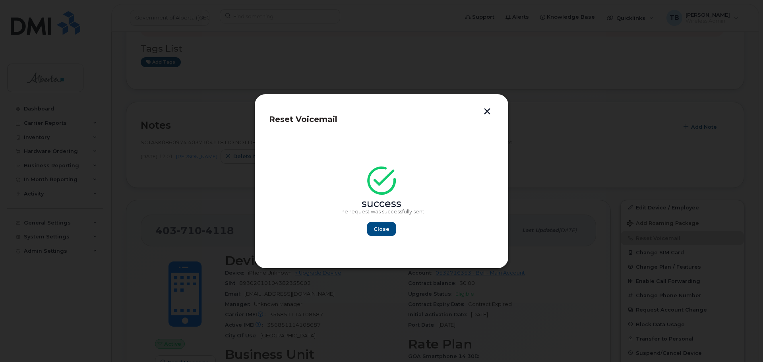
click at [488, 112] on button "button" at bounding box center [487, 112] width 12 height 8
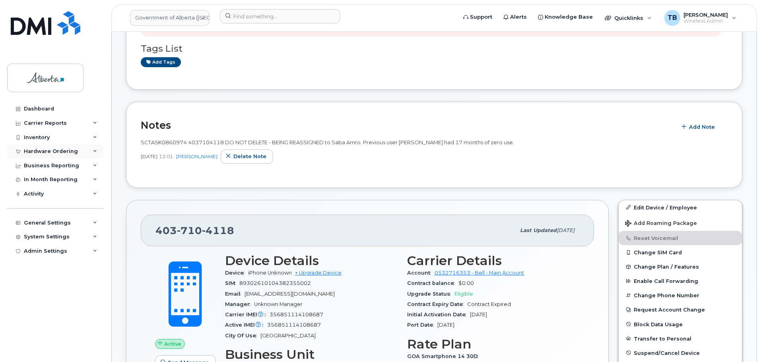
click at [43, 152] on div "Hardware Ordering" at bounding box center [51, 151] width 54 height 6
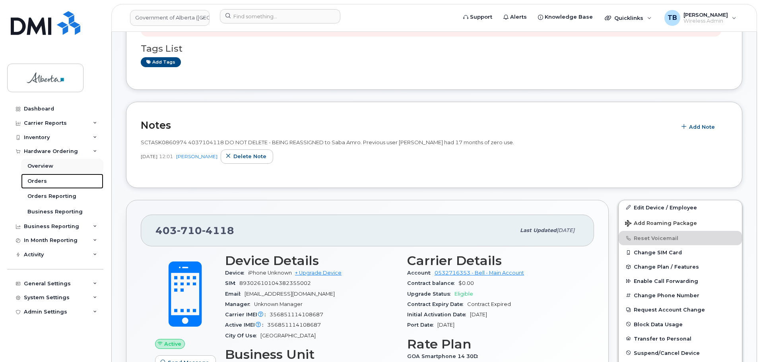
drag, startPoint x: 33, startPoint y: 181, endPoint x: 95, endPoint y: 166, distance: 63.4
click at [33, 181] on div "Orders" at bounding box center [36, 181] width 19 height 7
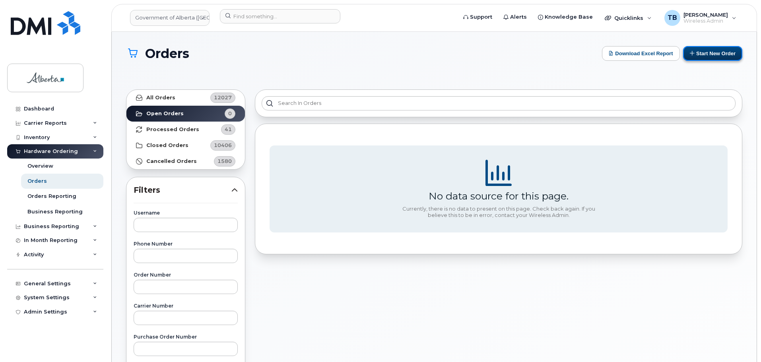
click at [705, 50] on button "Start New Order" at bounding box center [712, 53] width 59 height 15
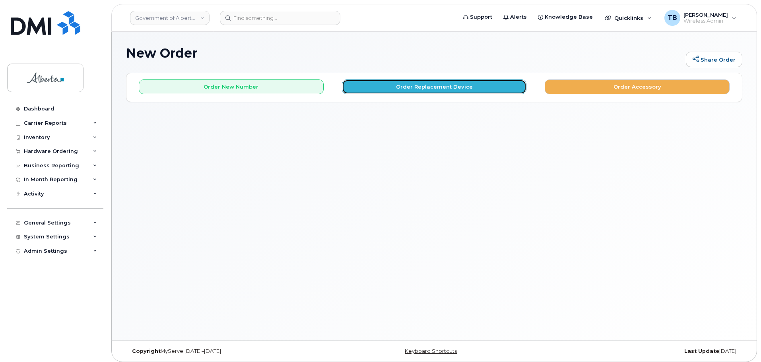
click at [403, 87] on button "Order Replacement Device" at bounding box center [434, 87] width 185 height 15
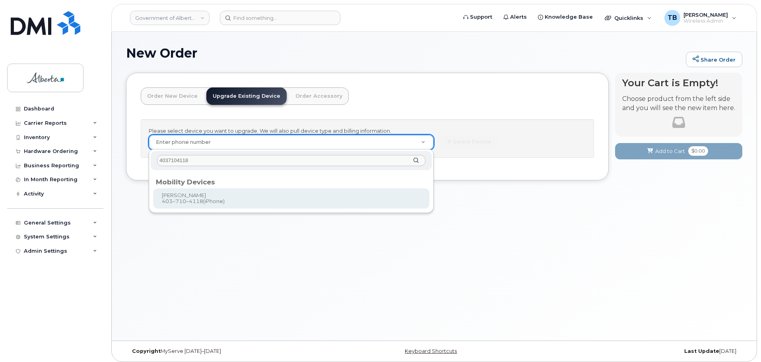
type input "4037104118"
type input "789762"
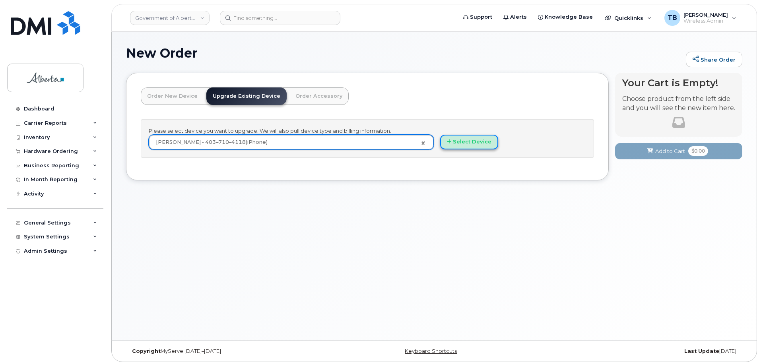
click at [460, 138] on button "Select Device" at bounding box center [469, 142] width 58 height 15
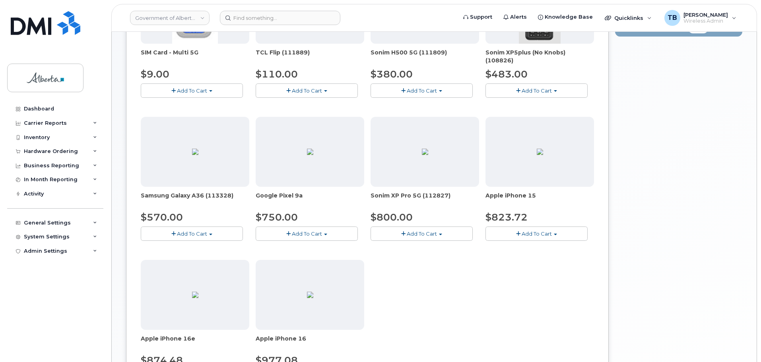
scroll to position [278, 0]
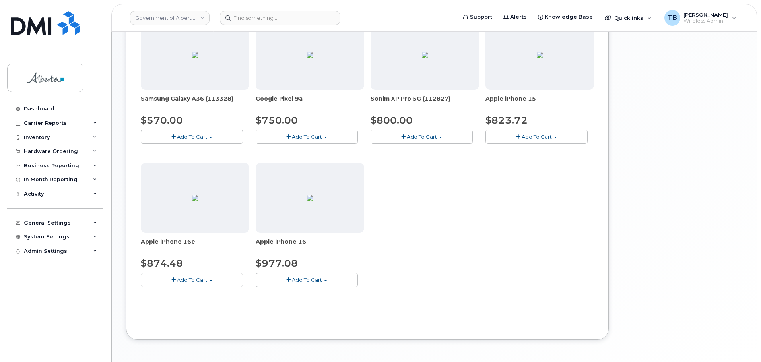
click at [180, 276] on button "Add To Cart" at bounding box center [192, 280] width 102 height 14
click at [206, 305] on link "$874.48 - 30-day upgrade (128GB model)" at bounding box center [206, 305] width 126 height 10
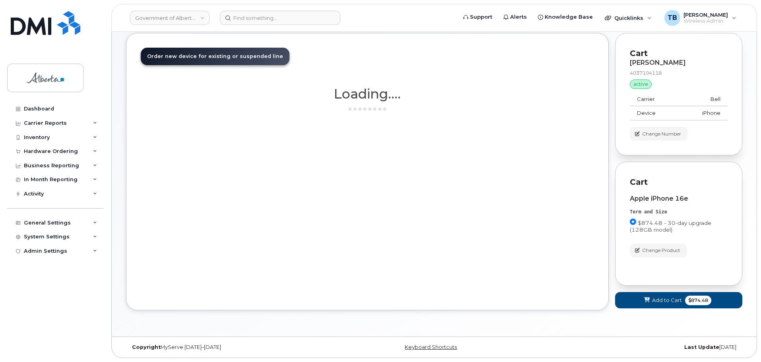
scroll to position [40, 0]
click at [646, 303] on icon at bounding box center [647, 300] width 6 height 5
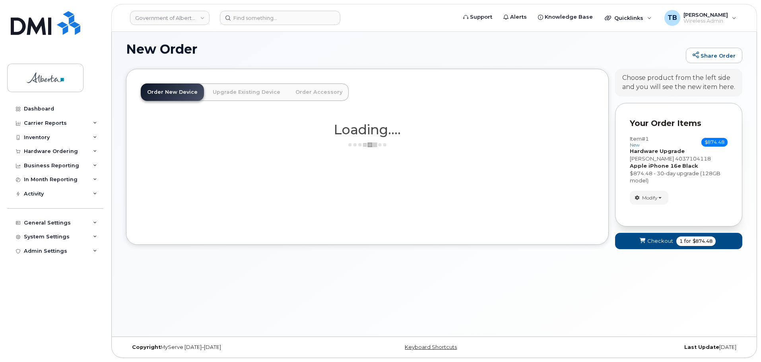
scroll to position [4, 0]
click at [656, 243] on span "Checkout" at bounding box center [660, 241] width 26 height 8
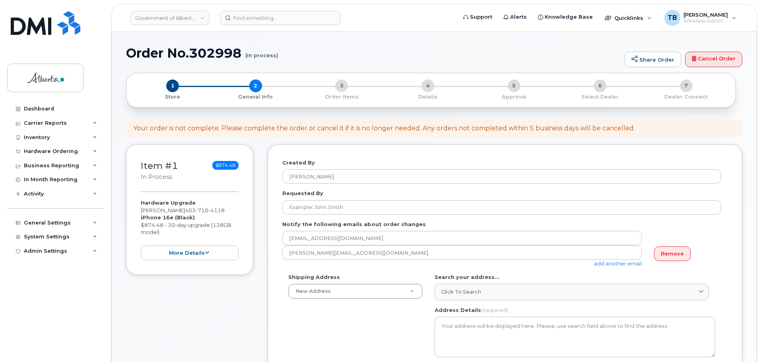
select select
click at [675, 251] on link "Remove" at bounding box center [672, 254] width 37 height 15
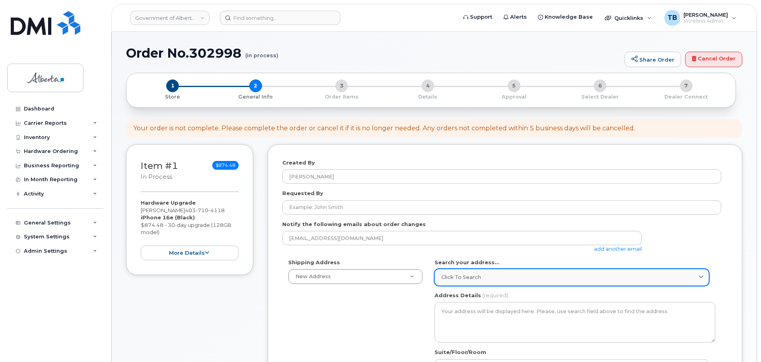
click at [459, 273] on link "Click to search" at bounding box center [572, 277] width 274 height 16
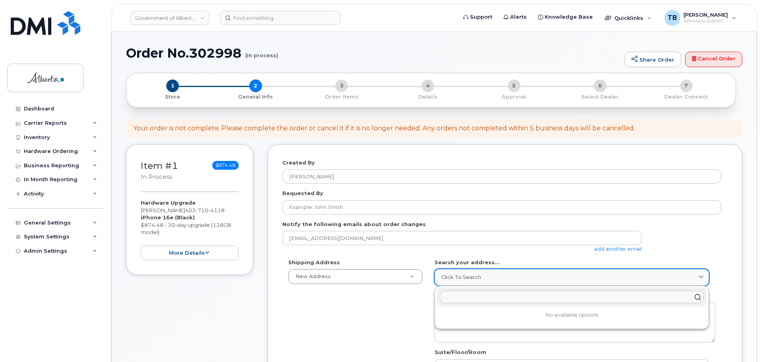
paste input "[STREET_ADDRESS]"
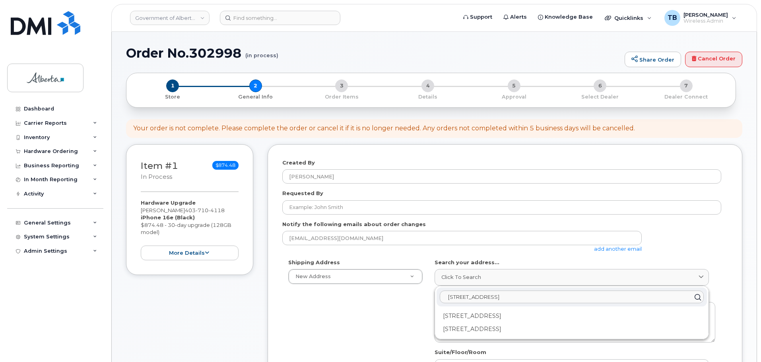
type input "[STREET_ADDRESS]"
click at [466, 329] on div "[STREET_ADDRESS]" at bounding box center [572, 329] width 270 height 13
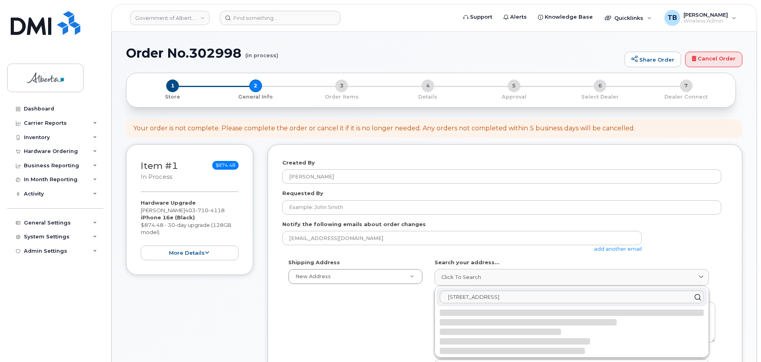
select select
type textarea "[STREET_ADDRESS]"
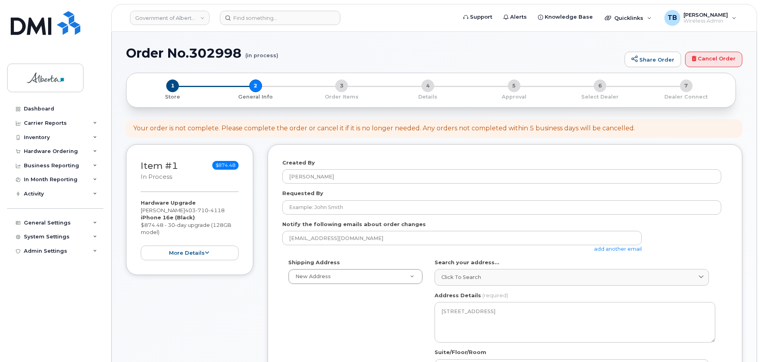
scroll to position [80, 0]
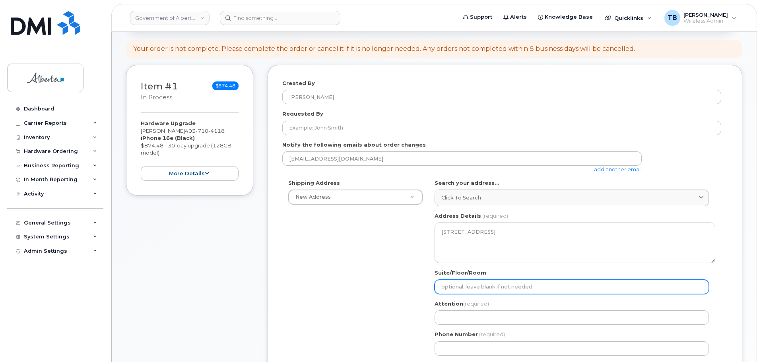
click at [458, 281] on input "Suite/Floor/Room" at bounding box center [572, 287] width 274 height 14
paste input "2nd Floor"
select select
type input "2nd Floor"
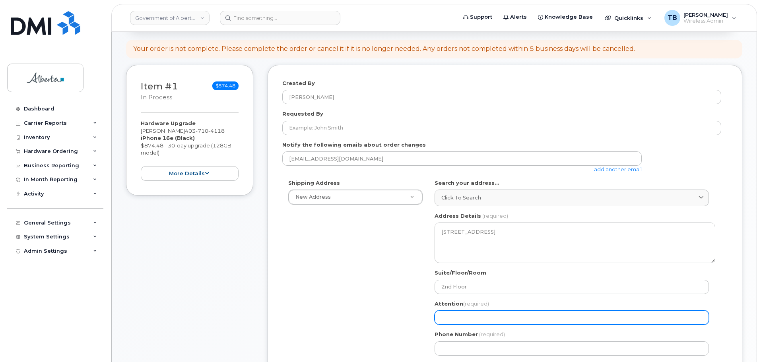
click at [458, 312] on input "Attention (required)" at bounding box center [572, 318] width 274 height 14
paste input "[PERSON_NAME]"
select select
type input "[PERSON_NAME]"
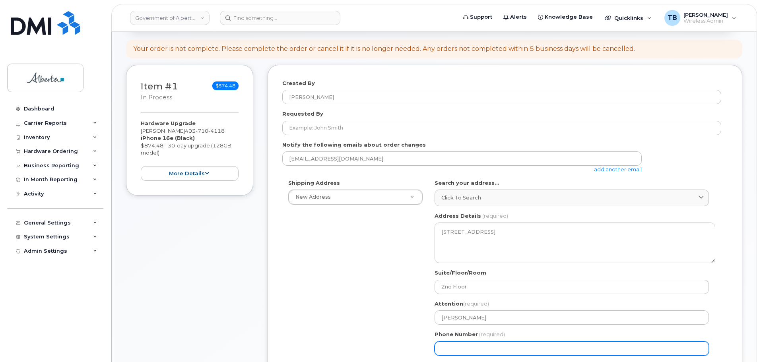
click at [447, 345] on input "Phone Number" at bounding box center [572, 349] width 274 height 14
paste input "4032974686"
select select
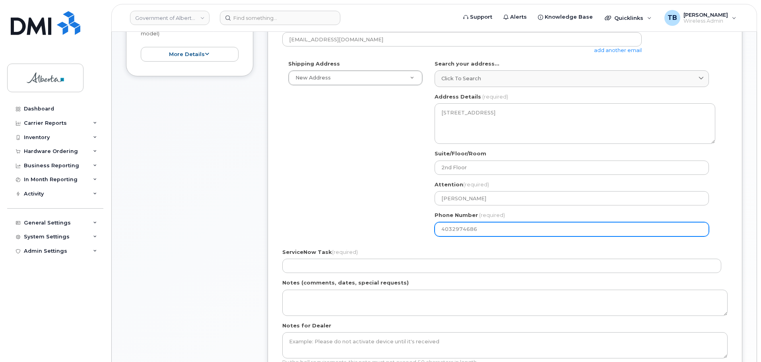
type input "4032974686"
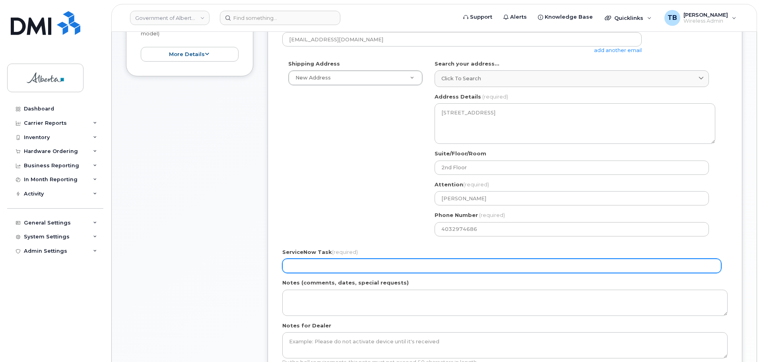
click at [314, 260] on input "ServiceNow Task (required)" at bounding box center [501, 266] width 439 height 14
paste input "SCTASK0860974"
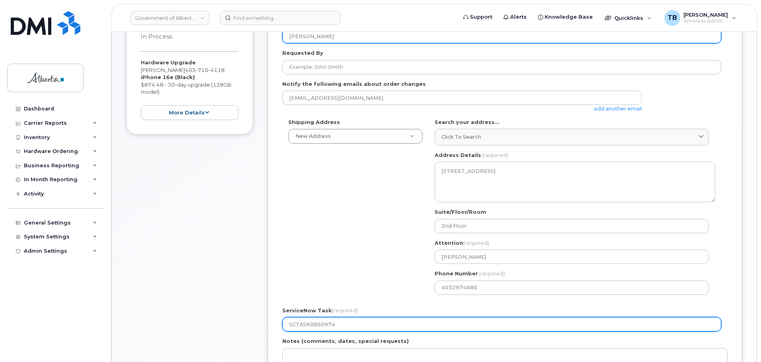
scroll to position [0, 0]
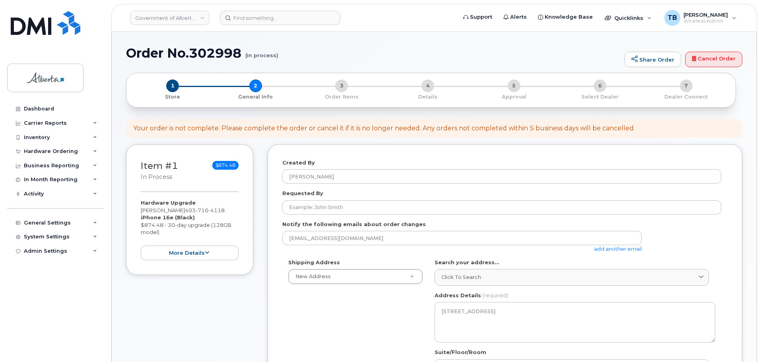
type input "SCTASK0860974"
click at [219, 56] on h1 "Order No.302998 (in process)" at bounding box center [373, 53] width 495 height 14
copy h1 "302998"
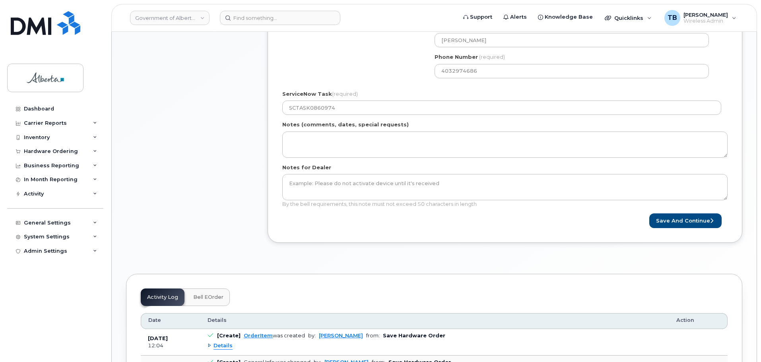
scroll to position [358, 0]
click at [676, 216] on button "Save and Continue" at bounding box center [685, 220] width 72 height 15
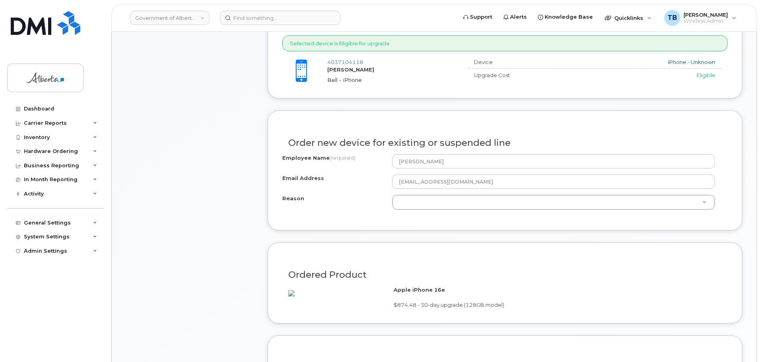
scroll to position [318, 0]
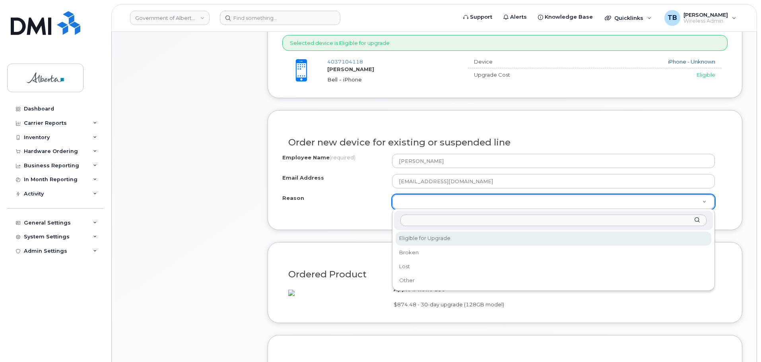
select select "eligible_for_upgrade"
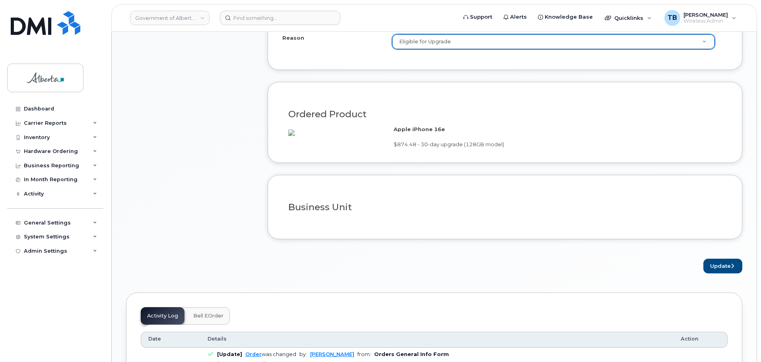
scroll to position [517, 0]
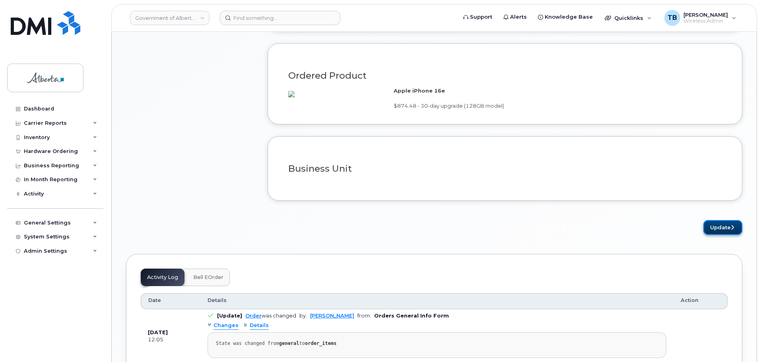
click at [724, 235] on button "Update" at bounding box center [722, 227] width 39 height 15
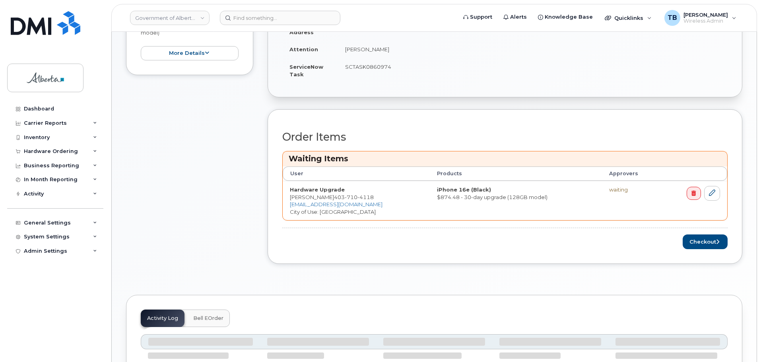
scroll to position [239, 0]
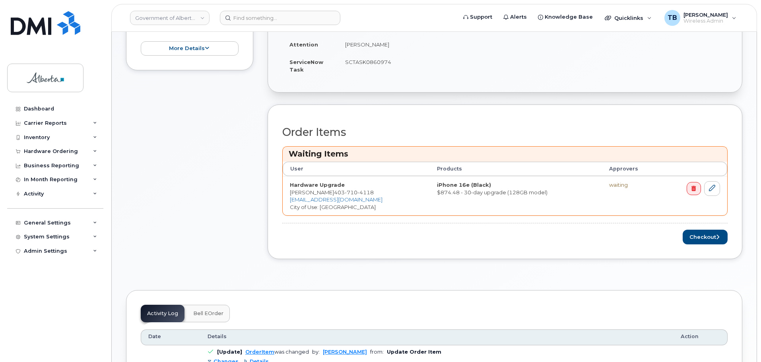
click at [690, 245] on div "Order Items Waiting Items User Products Approvers Hardware Upgrade Saba Amro 40…" at bounding box center [505, 182] width 475 height 155
click at [692, 241] on button "Checkout" at bounding box center [705, 237] width 45 height 15
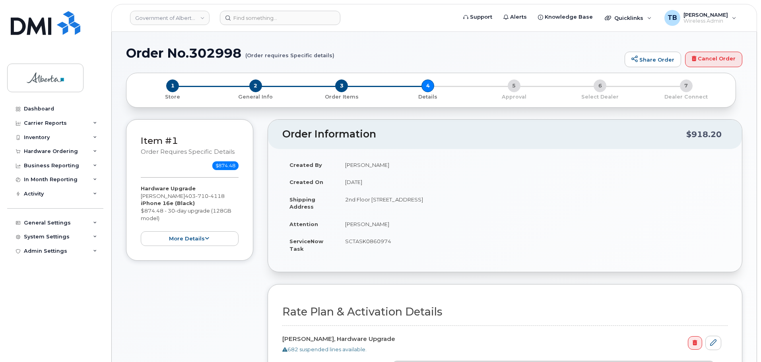
select select
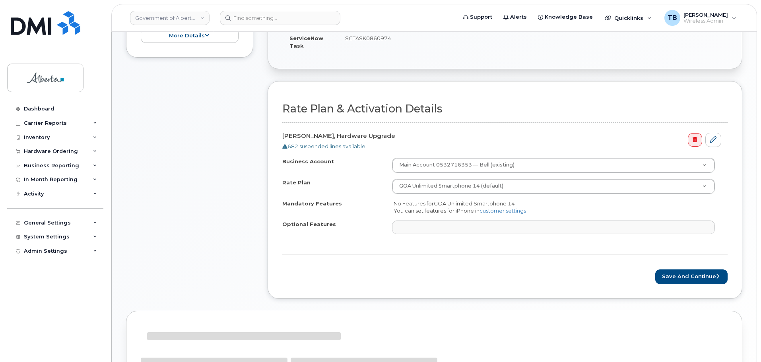
scroll to position [278, 0]
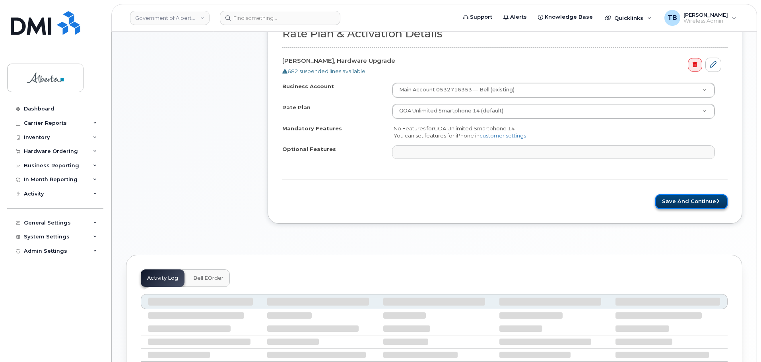
click at [681, 203] on button "Save and Continue" at bounding box center [691, 201] width 72 height 15
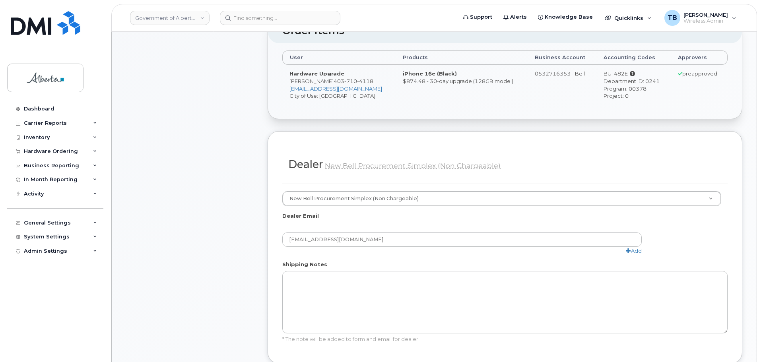
scroll to position [358, 0]
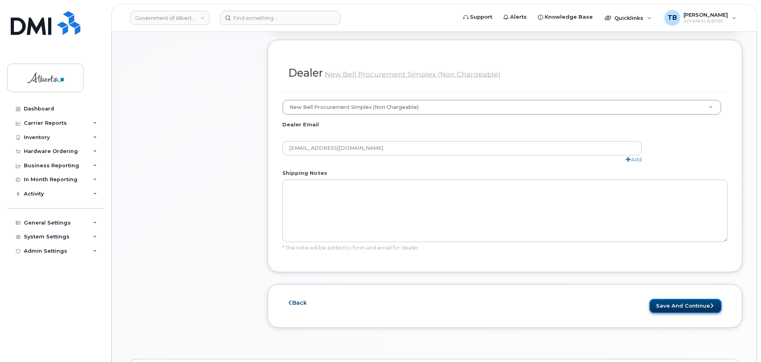
click at [684, 303] on button "Save and Continue" at bounding box center [685, 306] width 72 height 15
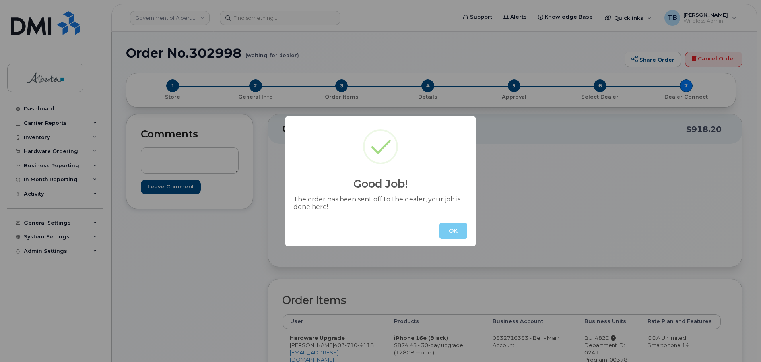
click at [447, 229] on button "OK" at bounding box center [453, 231] width 28 height 16
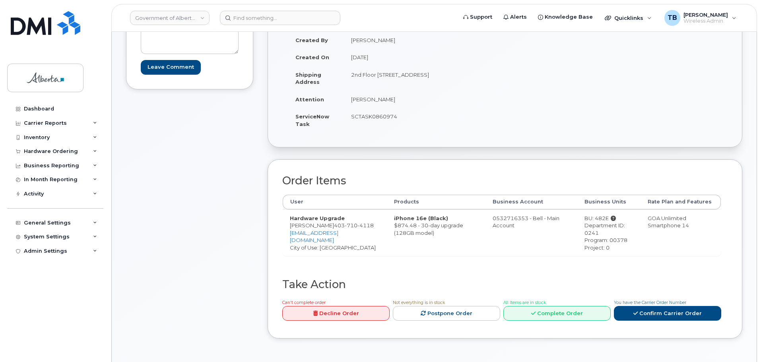
scroll to position [169, 0]
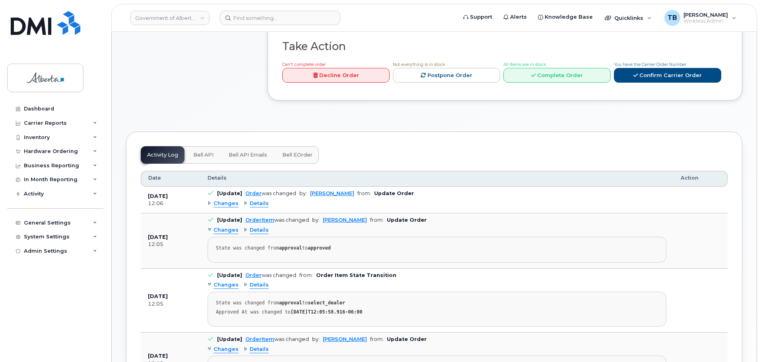
click at [206, 155] on span "Bell API" at bounding box center [203, 155] width 20 height 6
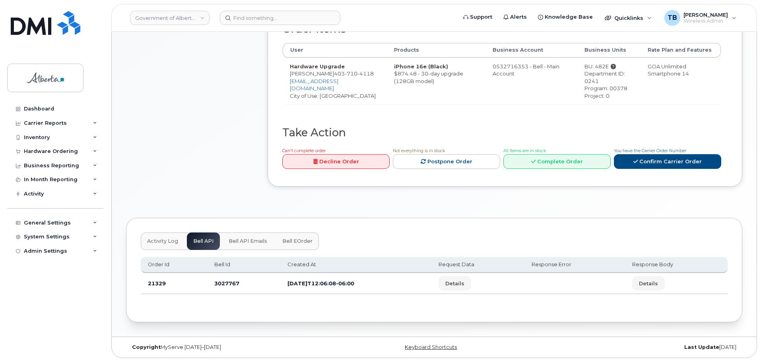
scroll to position [272, 0]
click at [218, 282] on td "3027767" at bounding box center [243, 283] width 73 height 21
copy td "3027767"
